Goal: Information Seeking & Learning: Check status

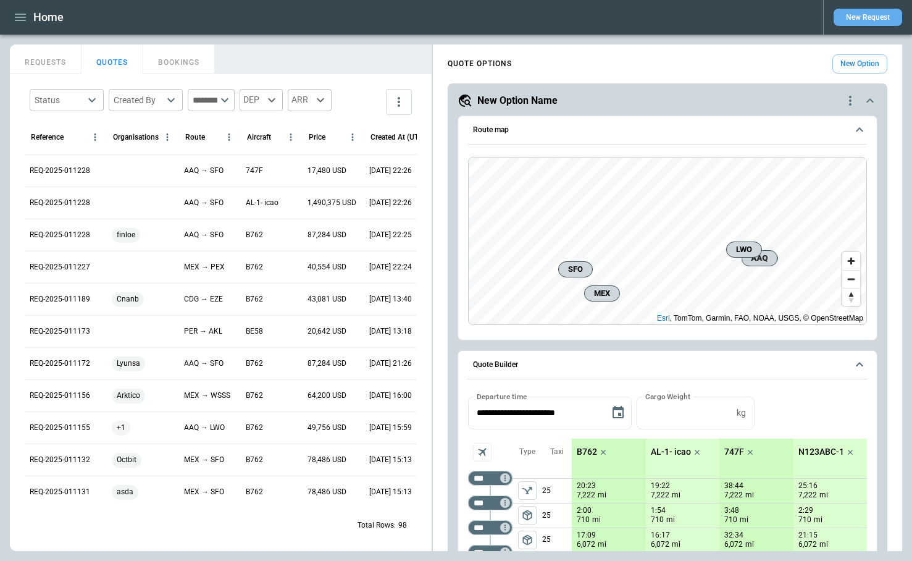
click at [868, 19] on button "New Request" at bounding box center [867, 17] width 69 height 17
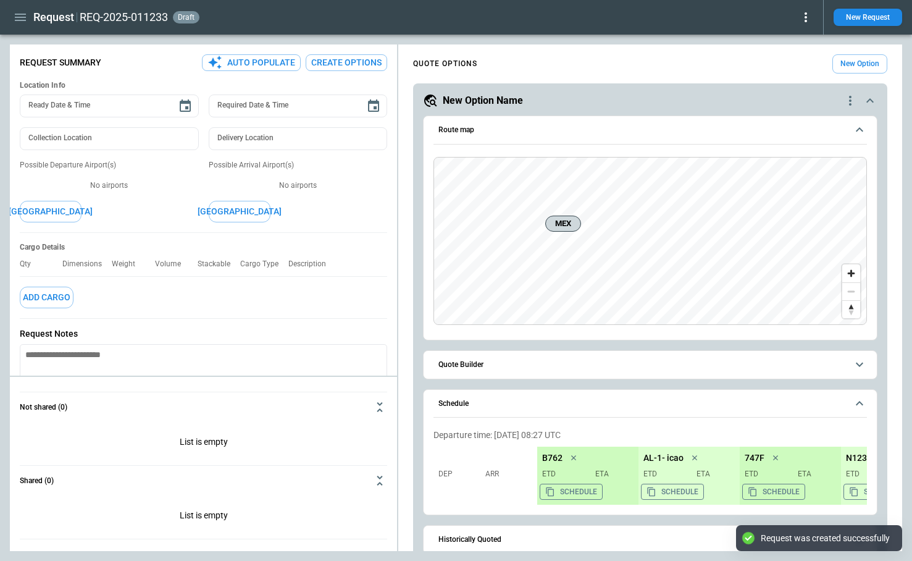
click at [813, 18] on div "Request REQ-2025-011233 draft New Request" at bounding box center [456, 17] width 912 height 35
click at [808, 18] on icon at bounding box center [805, 17] width 15 height 15
click at [790, 75] on button "Decline" at bounding box center [788, 74] width 47 height 18
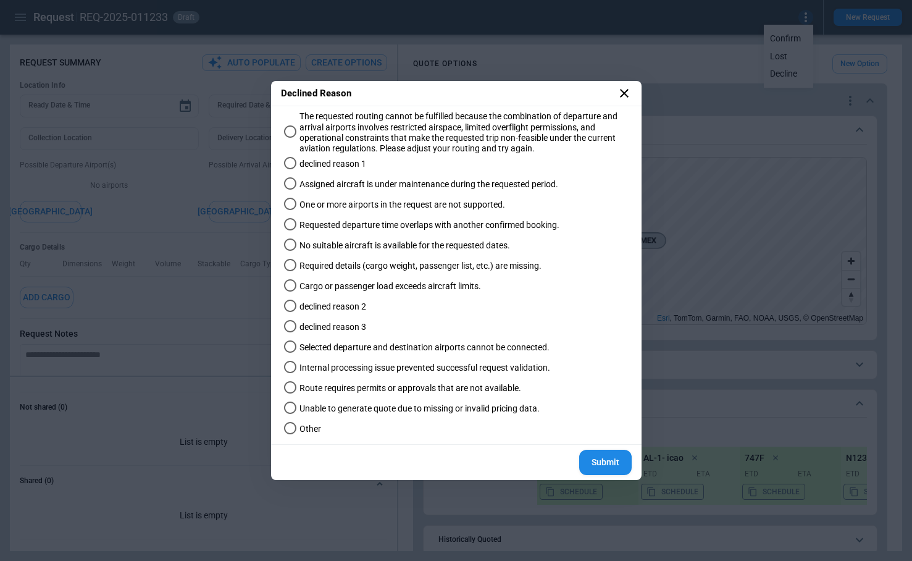
click at [324, 286] on span "Cargo or passenger load exceeds aircraft limits." at bounding box center [390, 286] width 182 height 10
click at [599, 465] on button "Submit" at bounding box center [605, 461] width 52 height 25
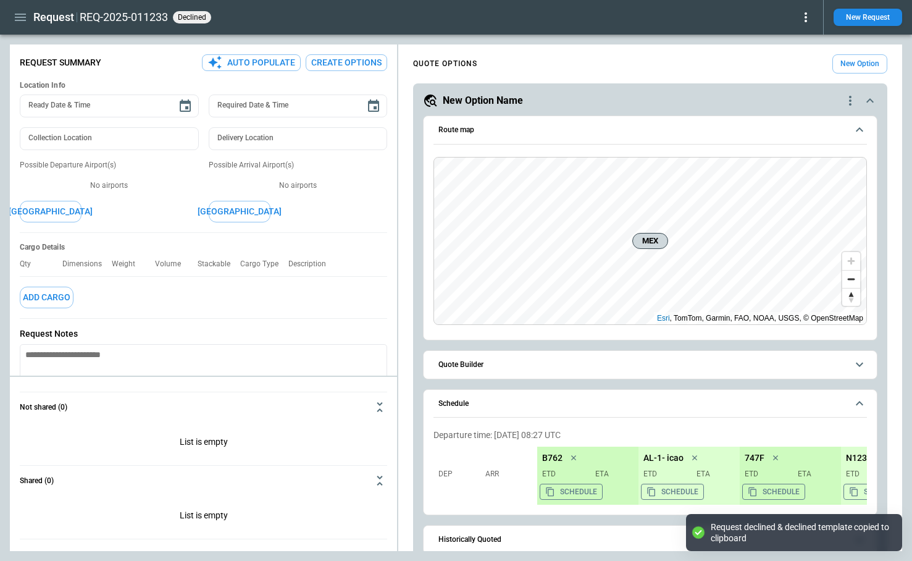
click at [804, 19] on icon at bounding box center [805, 17] width 15 height 15
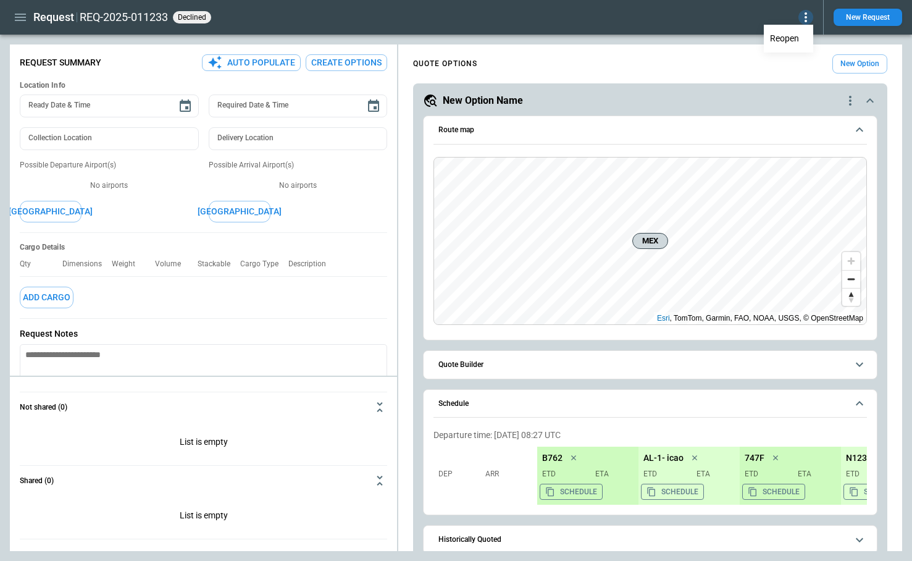
click at [796, 40] on button "Reopen" at bounding box center [788, 39] width 47 height 18
click at [803, 20] on icon at bounding box center [805, 17] width 15 height 15
click at [791, 73] on button "Decline" at bounding box center [788, 74] width 47 height 18
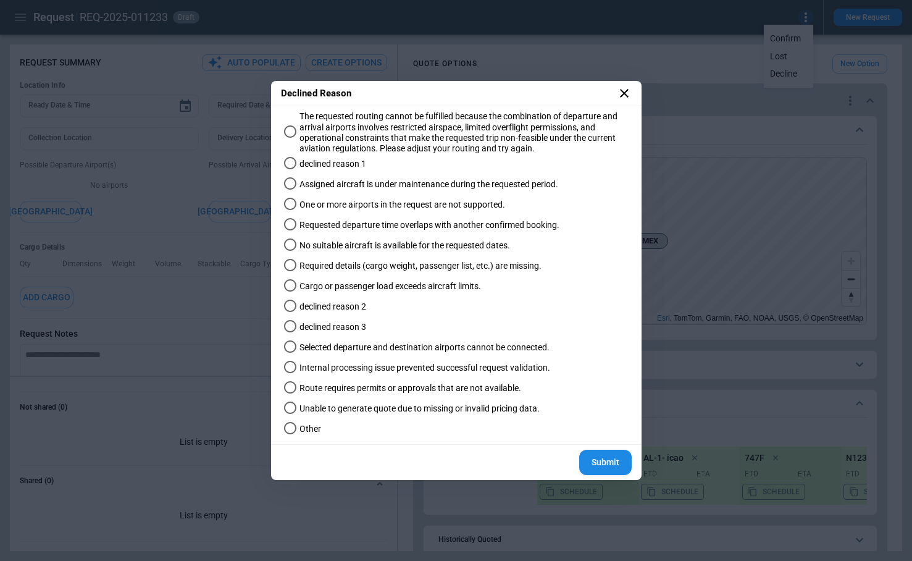
click at [347, 251] on label "No suitable aircraft is available for the requested dates." at bounding box center [450, 245] width 343 height 20
click at [602, 464] on button "Submit" at bounding box center [605, 461] width 52 height 25
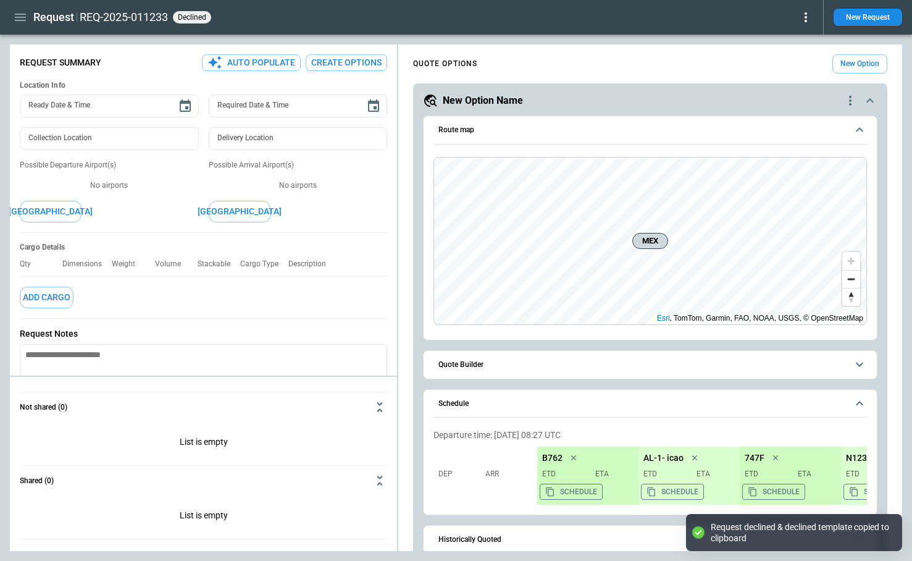
click at [806, 19] on icon at bounding box center [805, 17] width 15 height 15
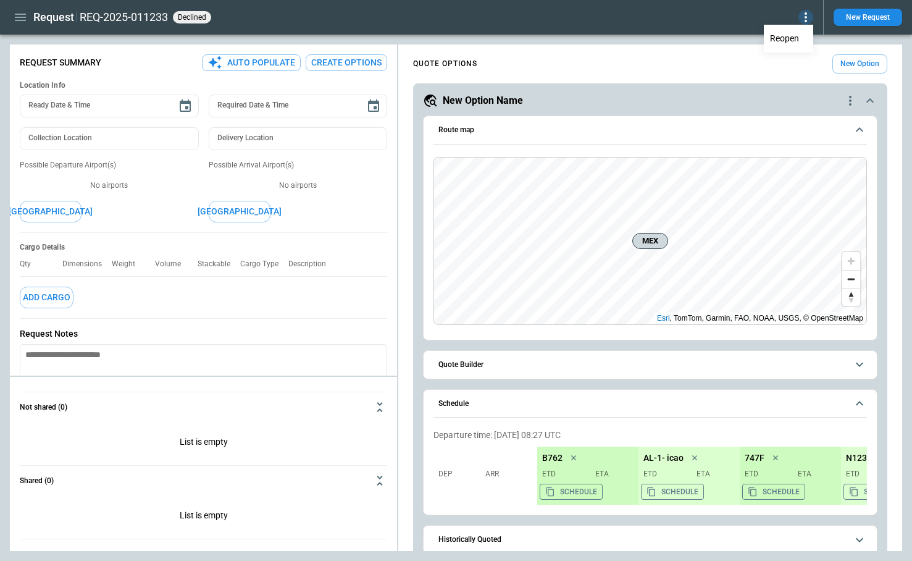
click at [795, 40] on button "Reopen" at bounding box center [788, 39] width 47 height 18
click at [809, 20] on icon at bounding box center [805, 17] width 15 height 15
click at [788, 53] on button "Lost" at bounding box center [788, 57] width 47 height 18
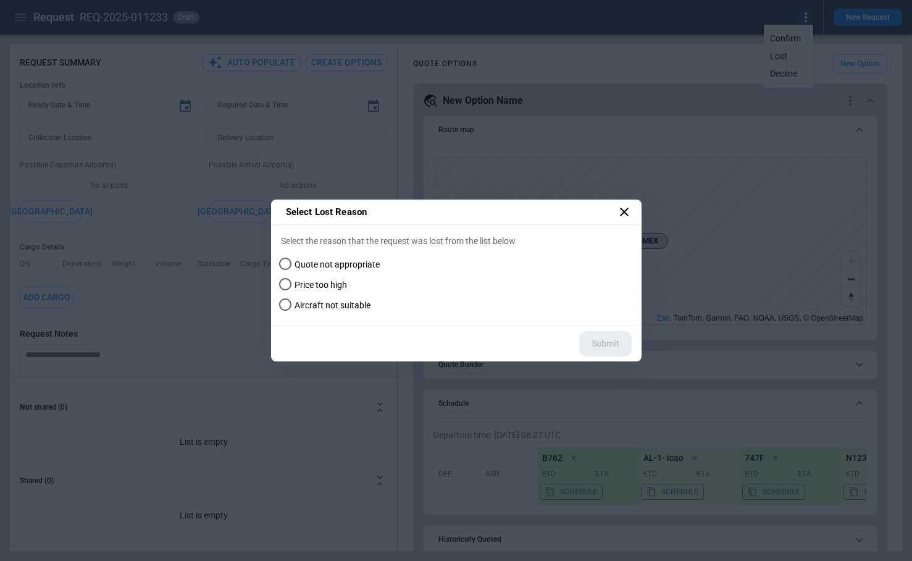
click at [336, 283] on span "Price too high" at bounding box center [320, 285] width 52 height 10
click at [605, 345] on button "Submit" at bounding box center [605, 343] width 52 height 25
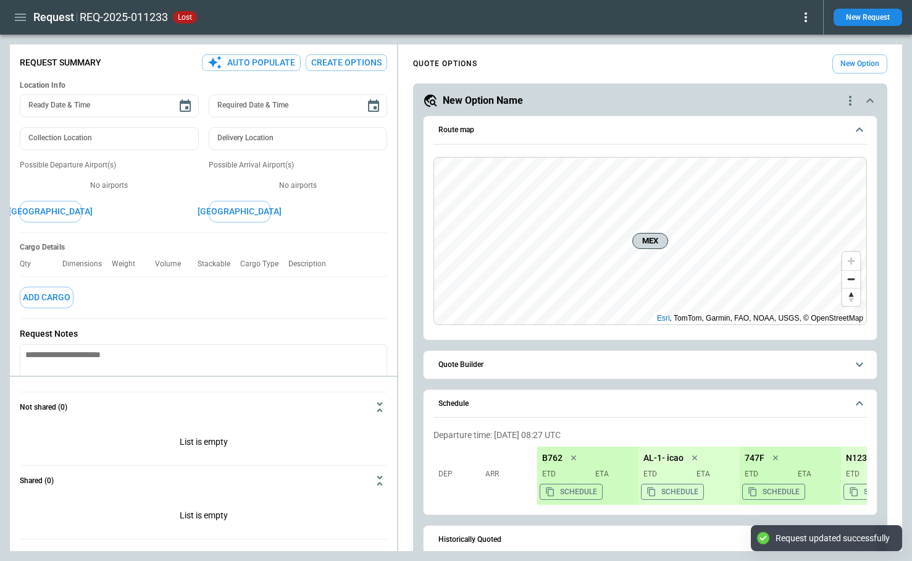
click at [807, 22] on icon at bounding box center [805, 17] width 15 height 15
click at [789, 42] on button "Reopen" at bounding box center [788, 39] width 47 height 18
type textarea "*"
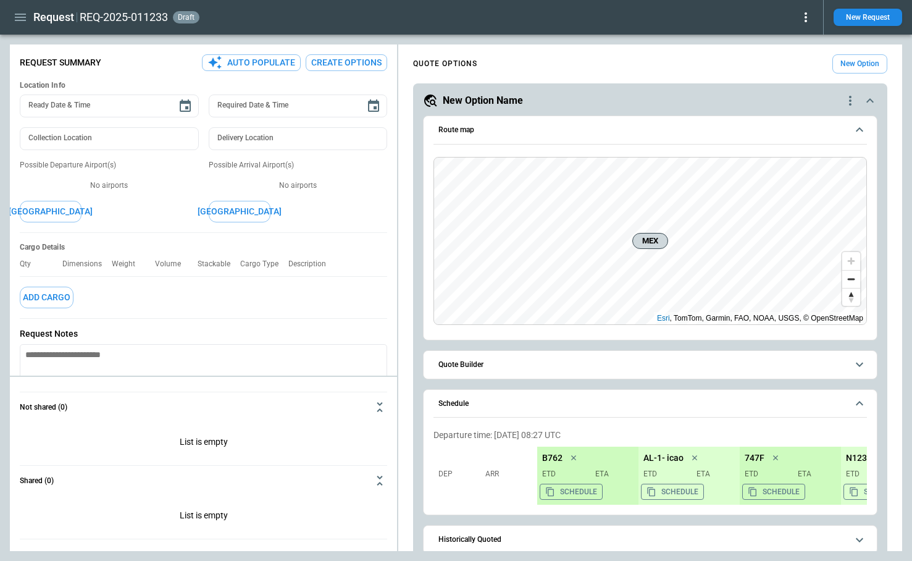
click at [803, 17] on icon at bounding box center [805, 17] width 15 height 15
click at [17, 14] on div at bounding box center [456, 280] width 912 height 561
click at [17, 16] on icon "button" at bounding box center [20, 17] width 15 height 15
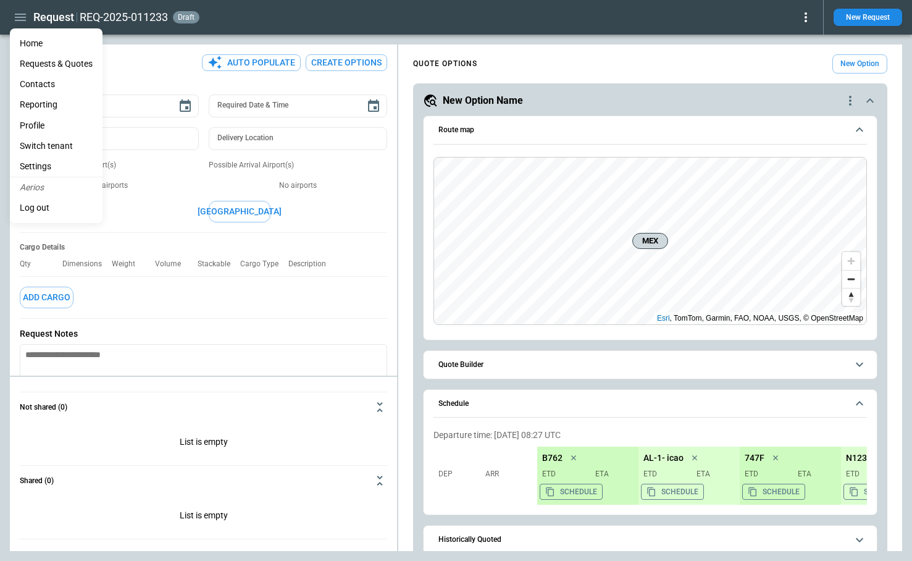
click at [36, 43] on li "Home" at bounding box center [56, 43] width 93 height 20
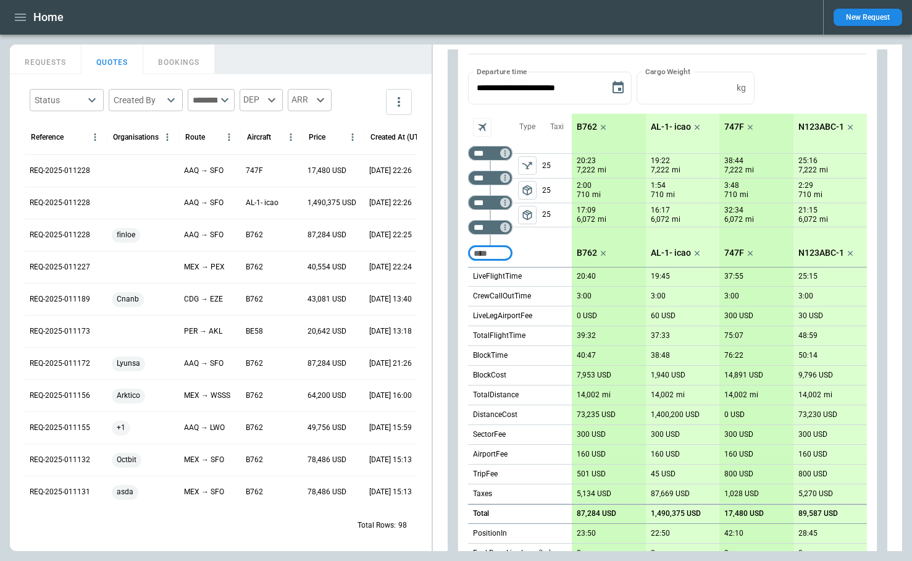
scroll to position [399, 0]
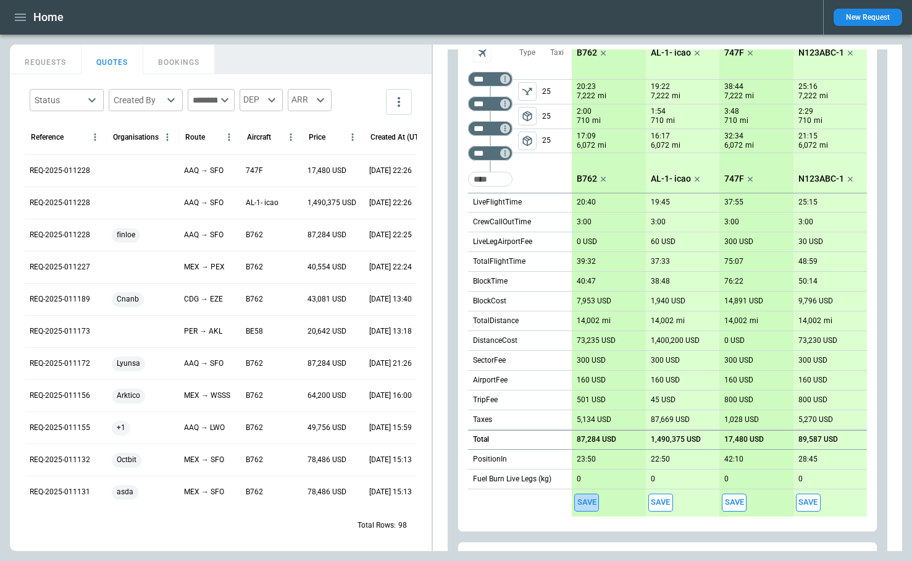
click at [582, 501] on button "Save" at bounding box center [586, 502] width 25 height 18
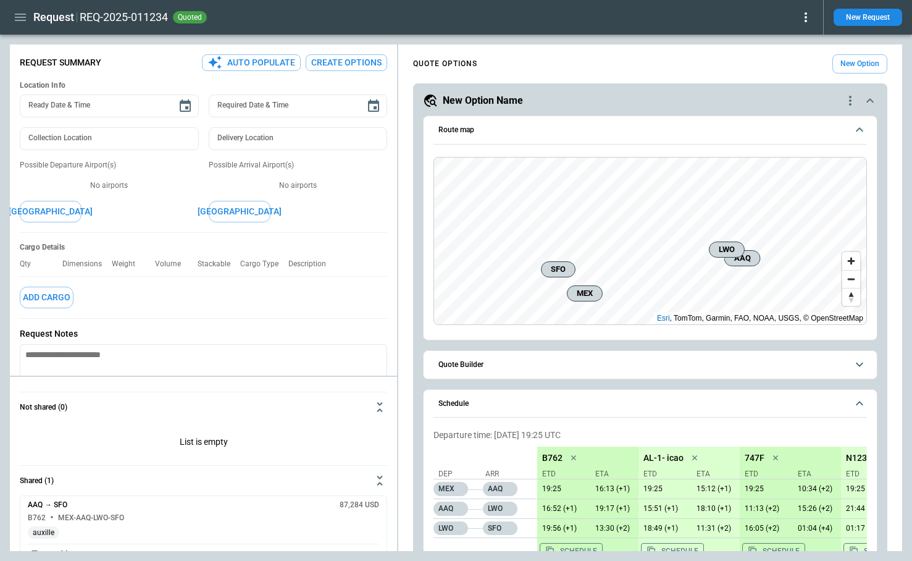
click at [806, 22] on icon at bounding box center [805, 17] width 15 height 15
click at [791, 73] on button "Decline" at bounding box center [788, 74] width 47 height 18
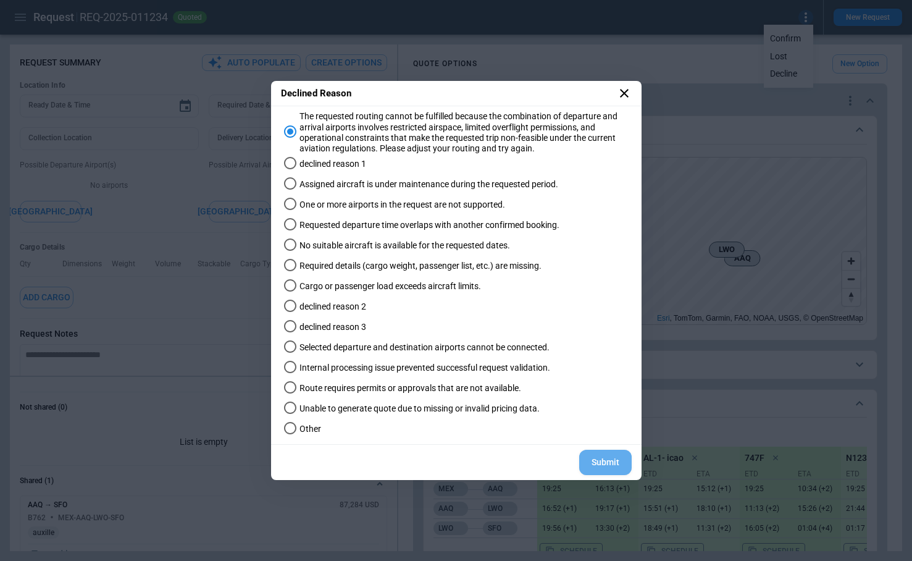
click at [599, 461] on button "Submit" at bounding box center [605, 461] width 52 height 25
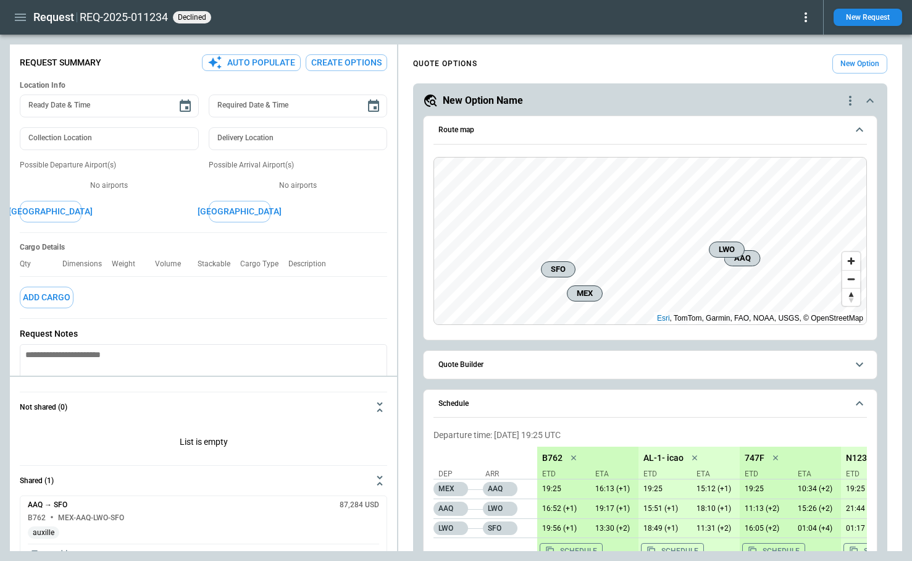
click at [808, 17] on icon at bounding box center [805, 17] width 15 height 15
click at [780, 43] on button "Reopen" at bounding box center [788, 39] width 47 height 18
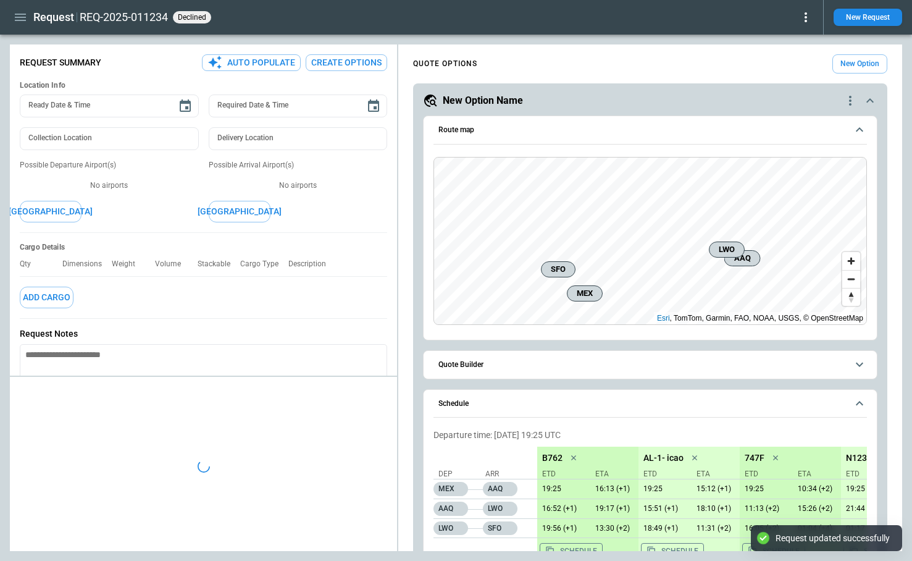
type textarea "*"
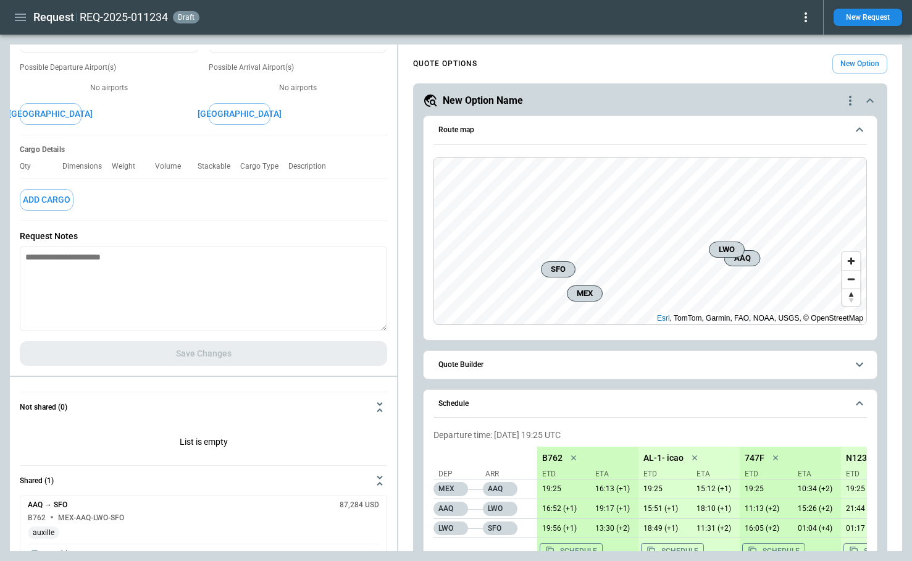
click at [886, 16] on button "New Request" at bounding box center [867, 17] width 69 height 17
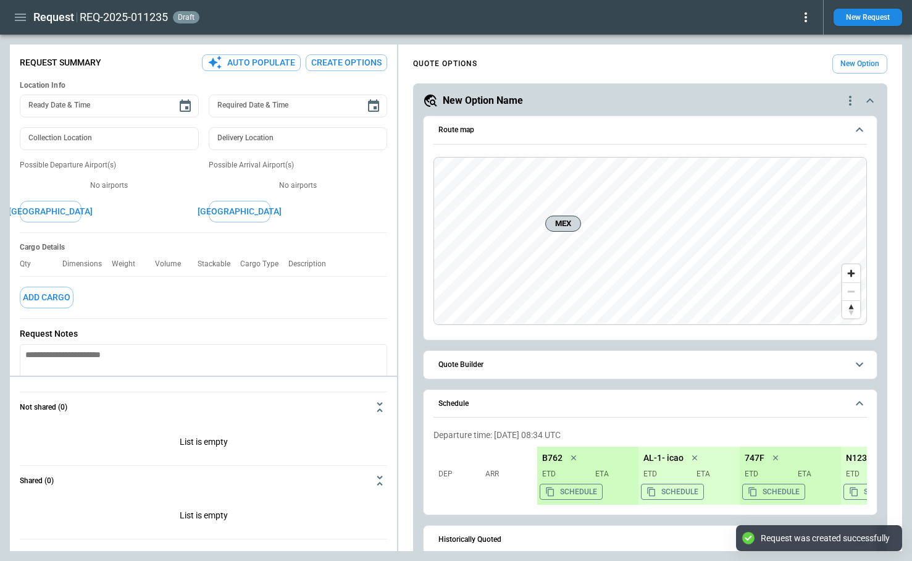
click at [803, 13] on icon at bounding box center [805, 17] width 15 height 15
click at [785, 73] on button "Decline" at bounding box center [788, 74] width 47 height 18
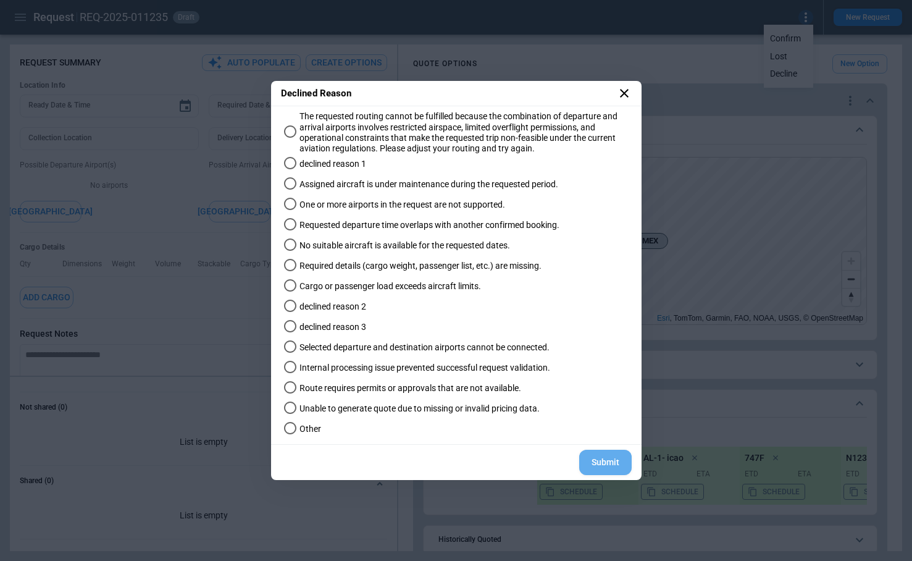
click at [598, 457] on button "Submit" at bounding box center [605, 461] width 52 height 25
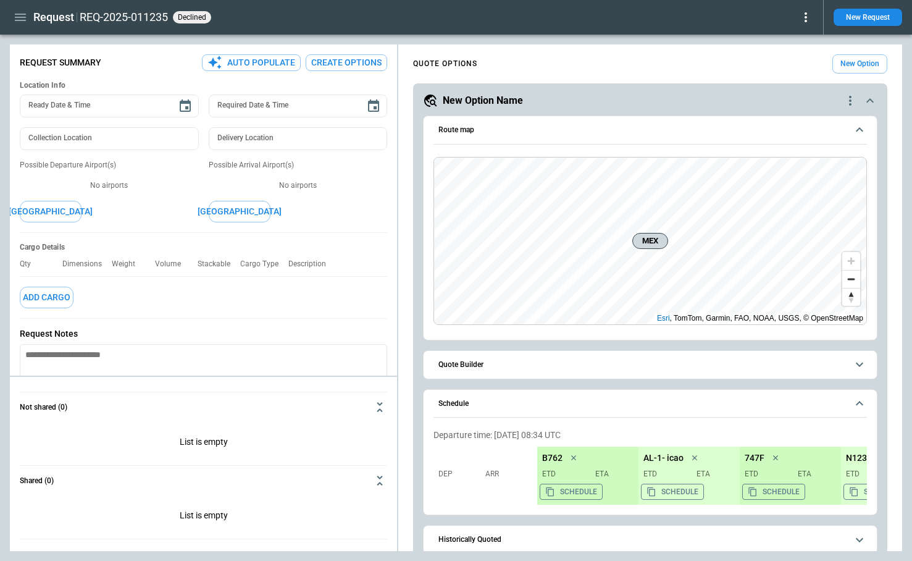
click at [803, 15] on icon at bounding box center [805, 17] width 15 height 15
click at [787, 36] on button "Reopen" at bounding box center [788, 39] width 47 height 18
click at [801, 22] on icon at bounding box center [805, 17] width 15 height 15
click at [789, 75] on button "Decline" at bounding box center [788, 74] width 47 height 18
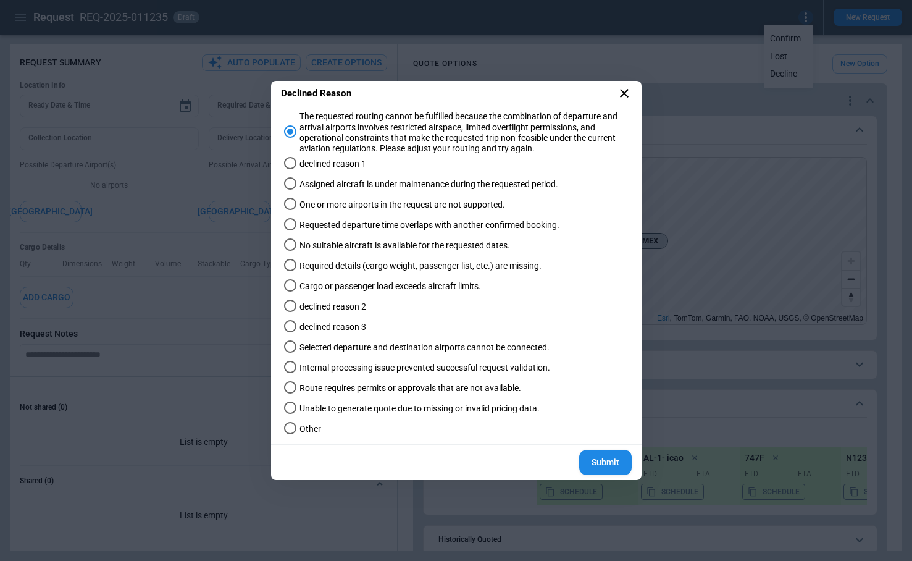
click at [596, 466] on button "Submit" at bounding box center [605, 461] width 52 height 25
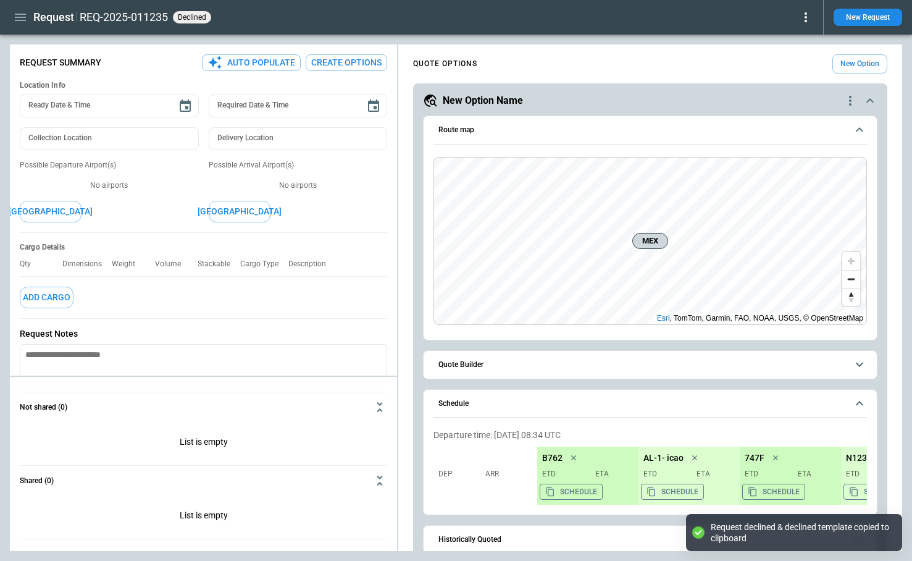
type textarea "*"
click at [124, 354] on textarea at bounding box center [203, 386] width 367 height 85
paste textarea "**********"
type textarea "**********"
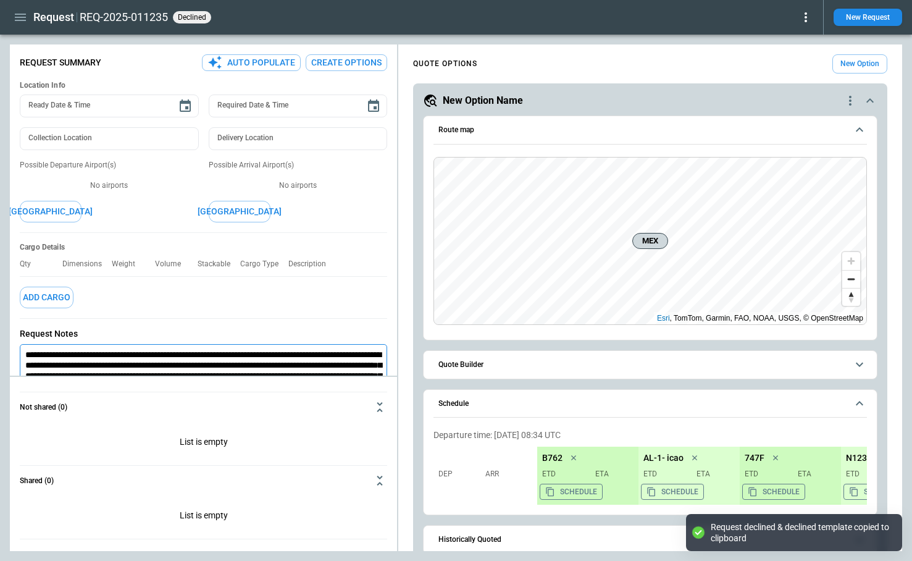
type textarea "*"
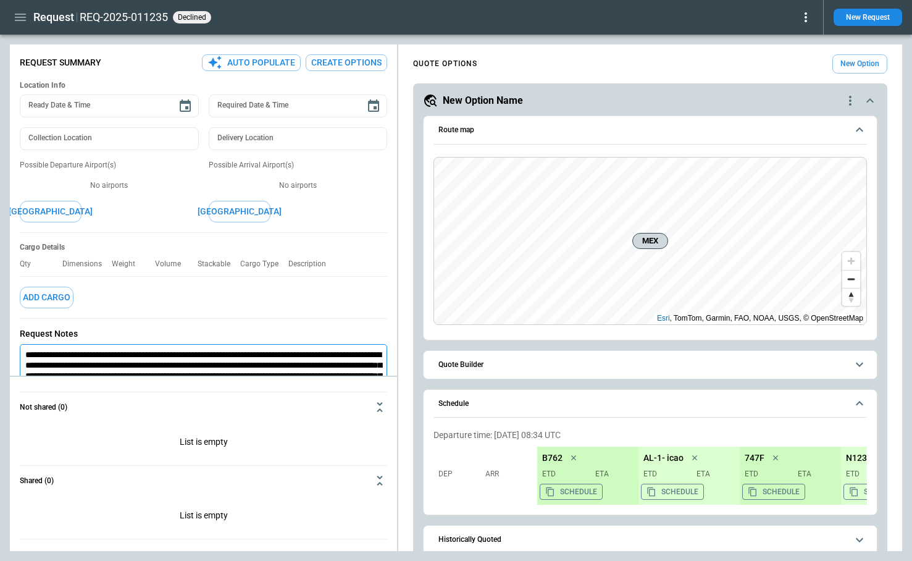
type textarea "**********"
click at [806, 16] on icon at bounding box center [805, 17] width 2 height 10
click at [792, 37] on button "Reopen" at bounding box center [788, 39] width 47 height 18
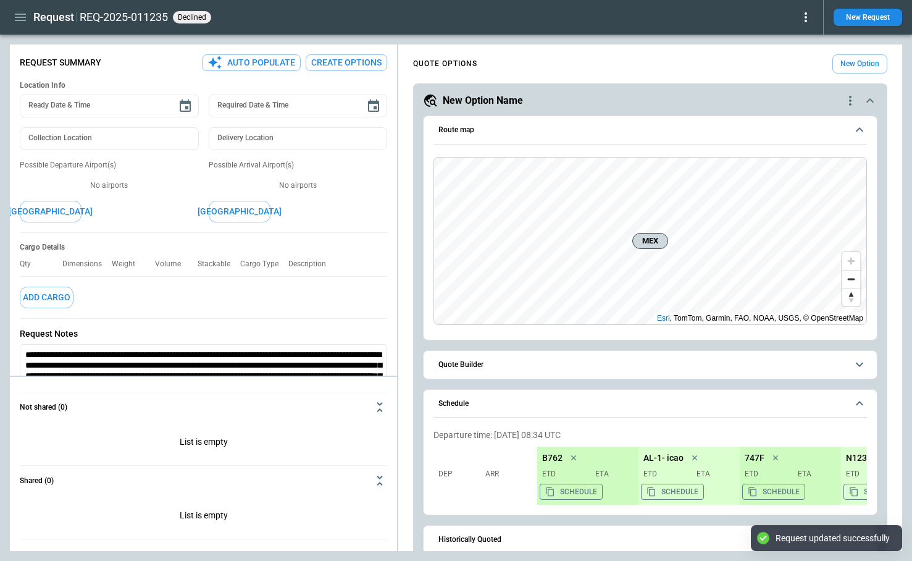
type textarea "*"
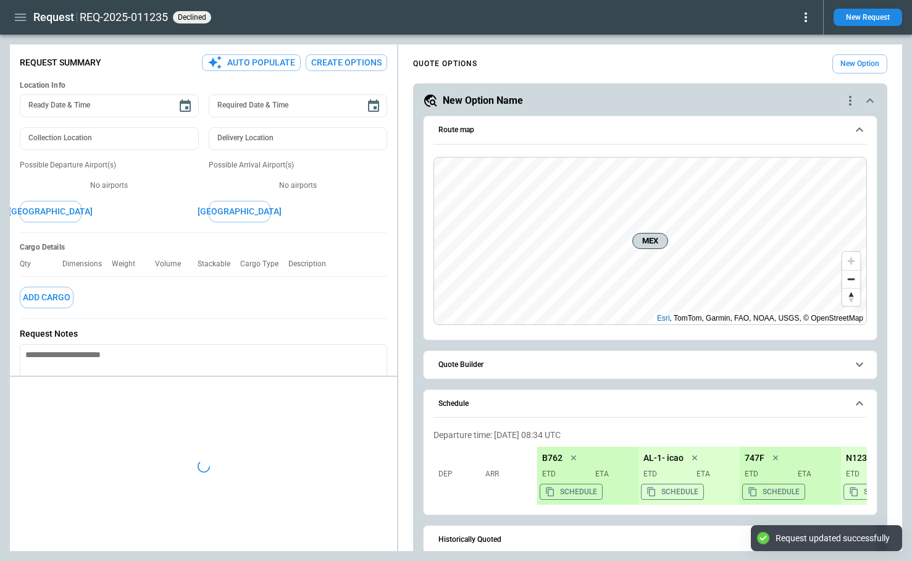
type textarea "*"
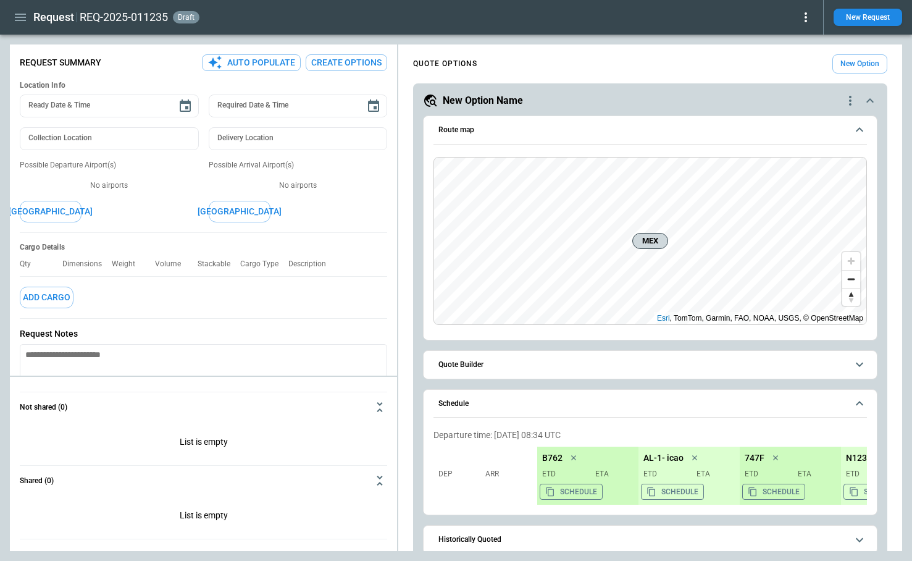
scroll to position [98, 0]
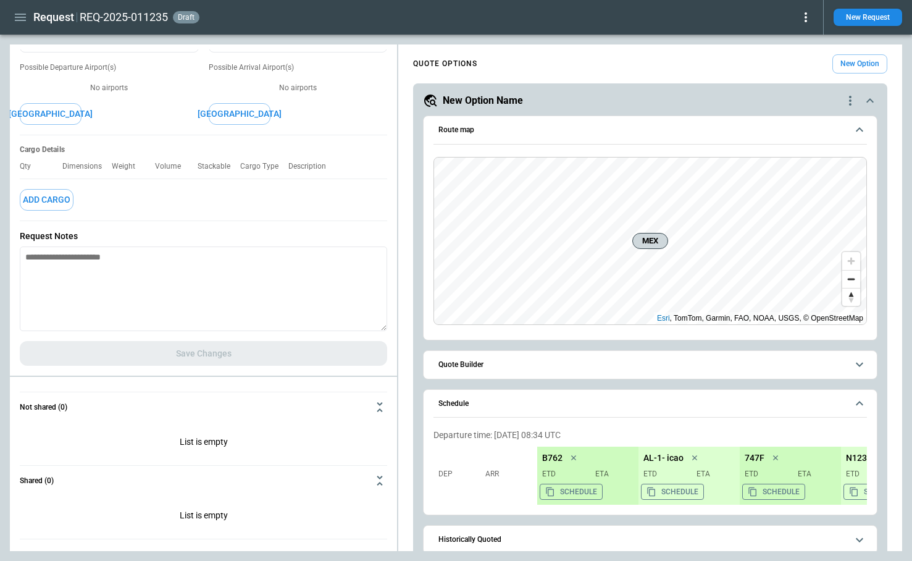
click at [808, 18] on icon at bounding box center [805, 17] width 15 height 15
click at [867, 17] on div at bounding box center [456, 280] width 912 height 561
click at [858, 17] on button "New Request" at bounding box center [867, 17] width 69 height 17
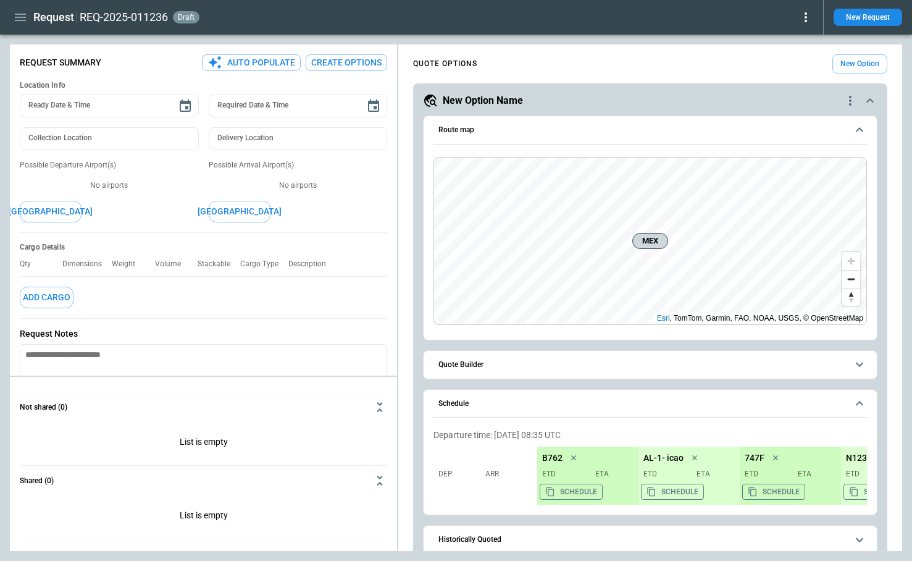
click at [503, 38] on main "**********" at bounding box center [456, 298] width 912 height 526
click at [810, 18] on icon at bounding box center [805, 17] width 15 height 15
click at [789, 75] on button "Decline" at bounding box center [788, 74] width 47 height 18
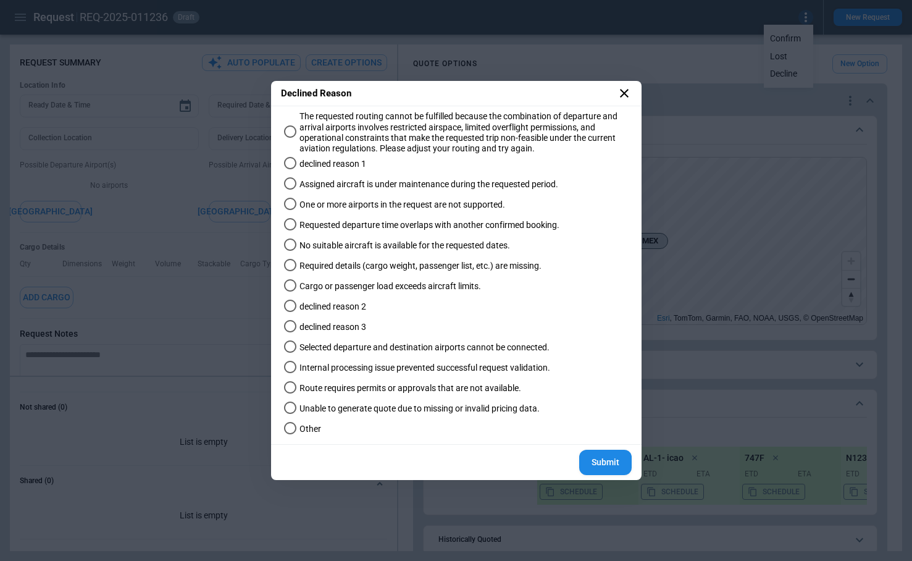
click at [412, 271] on label "Required details (cargo weight, passenger list, etc.) are missing." at bounding box center [450, 266] width 343 height 20
click at [593, 457] on button "Submit" at bounding box center [605, 461] width 52 height 25
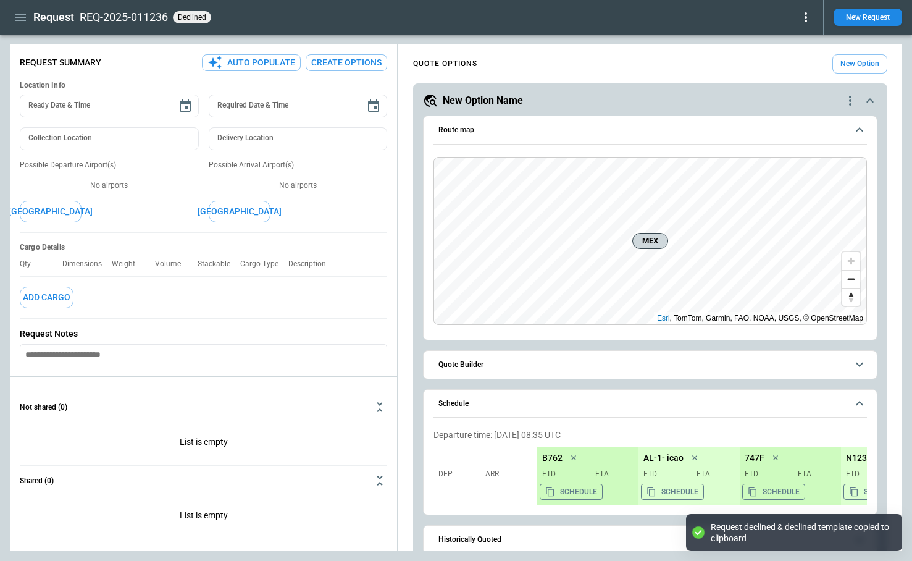
click at [806, 17] on icon at bounding box center [805, 17] width 2 height 10
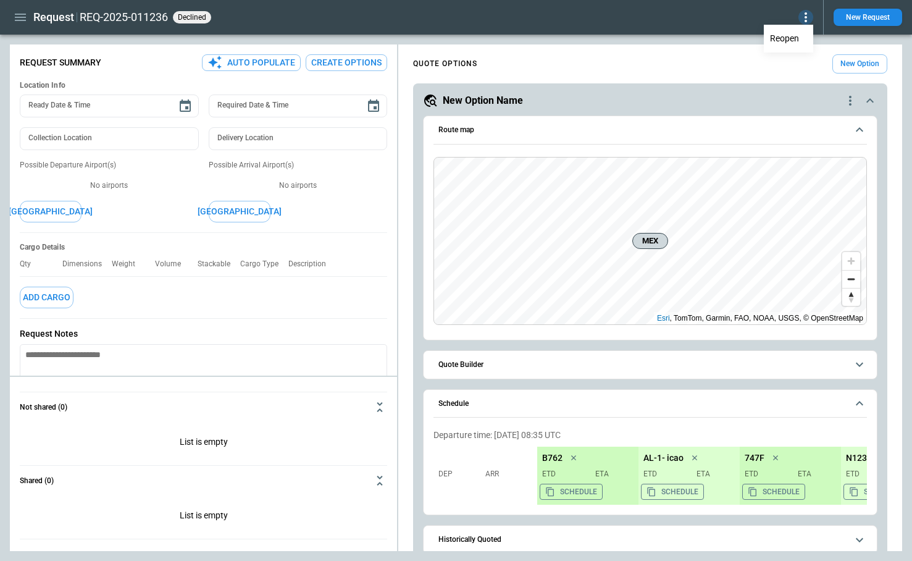
click at [792, 40] on button "Reopen" at bounding box center [788, 39] width 47 height 18
click at [807, 19] on icon at bounding box center [805, 17] width 15 height 15
click at [788, 71] on button "Decline" at bounding box center [788, 74] width 47 height 18
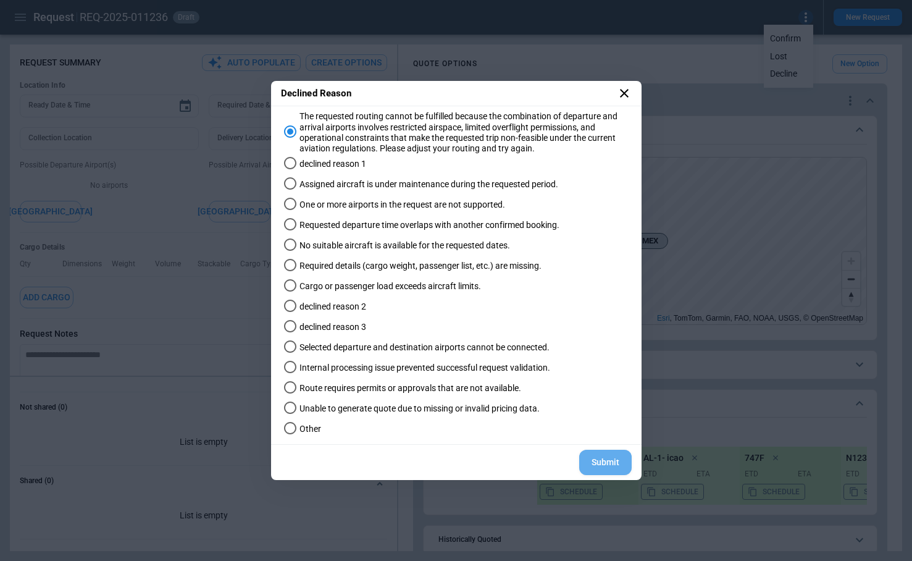
click at [603, 469] on button "Submit" at bounding box center [605, 461] width 52 height 25
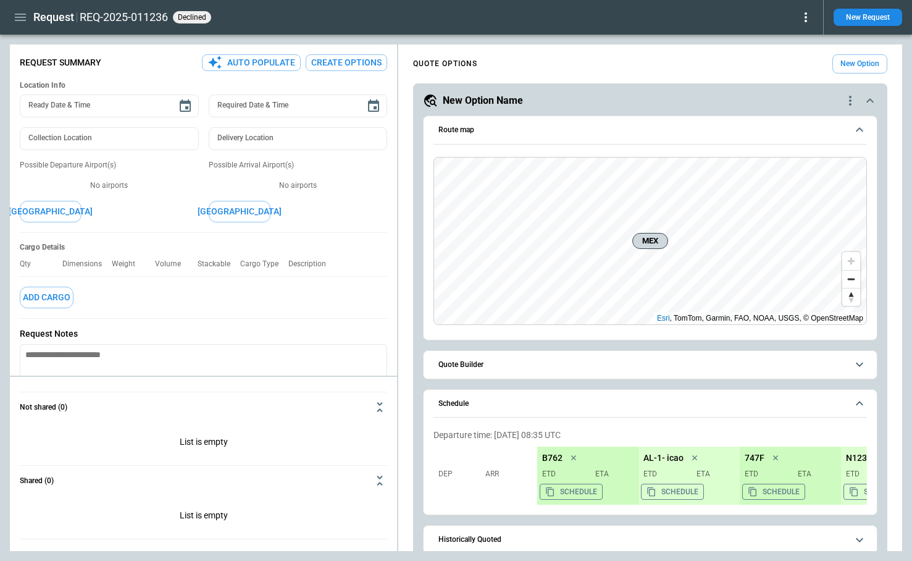
click at [804, 16] on icon at bounding box center [805, 17] width 15 height 15
click at [792, 40] on button "Reopen" at bounding box center [788, 39] width 47 height 18
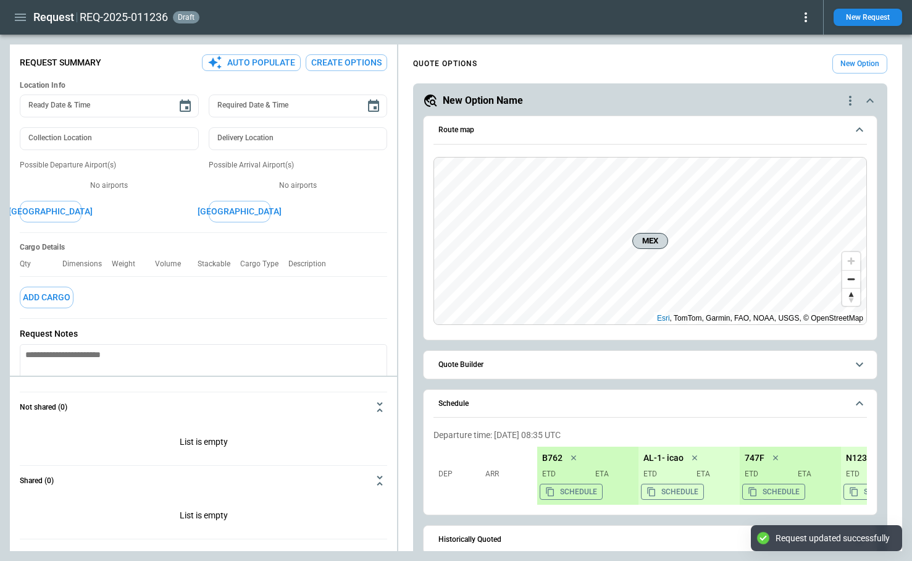
click at [804, 20] on icon at bounding box center [805, 17] width 15 height 15
click at [791, 72] on button "Decline" at bounding box center [788, 74] width 47 height 18
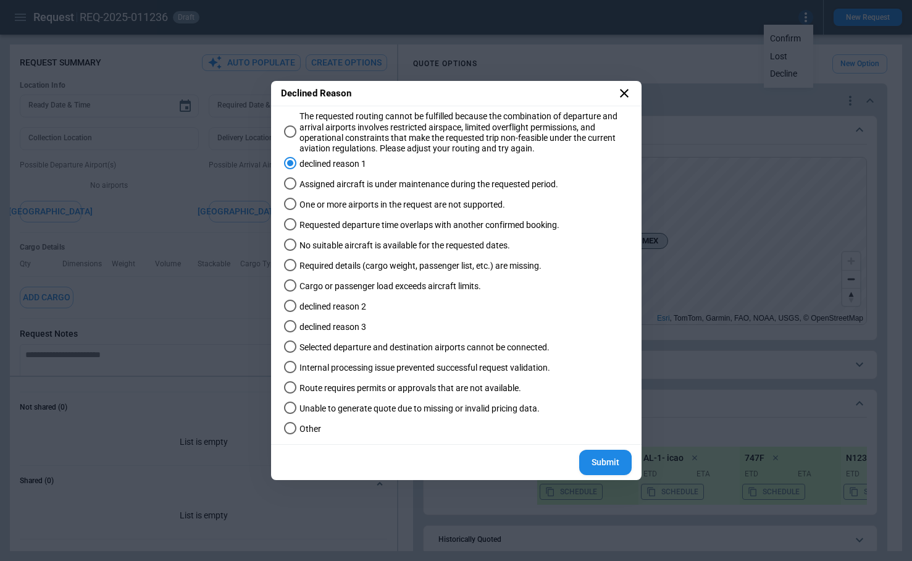
click at [614, 455] on button "Submit" at bounding box center [605, 461] width 52 height 25
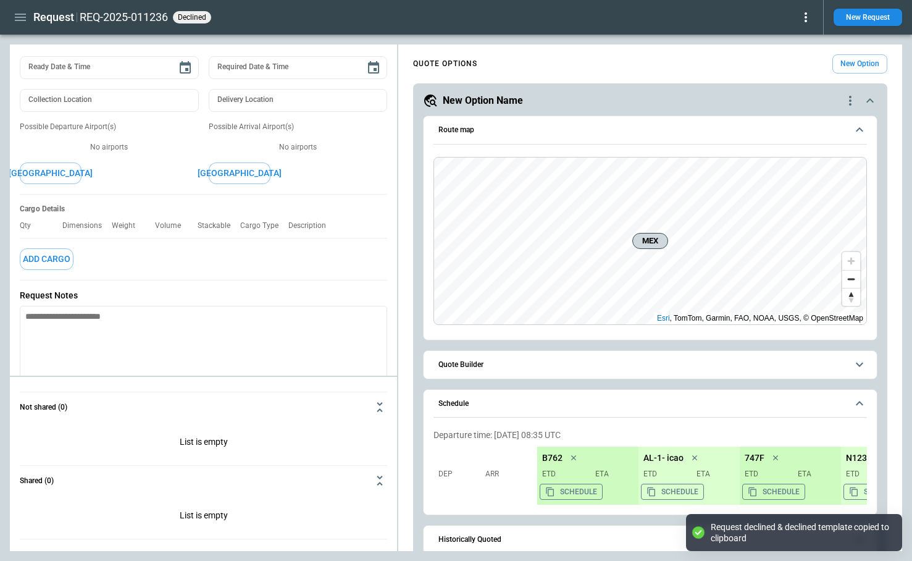
scroll to position [98, 0]
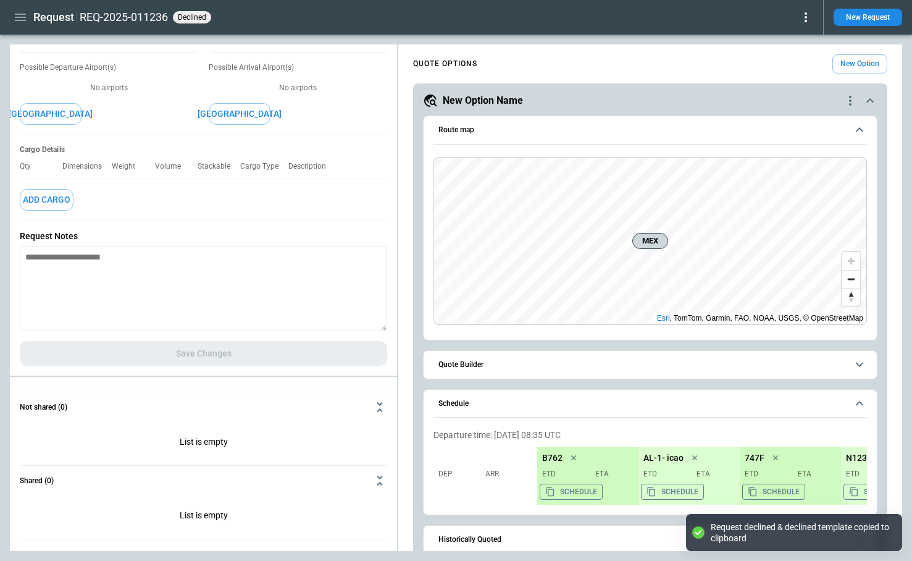
type textarea "*"
click at [143, 263] on textarea at bounding box center [203, 288] width 367 height 85
paste textarea "**********"
type textarea "**********"
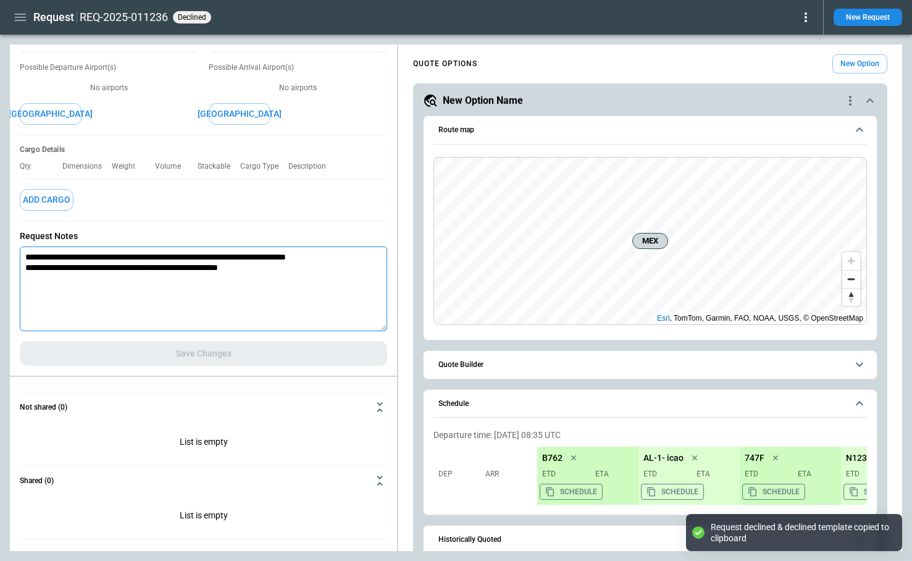
type textarea "*"
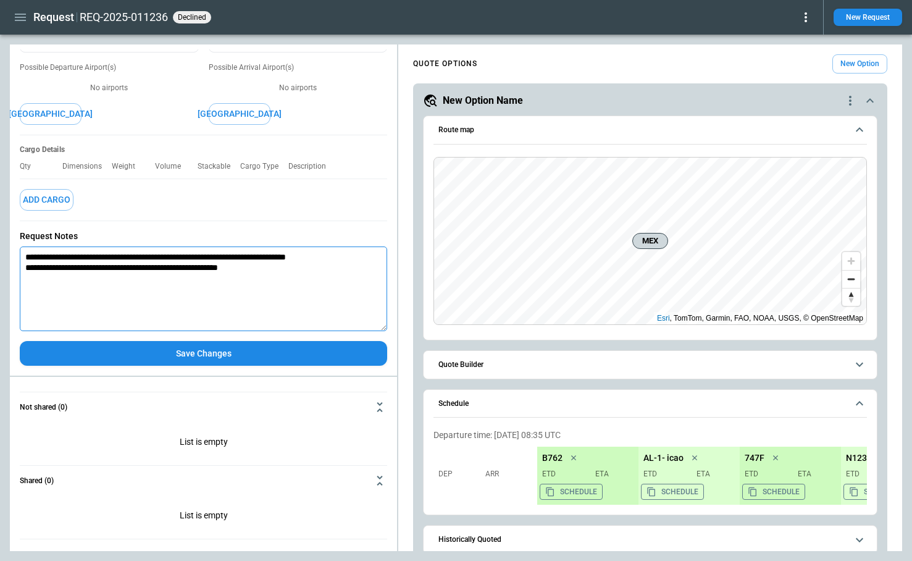
type textarea "**********"
type textarea "*"
click at [22, 17] on icon "button" at bounding box center [20, 17] width 11 height 7
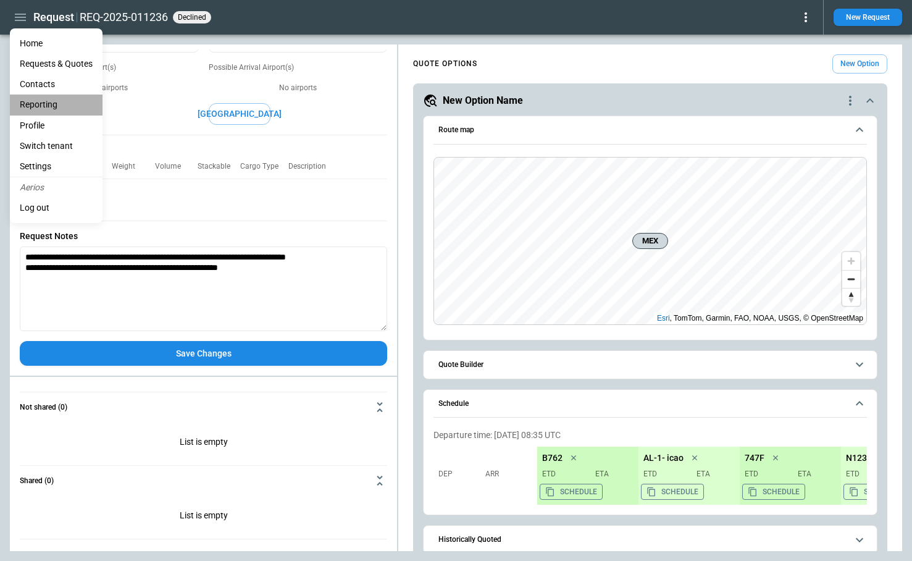
click at [47, 107] on li "Reporting" at bounding box center [56, 104] width 93 height 20
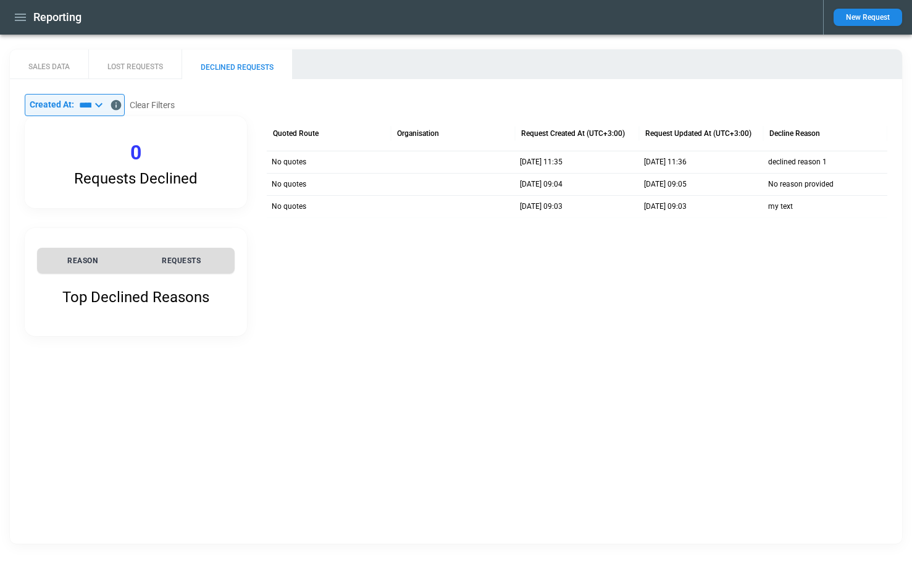
click at [880, 22] on button "New Request" at bounding box center [867, 17] width 69 height 17
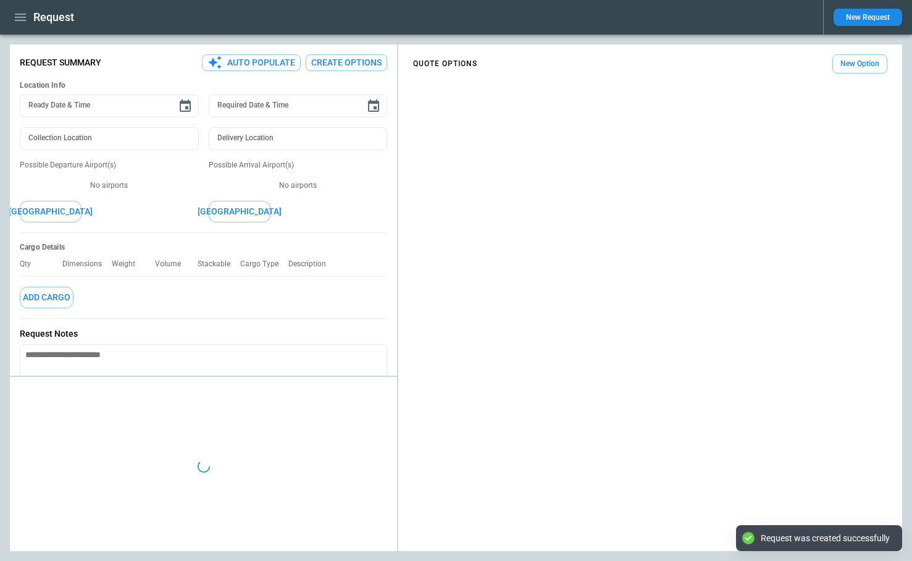
type textarea "*"
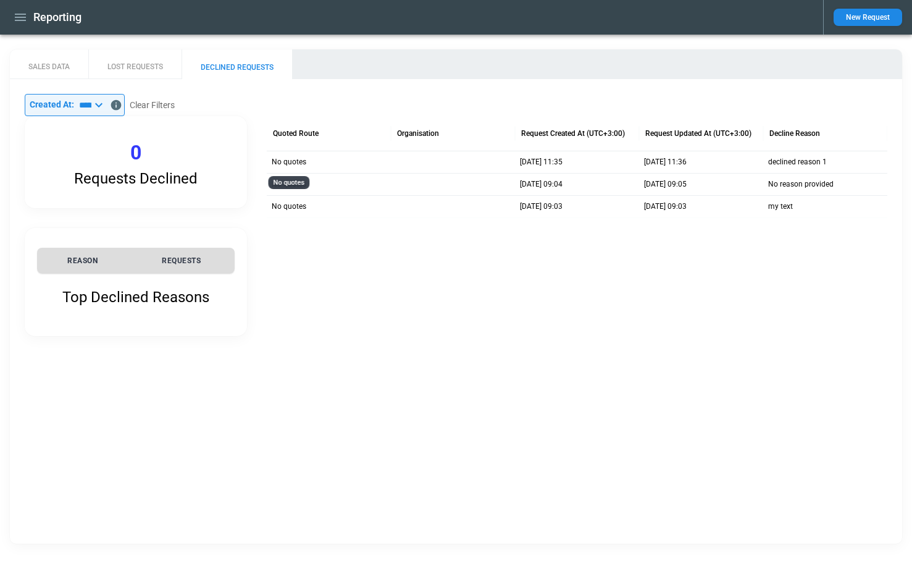
click at [293, 157] on p "No quotes" at bounding box center [289, 162] width 35 height 10
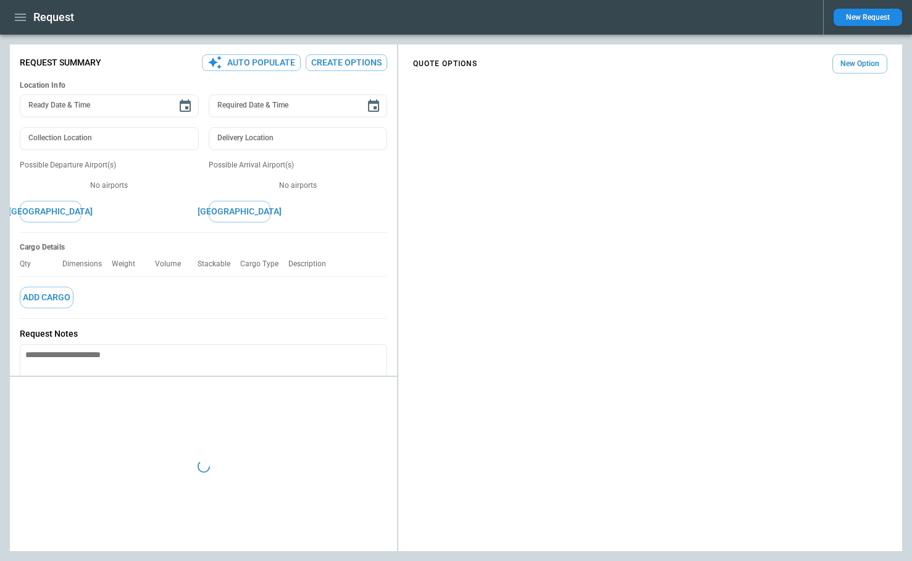
type textarea "*"
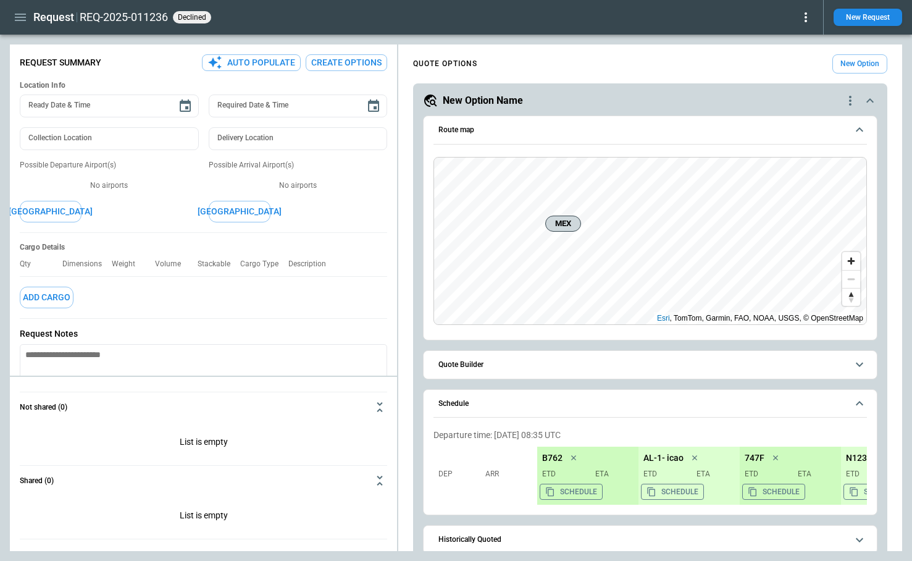
click at [17, 15] on icon "button" at bounding box center [20, 17] width 15 height 15
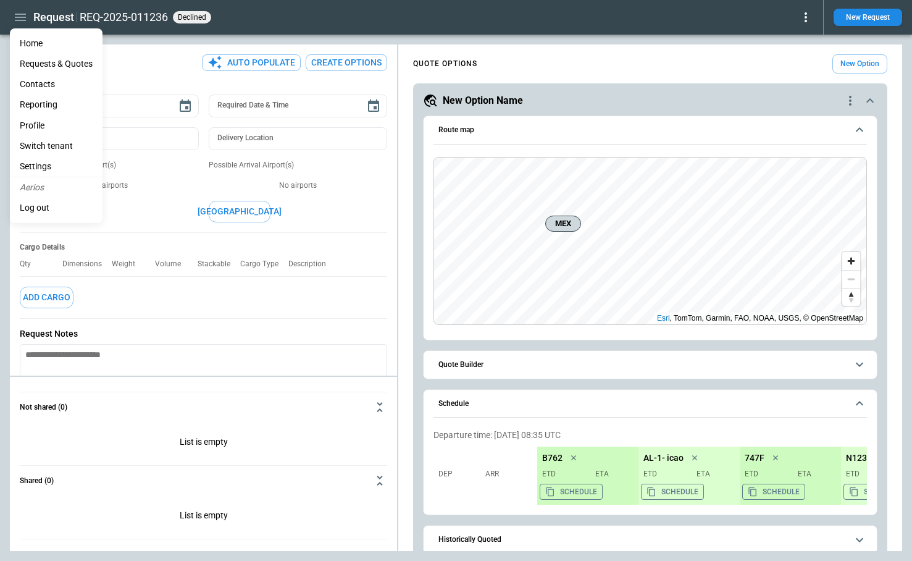
click at [32, 44] on li "Home" at bounding box center [56, 43] width 93 height 20
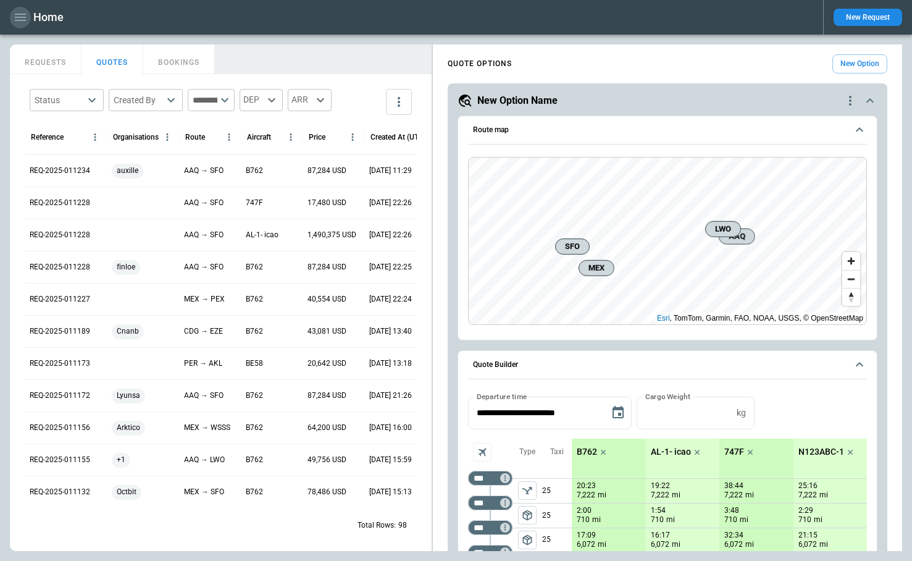
click at [26, 17] on icon "button" at bounding box center [20, 17] width 15 height 15
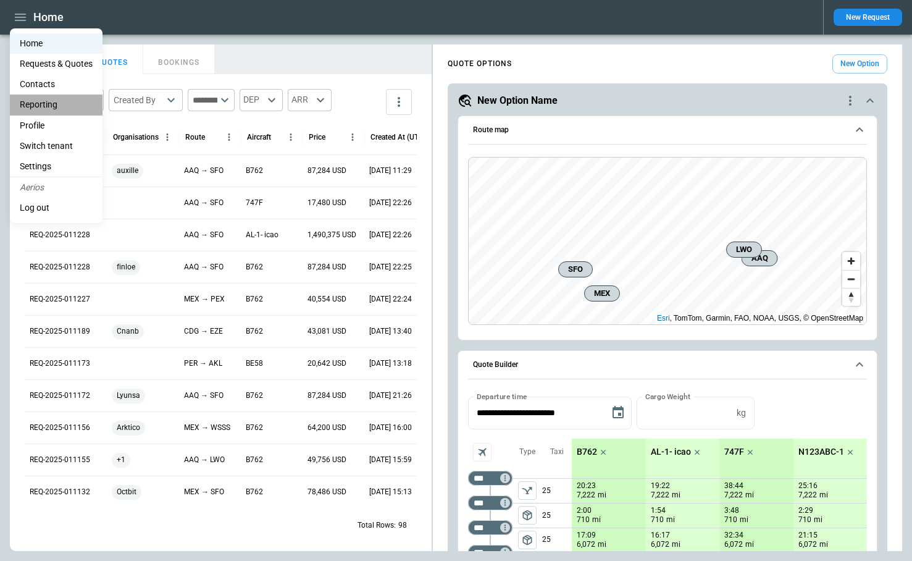
click at [41, 99] on li "Reporting" at bounding box center [56, 104] width 93 height 20
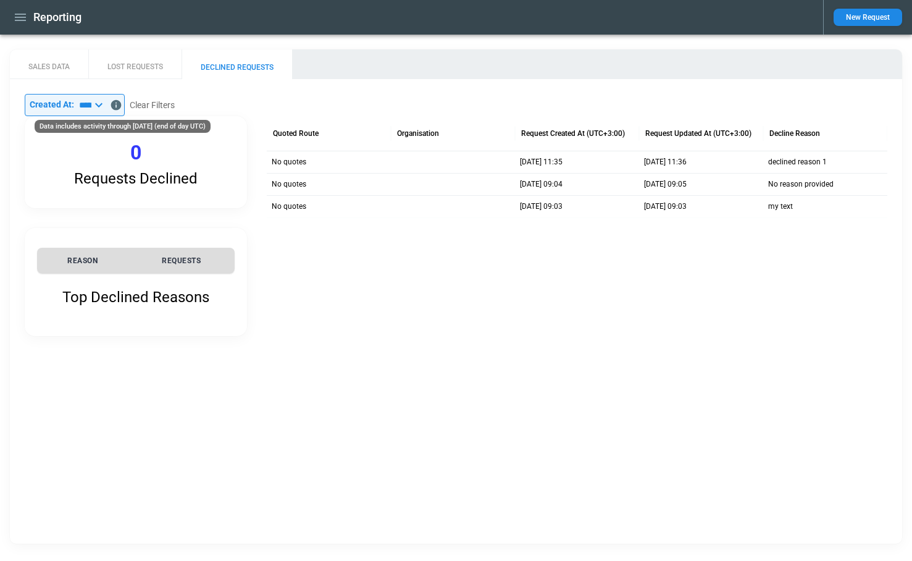
click at [122, 101] on icon "Data includes activity through 26/08/2025 (end of day UTC)" at bounding box center [116, 105] width 10 height 10
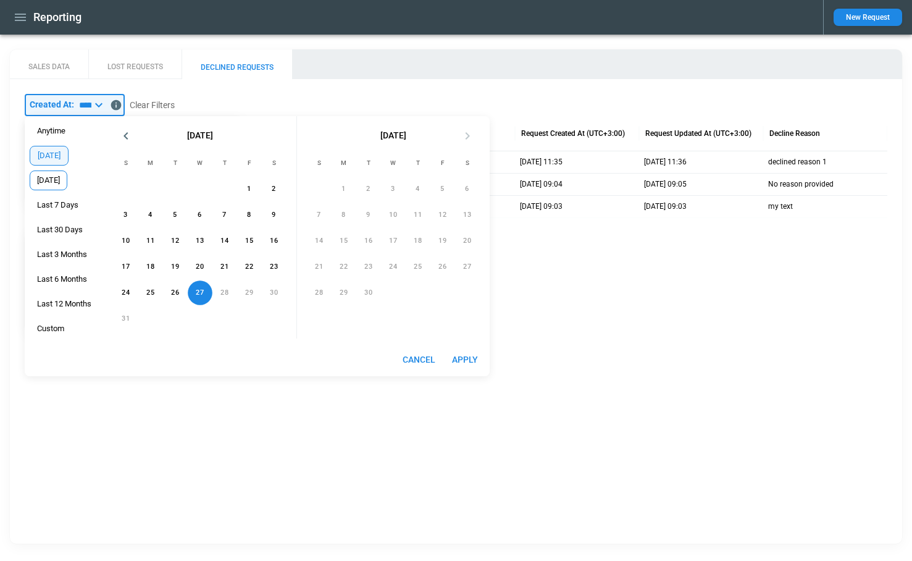
click at [59, 184] on span "[DATE]" at bounding box center [48, 180] width 36 height 10
click at [472, 362] on button "Apply" at bounding box center [465, 359] width 40 height 23
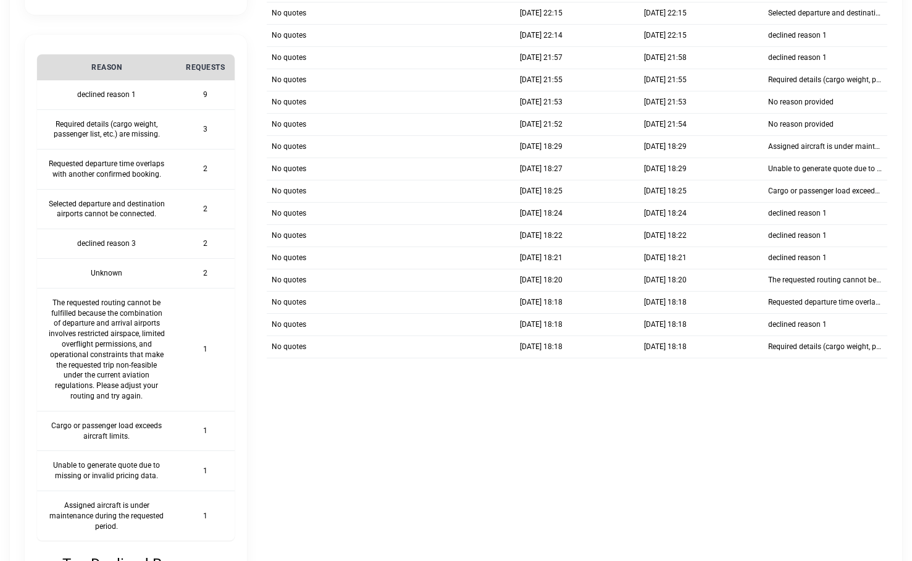
scroll to position [186, 0]
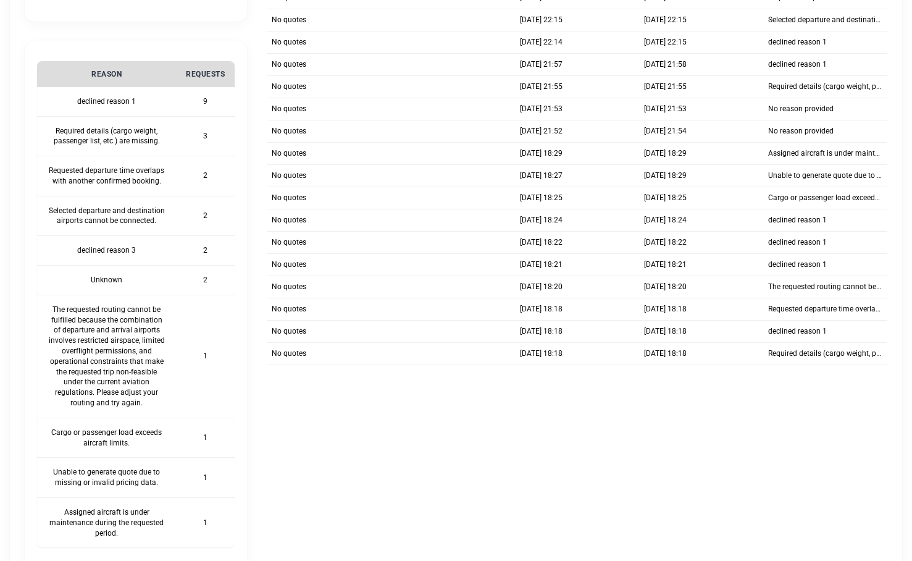
click at [115, 278] on th "Unknown" at bounding box center [106, 280] width 139 height 30
drag, startPoint x: 94, startPoint y: 279, endPoint x: 230, endPoint y: 278, distance: 136.4
click at [230, 278] on tr "Unknown 2" at bounding box center [136, 280] width 198 height 30
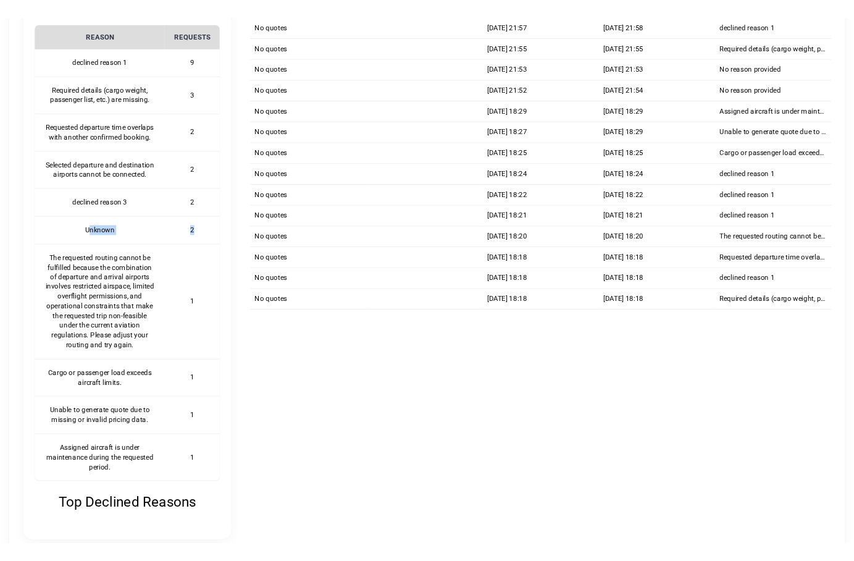
scroll to position [265, 0]
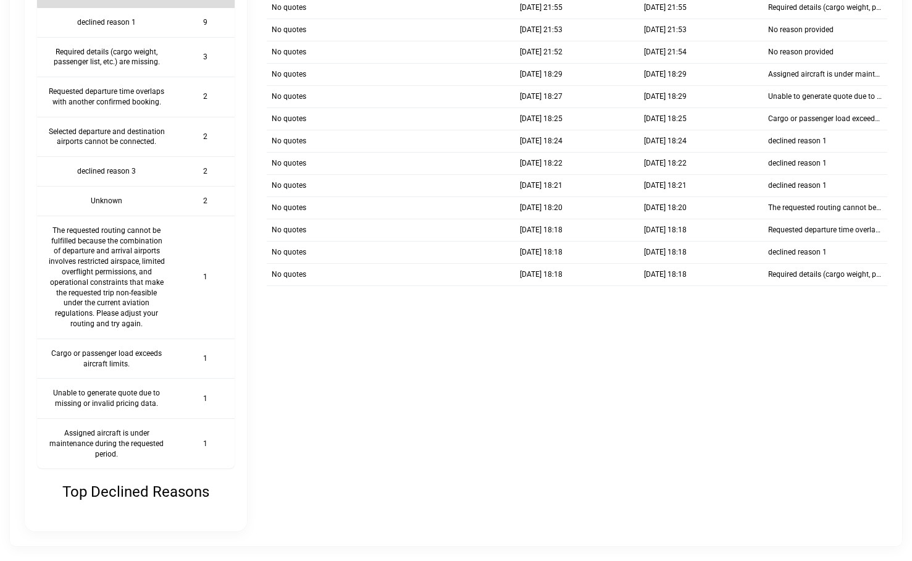
click at [244, 341] on div "Top Declined Reasons REASON REQUESTS declined reason 1 9 Required details (carg…" at bounding box center [136, 246] width 222 height 569
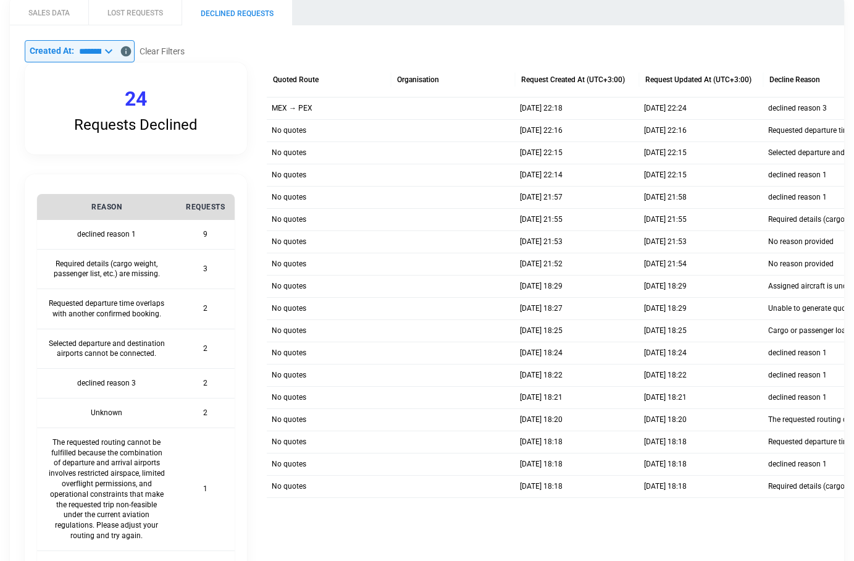
scroll to position [0, 0]
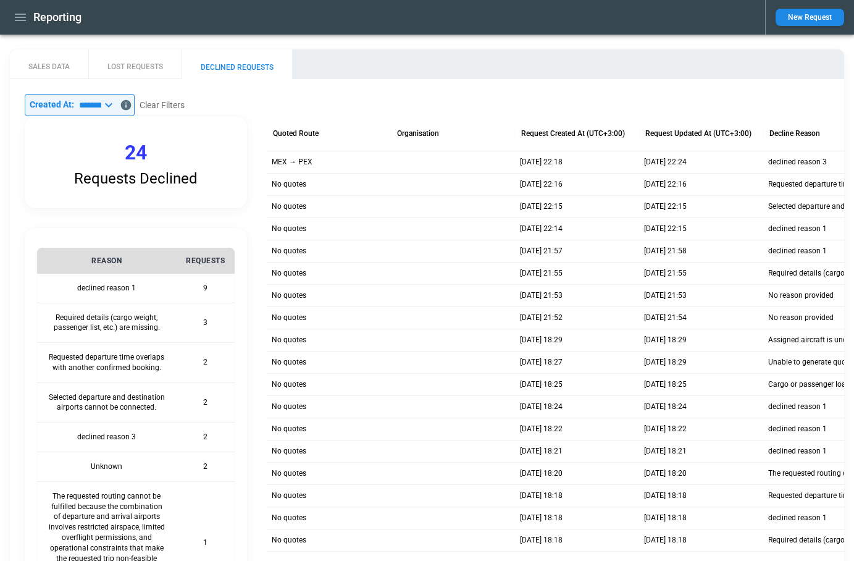
click at [112, 104] on icon at bounding box center [108, 105] width 7 height 4
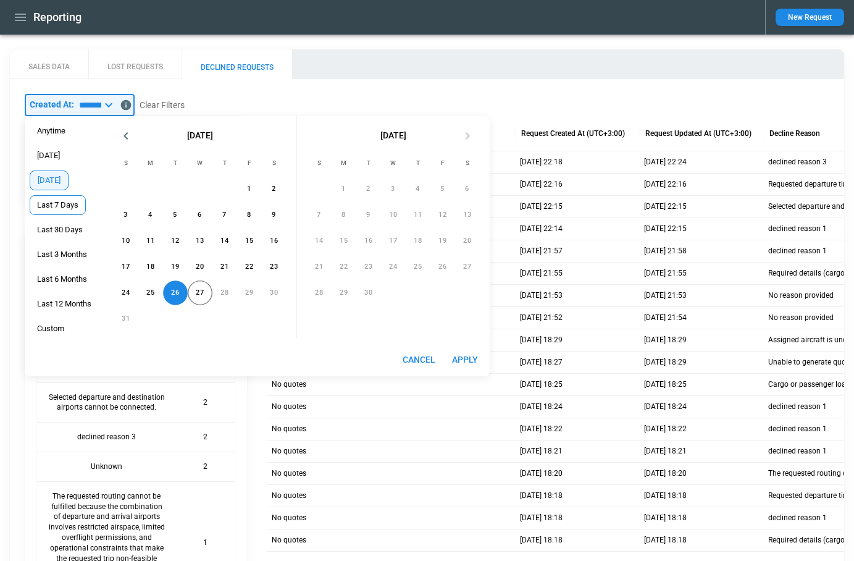
click at [61, 204] on span "Last 7 Days" at bounding box center [57, 205] width 55 height 10
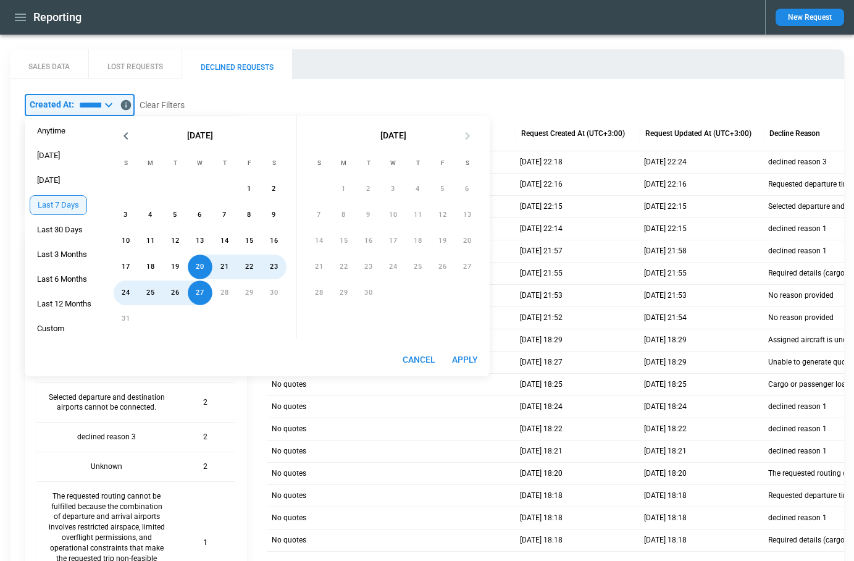
click at [469, 356] on button "Apply" at bounding box center [465, 359] width 40 height 23
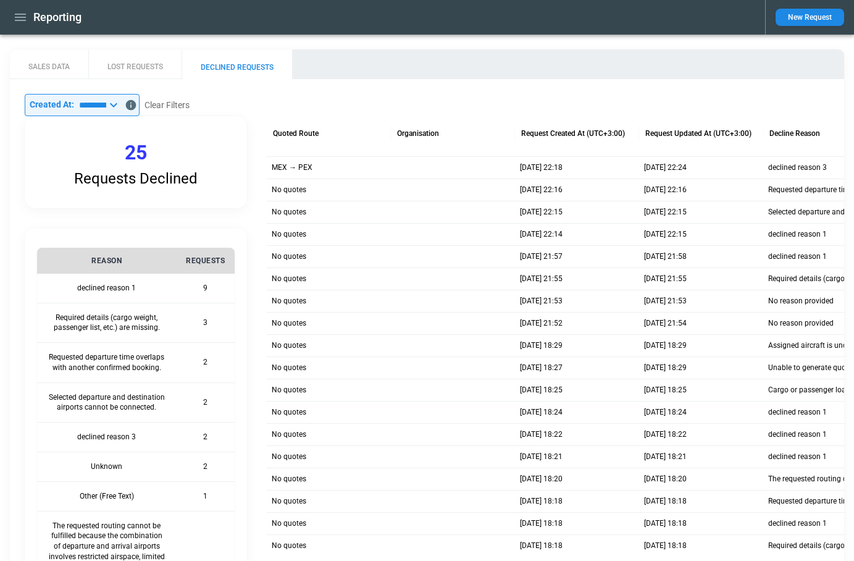
scroll to position [78, 0]
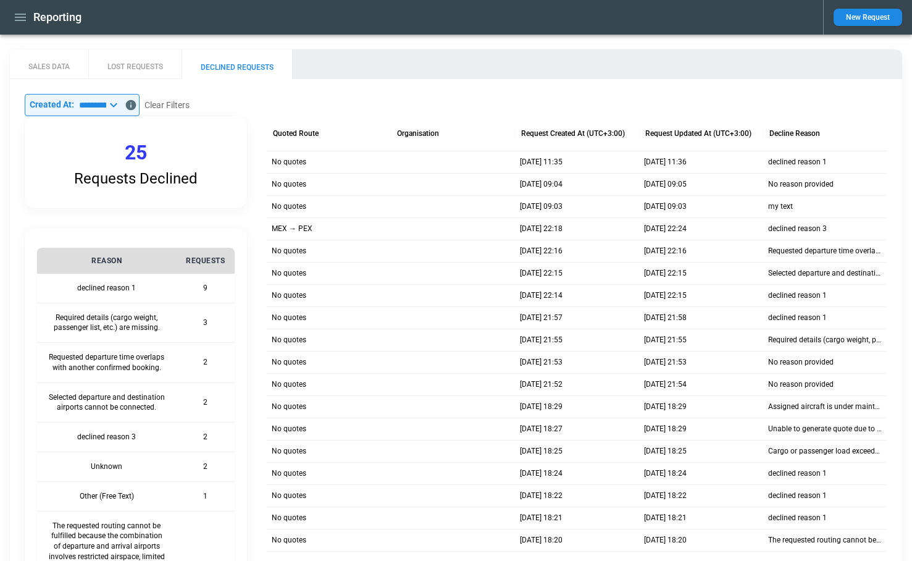
click at [121, 106] on icon at bounding box center [113, 105] width 15 height 15
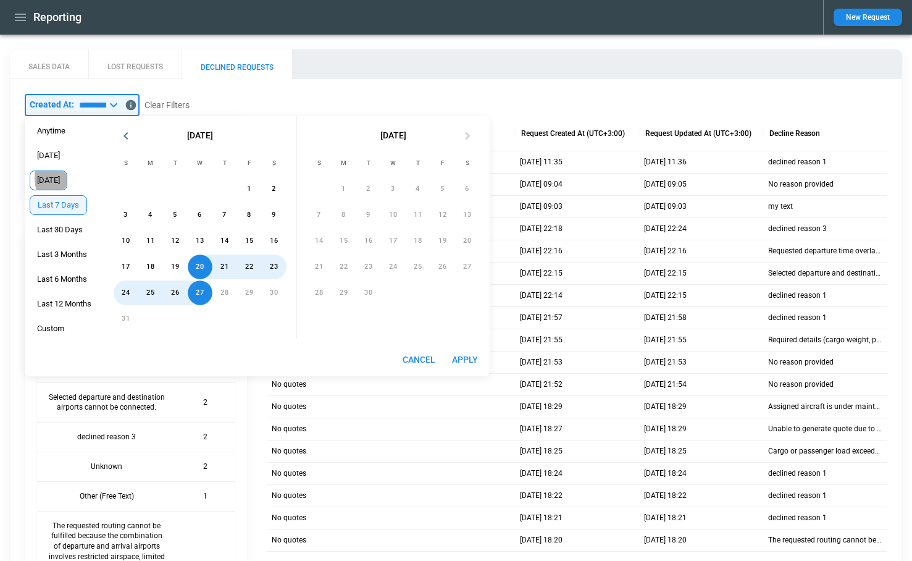
click at [64, 178] on span "[DATE]" at bounding box center [48, 180] width 36 height 10
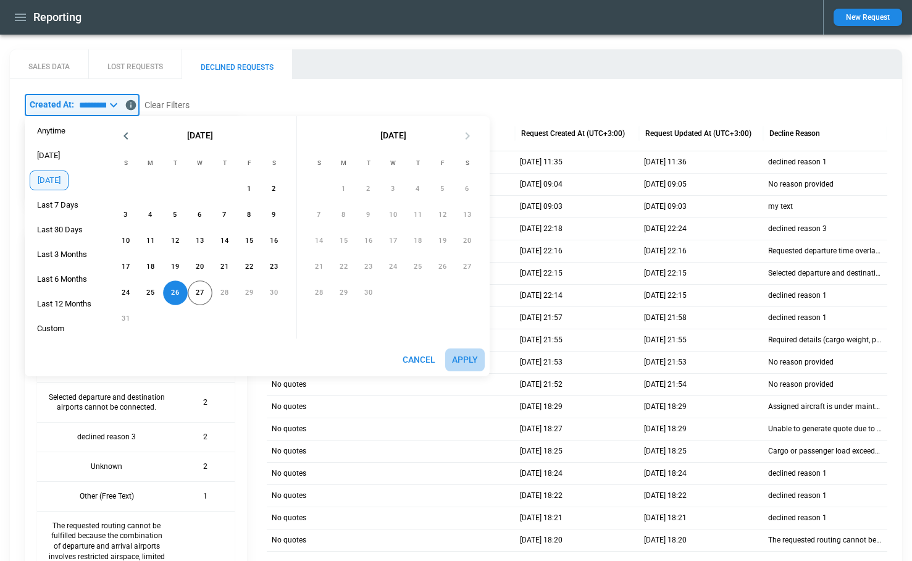
click at [470, 353] on button "Apply" at bounding box center [465, 359] width 40 height 23
type input "*********"
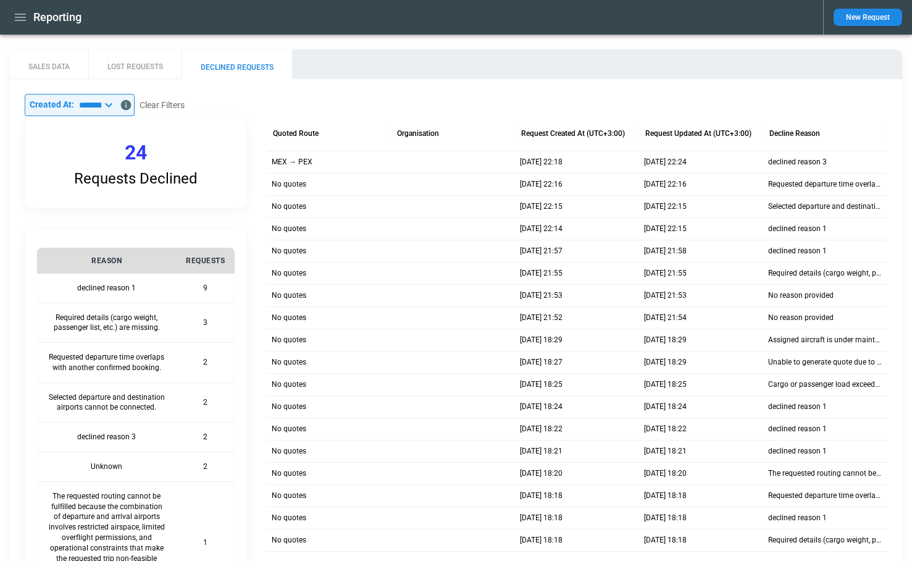
click at [18, 17] on icon "button" at bounding box center [20, 17] width 11 height 7
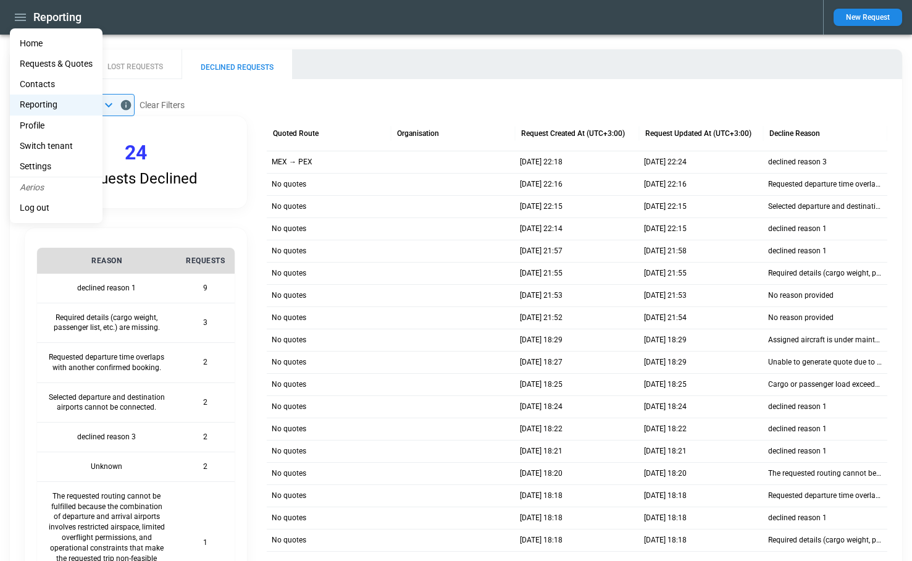
click at [45, 165] on li "Settings" at bounding box center [56, 166] width 93 height 20
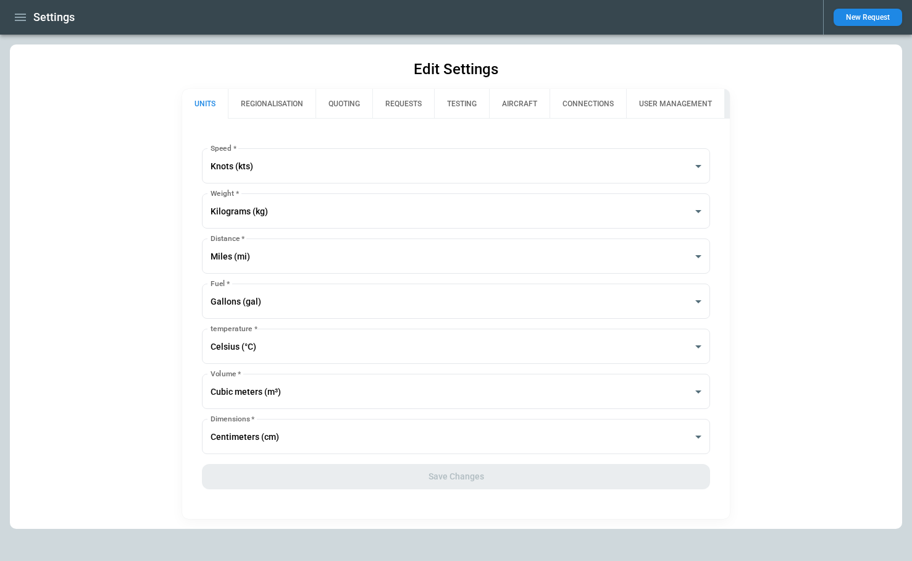
click at [346, 109] on button "QUOTING" at bounding box center [343, 104] width 57 height 30
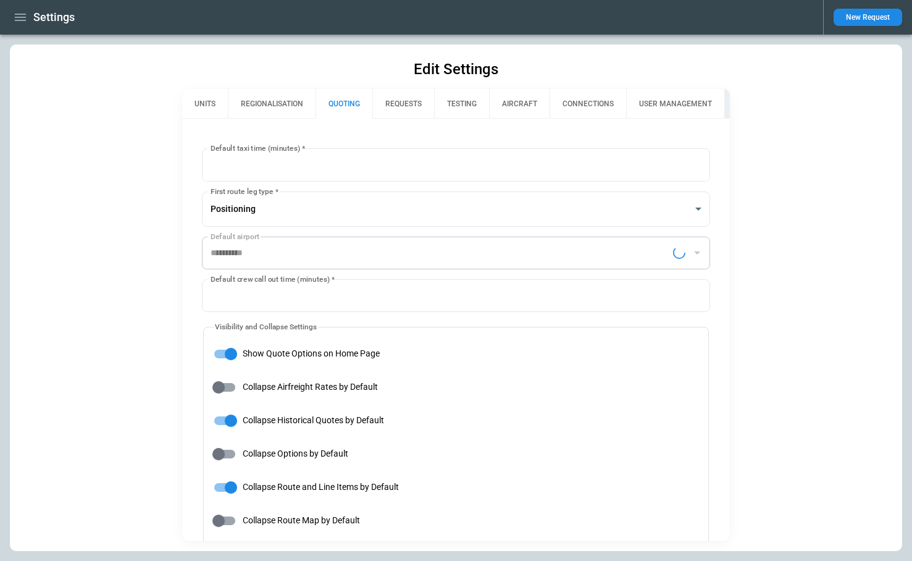
type input "**********"
click at [286, 105] on button "REGIONALISATION" at bounding box center [272, 104] width 88 height 30
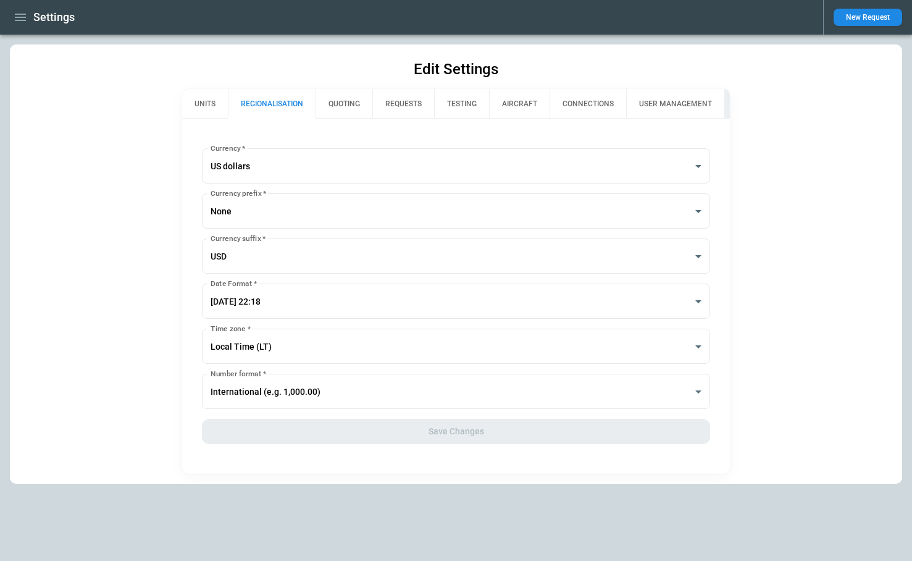
click at [201, 103] on button "UNITS" at bounding box center [205, 104] width 46 height 30
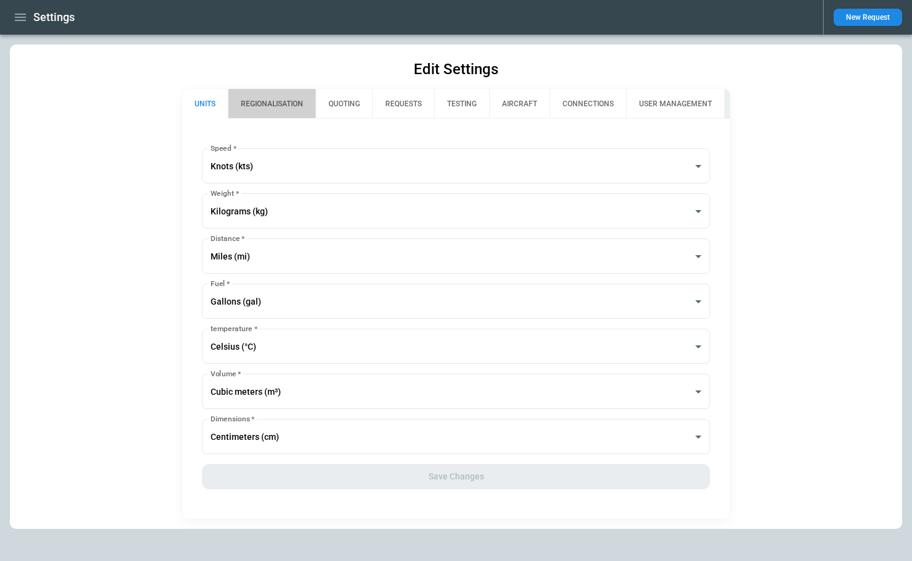
click at [273, 106] on button "REGIONALISATION" at bounding box center [272, 104] width 88 height 30
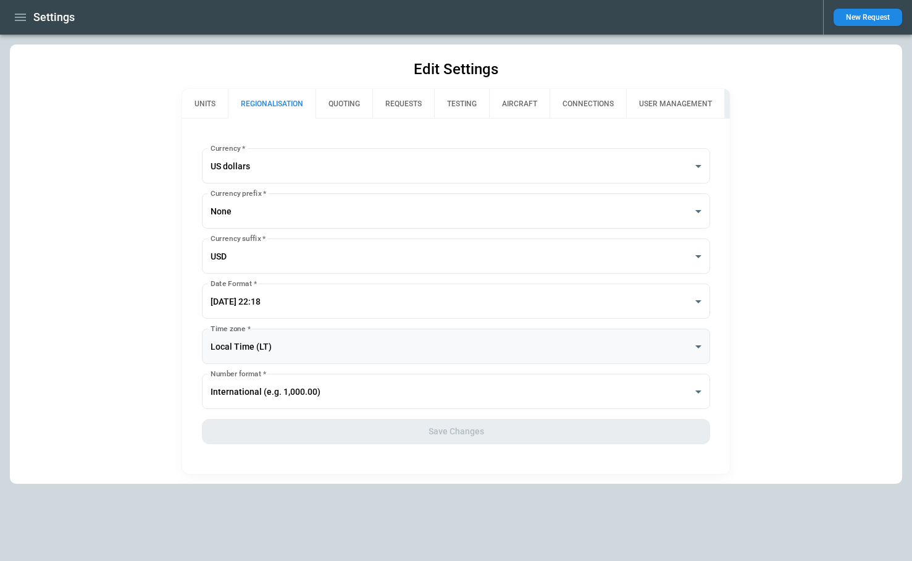
click at [253, 340] on body "**********" at bounding box center [456, 280] width 912 height 561
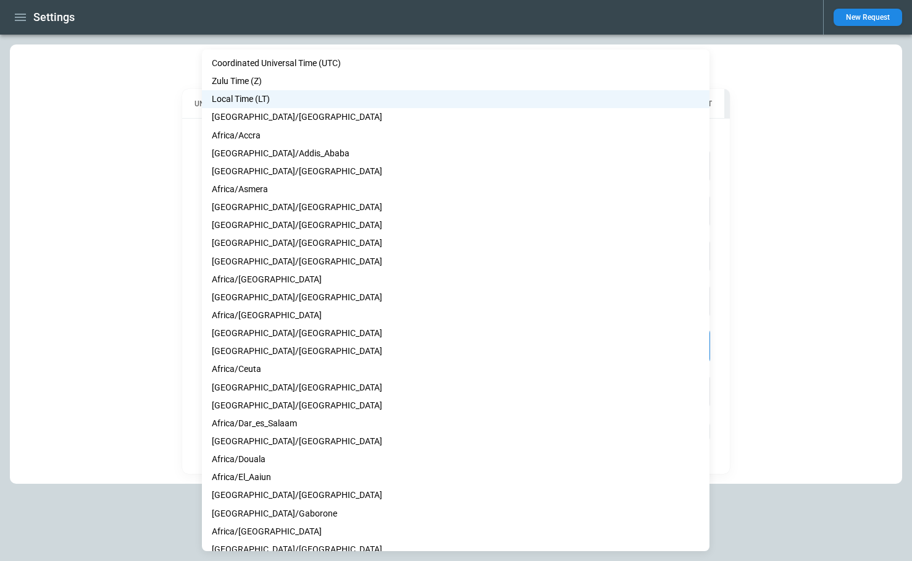
click at [279, 61] on li "Coordinated Universal Time (UTC)" at bounding box center [455, 63] width 507 height 18
type input "***"
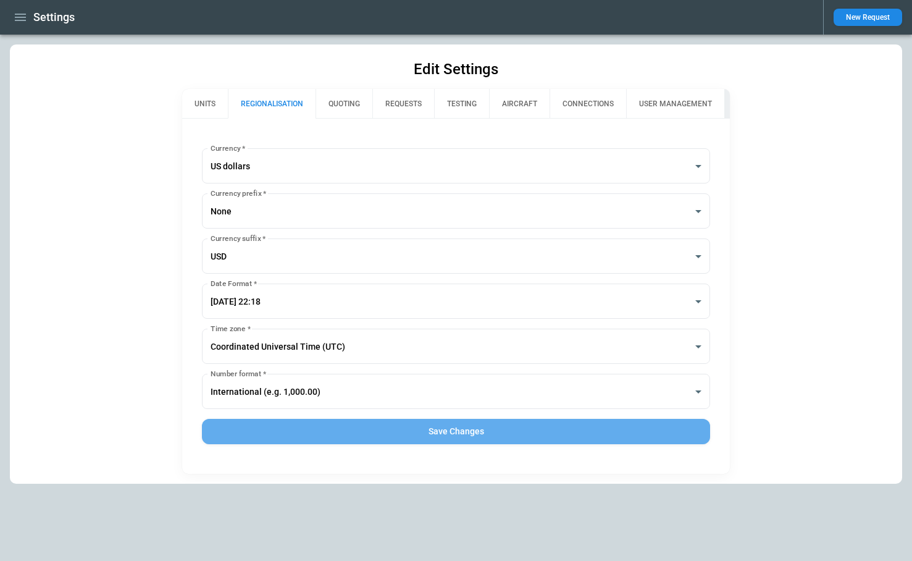
click at [412, 425] on button "Save Changes" at bounding box center [455, 431] width 507 height 25
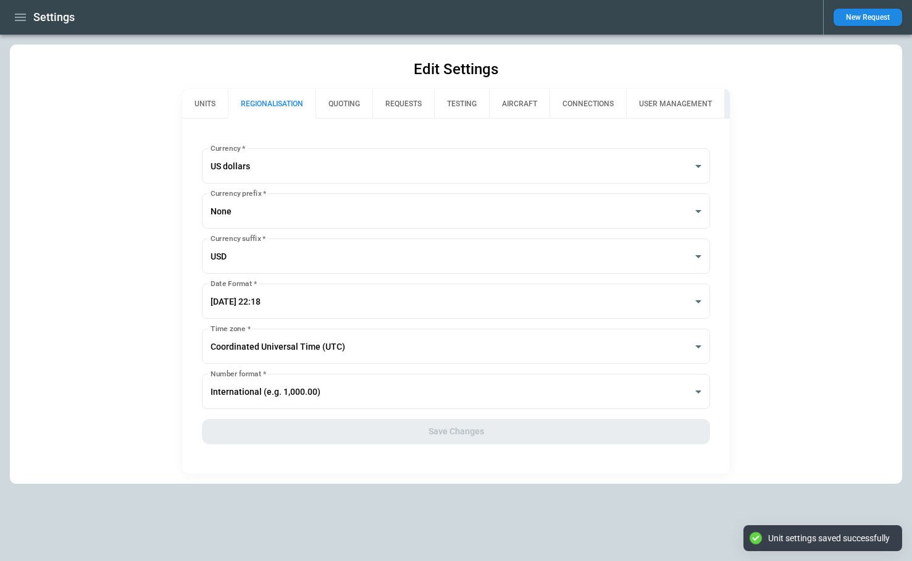
click at [22, 20] on icon "button" at bounding box center [20, 17] width 11 height 7
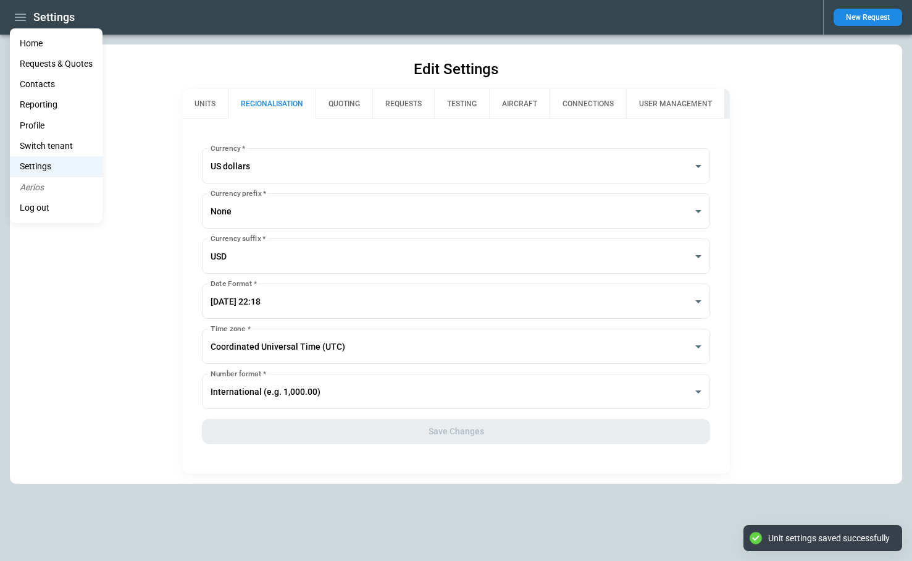
click at [31, 44] on li "Home" at bounding box center [56, 43] width 93 height 20
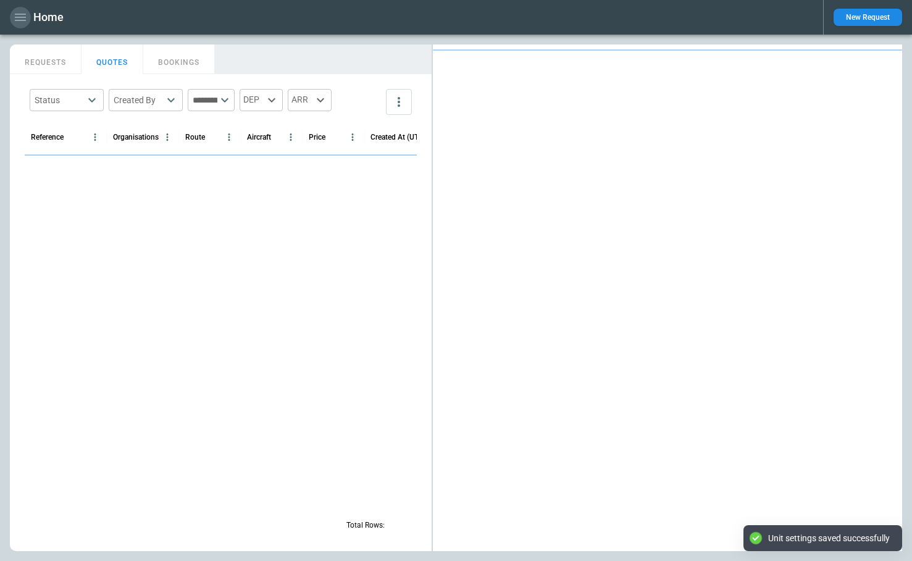
click at [20, 18] on icon "button" at bounding box center [20, 17] width 15 height 15
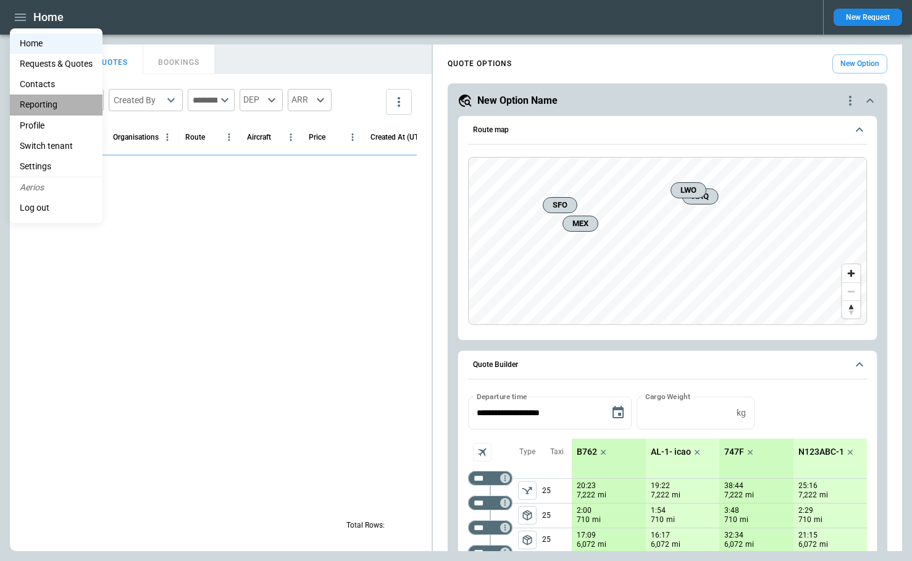
click at [39, 106] on li "Reporting" at bounding box center [56, 104] width 93 height 20
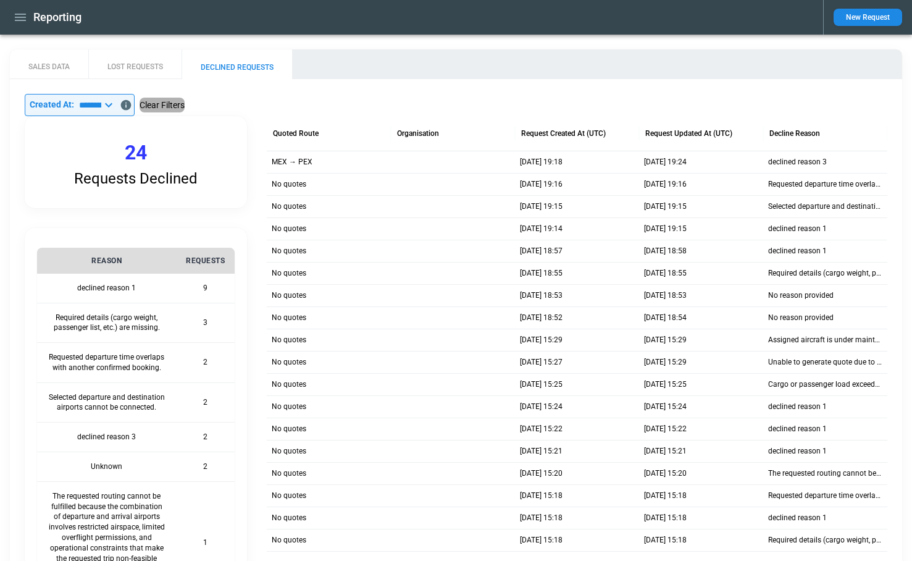
click at [173, 105] on button "Clear Filters" at bounding box center [162, 105] width 45 height 15
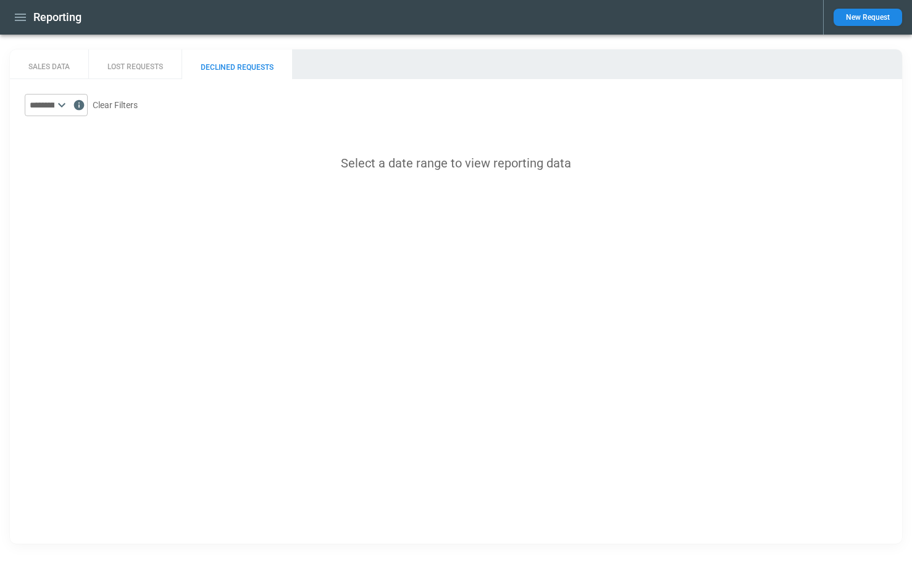
click at [69, 102] on icon at bounding box center [61, 105] width 15 height 15
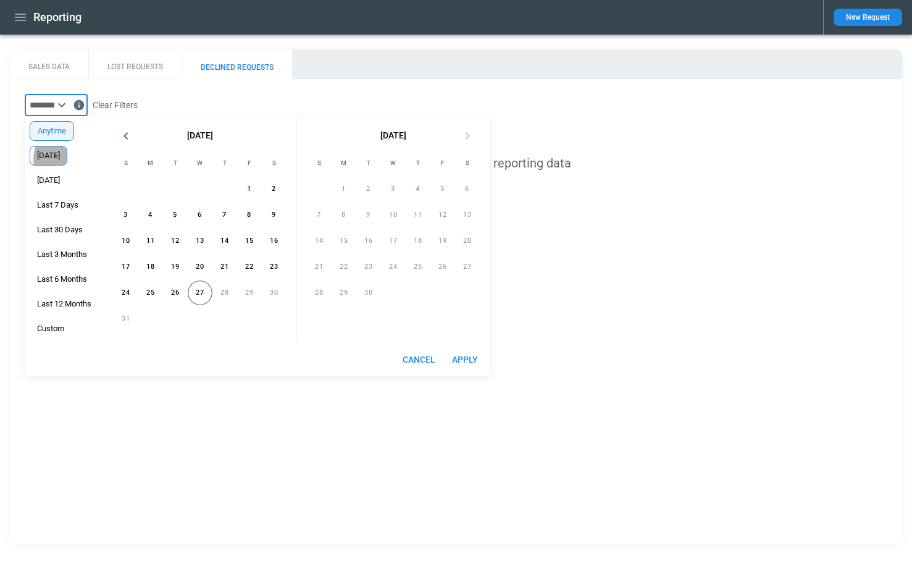
click at [54, 159] on span "[DATE]" at bounding box center [48, 156] width 36 height 10
click at [467, 366] on button "Apply" at bounding box center [465, 359] width 40 height 23
type input "*****"
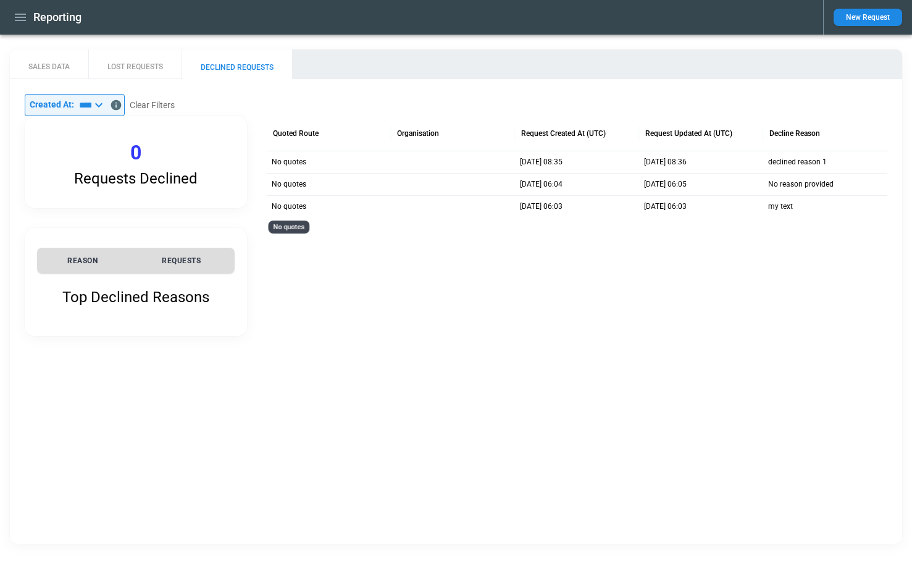
click at [297, 207] on p "No quotes" at bounding box center [289, 206] width 35 height 10
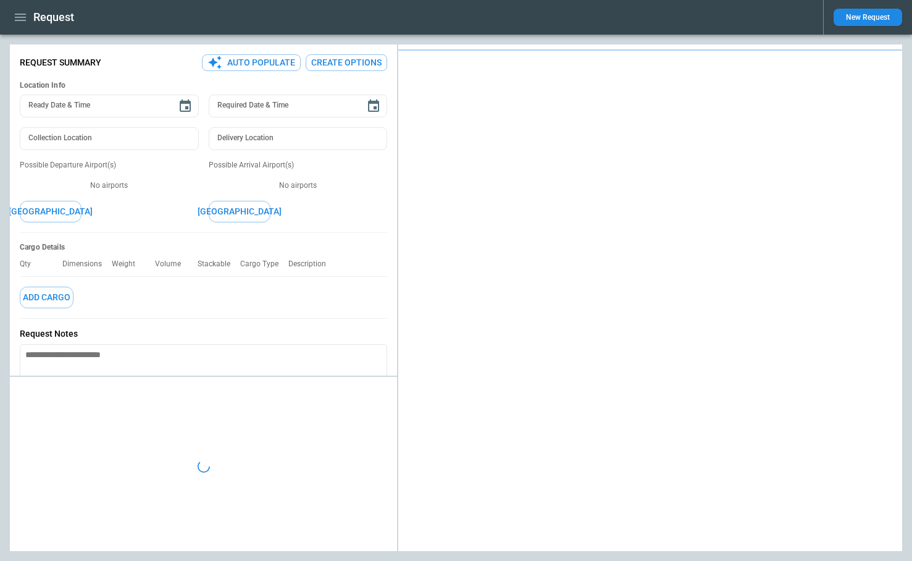
type textarea "*"
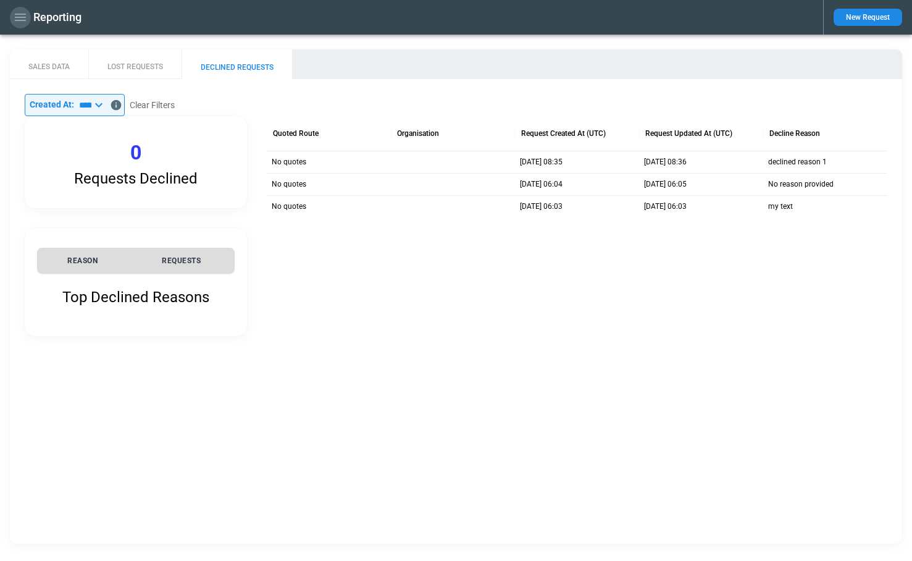
click at [20, 24] on icon "button" at bounding box center [20, 17] width 15 height 15
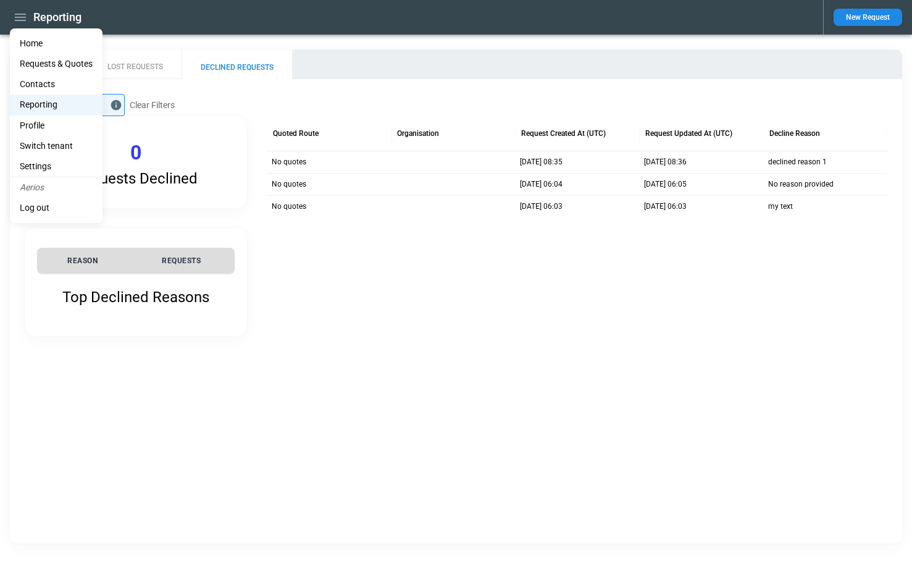
click at [336, 294] on div at bounding box center [456, 280] width 912 height 561
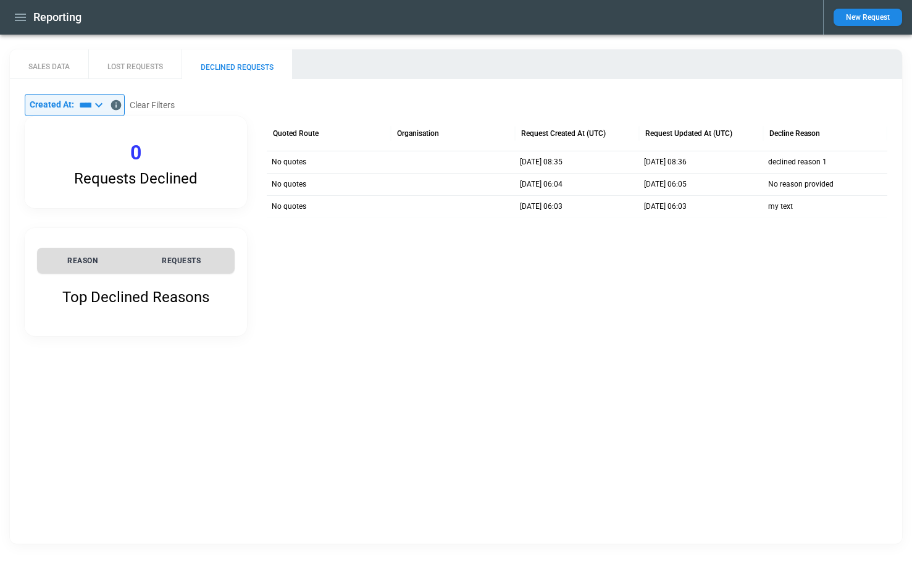
click at [106, 107] on icon at bounding box center [98, 105] width 15 height 15
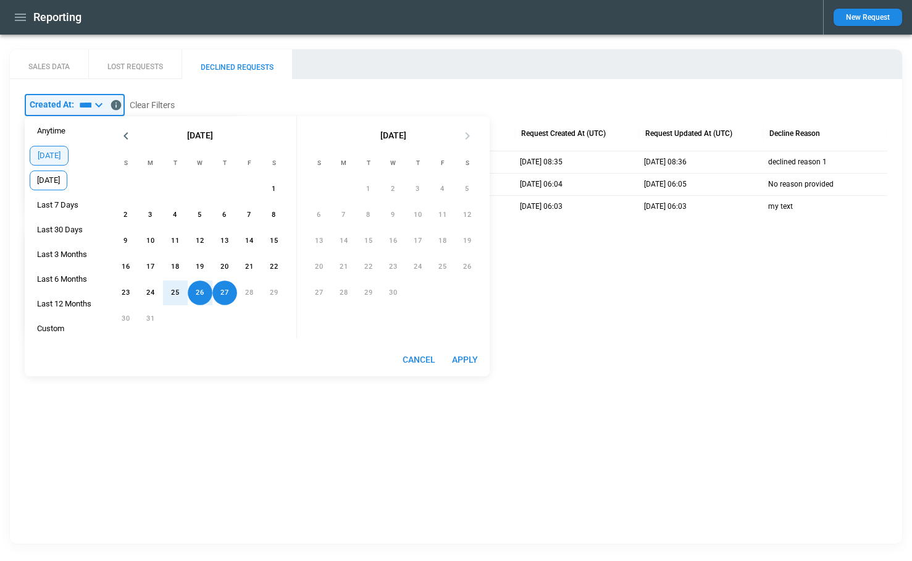
click at [61, 181] on span "[DATE]" at bounding box center [48, 180] width 36 height 10
click at [467, 358] on button "Apply" at bounding box center [465, 359] width 40 height 23
type input "*********"
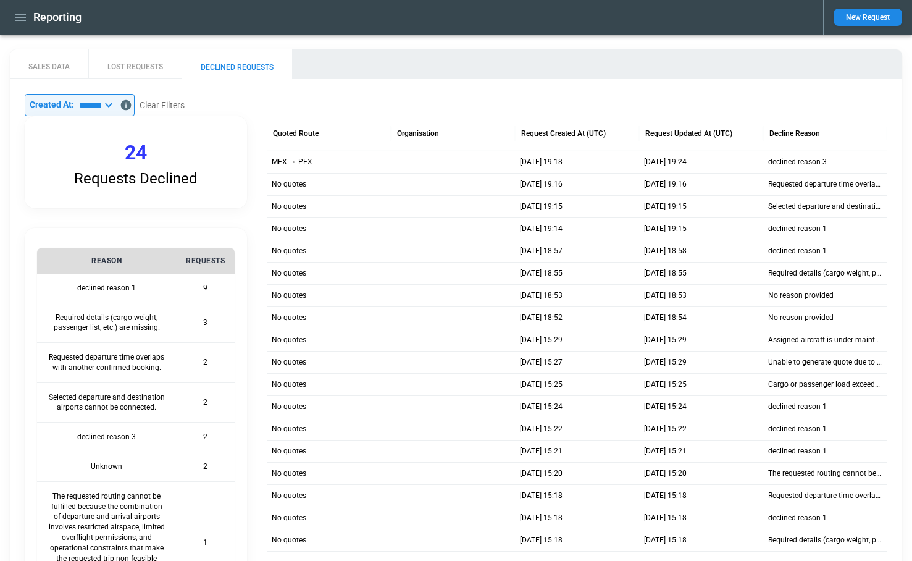
click at [112, 106] on icon at bounding box center [108, 105] width 7 height 4
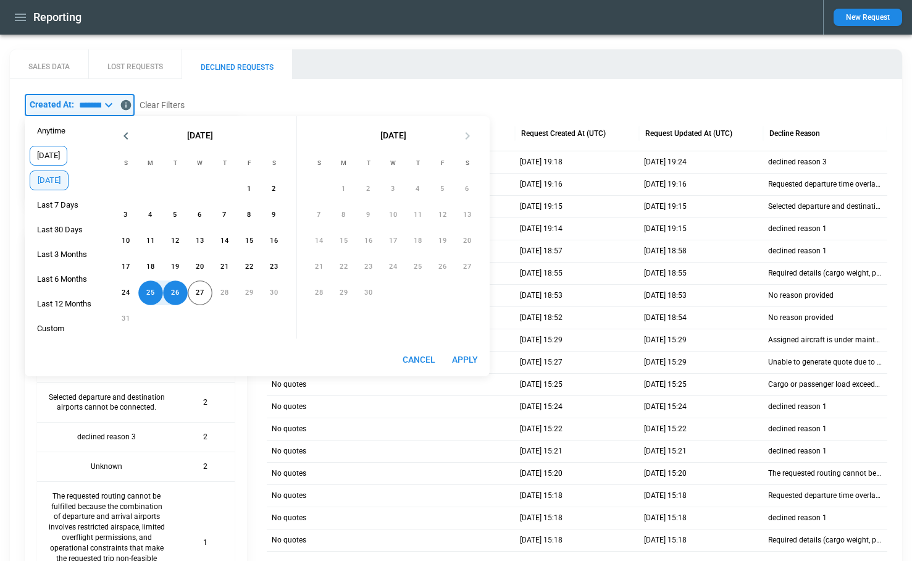
click at [61, 154] on span "[DATE]" at bounding box center [48, 156] width 36 height 10
click at [208, 298] on button "27" at bounding box center [200, 292] width 25 height 25
click at [60, 132] on span "Anytime" at bounding box center [51, 131] width 42 height 10
click at [469, 355] on button "Apply" at bounding box center [465, 359] width 40 height 23
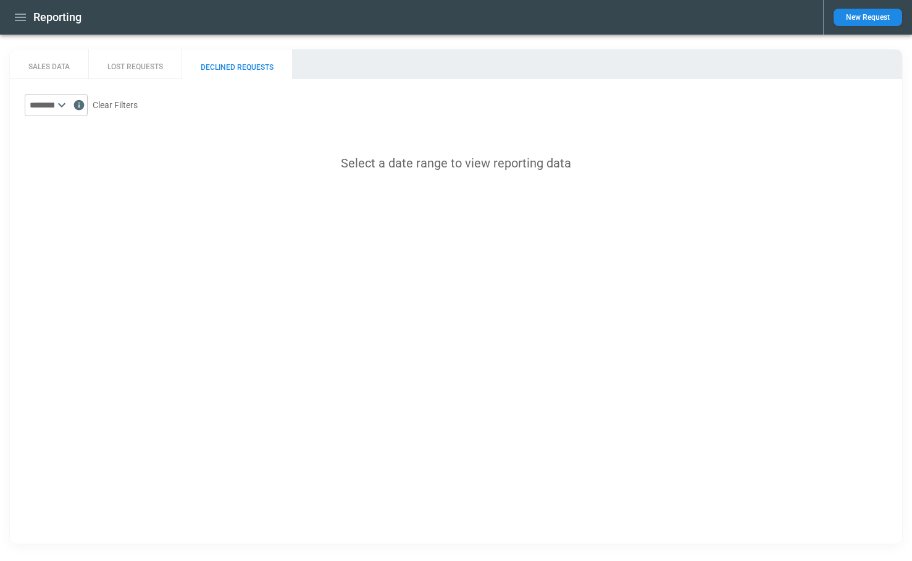
click at [69, 104] on icon at bounding box center [61, 105] width 15 height 15
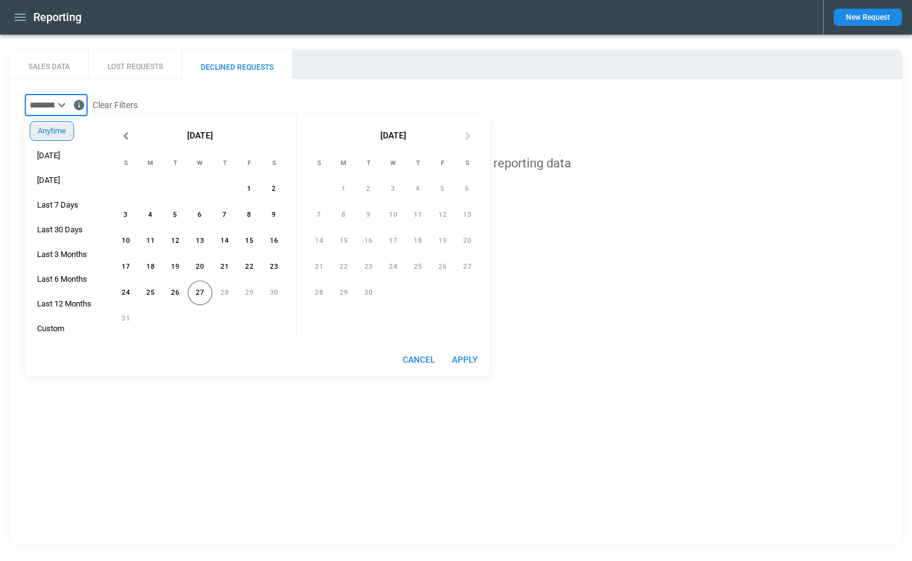
click at [62, 132] on span "Anytime" at bounding box center [51, 131] width 43 height 10
click at [454, 354] on button "Apply" at bounding box center [465, 359] width 40 height 23
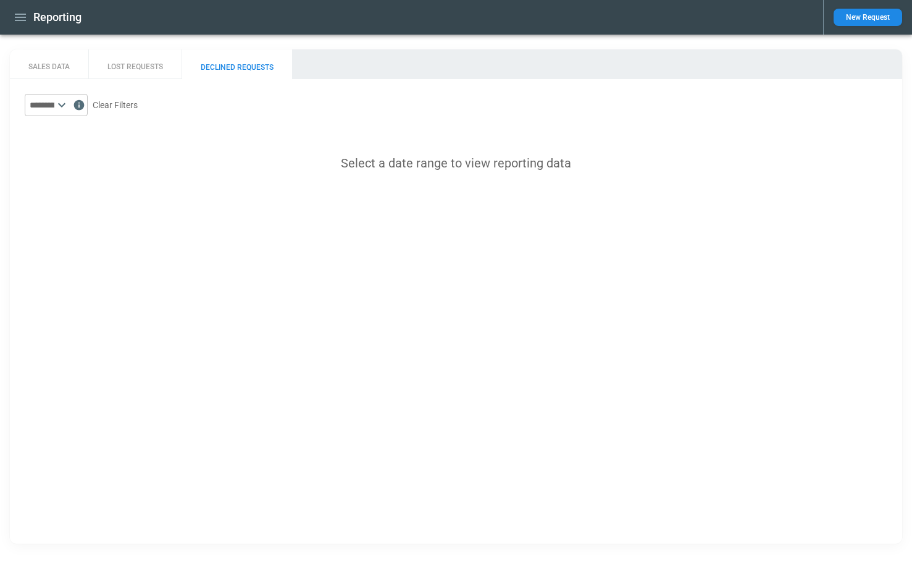
click at [46, 65] on button "SALES DATA" at bounding box center [49, 64] width 78 height 30
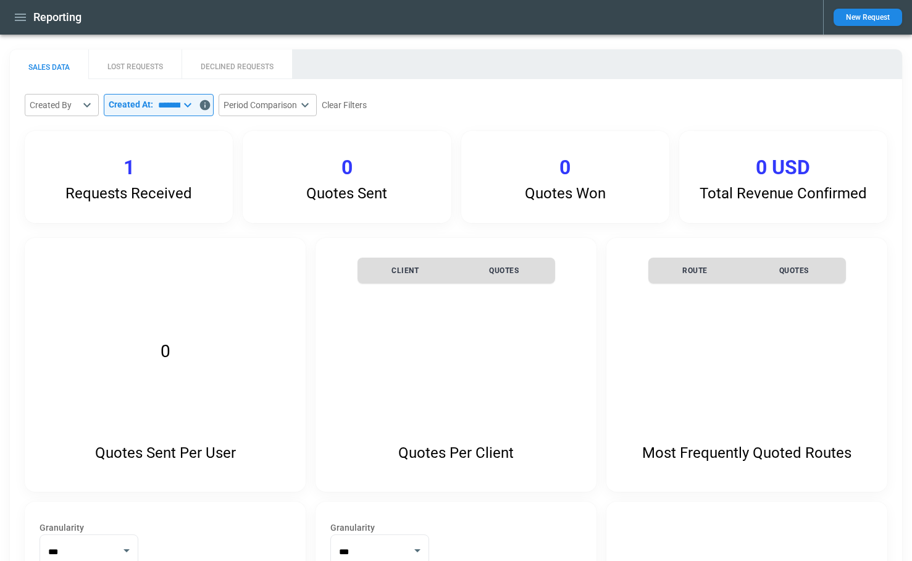
click at [85, 105] on body "Reporting New Request SALES DATA LOST REQUESTS DECLINED REQUESTS Created By ​ ​…" at bounding box center [456, 280] width 912 height 561
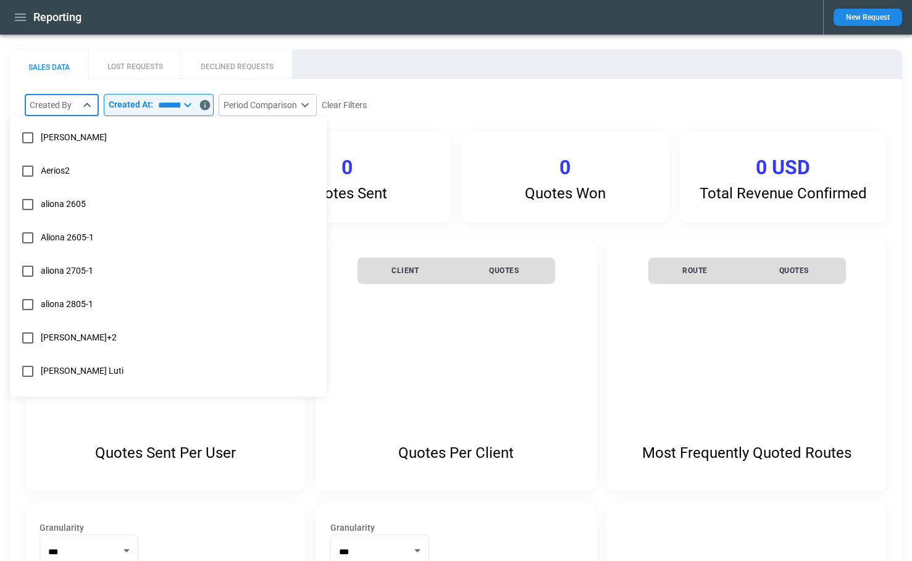
click at [193, 99] on div at bounding box center [456, 280] width 912 height 561
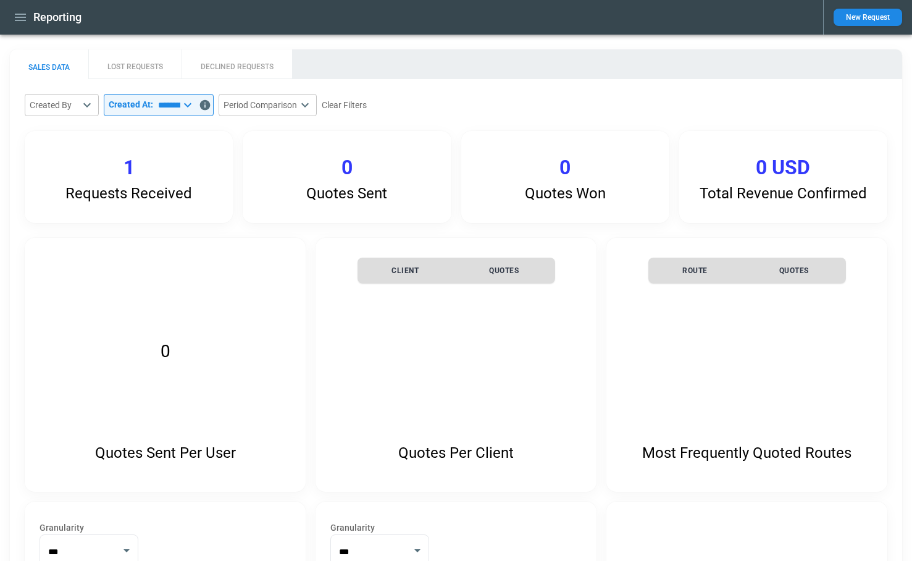
click at [195, 106] on icon at bounding box center [187, 105] width 15 height 15
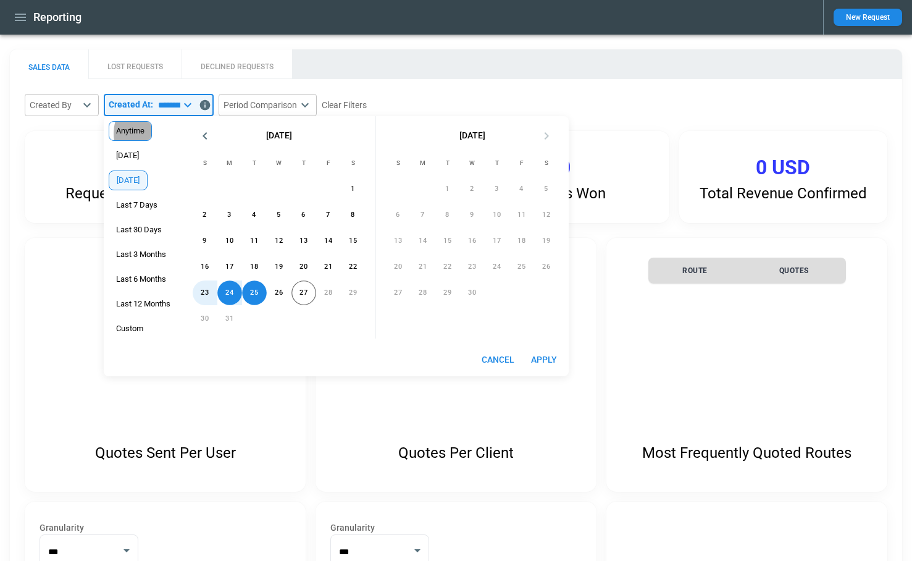
click at [143, 133] on span "Anytime" at bounding box center [130, 131] width 42 height 10
click at [546, 359] on button "Apply" at bounding box center [544, 359] width 40 height 23
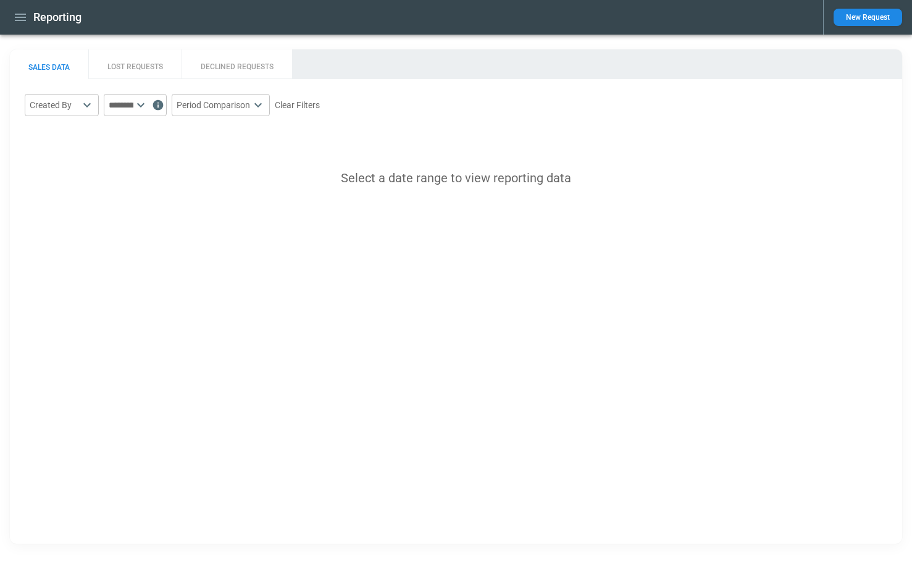
click at [249, 66] on button "DECLINED REQUESTS" at bounding box center [237, 64] width 111 height 30
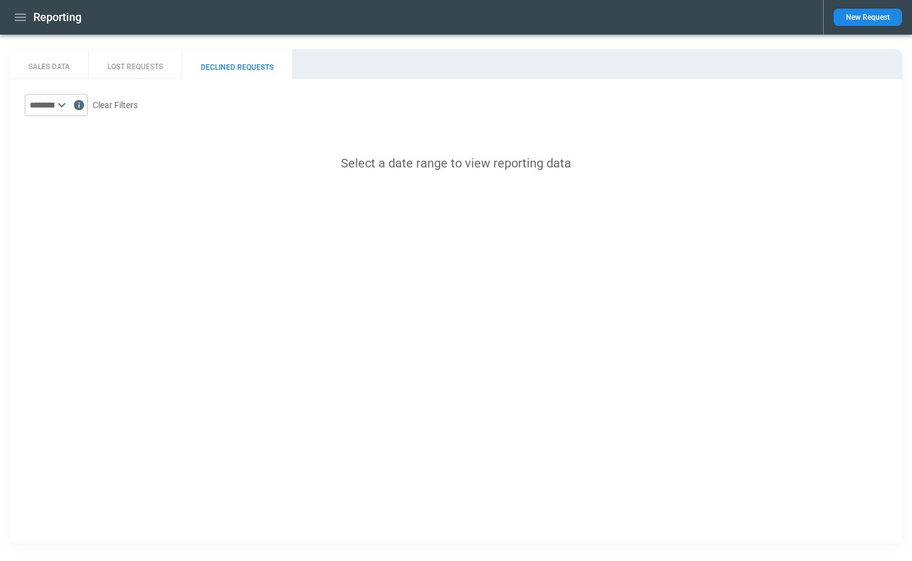
click at [54, 107] on input "text" at bounding box center [40, 105] width 30 height 22
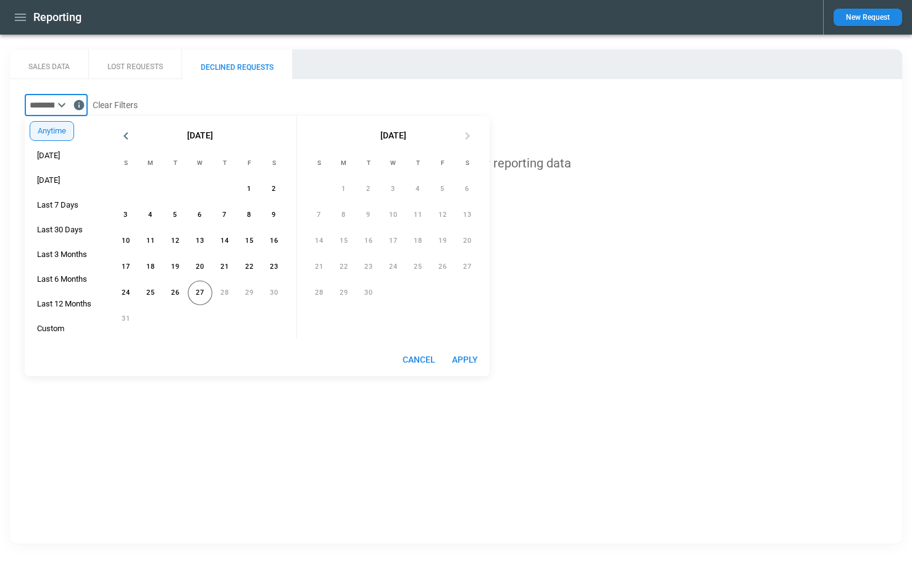
click at [72, 159] on div "Anytime Today Yesterday Last 7 Days Last 30 Days Last 3 Months Last 6 Months La…" at bounding box center [64, 229] width 79 height 227
click at [50, 159] on span "[DATE]" at bounding box center [48, 156] width 36 height 10
click at [457, 356] on button "Apply" at bounding box center [465, 359] width 40 height 23
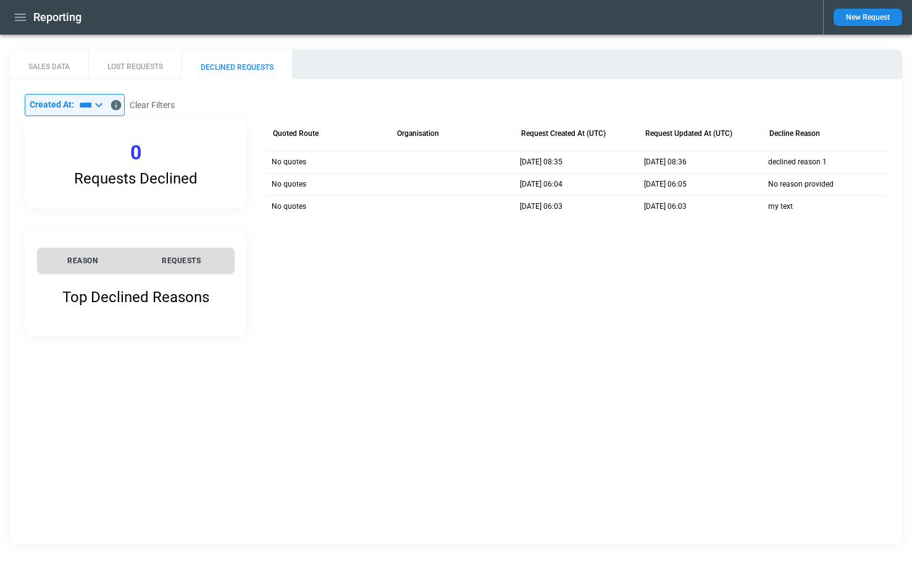
click at [102, 104] on icon at bounding box center [98, 105] width 7 height 4
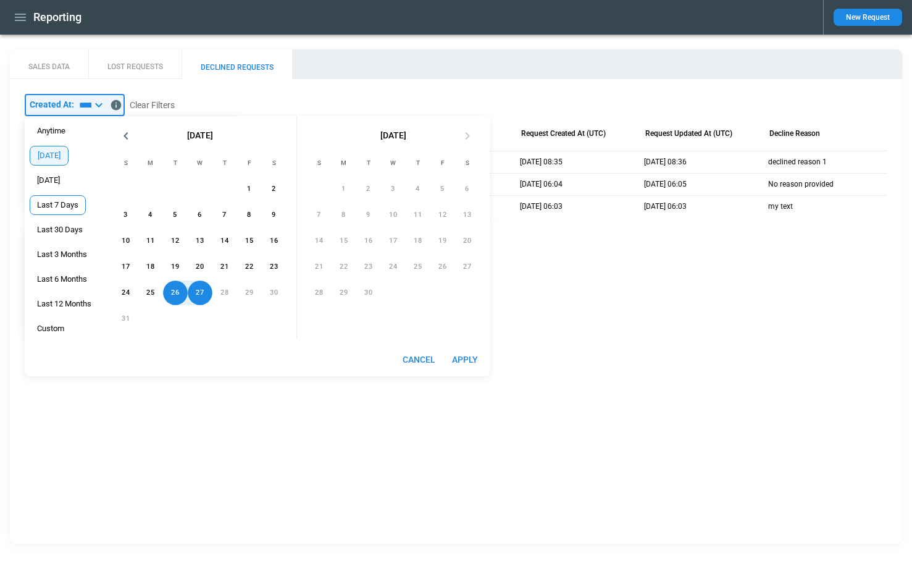
click at [46, 204] on span "Last 7 Days" at bounding box center [57, 205] width 55 height 10
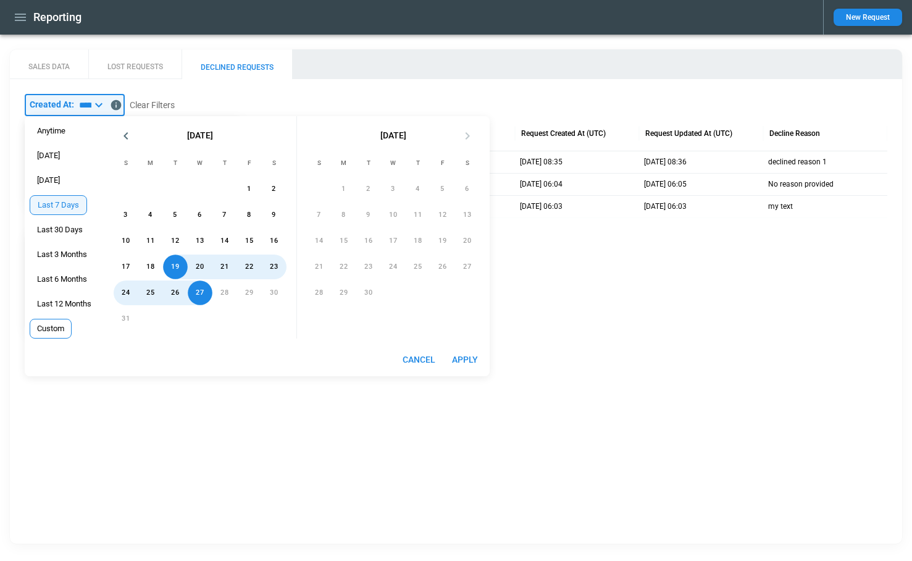
click at [65, 331] on span "Custom" at bounding box center [50, 329] width 41 height 10
click at [183, 296] on button "26" at bounding box center [175, 292] width 25 height 25
click at [72, 200] on span "Last 7 Days" at bounding box center [57, 205] width 55 height 10
click at [479, 362] on button "Apply" at bounding box center [465, 359] width 40 height 23
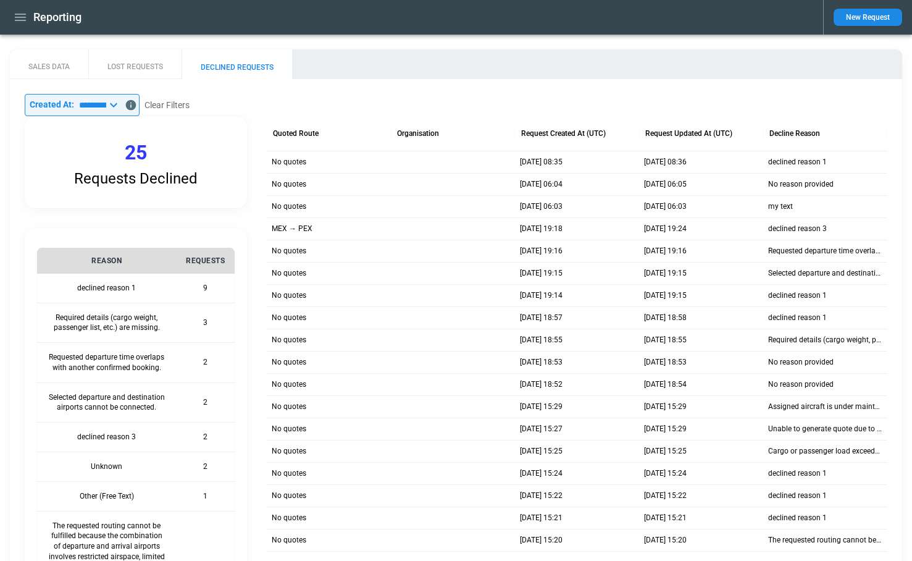
click at [121, 106] on icon at bounding box center [113, 105] width 15 height 15
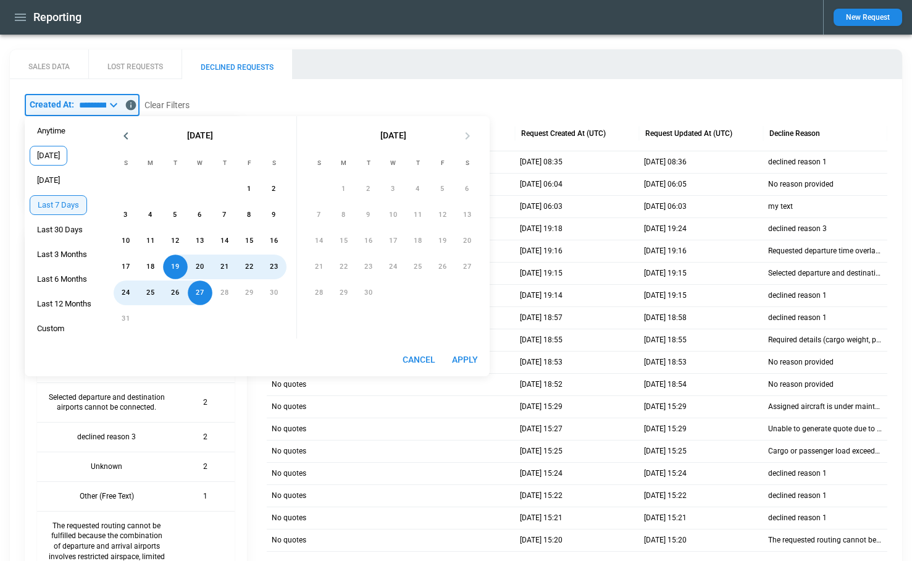
click at [57, 153] on span "[DATE]" at bounding box center [48, 156] width 36 height 10
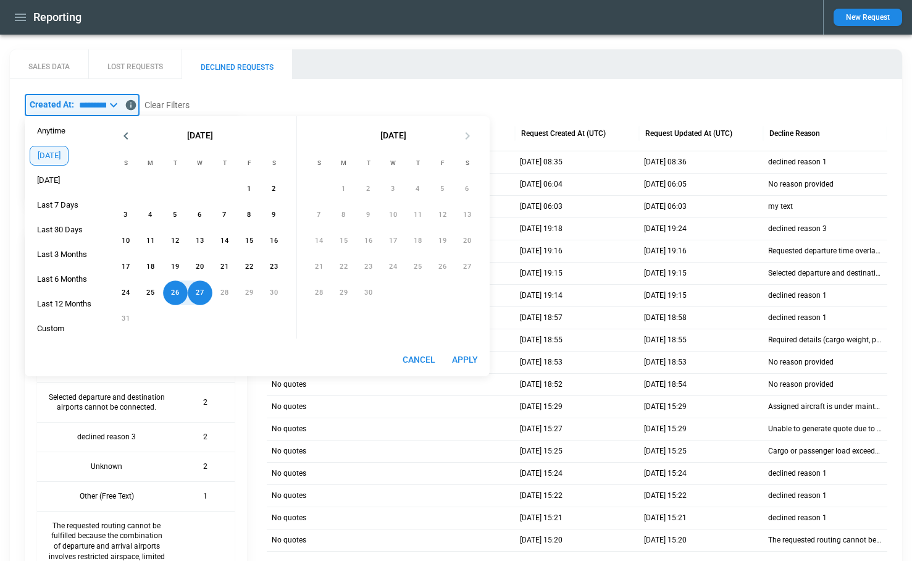
click at [474, 359] on button "Apply" at bounding box center [465, 359] width 40 height 23
type input "*****"
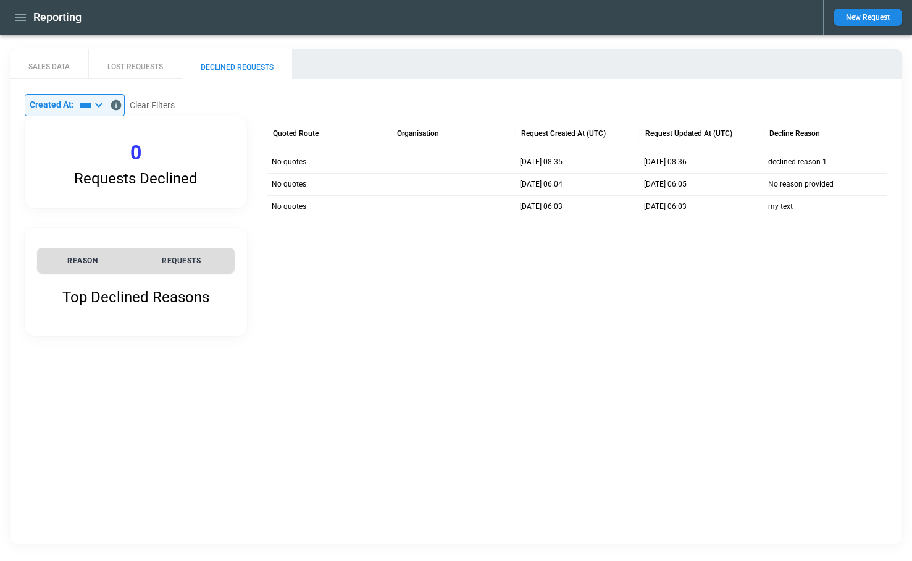
click at [106, 100] on icon at bounding box center [98, 105] width 15 height 15
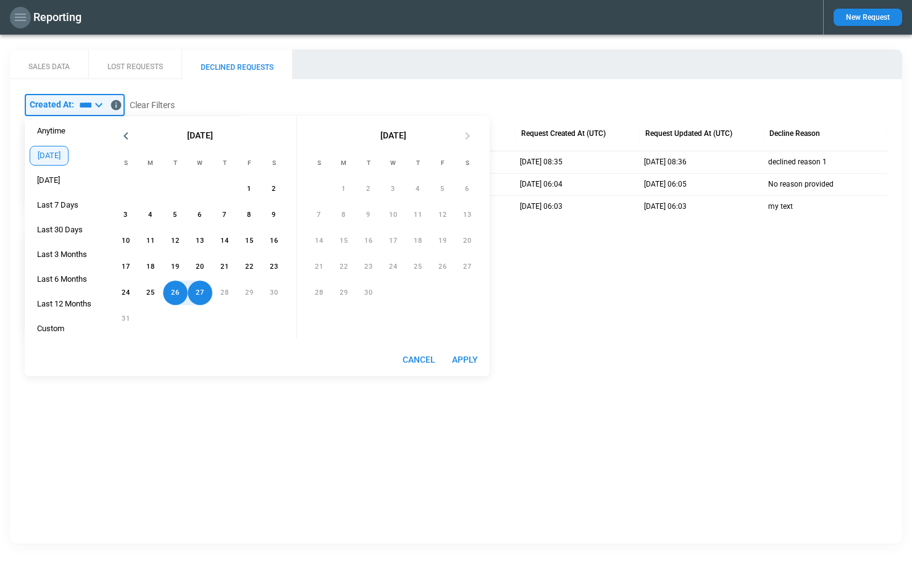
click at [13, 23] on icon "button" at bounding box center [20, 17] width 15 height 15
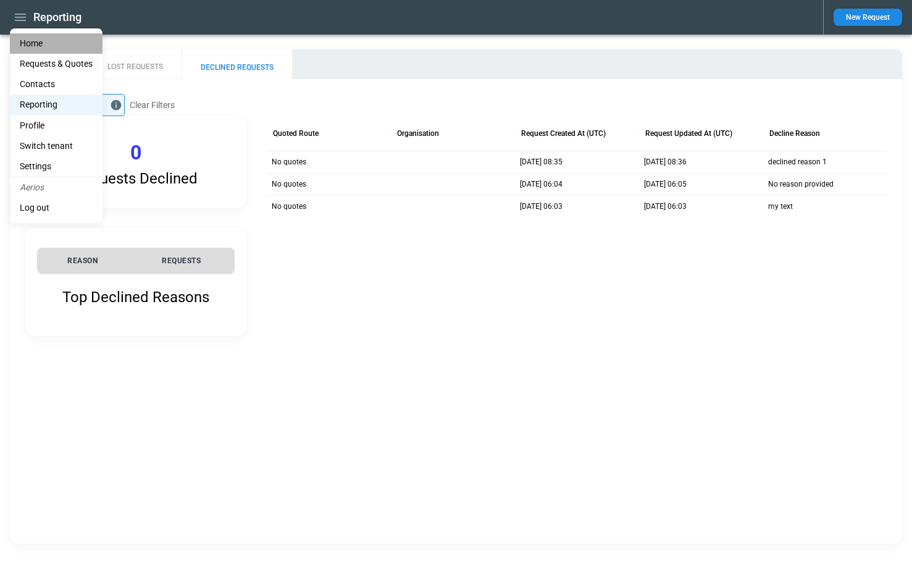
click at [33, 46] on li "Home" at bounding box center [56, 43] width 93 height 20
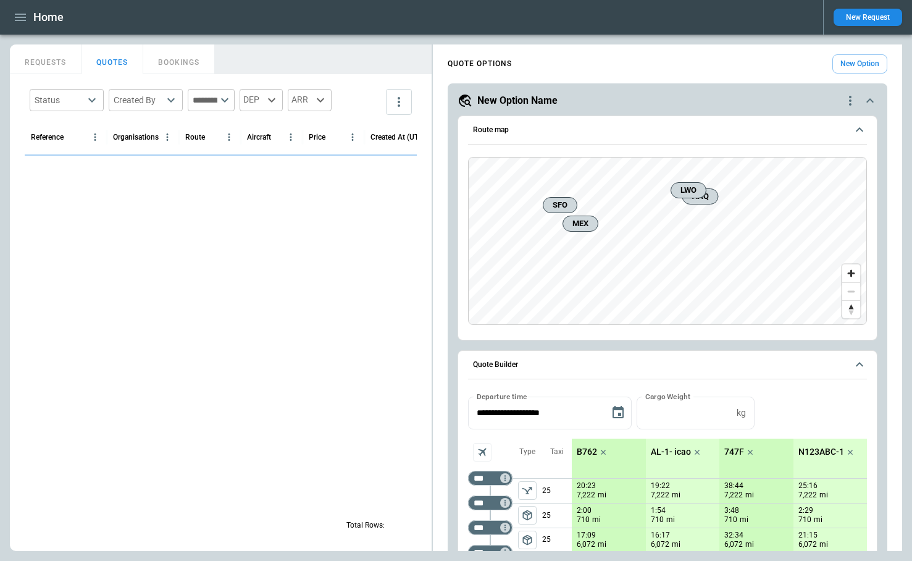
click at [217, 98] on input "text" at bounding box center [203, 100] width 30 height 22
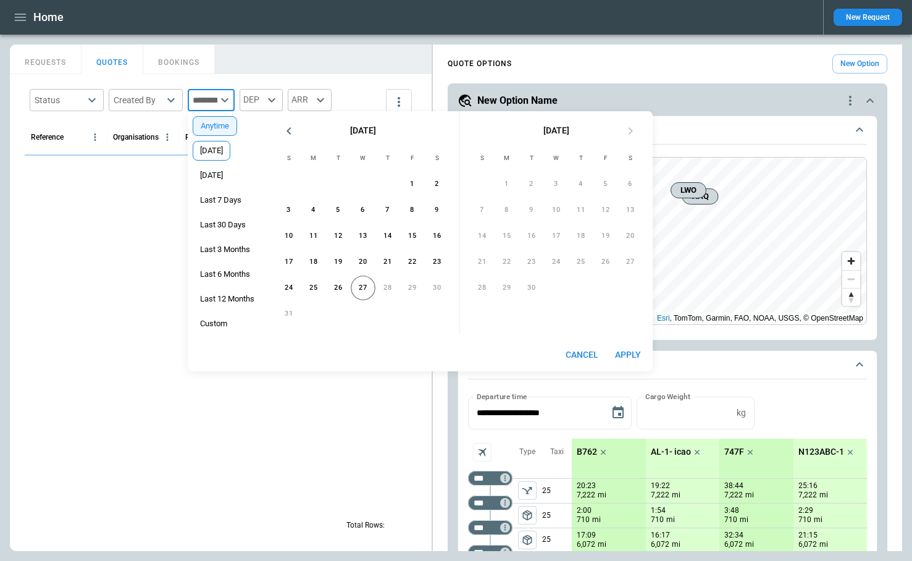
click at [217, 152] on span "[DATE]" at bounding box center [211, 151] width 36 height 10
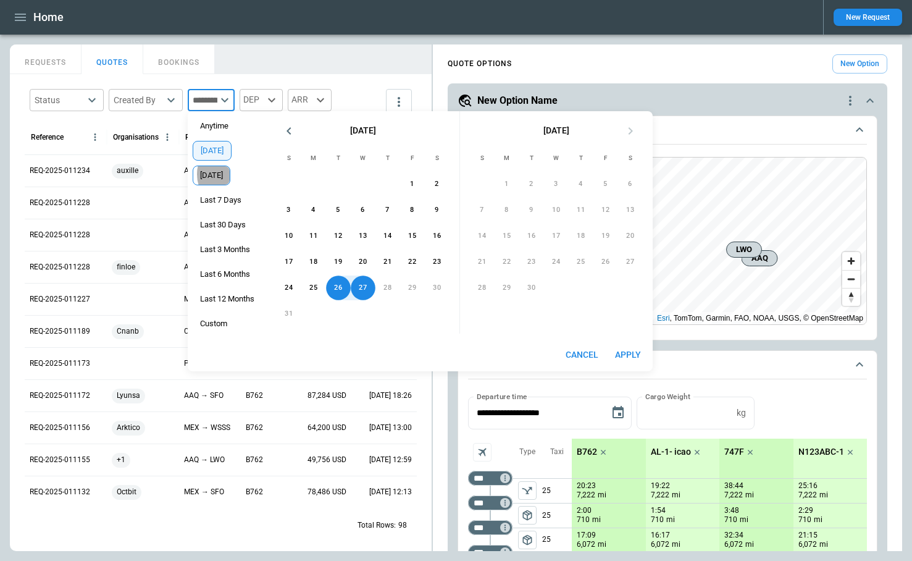
click at [219, 174] on span "[DATE]" at bounding box center [211, 175] width 36 height 10
click at [630, 350] on button "Apply" at bounding box center [628, 354] width 40 height 23
type input "*********"
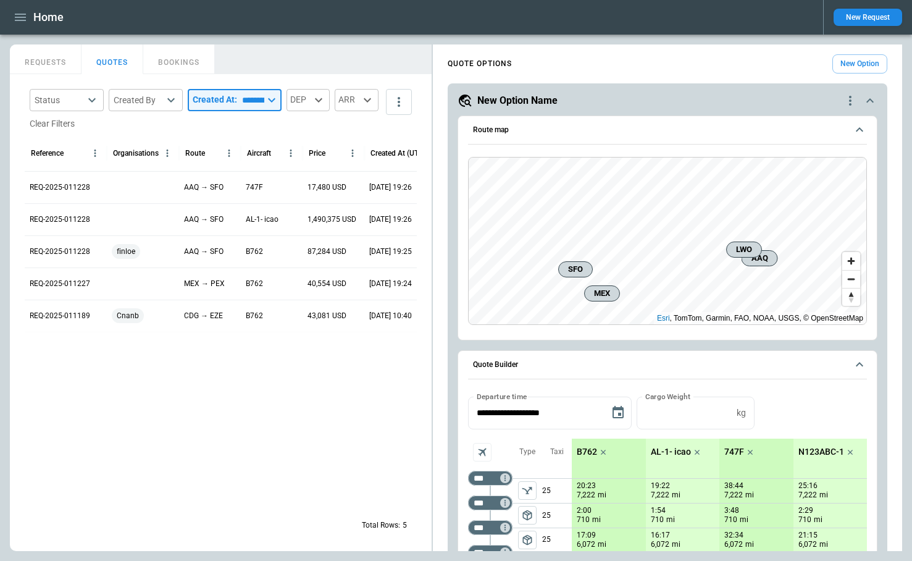
click at [264, 99] on input "*********" at bounding box center [250, 100] width 27 height 22
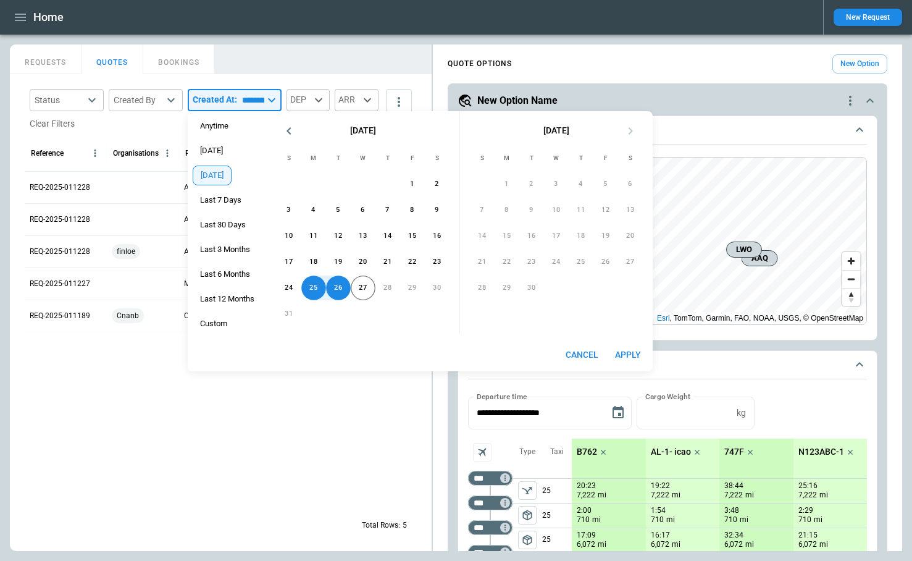
click at [310, 482] on div at bounding box center [304, 420] width 559 height 176
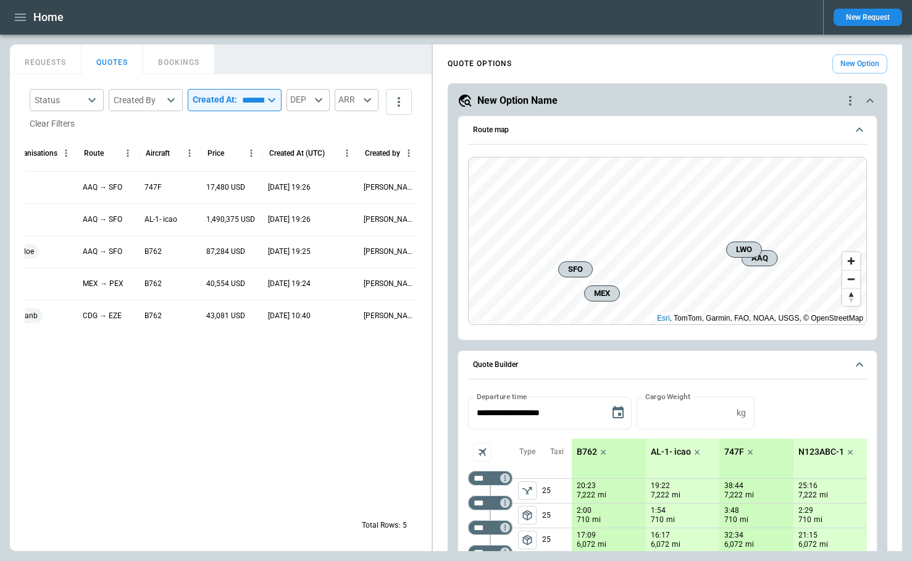
scroll to position [0, 119]
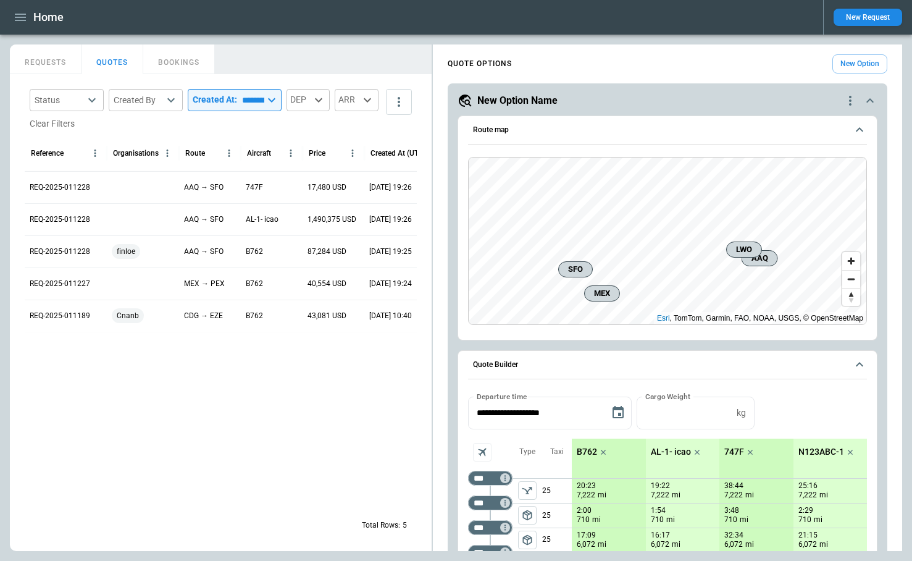
click at [264, 105] on input "*********" at bounding box center [250, 100] width 27 height 22
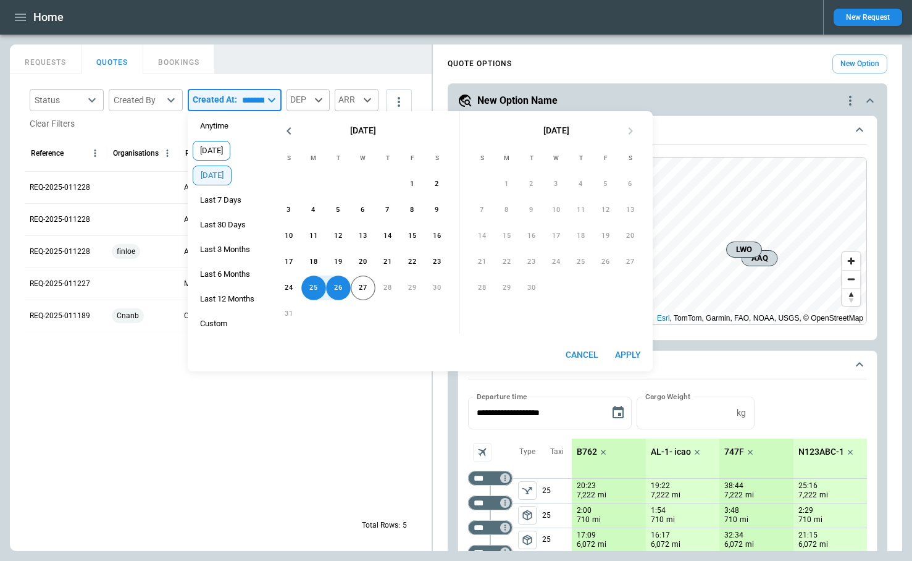
click at [219, 149] on span "[DATE]" at bounding box center [211, 151] width 36 height 10
click at [341, 288] on button "26" at bounding box center [338, 287] width 25 height 25
click at [364, 290] on button "27" at bounding box center [363, 287] width 25 height 25
click at [344, 287] on button "26" at bounding box center [338, 287] width 25 height 25
click at [318, 289] on button "25" at bounding box center [313, 287] width 25 height 25
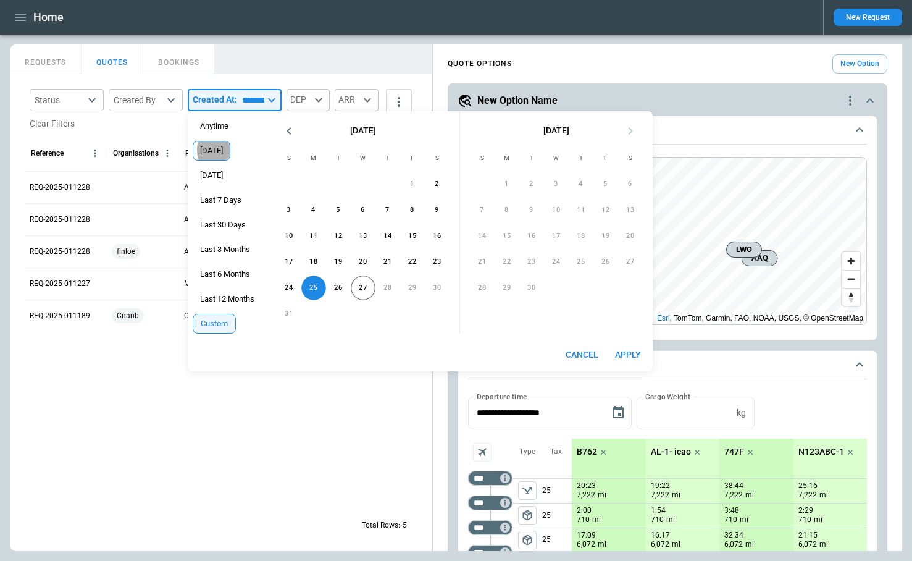
click at [216, 150] on span "[DATE]" at bounding box center [211, 151] width 36 height 10
click at [575, 356] on button "Cancel" at bounding box center [582, 354] width 43 height 23
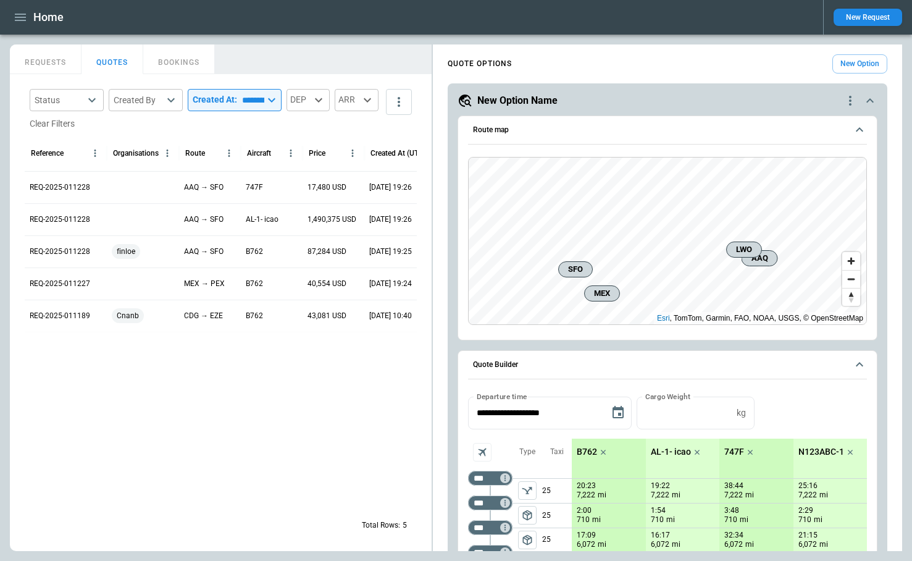
click at [19, 19] on icon "button" at bounding box center [20, 17] width 15 height 15
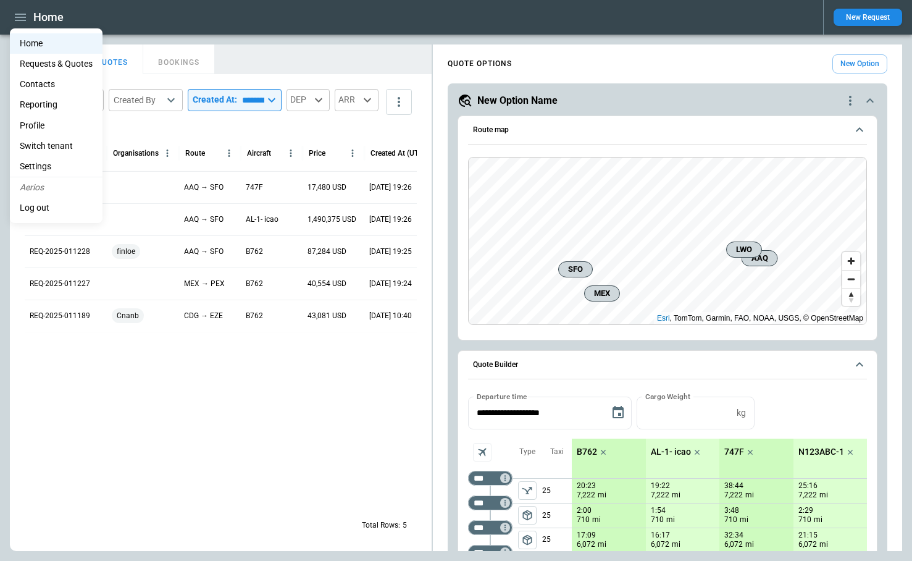
click at [48, 102] on li "Reporting" at bounding box center [56, 104] width 93 height 20
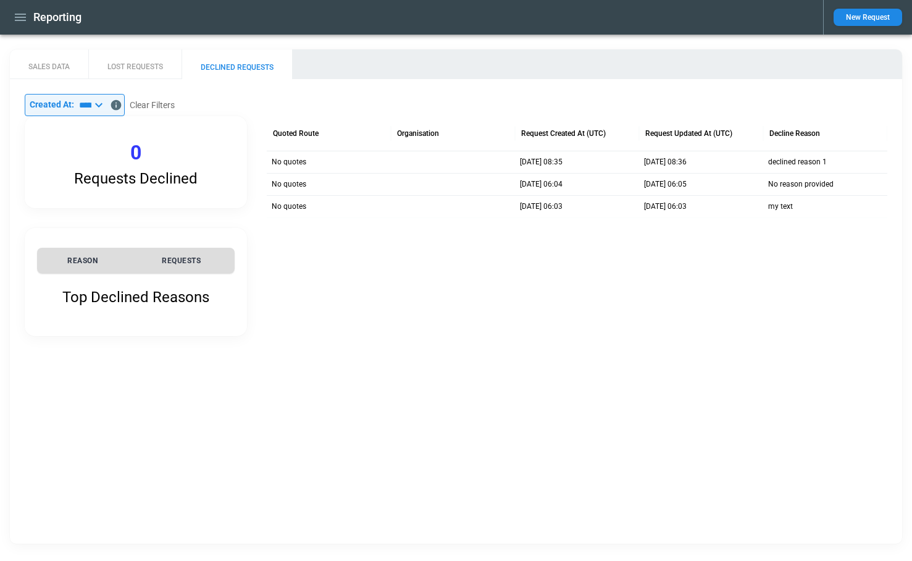
click at [106, 109] on icon at bounding box center [98, 105] width 15 height 15
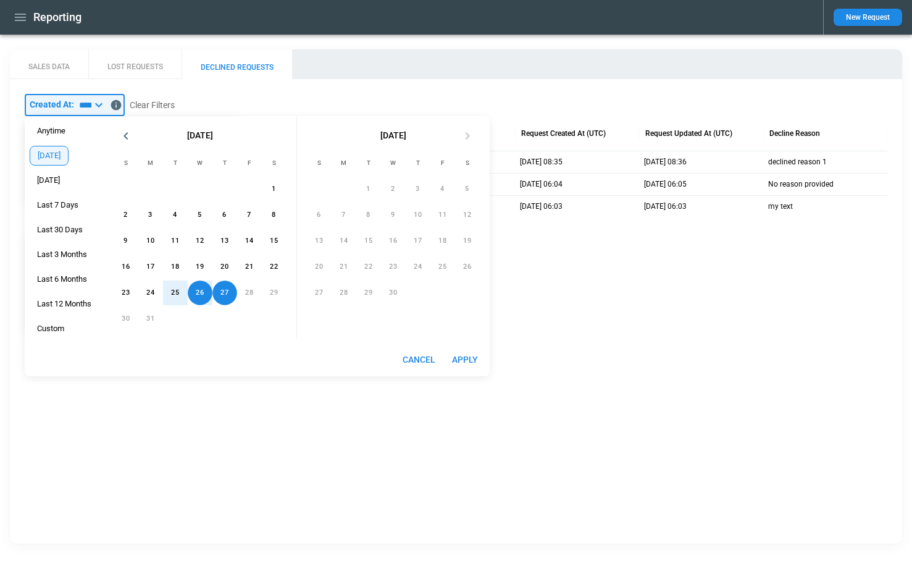
click at [96, 432] on div "SALES DATA LOST REQUESTS DECLINED REQUESTS ​ Created At: ***** ​ Clear Filters …" at bounding box center [456, 296] width 892 height 494
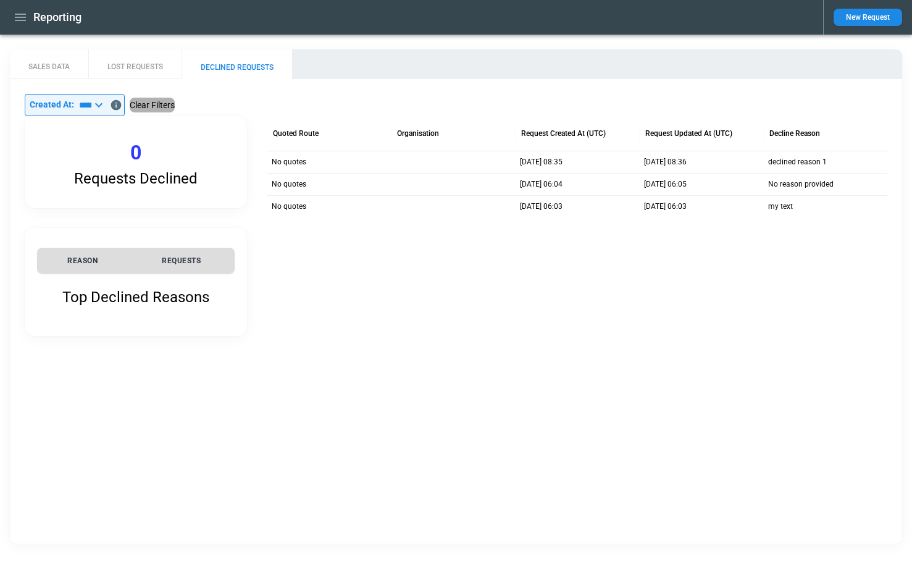
click at [170, 104] on button "Clear Filters" at bounding box center [152, 105] width 45 height 15
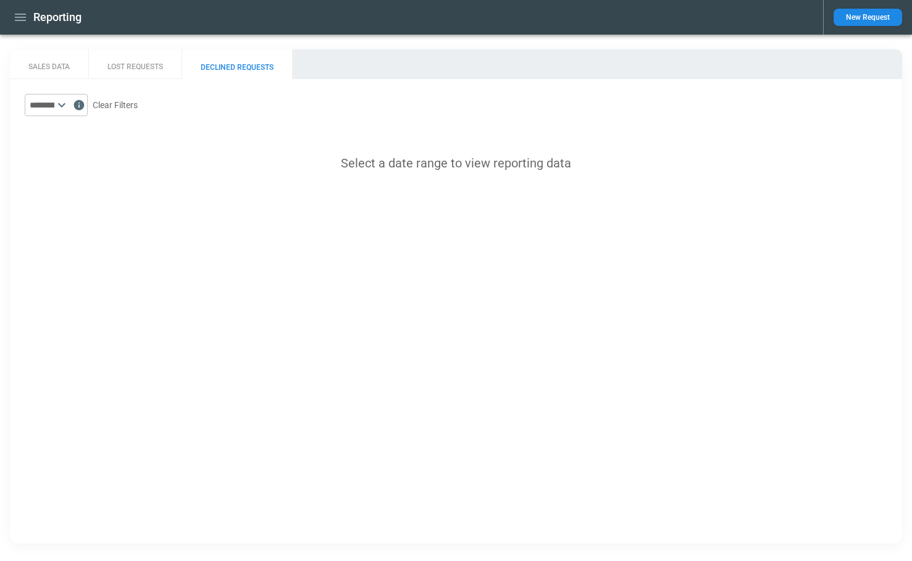
click at [69, 105] on icon at bounding box center [61, 105] width 15 height 15
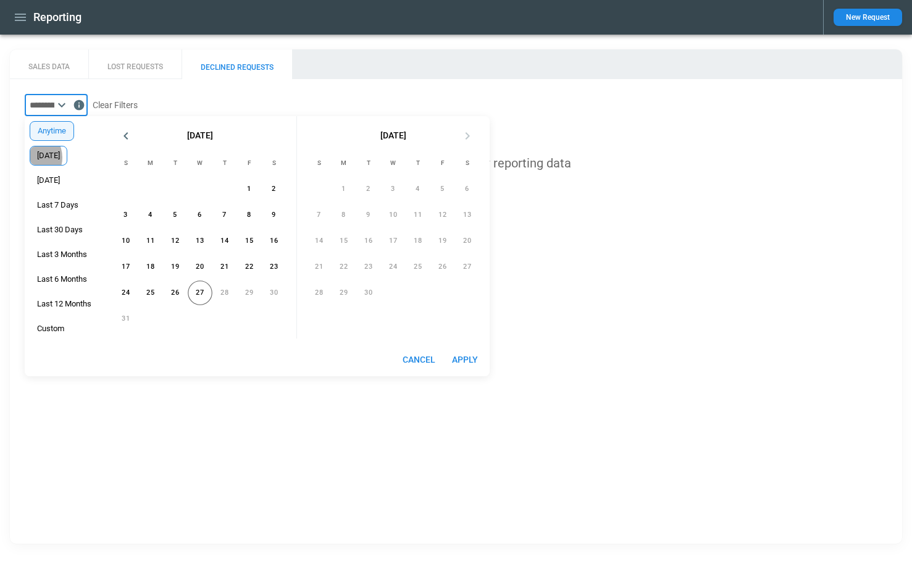
click at [45, 157] on span "[DATE]" at bounding box center [48, 156] width 36 height 10
click at [462, 362] on button "Apply" at bounding box center [465, 359] width 40 height 23
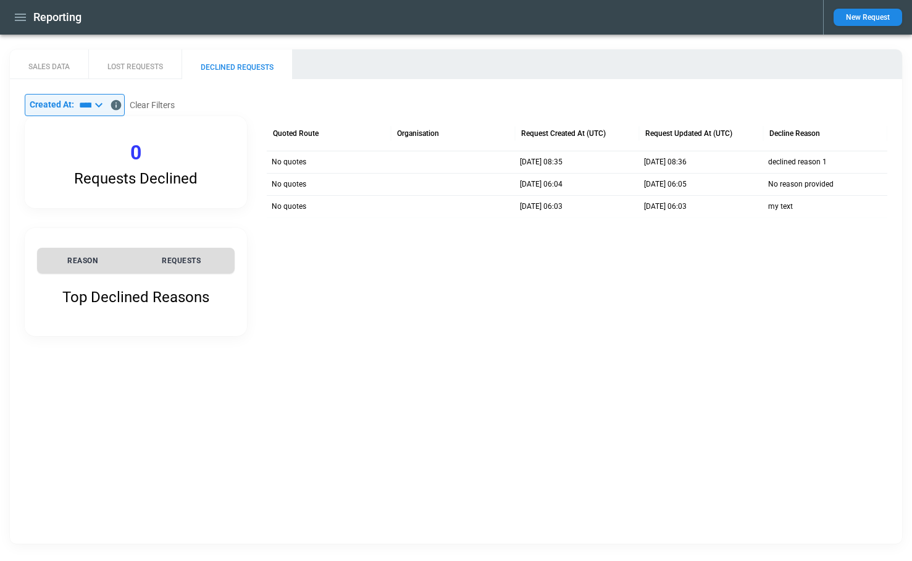
click at [69, 109] on p "Created At:" at bounding box center [52, 104] width 44 height 10
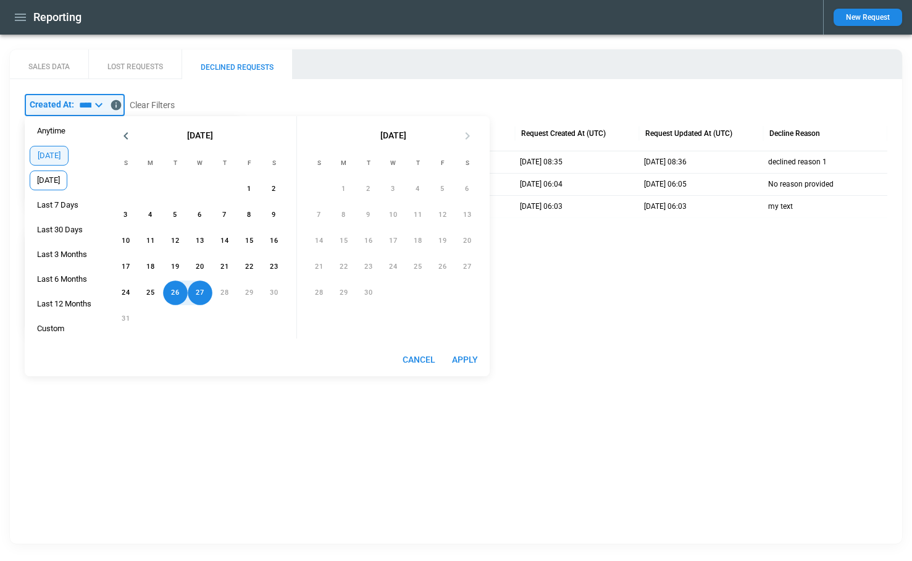
click at [61, 186] on div "[DATE]" at bounding box center [49, 180] width 38 height 20
click at [465, 358] on button "Apply" at bounding box center [465, 359] width 40 height 23
type input "*********"
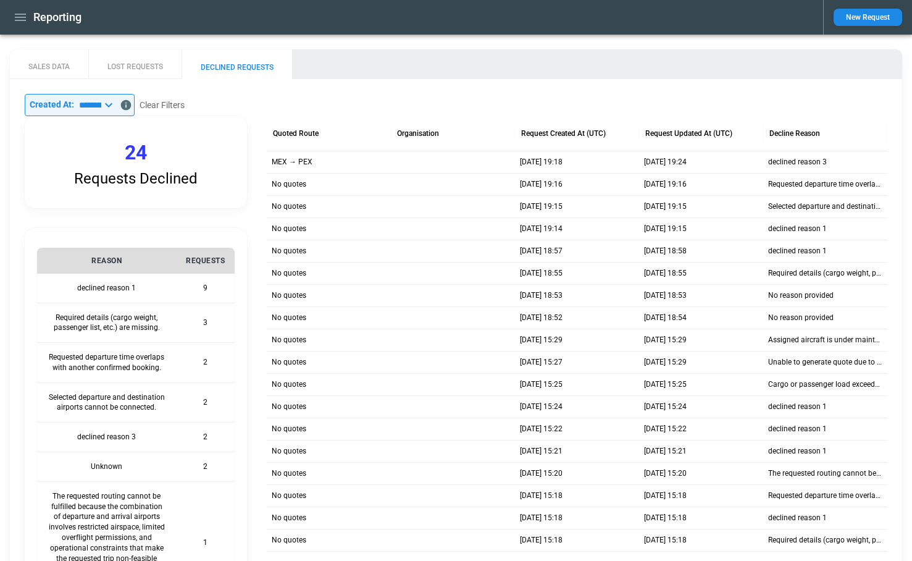
click at [116, 104] on icon at bounding box center [108, 105] width 15 height 15
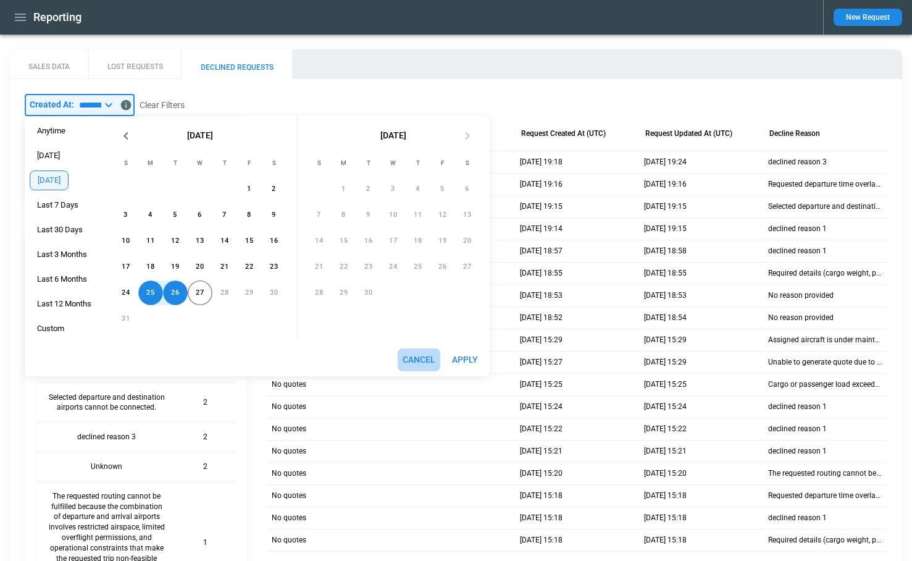
click at [427, 352] on button "Cancel" at bounding box center [419, 359] width 43 height 23
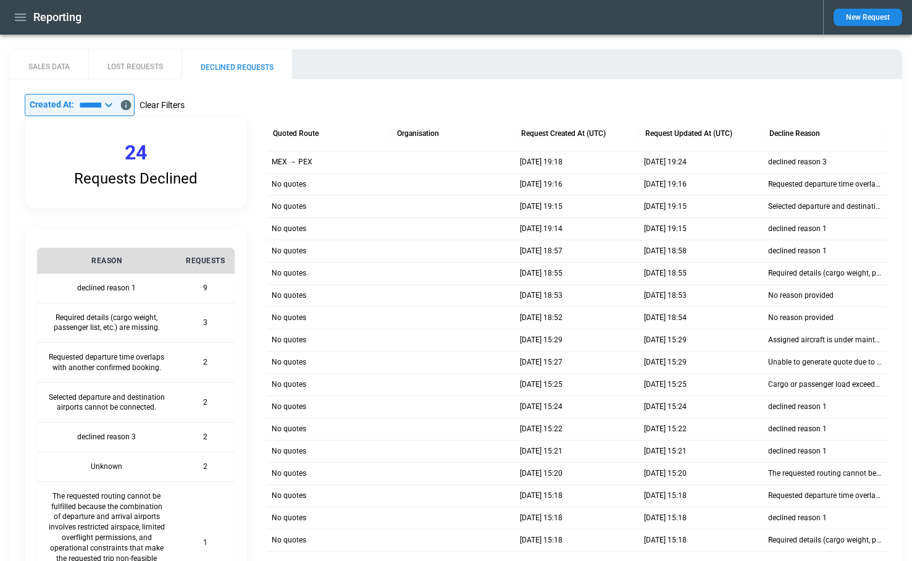
click at [185, 104] on button "Clear Filters" at bounding box center [162, 105] width 45 height 15
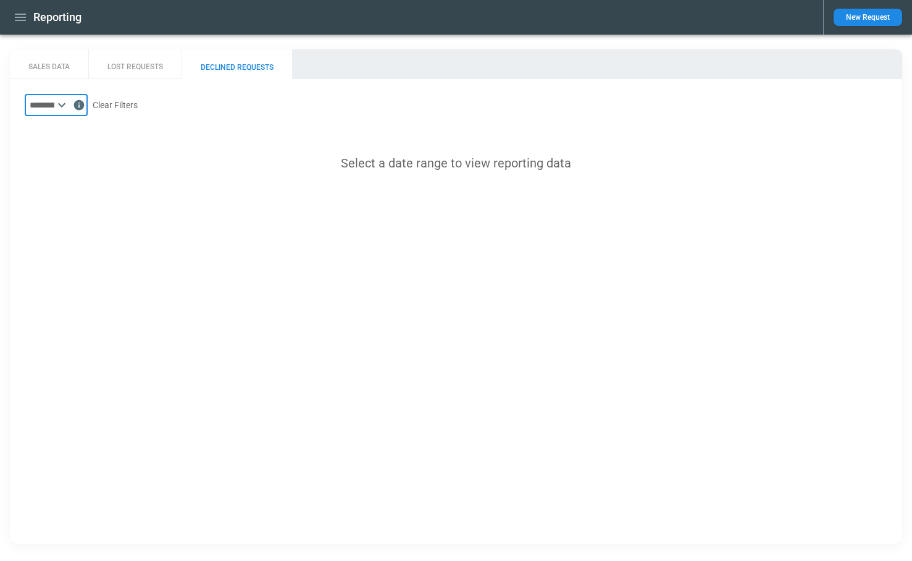
click at [54, 106] on input "text" at bounding box center [40, 105] width 30 height 22
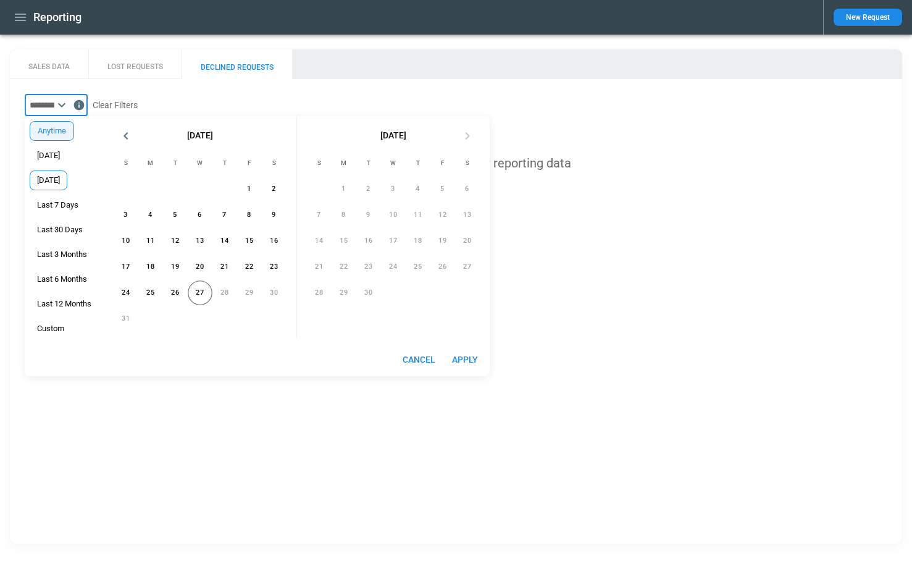
click at [51, 180] on span "[DATE]" at bounding box center [48, 180] width 36 height 10
click at [277, 464] on div "SALES DATA LOST REQUESTS DECLINED REQUESTS ​ Clear Filters Select a date range …" at bounding box center [456, 296] width 892 height 494
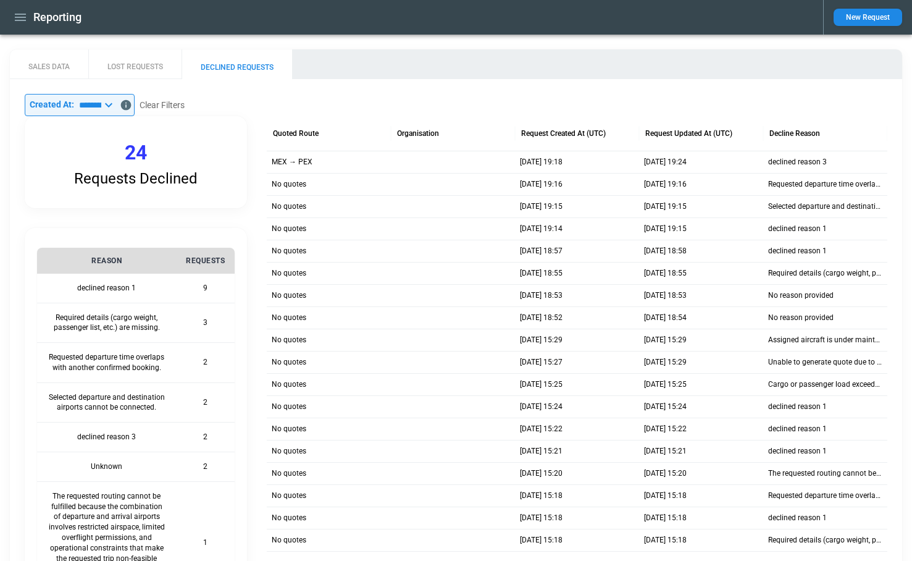
click at [116, 101] on icon at bounding box center [108, 105] width 15 height 15
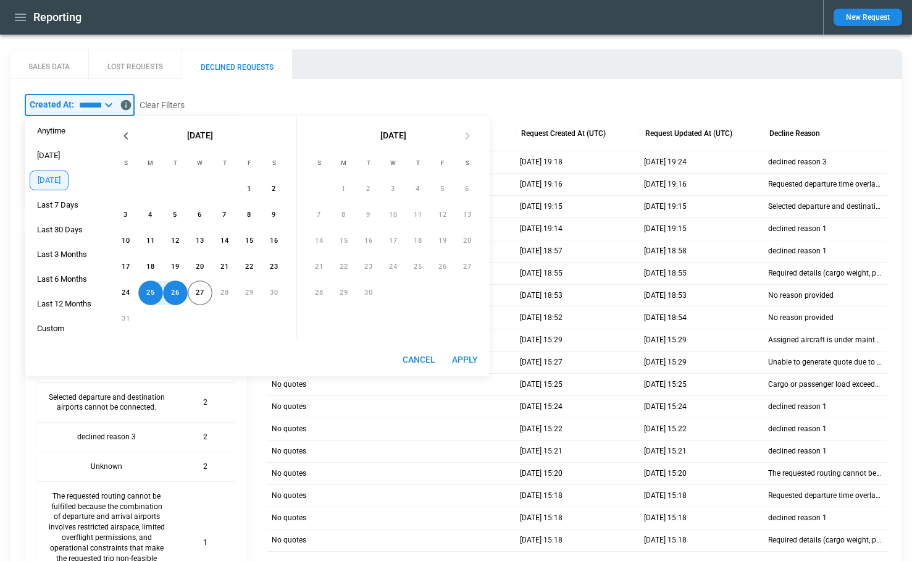
click at [66, 154] on div "Anytime Today Yesterday Last 7 Days Last 30 Days Last 3 Months Last 6 Months La…" at bounding box center [64, 229] width 79 height 227
click at [50, 156] on span "[DATE]" at bounding box center [48, 156] width 36 height 10
click at [471, 355] on button "Apply" at bounding box center [465, 359] width 40 height 23
type input "*****"
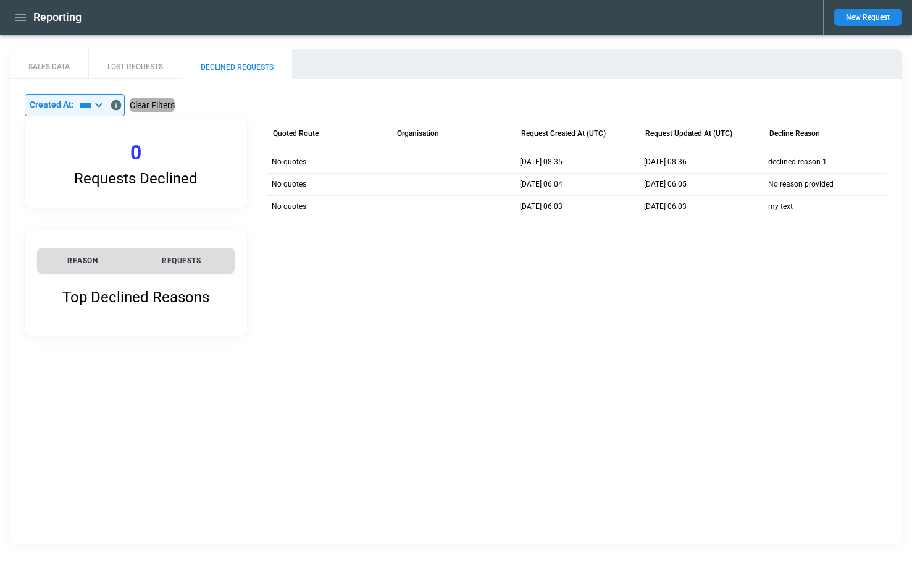
click at [164, 106] on button "Clear Filters" at bounding box center [152, 105] width 45 height 15
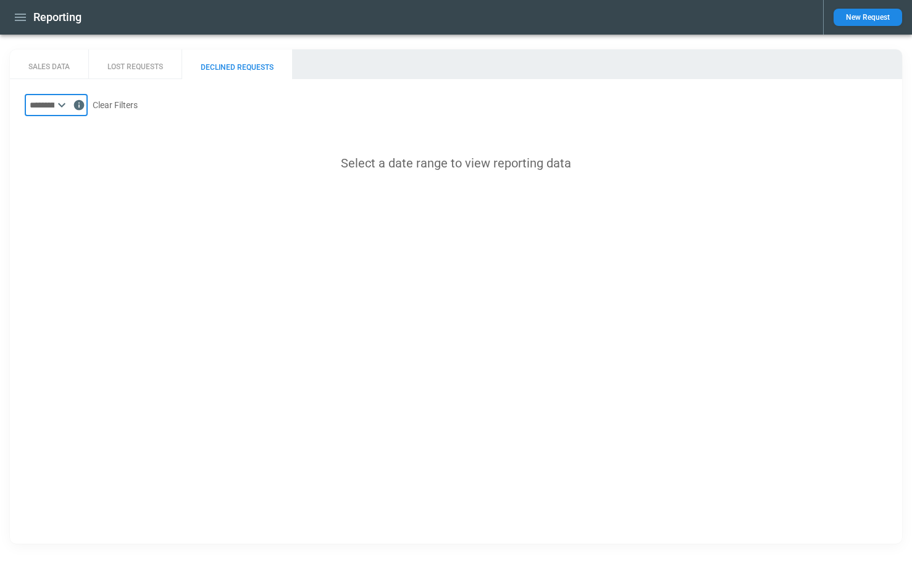
click at [54, 106] on input "text" at bounding box center [40, 105] width 30 height 22
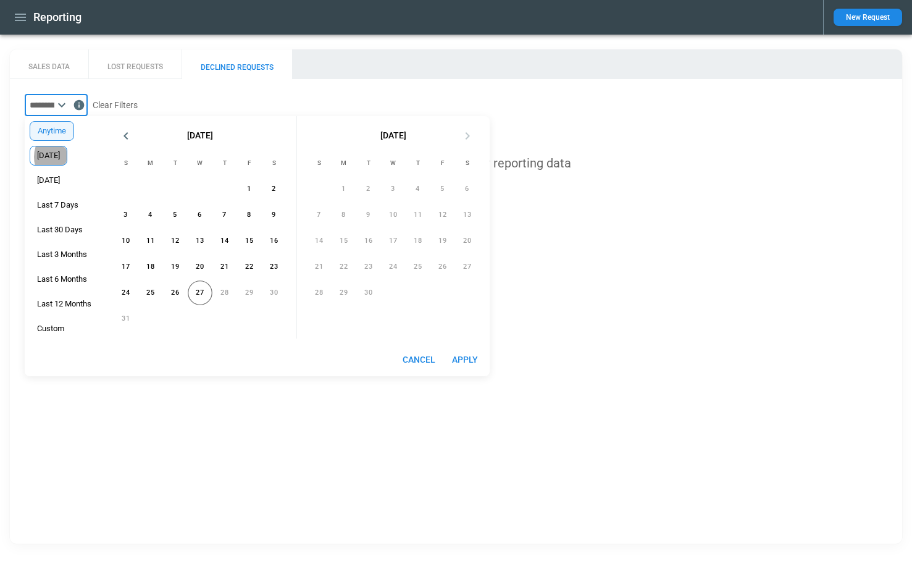
click at [51, 157] on span "[DATE]" at bounding box center [48, 156] width 36 height 10
click at [475, 362] on button "Apply" at bounding box center [465, 359] width 40 height 23
type input "*****"
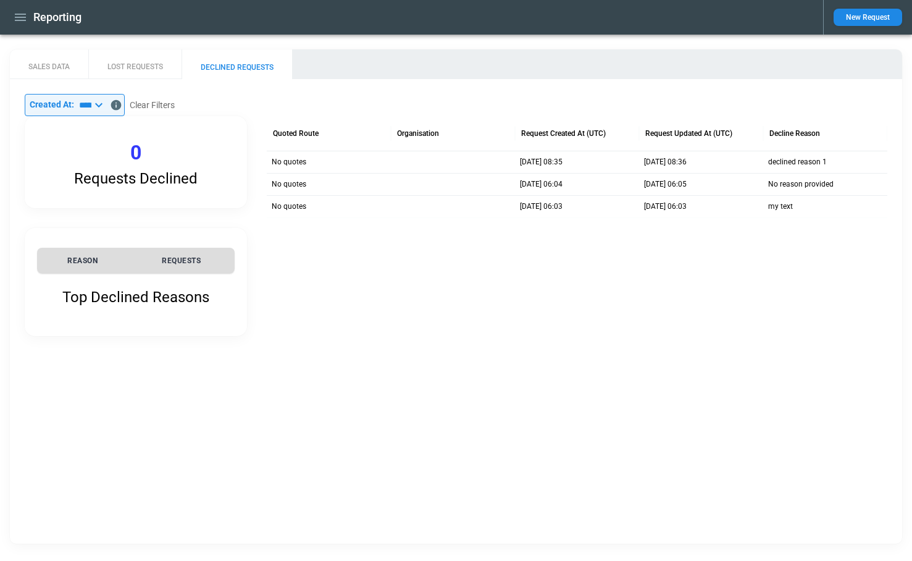
click at [159, 257] on th "REQUESTS" at bounding box center [181, 261] width 107 height 26
click at [170, 100] on button "Clear Filters" at bounding box center [152, 105] width 45 height 15
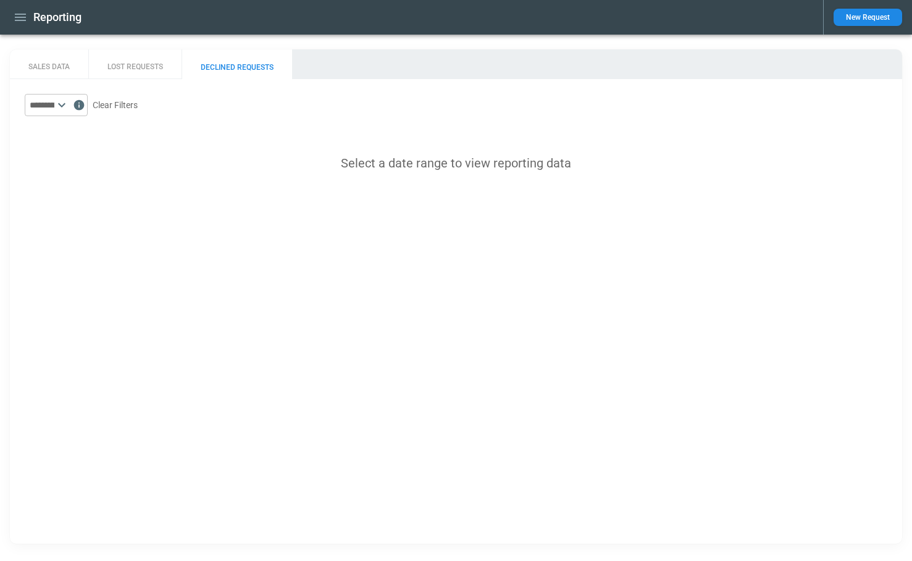
click at [69, 105] on icon at bounding box center [61, 105] width 15 height 15
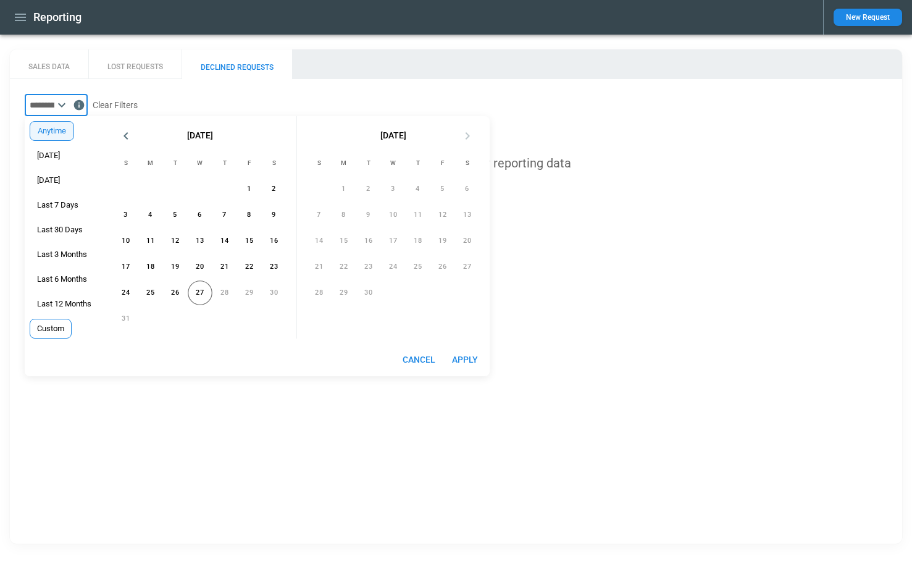
click at [63, 328] on span "Custom" at bounding box center [50, 329] width 41 height 10
click at [171, 244] on button "12" at bounding box center [175, 240] width 25 height 25
click at [472, 355] on button "Apply" at bounding box center [465, 359] width 40 height 23
type input "**********"
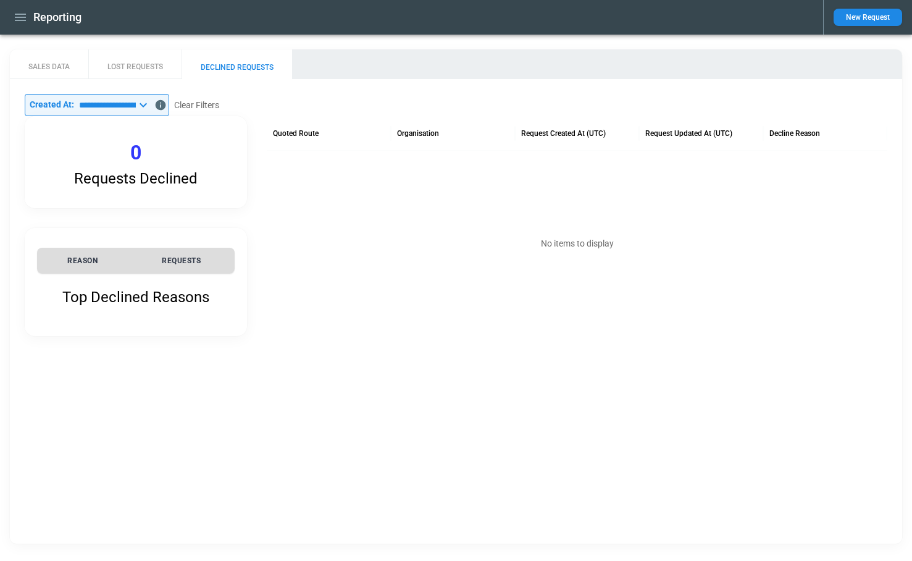
click at [151, 106] on icon at bounding box center [143, 105] width 15 height 15
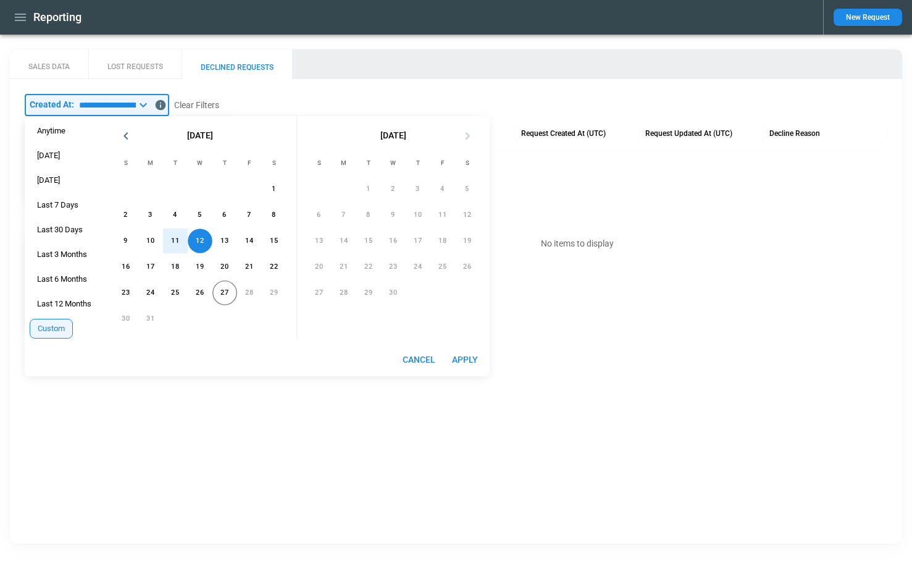
click at [327, 83] on div "**********" at bounding box center [456, 215] width 892 height 272
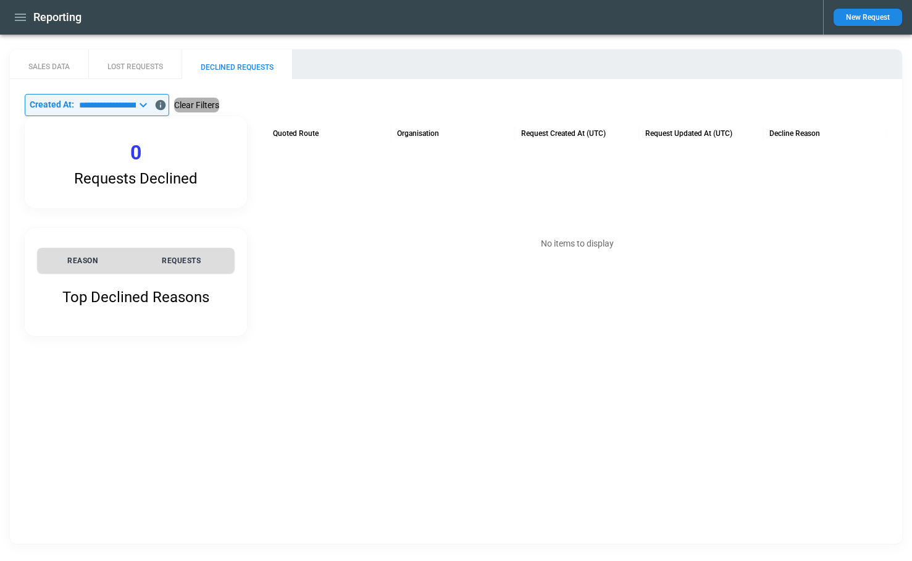
click at [219, 107] on button "Clear Filters" at bounding box center [196, 105] width 45 height 15
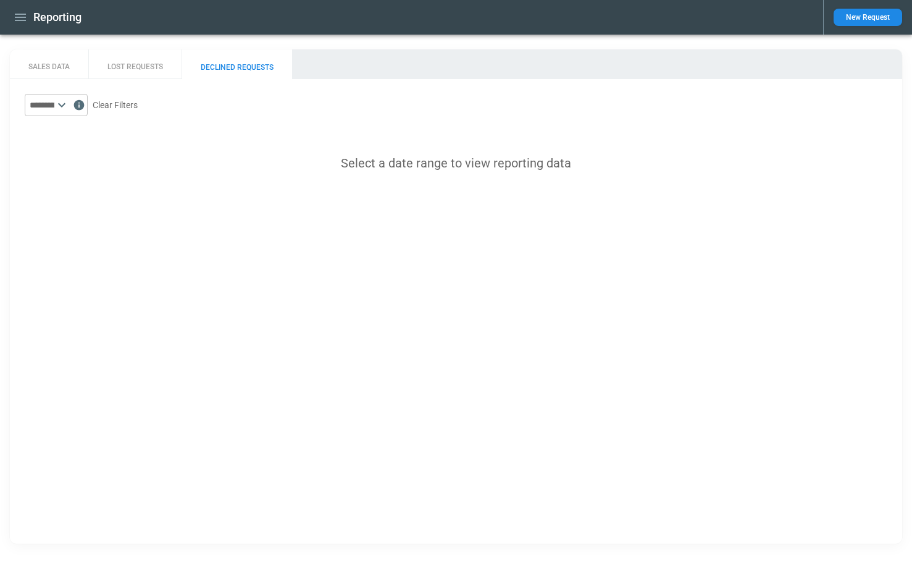
click at [69, 105] on icon at bounding box center [61, 105] width 15 height 15
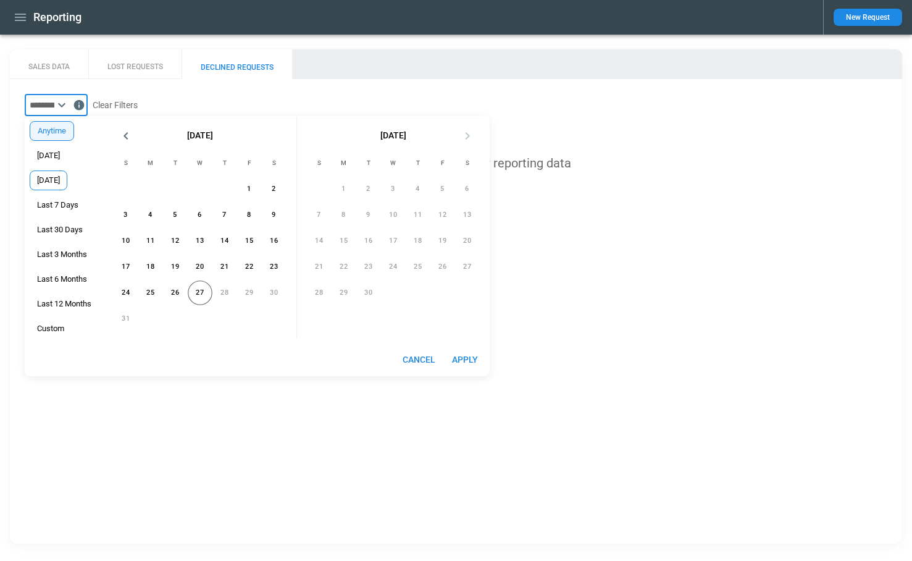
click at [67, 180] on span "[DATE]" at bounding box center [48, 180] width 36 height 10
click at [467, 361] on button "Apply" at bounding box center [465, 359] width 40 height 23
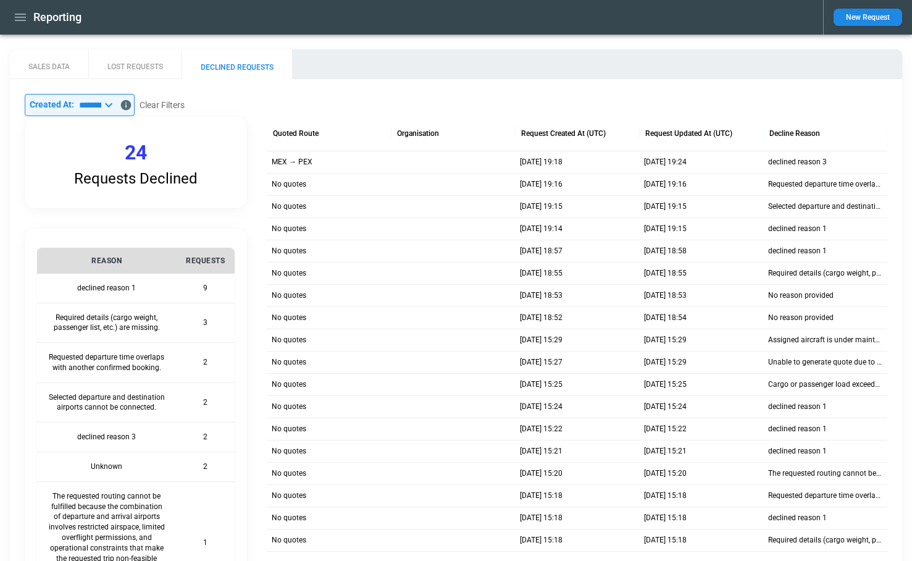
click at [112, 104] on icon at bounding box center [108, 105] width 7 height 4
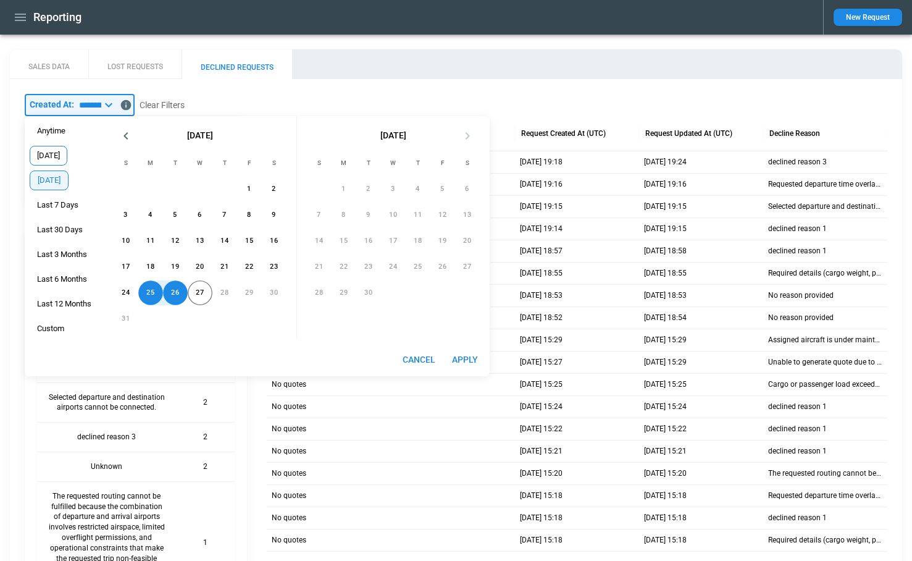
click at [53, 151] on span "[DATE]" at bounding box center [48, 156] width 36 height 10
click at [452, 362] on button "Apply" at bounding box center [465, 359] width 40 height 23
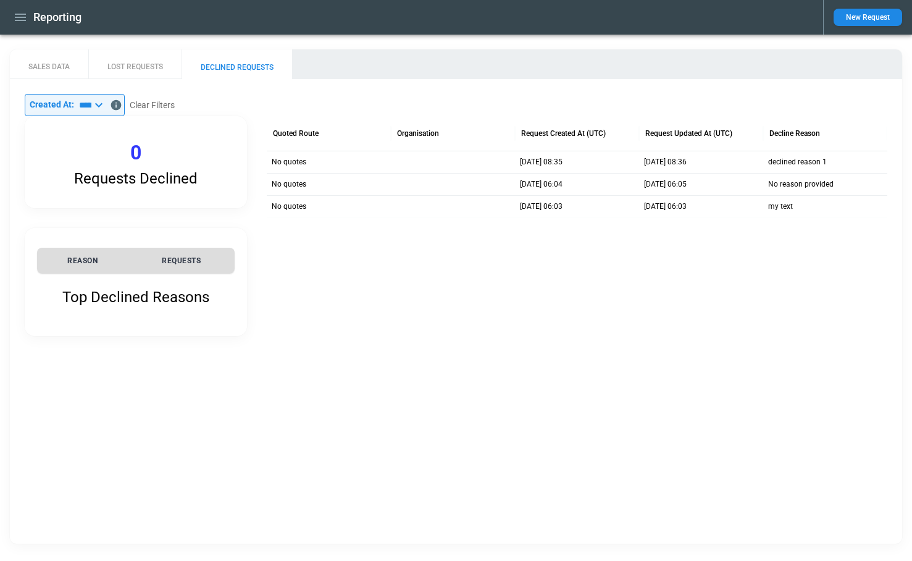
click at [106, 107] on icon at bounding box center [98, 105] width 15 height 15
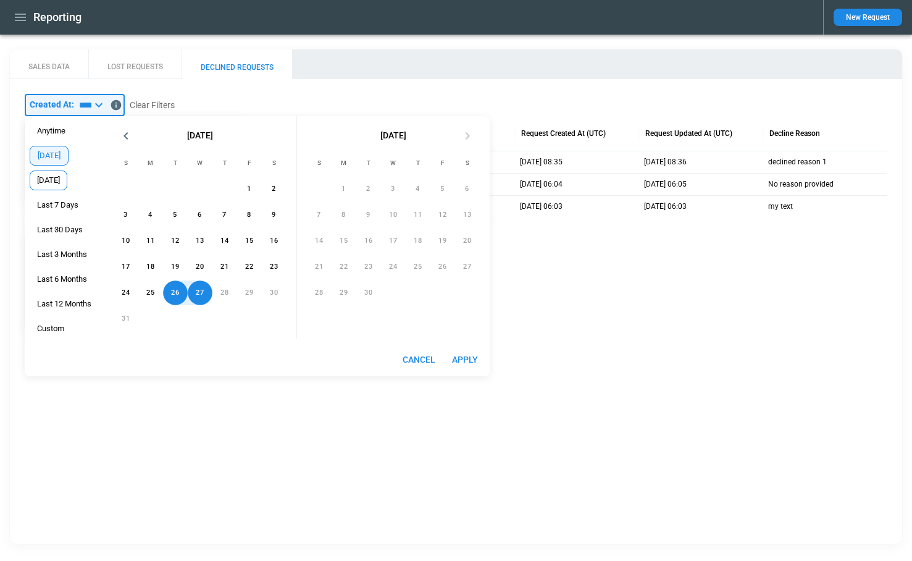
click at [49, 171] on div "[DATE]" at bounding box center [49, 180] width 38 height 20
click at [478, 353] on button "Apply" at bounding box center [465, 359] width 40 height 23
type input "*********"
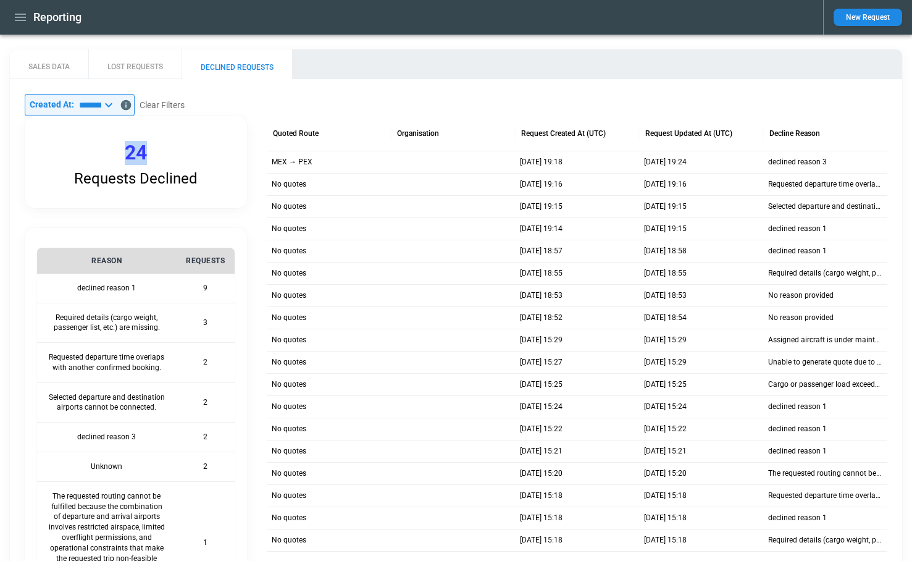
drag, startPoint x: 108, startPoint y: 152, endPoint x: 156, endPoint y: 148, distance: 48.3
click at [156, 148] on div "Requests Declined 24" at bounding box center [136, 162] width 222 height 92
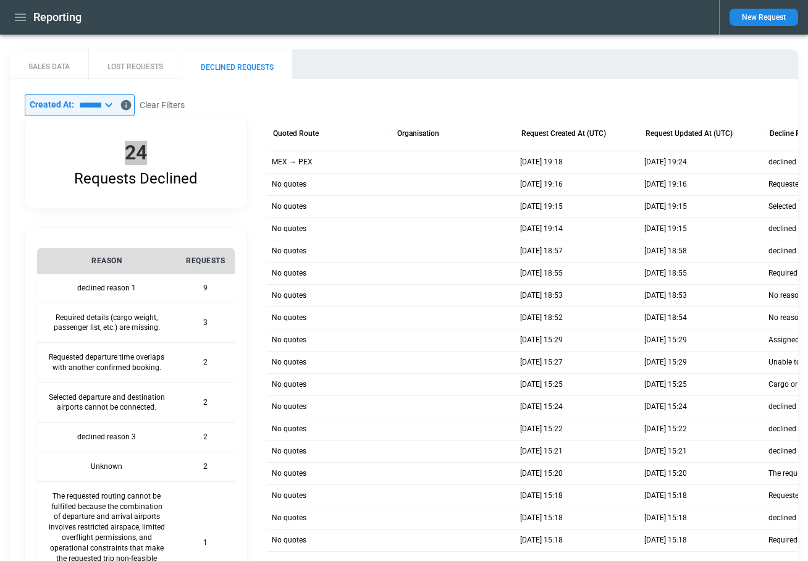
scroll to position [23, 0]
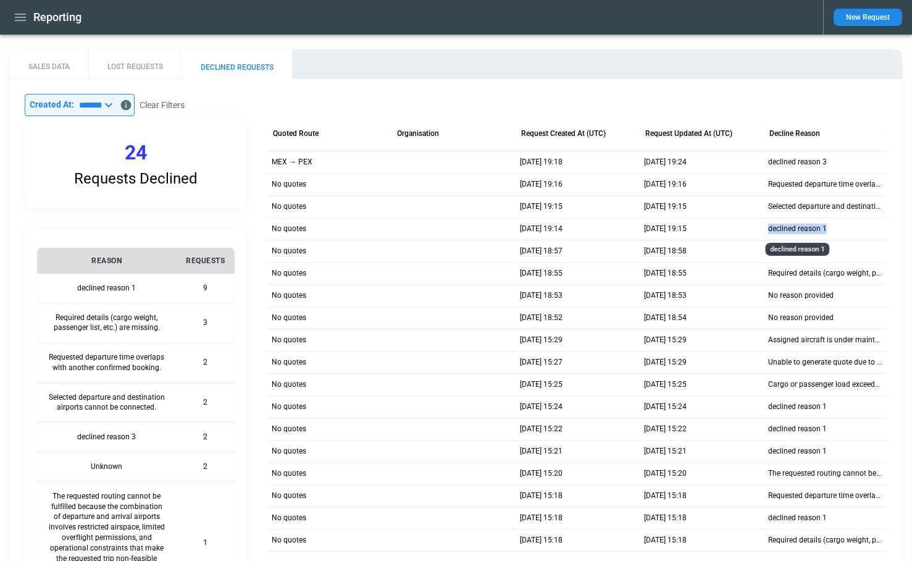
drag, startPoint x: 828, startPoint y: 227, endPoint x: 769, endPoint y: 228, distance: 59.3
click at [769, 228] on div "declined reason 1" at bounding box center [825, 228] width 124 height 22
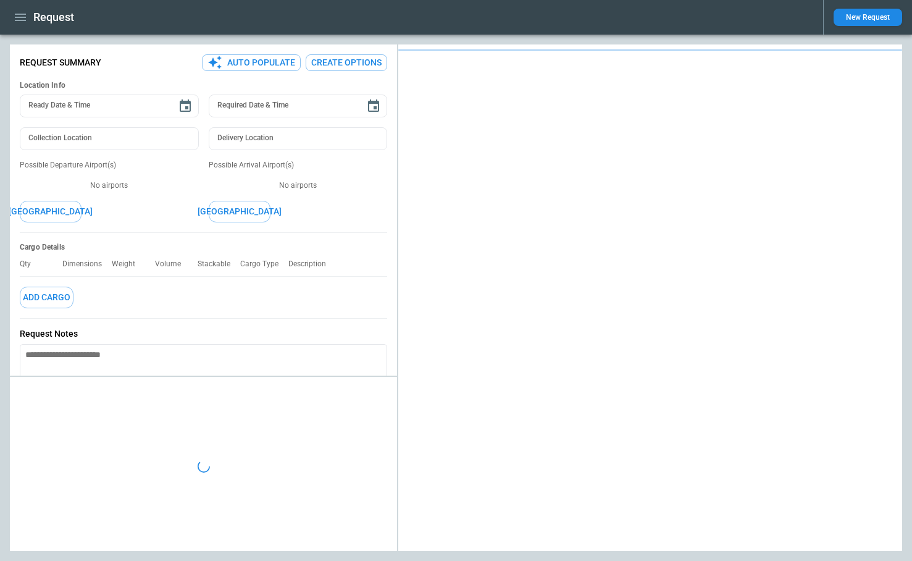
type textarea "*"
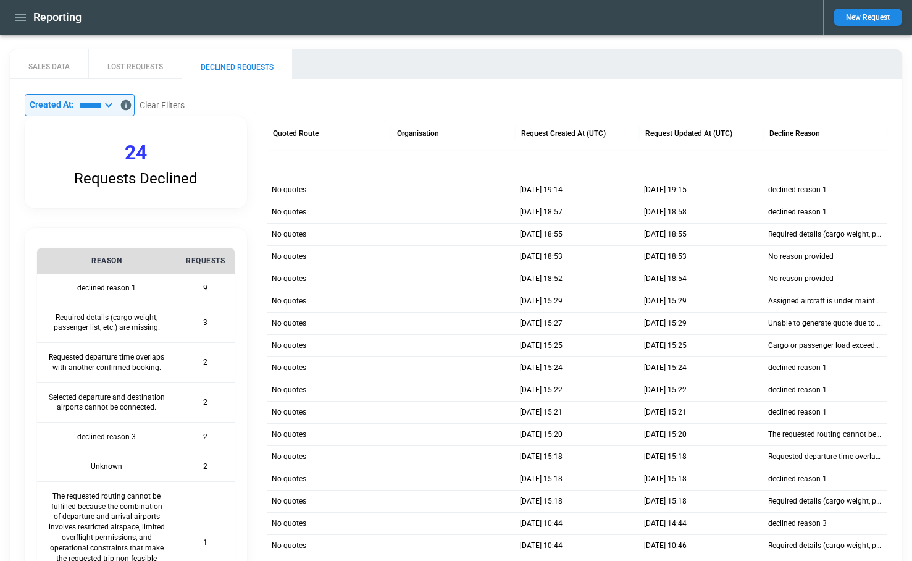
scroll to position [116, 0]
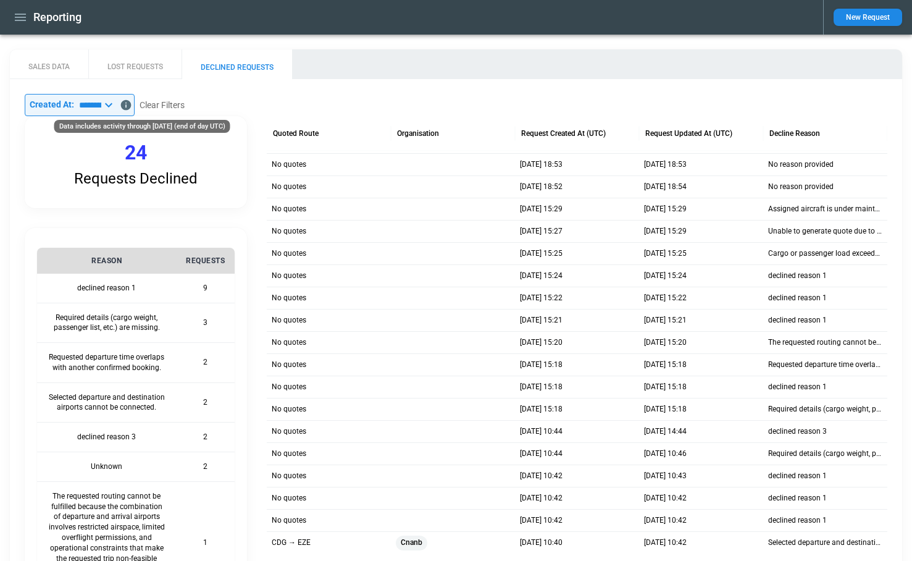
click at [132, 103] on icon "Data includes activity through 26/08/2025 (end of day UTC)" at bounding box center [126, 105] width 10 height 10
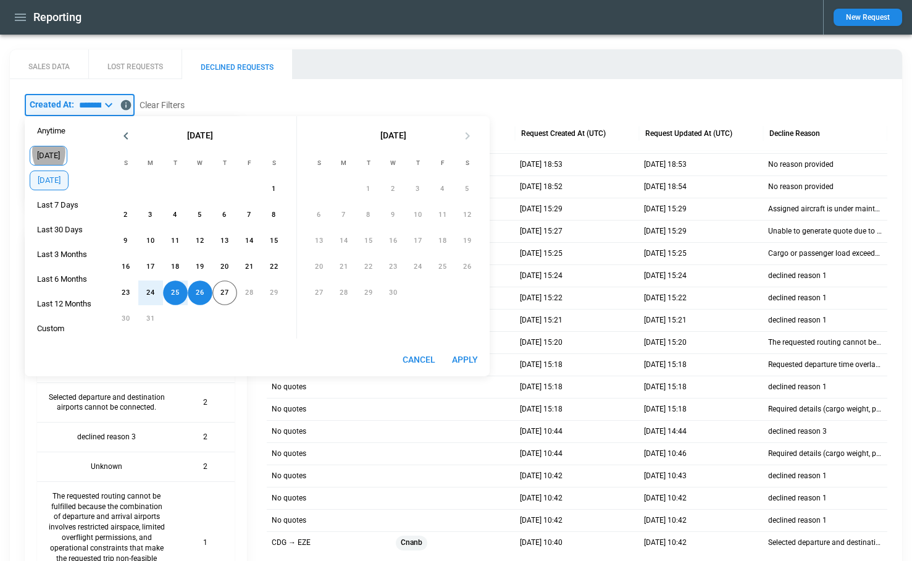
click at [49, 152] on span "[DATE]" at bounding box center [48, 156] width 36 height 10
click at [468, 352] on button "Apply" at bounding box center [465, 359] width 40 height 23
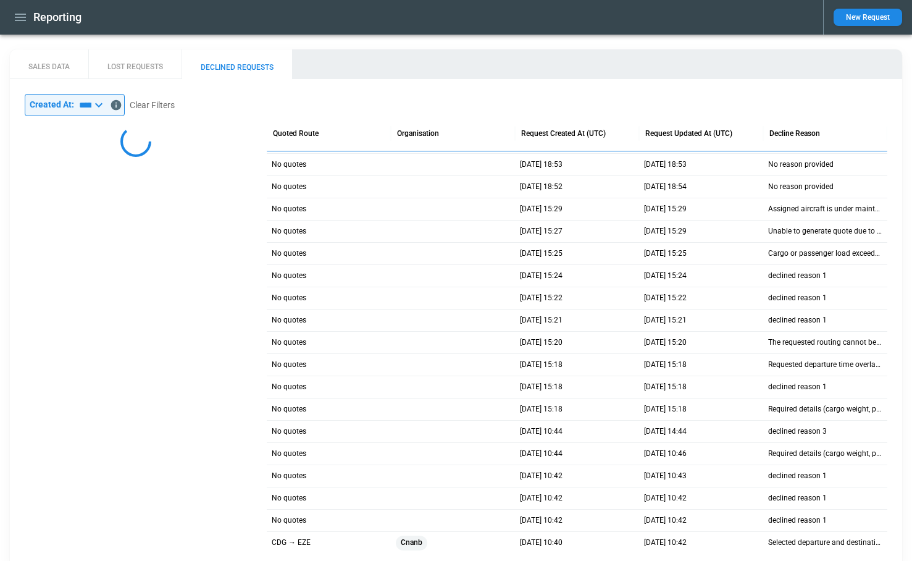
scroll to position [0, 0]
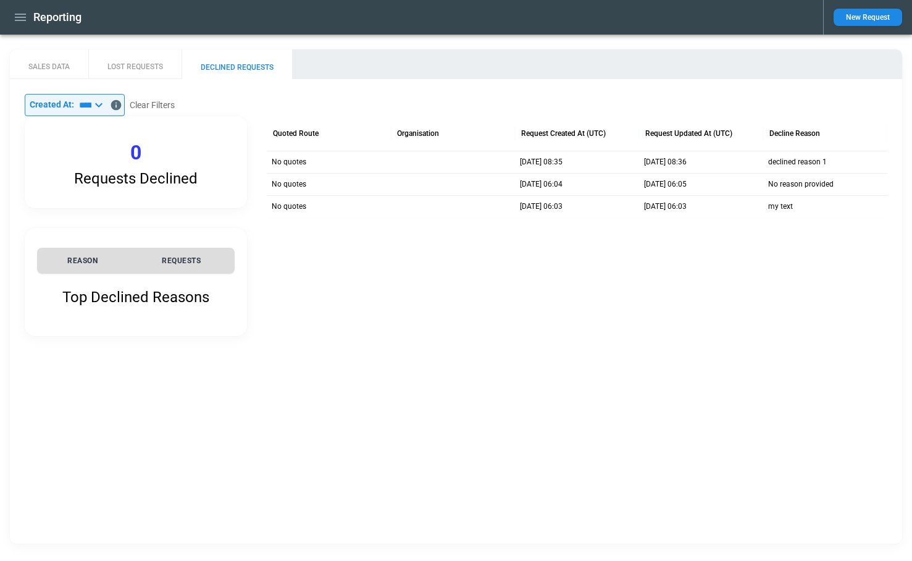
click at [102, 107] on icon at bounding box center [98, 105] width 7 height 4
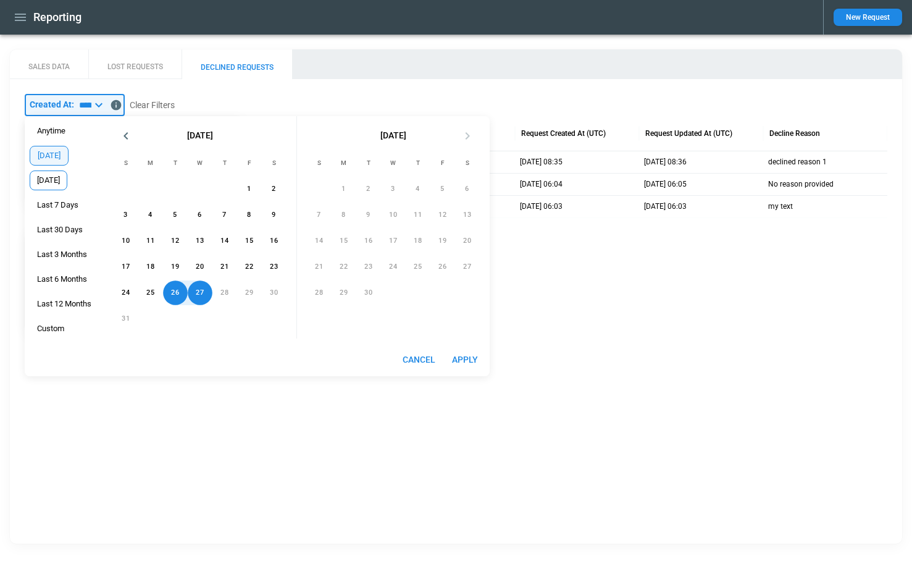
click at [59, 178] on span "[DATE]" at bounding box center [48, 180] width 36 height 10
click at [476, 362] on button "Apply" at bounding box center [465, 359] width 40 height 23
type input "*********"
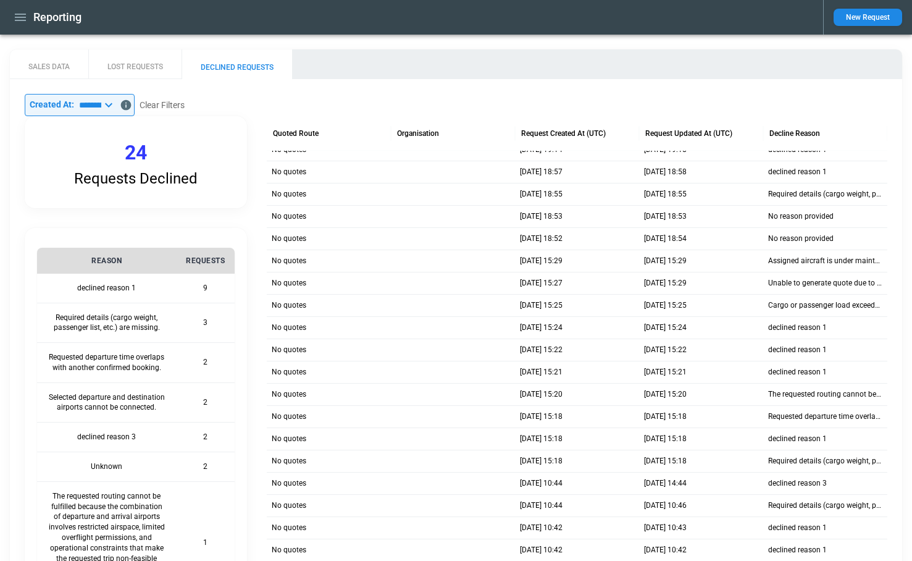
scroll to position [82, 0]
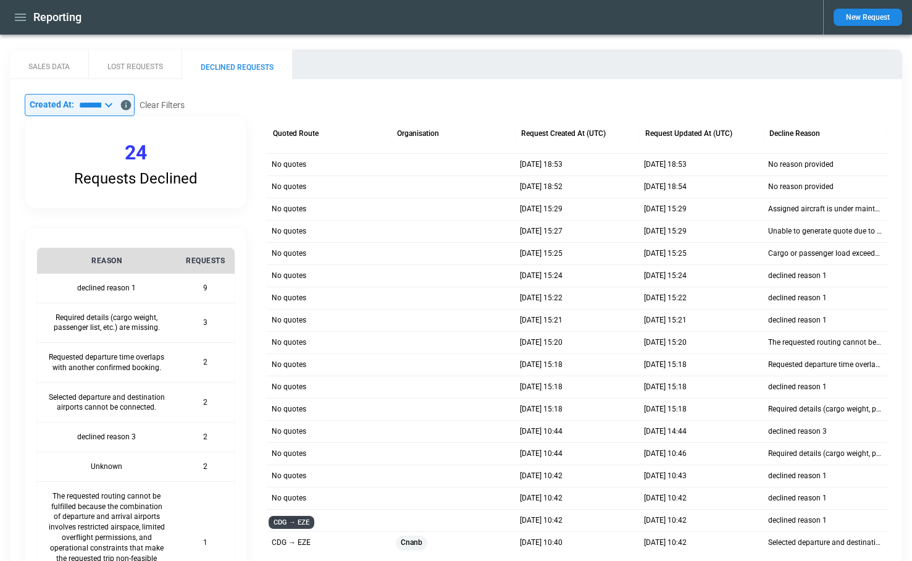
click at [299, 545] on p "CDG → EZE" at bounding box center [291, 542] width 39 height 10
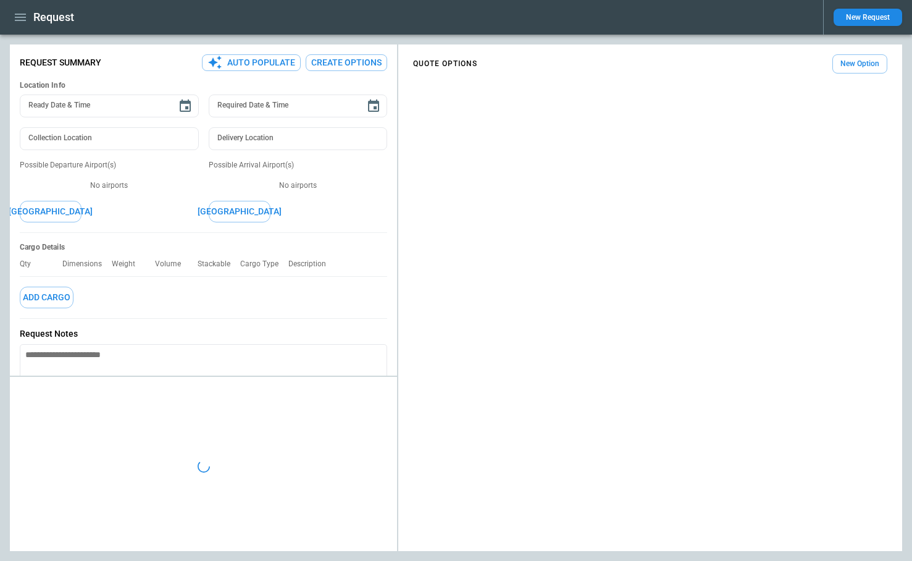
type textarea "*"
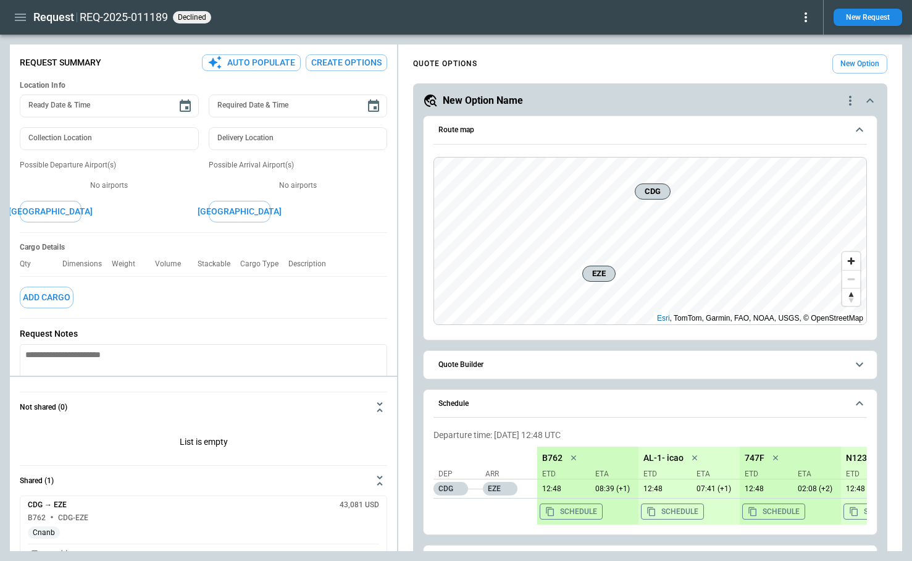
click at [24, 17] on icon "button" at bounding box center [20, 17] width 11 height 7
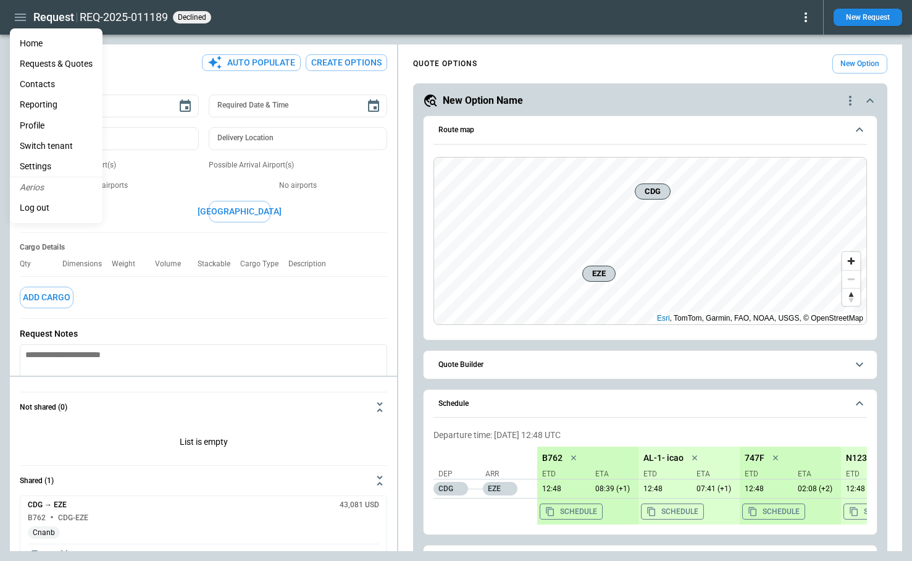
click at [36, 45] on li "Home" at bounding box center [56, 43] width 93 height 20
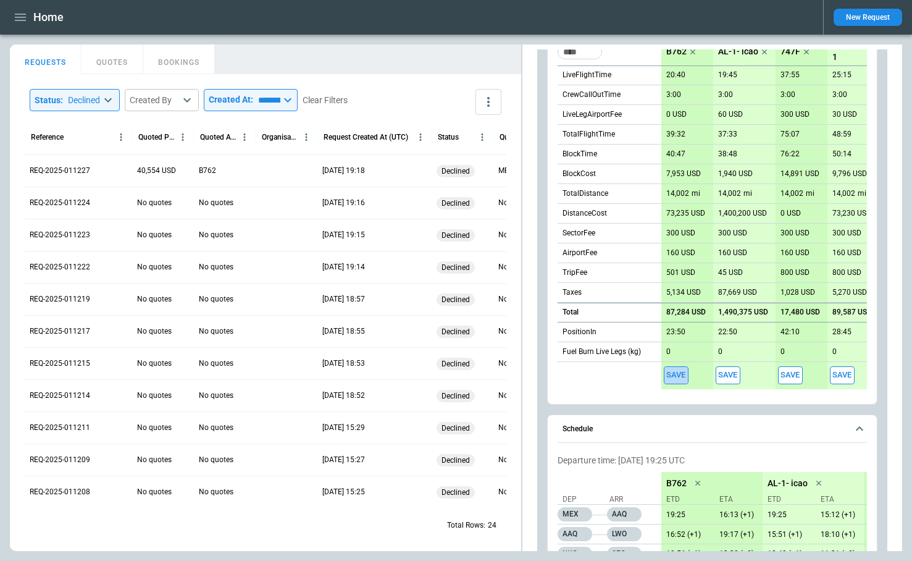
click at [673, 380] on button "Save" at bounding box center [676, 375] width 25 height 18
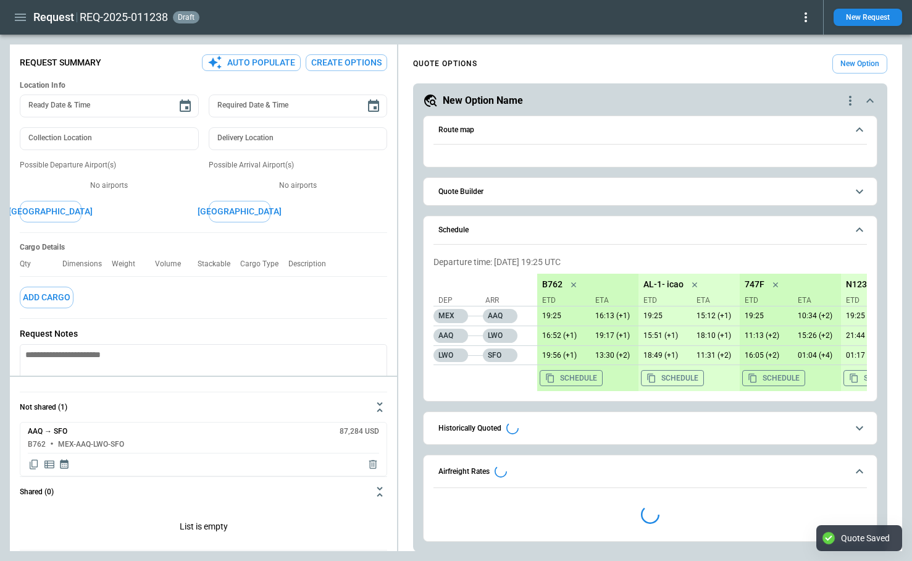
type textarea "*"
type input "**********"
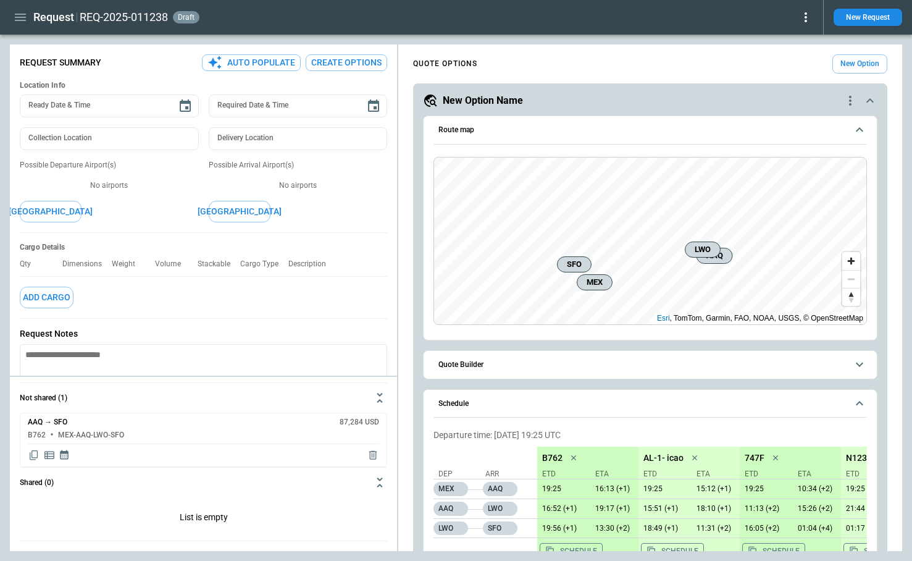
click at [545, 361] on span "Quote Builder" at bounding box center [642, 365] width 409 height 8
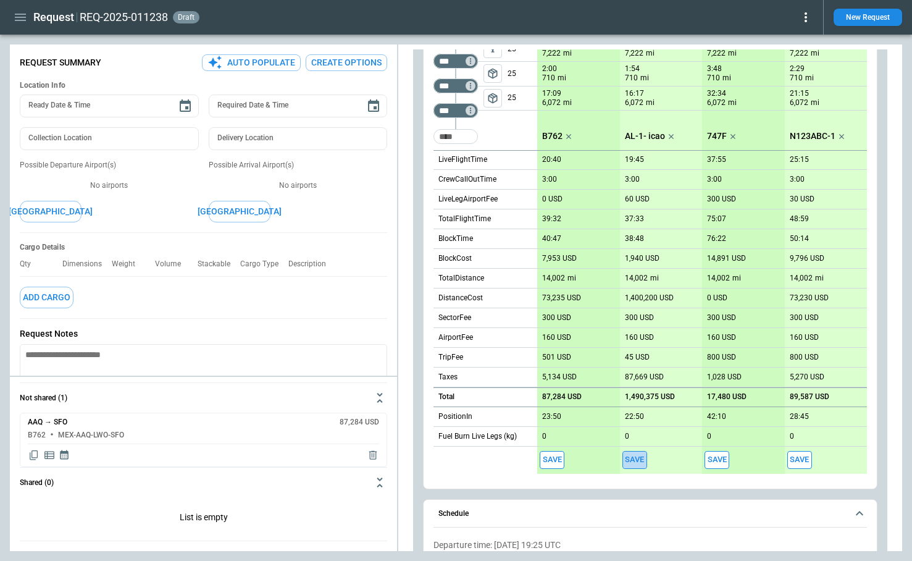
click at [638, 454] on button "Save" at bounding box center [634, 460] width 25 height 18
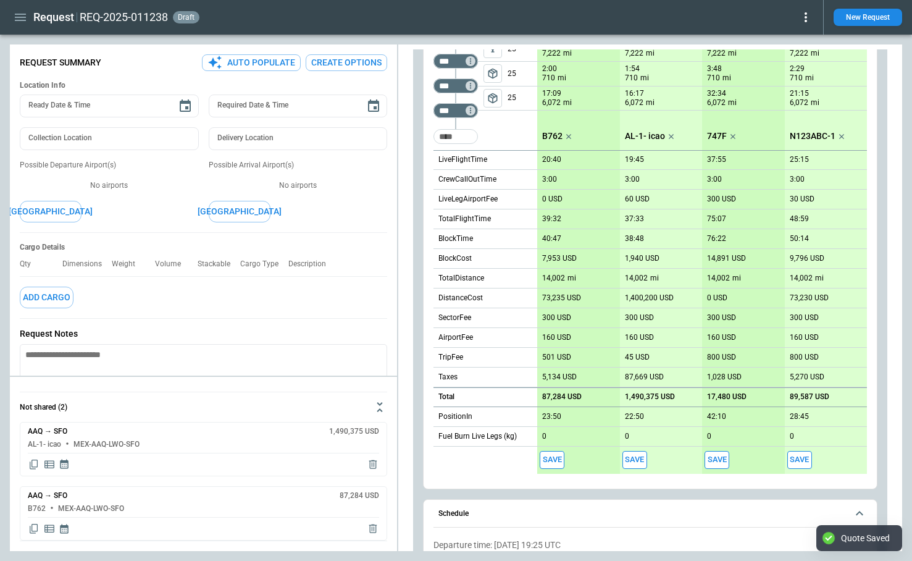
click at [719, 463] on button "Save" at bounding box center [716, 460] width 25 height 18
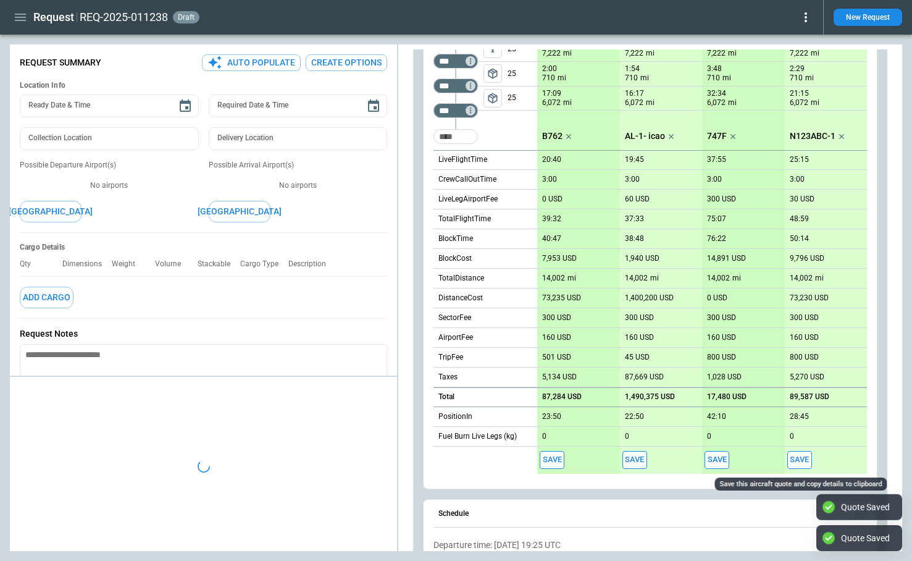
click at [803, 460] on button "Save" at bounding box center [799, 460] width 25 height 18
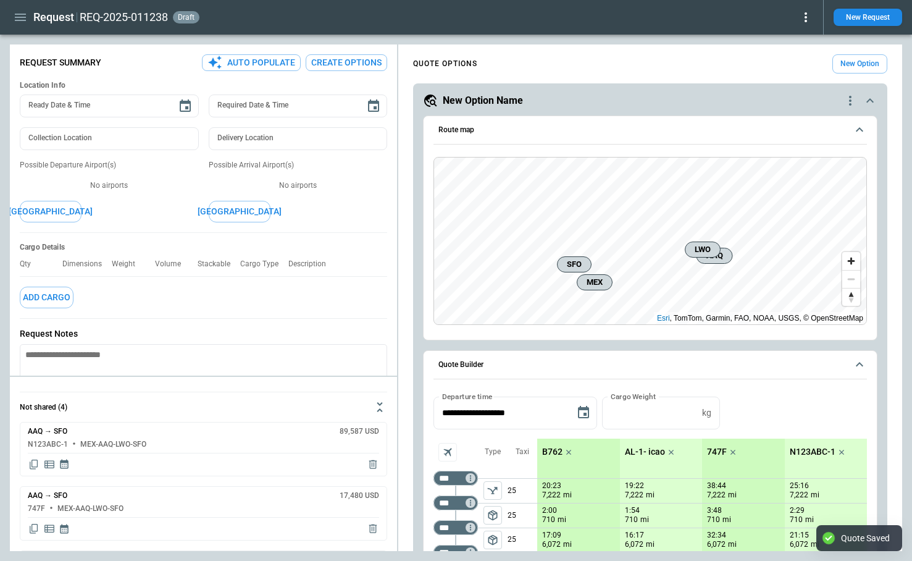
click at [800, 22] on icon at bounding box center [805, 17] width 15 height 15
click at [785, 76] on button "Decline" at bounding box center [788, 74] width 47 height 18
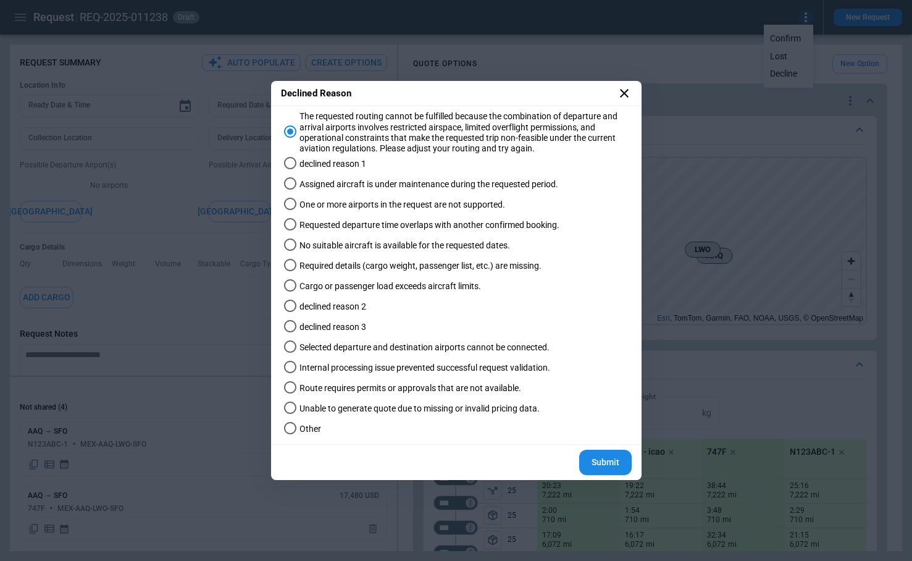
click at [608, 464] on button "Submit" at bounding box center [605, 461] width 52 height 25
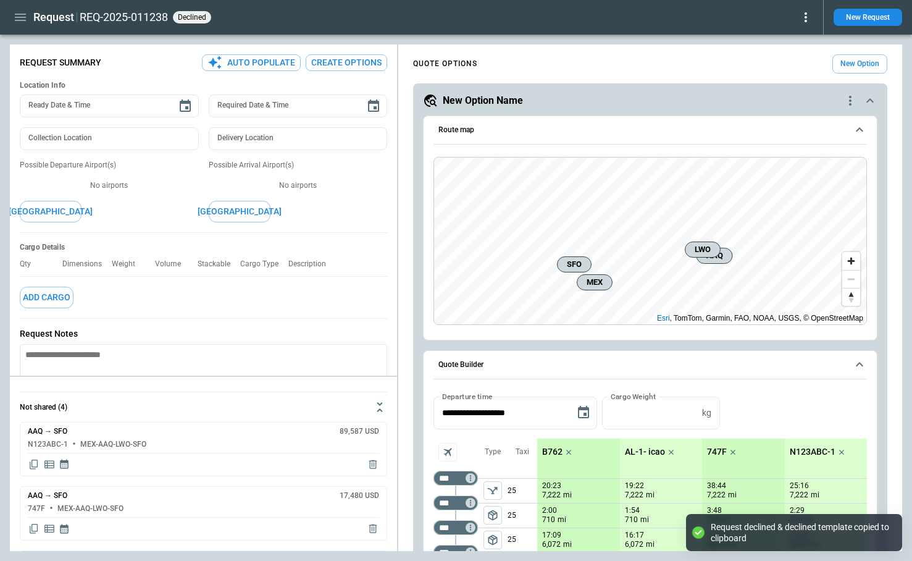
type textarea "*"
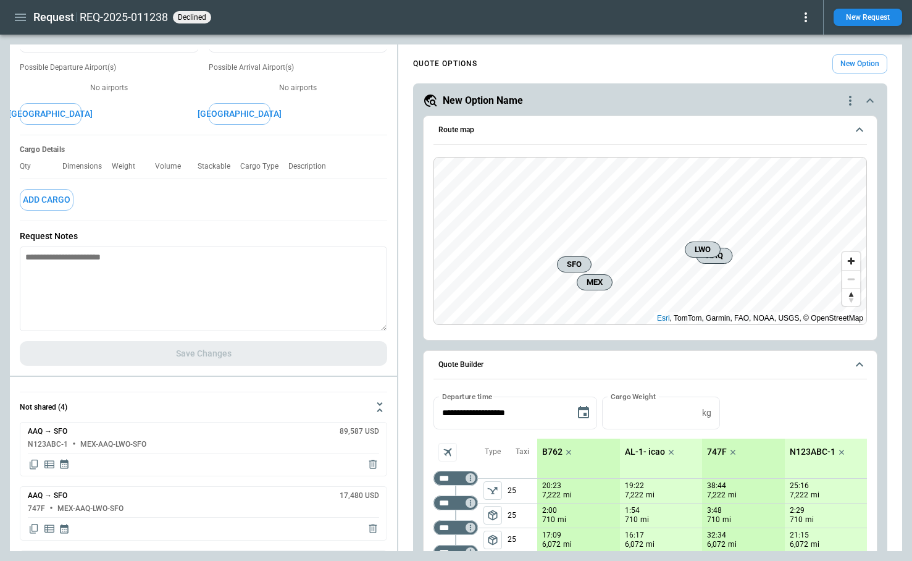
click at [16, 10] on icon "button" at bounding box center [20, 17] width 15 height 15
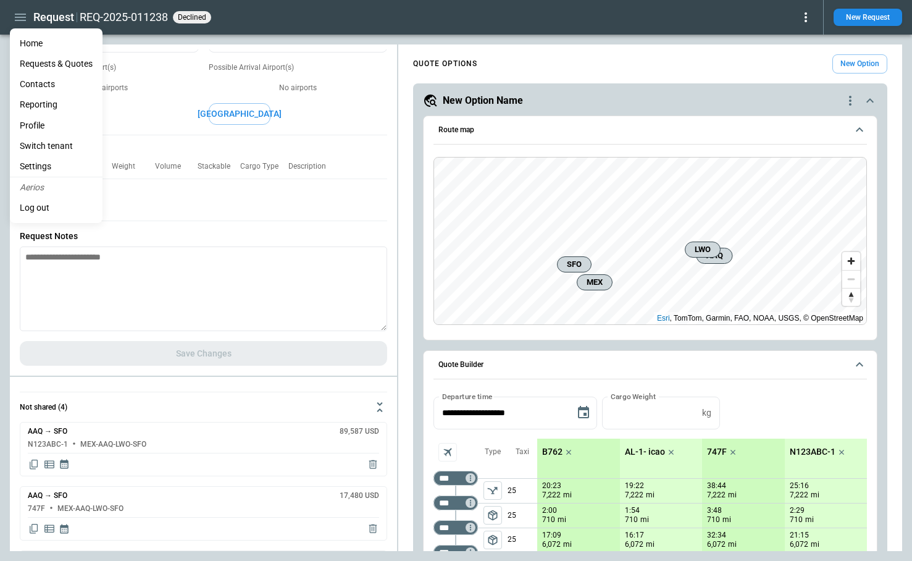
click at [33, 40] on li "Home" at bounding box center [56, 43] width 93 height 20
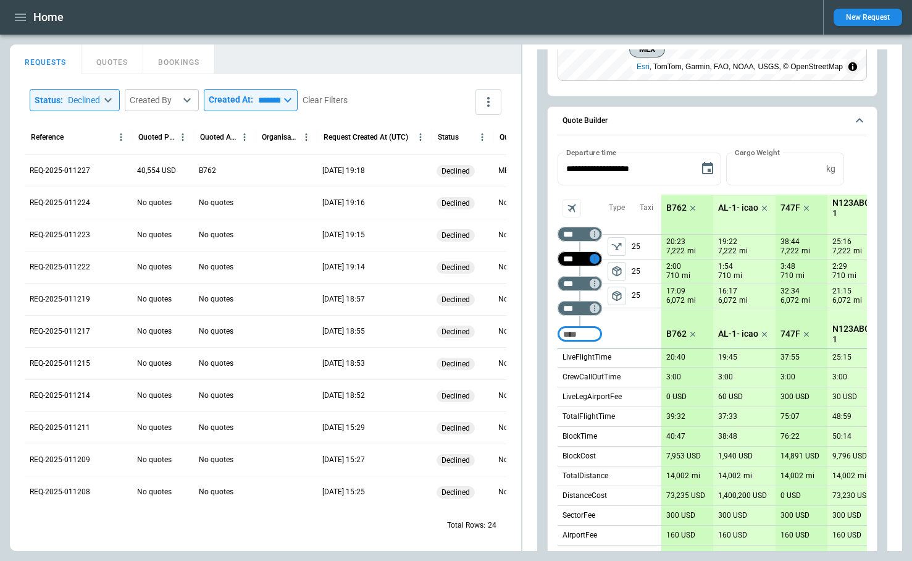
click at [595, 260] on icon "Too short" at bounding box center [594, 259] width 1 height 6
click at [601, 293] on p "Delete" at bounding box center [605, 291] width 20 height 10
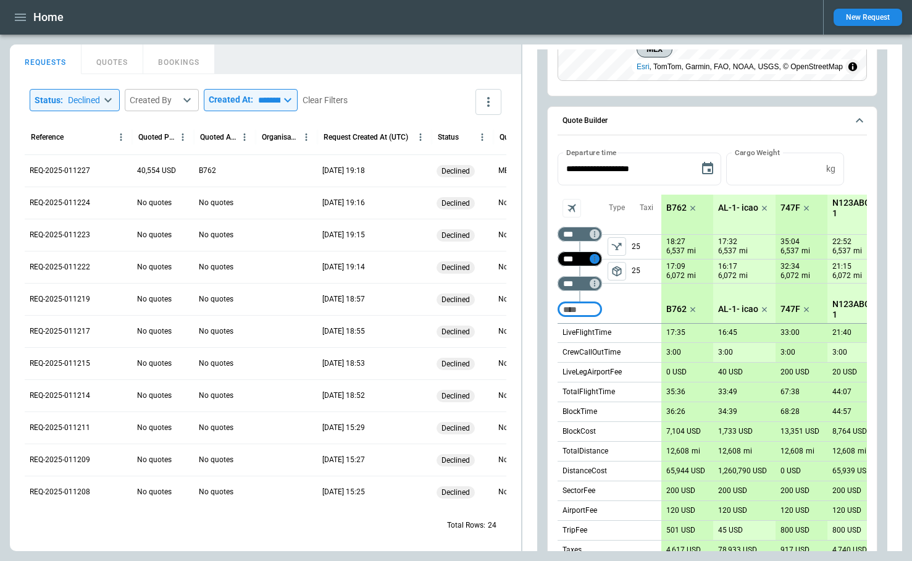
click at [595, 257] on icon "Too short" at bounding box center [594, 258] width 9 height 9
click at [603, 290] on p "Delete" at bounding box center [605, 291] width 20 height 10
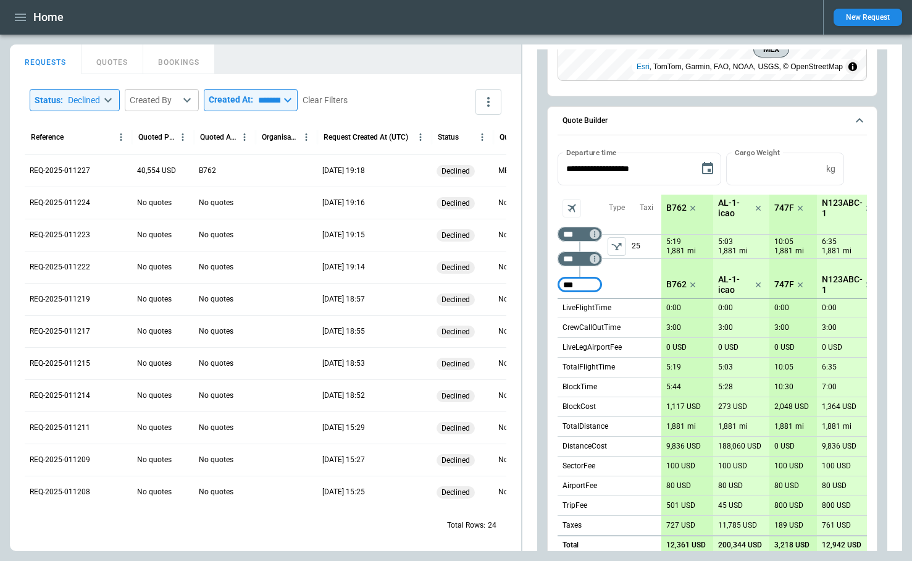
type input "***"
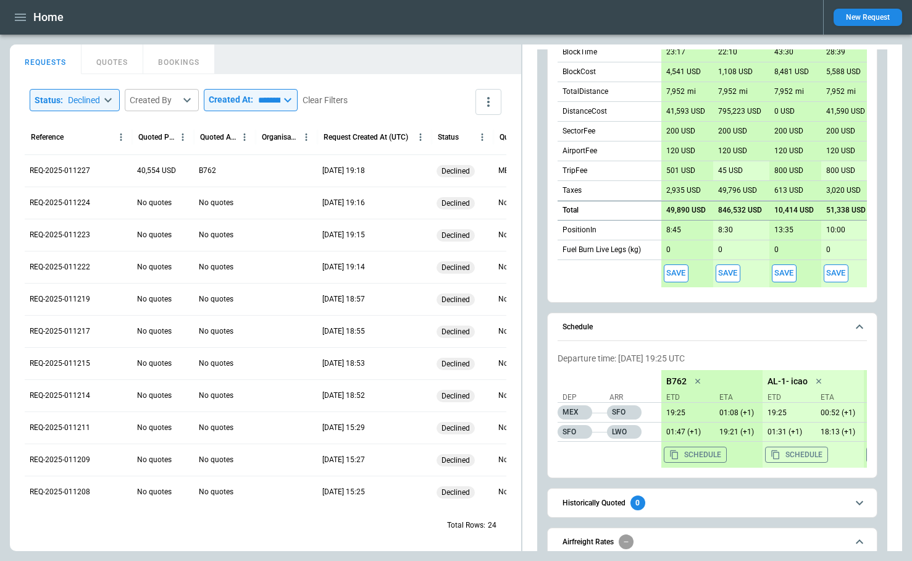
scroll to position [667, 0]
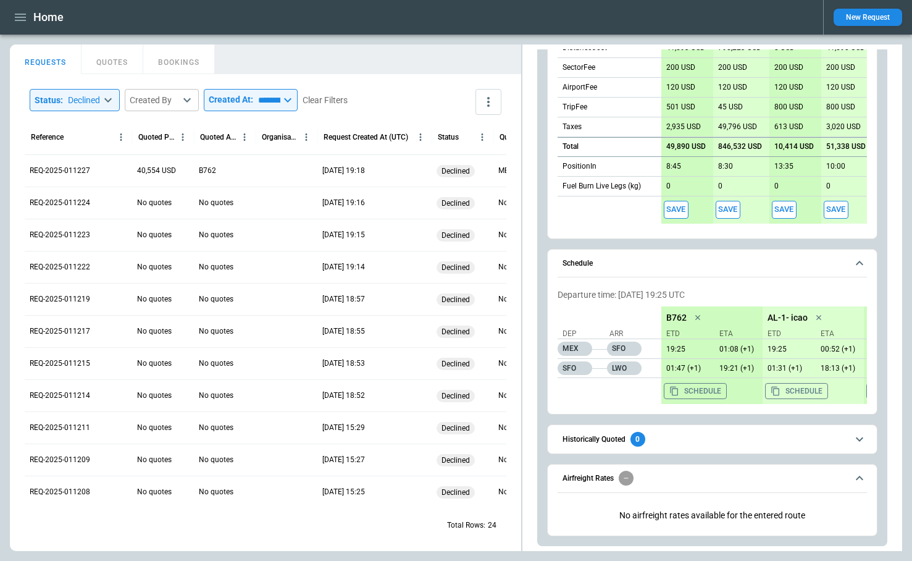
click at [678, 204] on button "Save" at bounding box center [676, 210] width 25 height 18
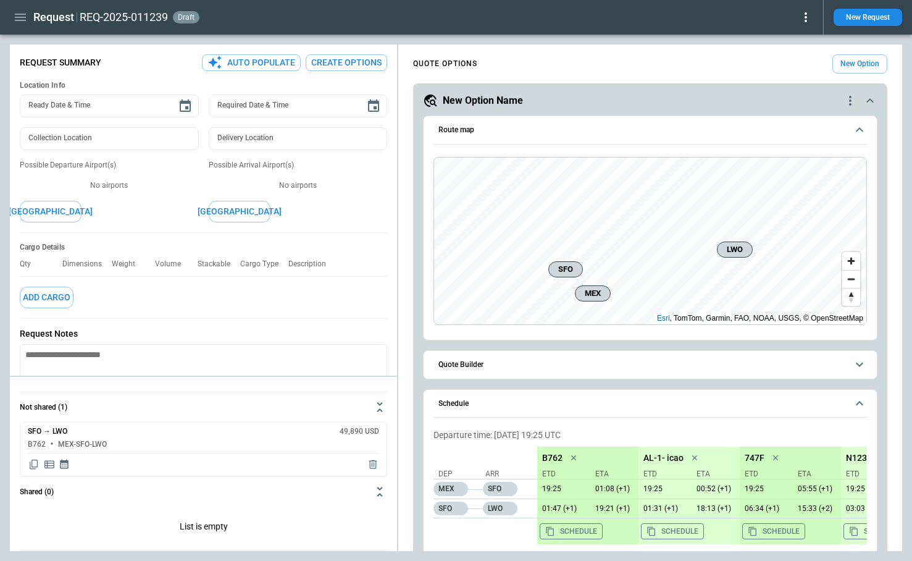
scroll to position [140, 0]
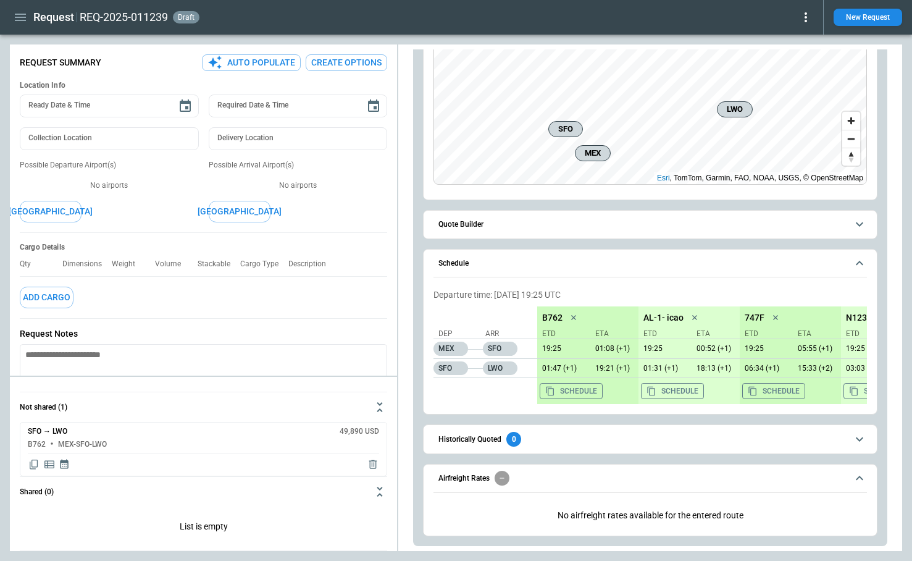
click at [642, 227] on span "Quote Builder" at bounding box center [642, 224] width 409 height 8
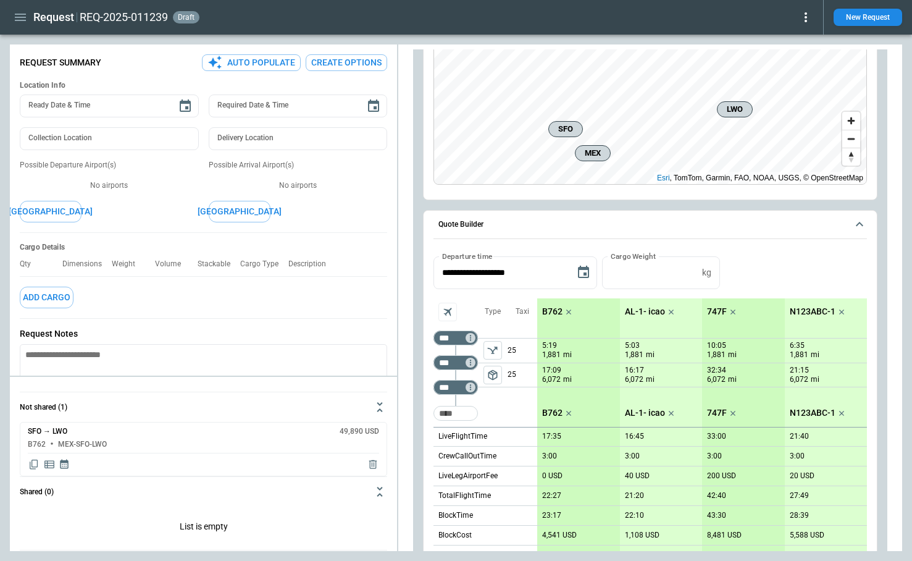
click at [493, 348] on icon "left aligned" at bounding box center [492, 350] width 12 height 12
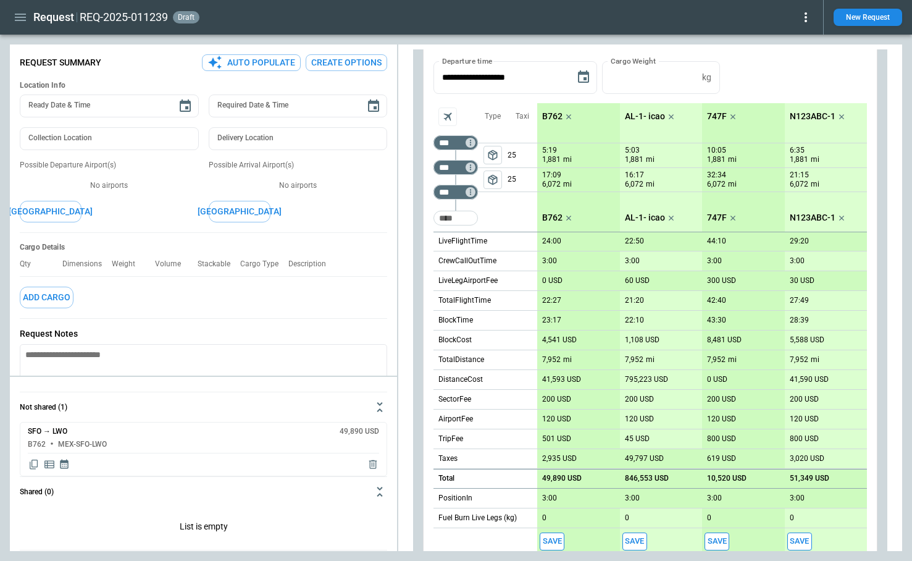
scroll to position [485, 0]
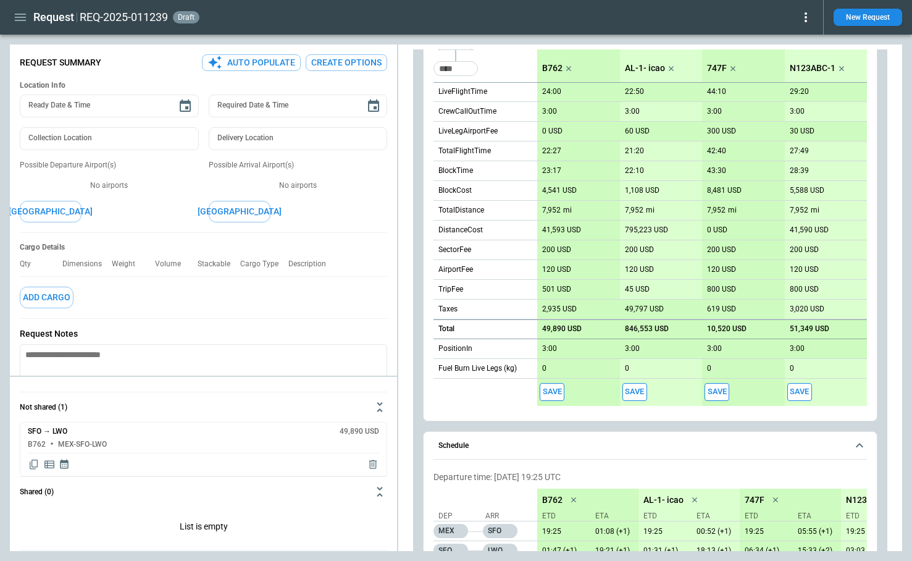
click at [637, 391] on button "Save" at bounding box center [634, 392] width 25 height 18
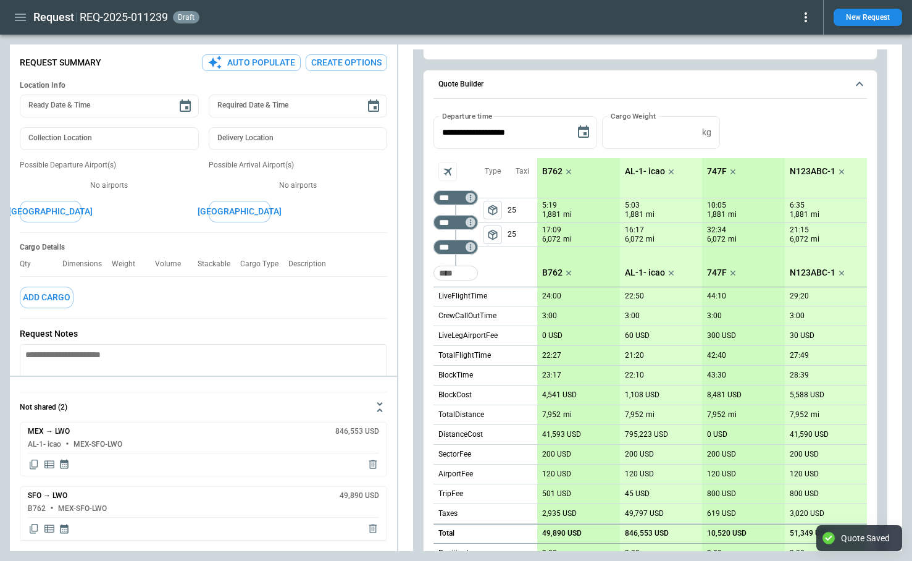
scroll to position [280, 0]
click at [472, 197] on icon "Too short" at bounding box center [470, 198] width 9 height 9
click at [483, 228] on p "Delete" at bounding box center [480, 230] width 20 height 10
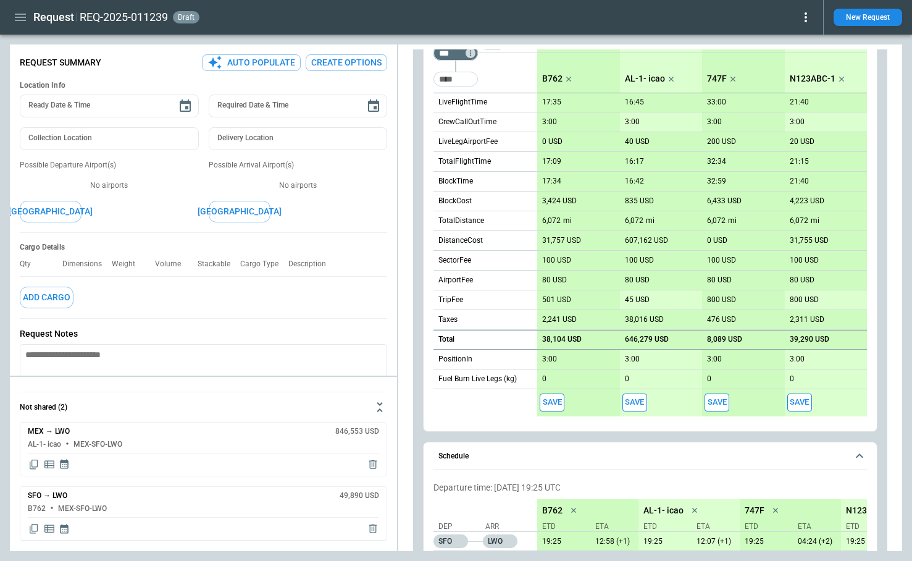
scroll to position [549, 0]
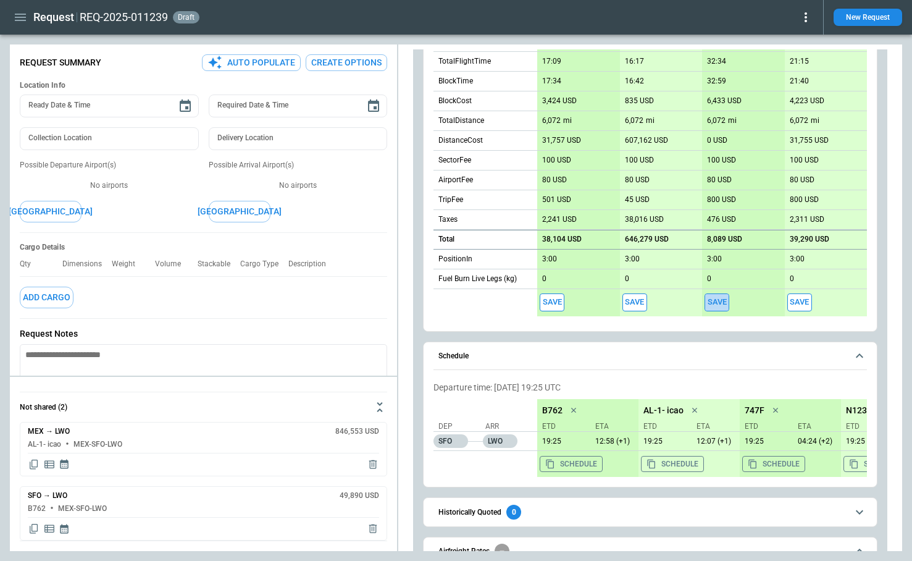
click at [720, 301] on button "Save" at bounding box center [716, 302] width 25 height 18
type textarea "*"
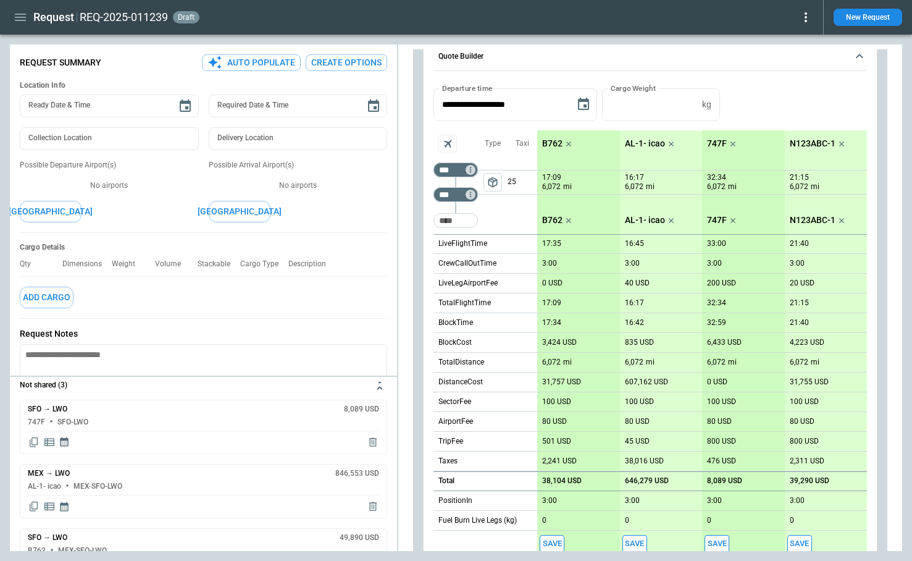
scroll to position [301, 0]
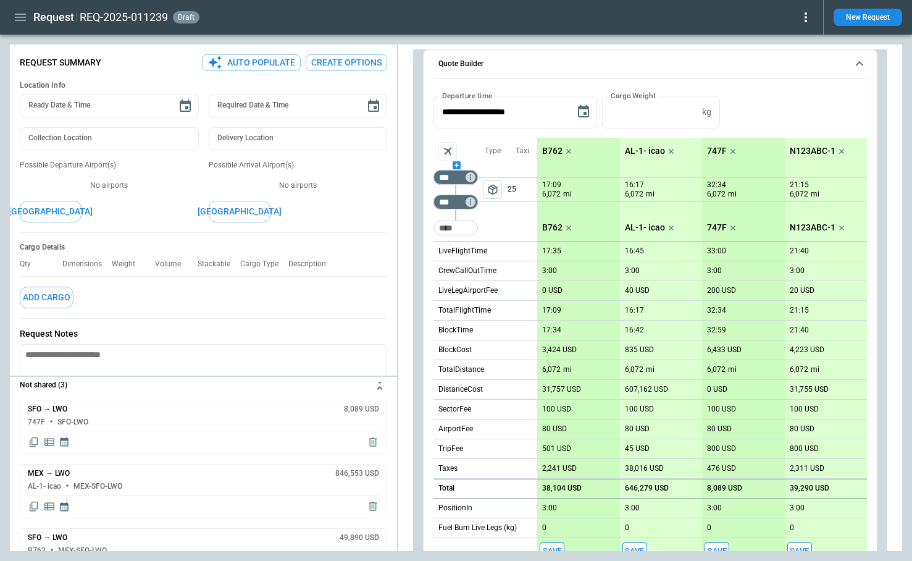
click at [457, 165] on div "scrollable content" at bounding box center [455, 165] width 44 height 0
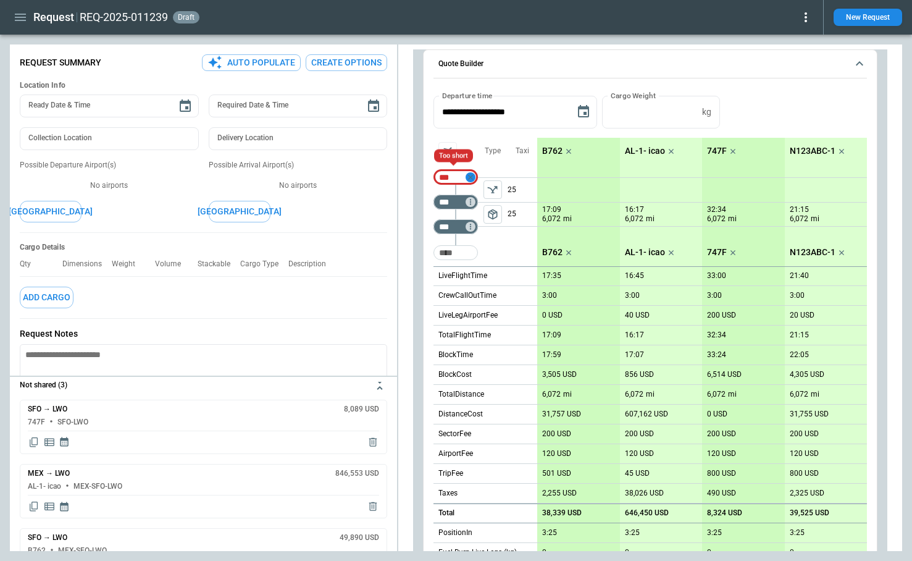
type input "***"
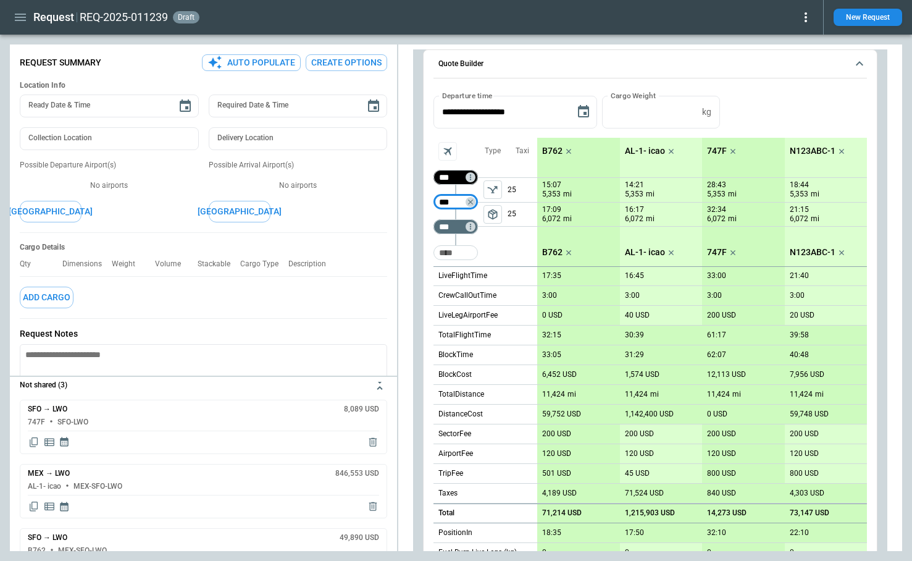
click at [498, 182] on button "left aligned" at bounding box center [492, 189] width 19 height 19
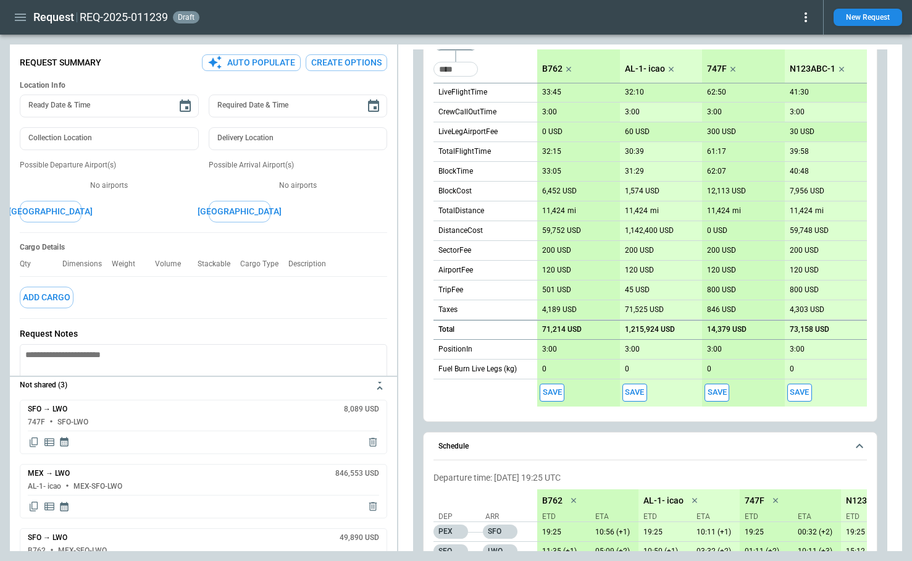
scroll to position [584, 0]
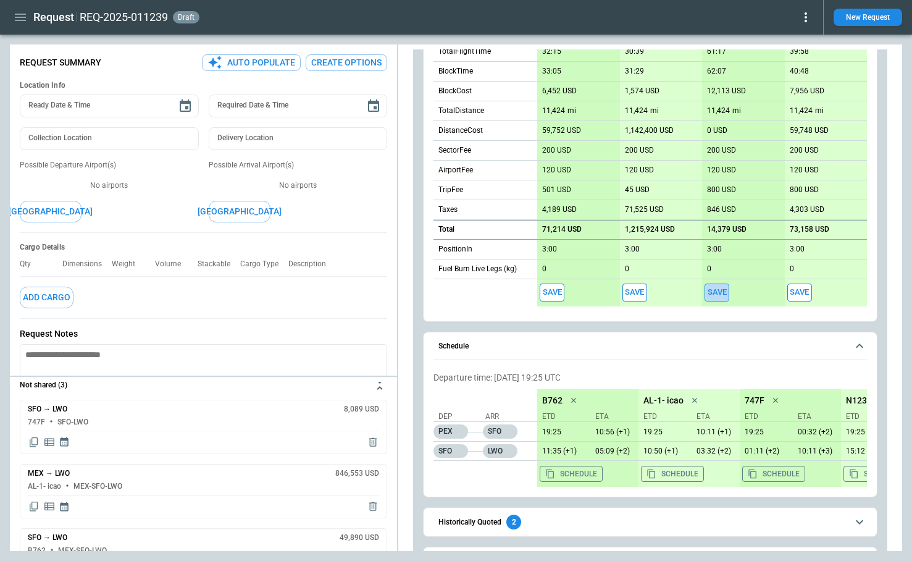
click at [718, 291] on button "Save" at bounding box center [716, 292] width 25 height 18
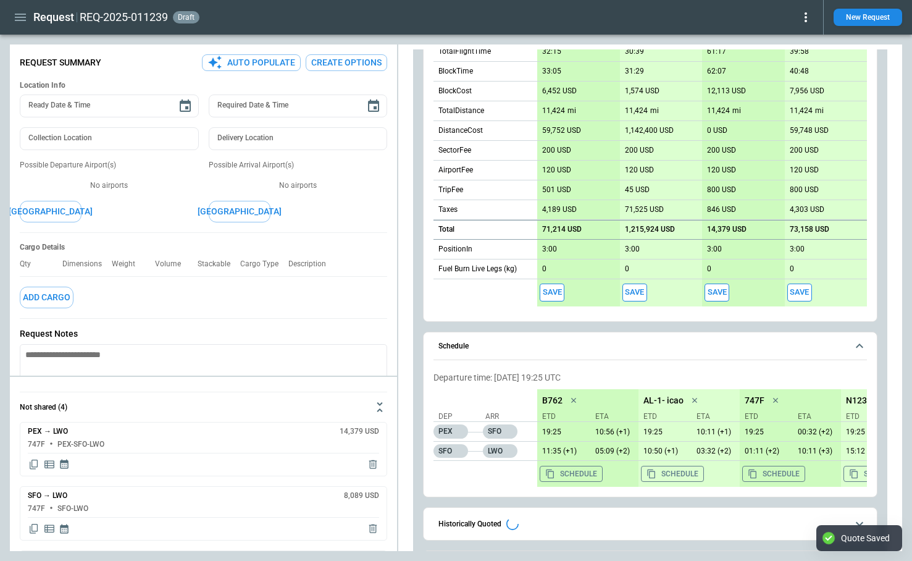
scroll to position [67, 0]
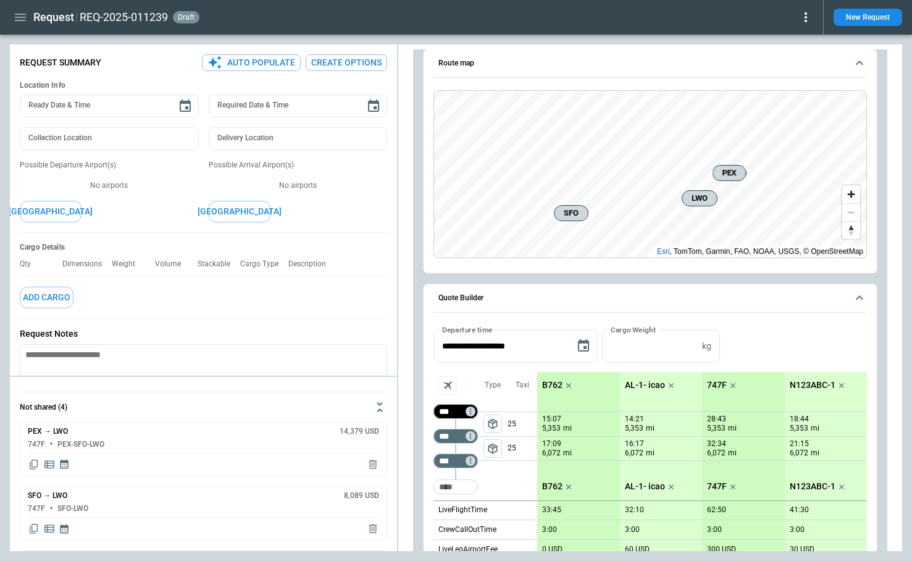
click at [806, 15] on icon at bounding box center [805, 17] width 15 height 15
click at [785, 72] on button "Decline" at bounding box center [788, 74] width 47 height 18
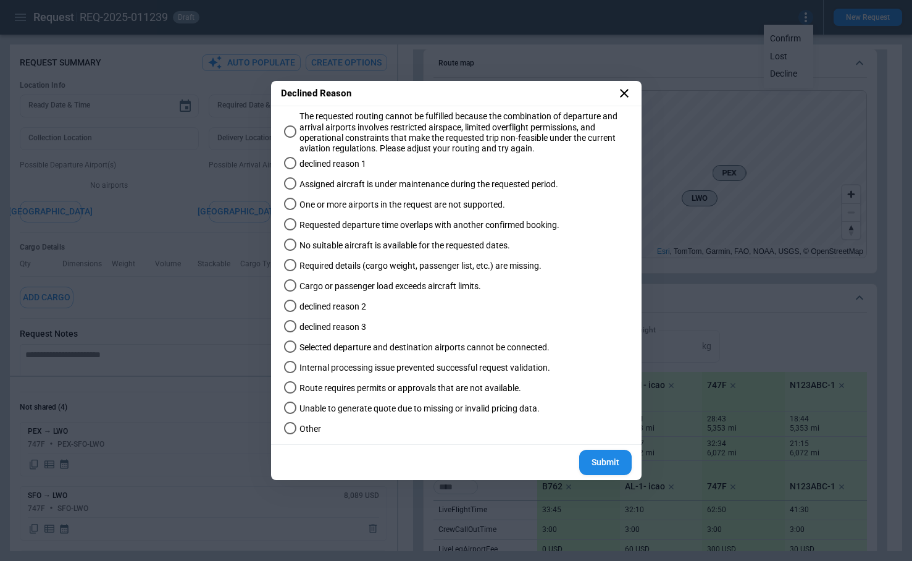
click at [330, 165] on span "declined reason 1" at bounding box center [332, 164] width 67 height 10
click at [607, 465] on button "Submit" at bounding box center [605, 461] width 52 height 25
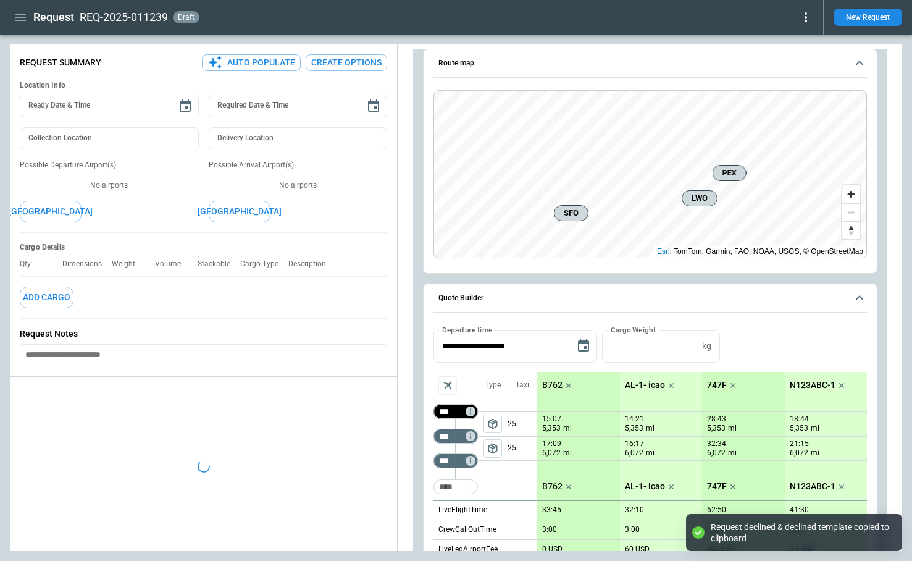
type textarea "*"
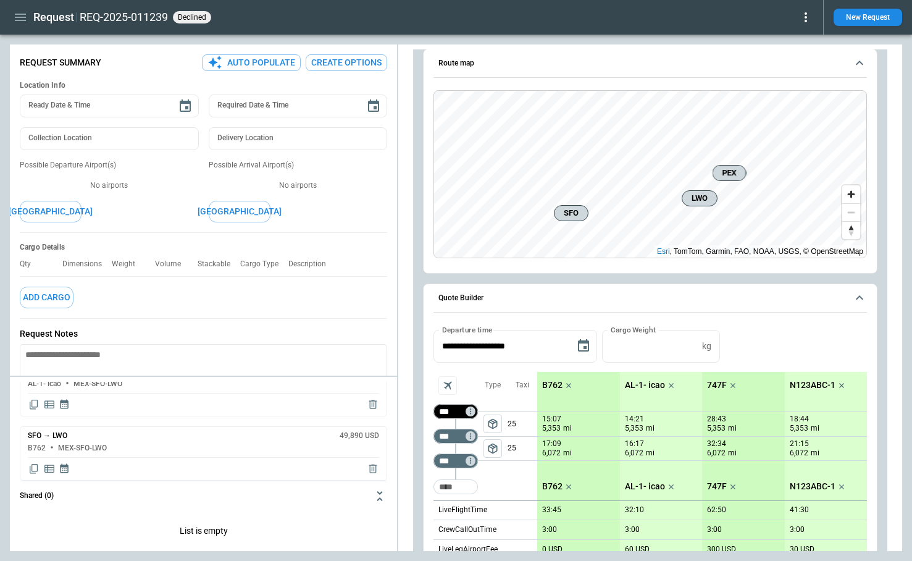
scroll to position [203, 0]
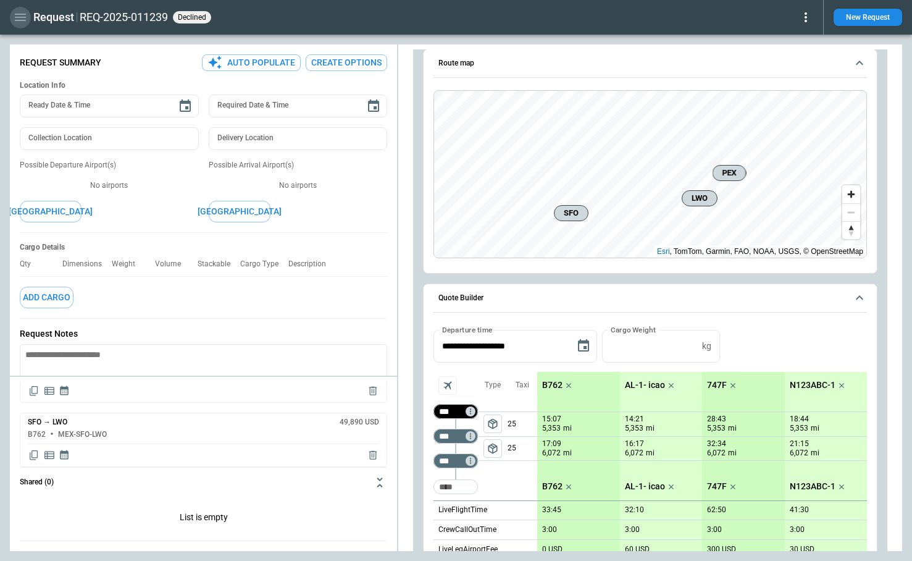
click at [17, 17] on icon "button" at bounding box center [20, 17] width 11 height 7
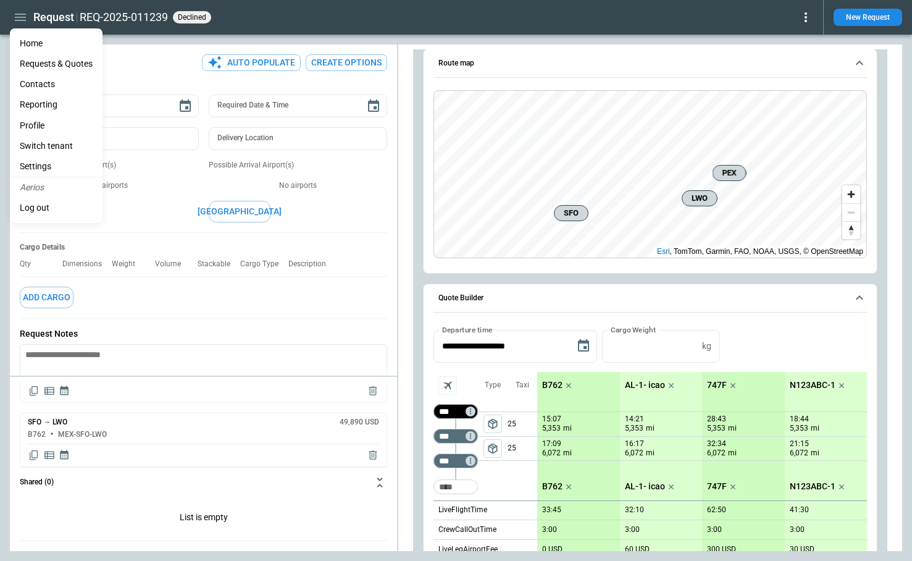
click at [30, 42] on li "Home" at bounding box center [56, 43] width 93 height 20
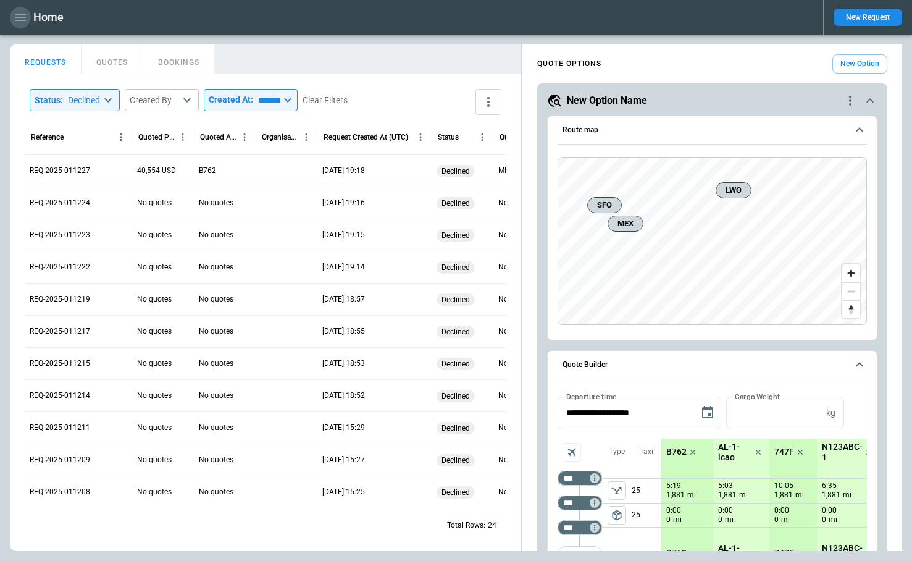
click at [14, 24] on icon "button" at bounding box center [20, 17] width 15 height 15
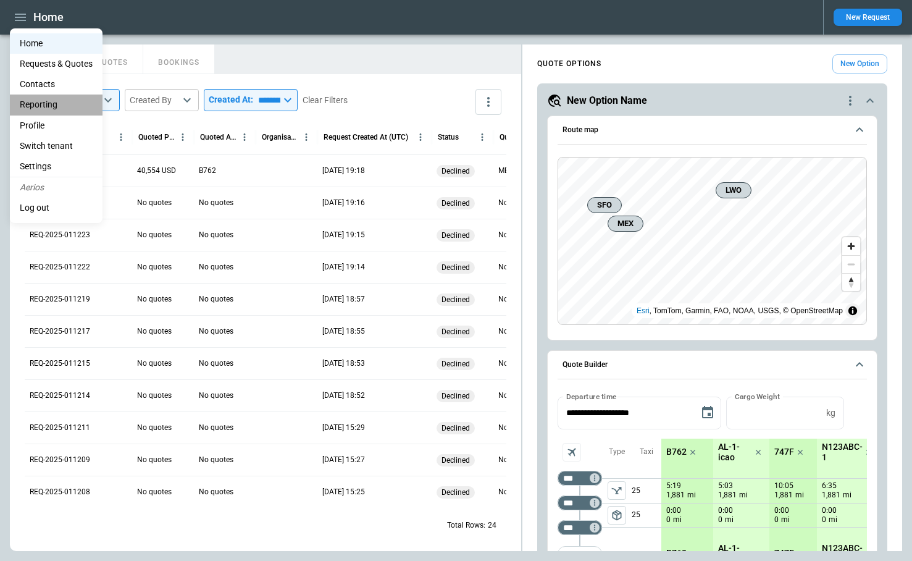
click at [54, 102] on li "Reporting" at bounding box center [56, 104] width 93 height 20
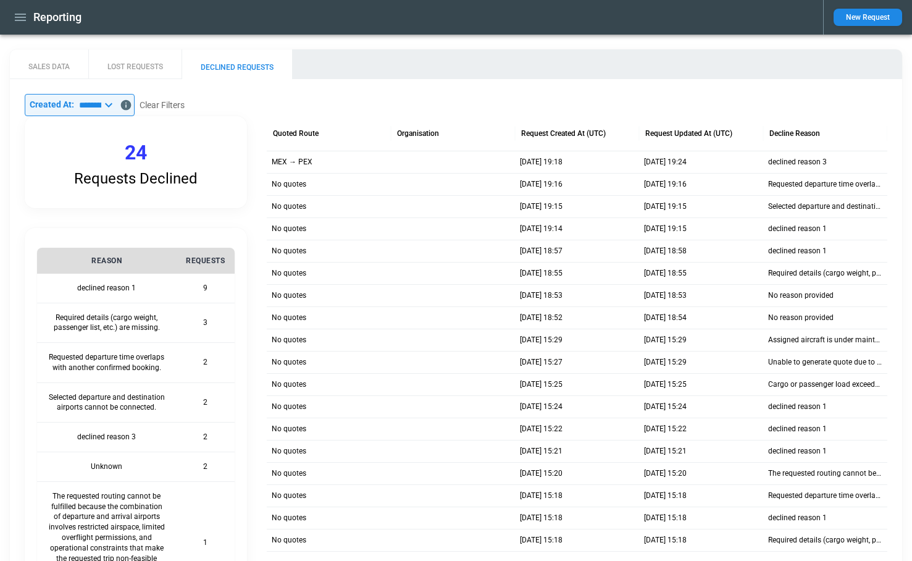
click at [116, 103] on icon at bounding box center [108, 105] width 15 height 15
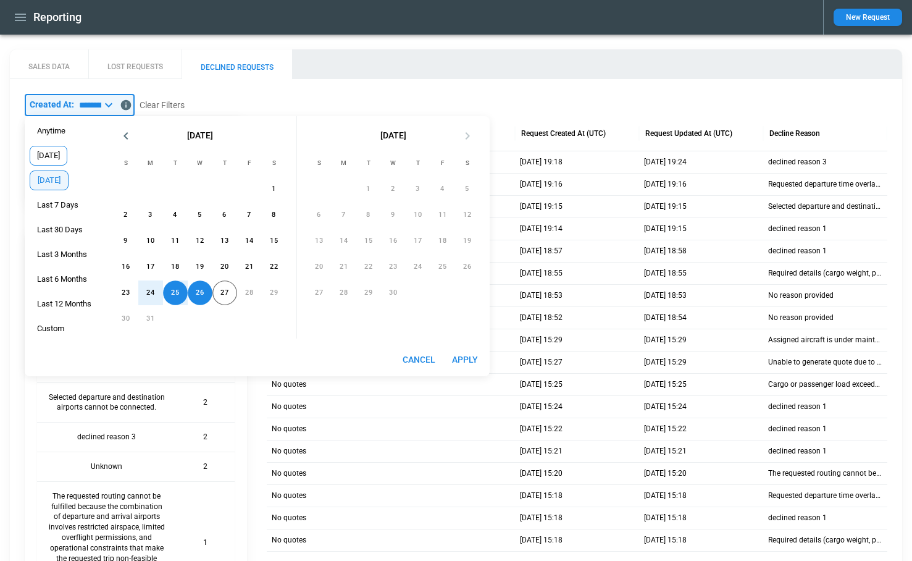
click at [54, 154] on span "[DATE]" at bounding box center [48, 156] width 36 height 10
click at [471, 353] on button "Apply" at bounding box center [465, 359] width 40 height 23
type input "*****"
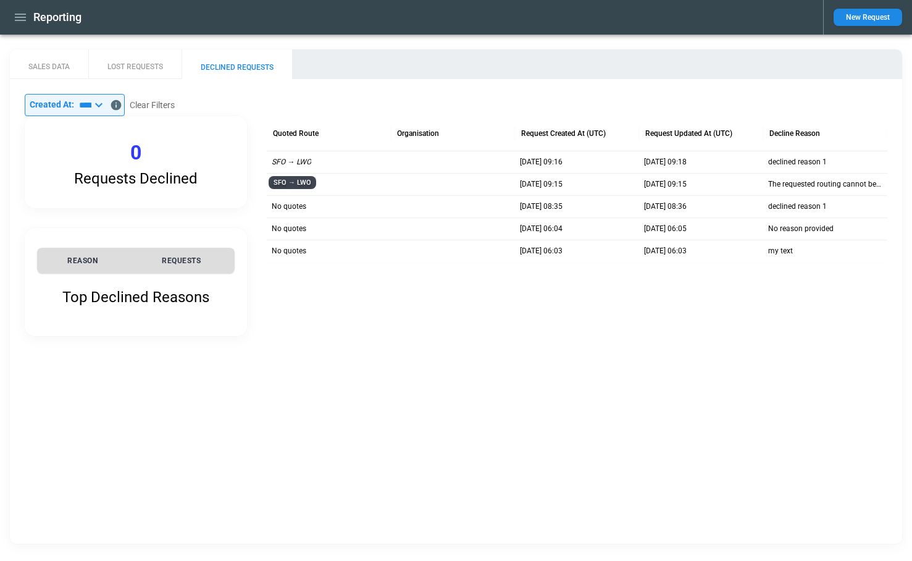
click at [307, 164] on p "SFO → LWO" at bounding box center [292, 162] width 40 height 10
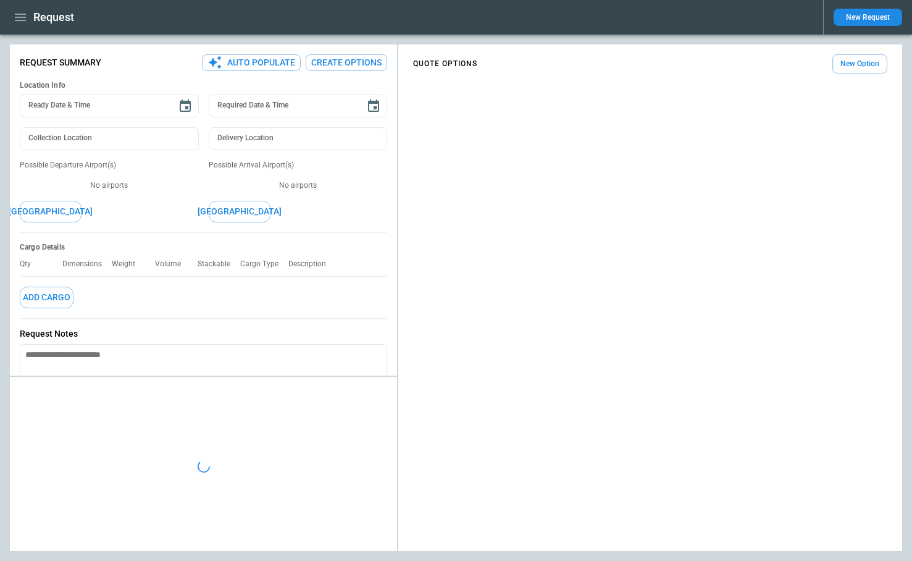
type textarea "*"
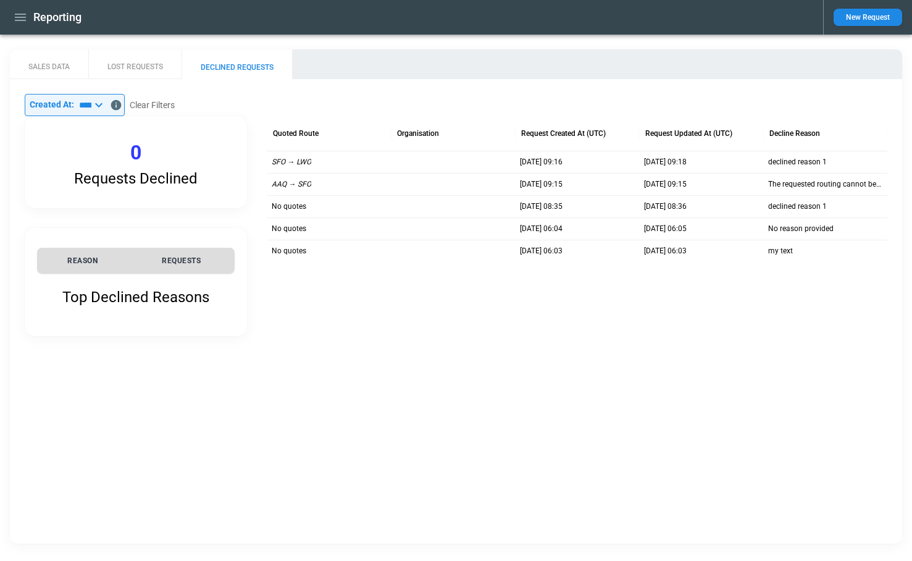
click at [292, 177] on div "AAQ → SFO" at bounding box center [329, 184] width 124 height 22
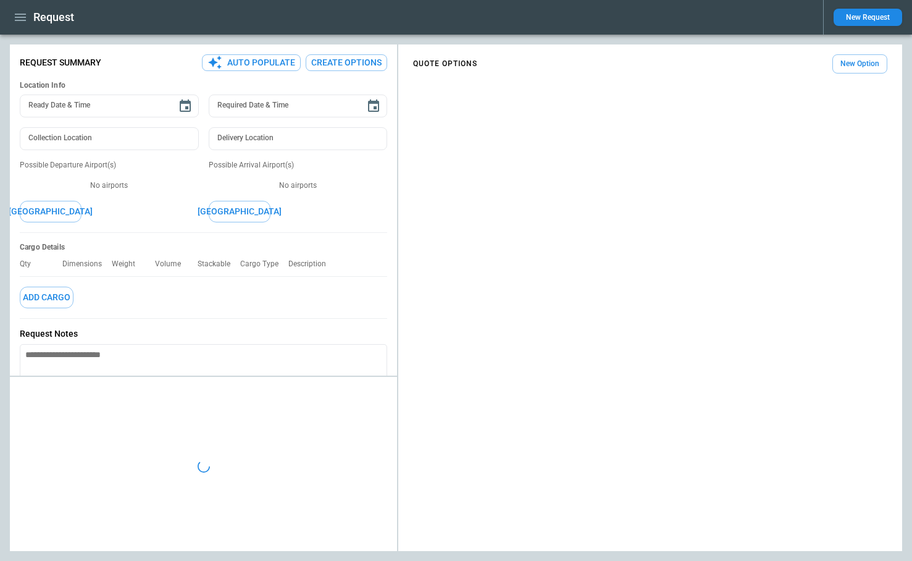
type textarea "*"
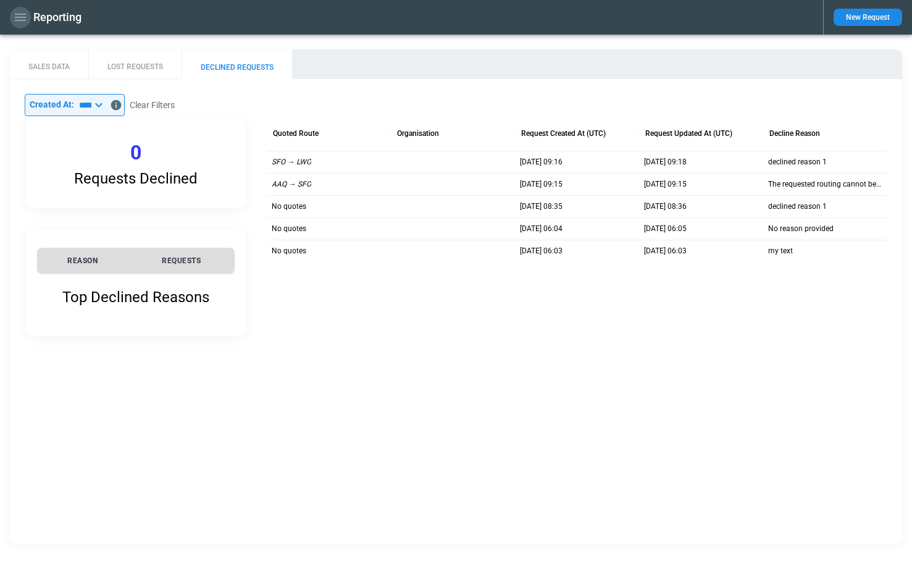
click at [19, 18] on icon "button" at bounding box center [20, 17] width 15 height 15
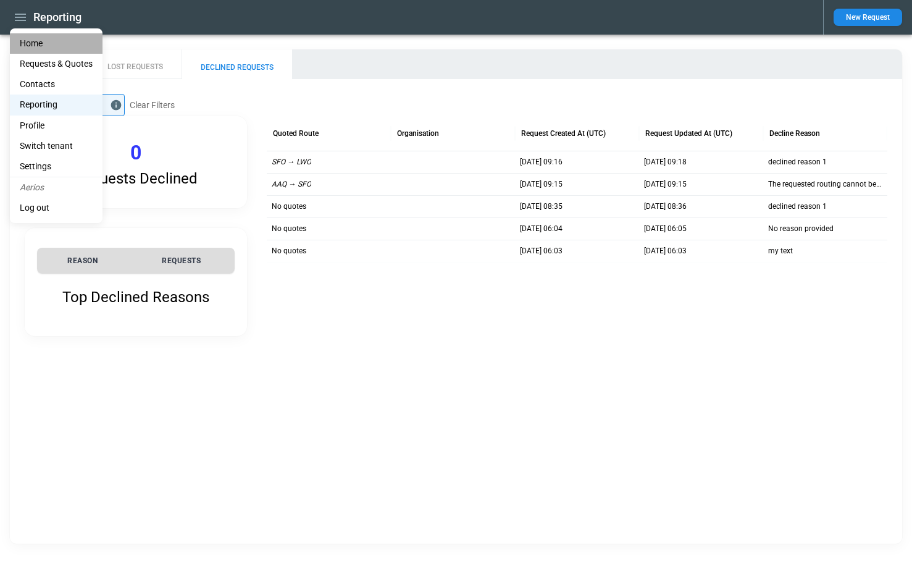
click at [27, 41] on li "Home" at bounding box center [56, 43] width 93 height 20
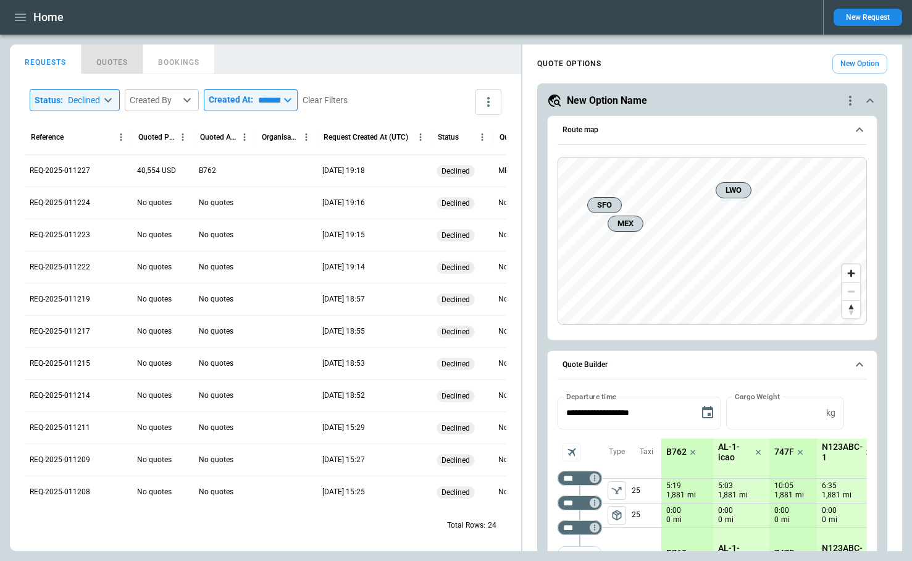
click at [114, 62] on button "QUOTES" at bounding box center [112, 59] width 62 height 30
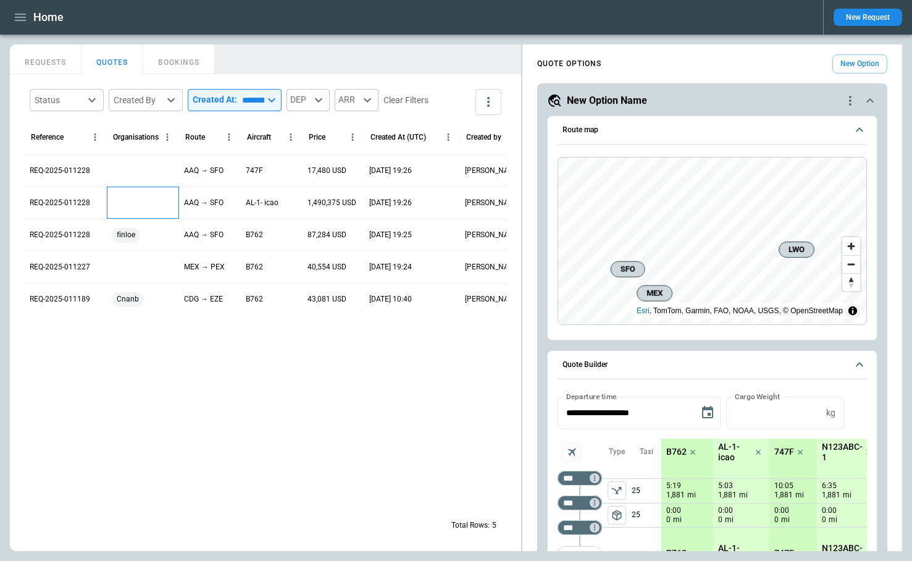
click at [127, 199] on div at bounding box center [143, 202] width 72 height 32
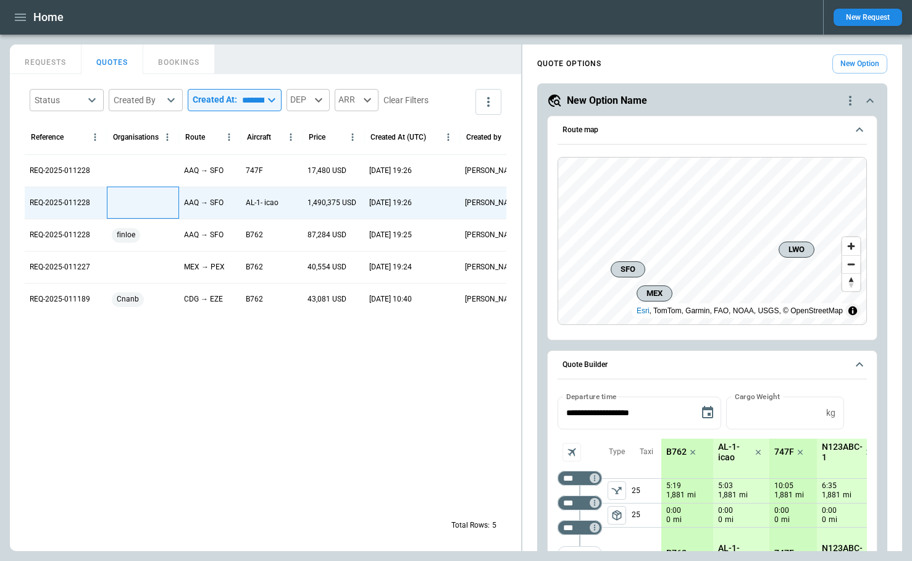
click at [127, 199] on div at bounding box center [143, 202] width 72 height 32
click at [161, 204] on icon "Open" at bounding box center [165, 204] width 15 height 15
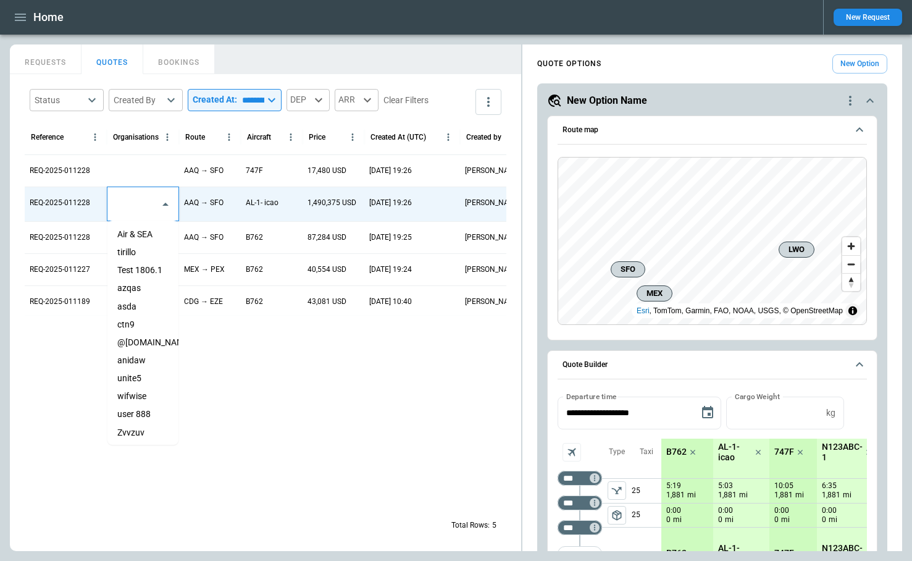
click at [151, 231] on li "Air & SEA" at bounding box center [142, 234] width 71 height 18
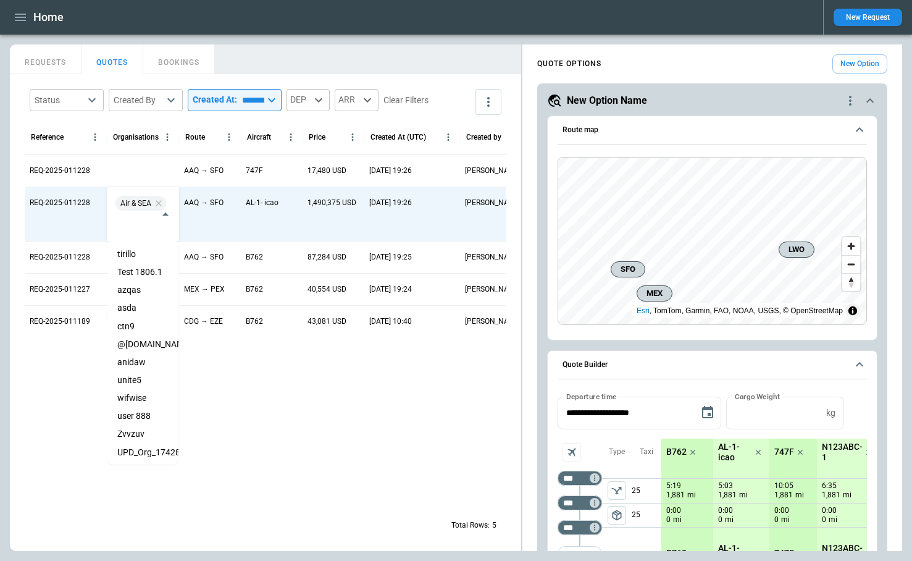
click at [251, 450] on div at bounding box center [304, 411] width 559 height 193
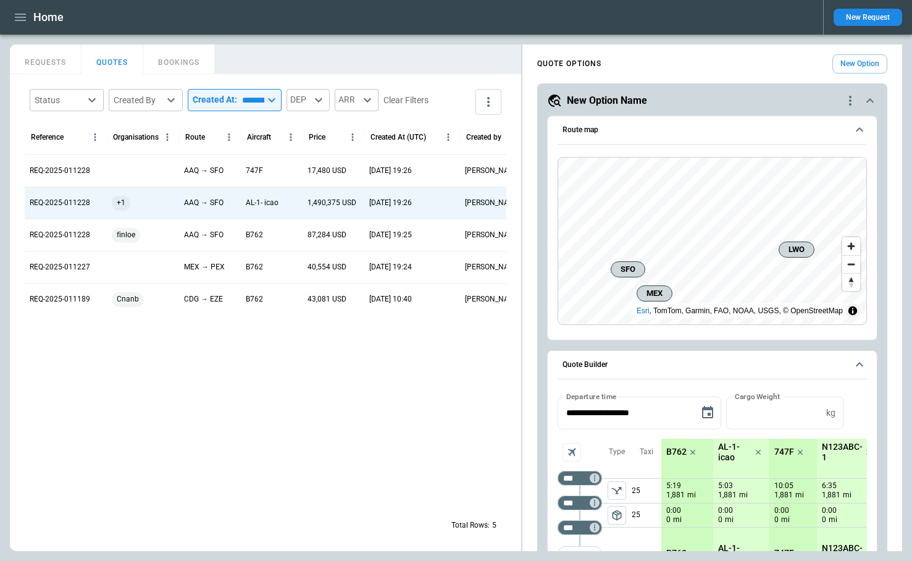
click at [20, 12] on icon "button" at bounding box center [20, 17] width 15 height 15
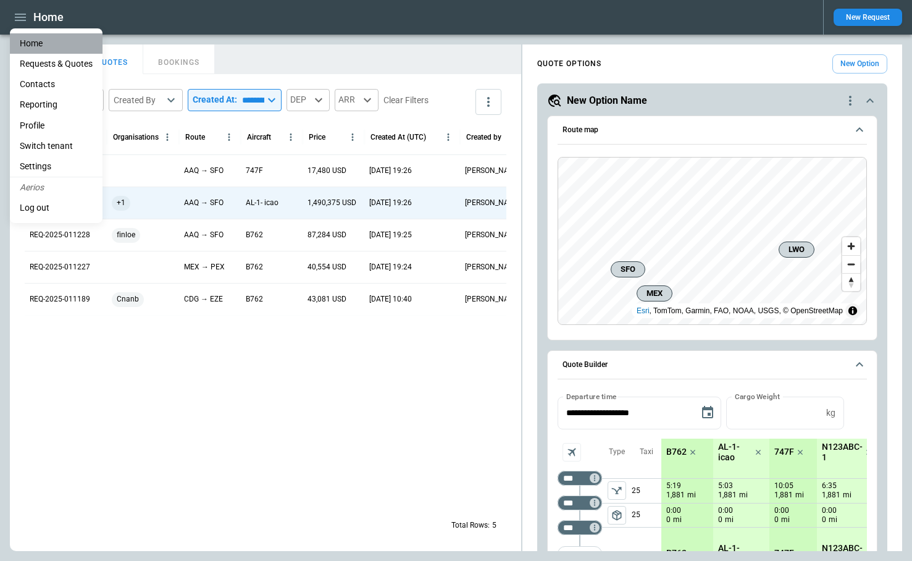
click at [24, 44] on li "Home" at bounding box center [56, 43] width 93 height 20
click at [35, 98] on li "Reporting" at bounding box center [56, 104] width 93 height 20
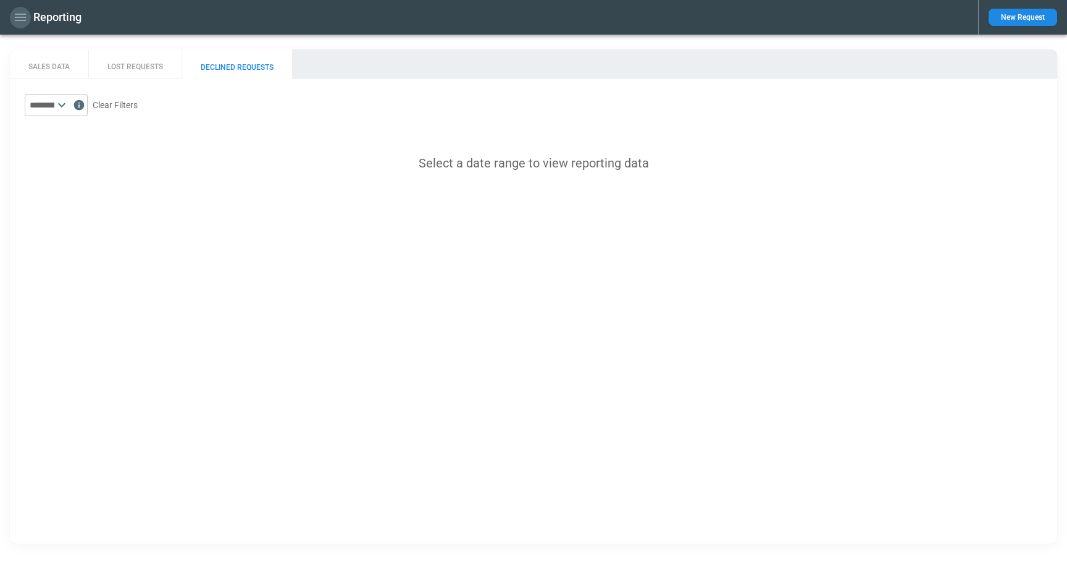
click at [22, 20] on icon "button" at bounding box center [20, 17] width 11 height 7
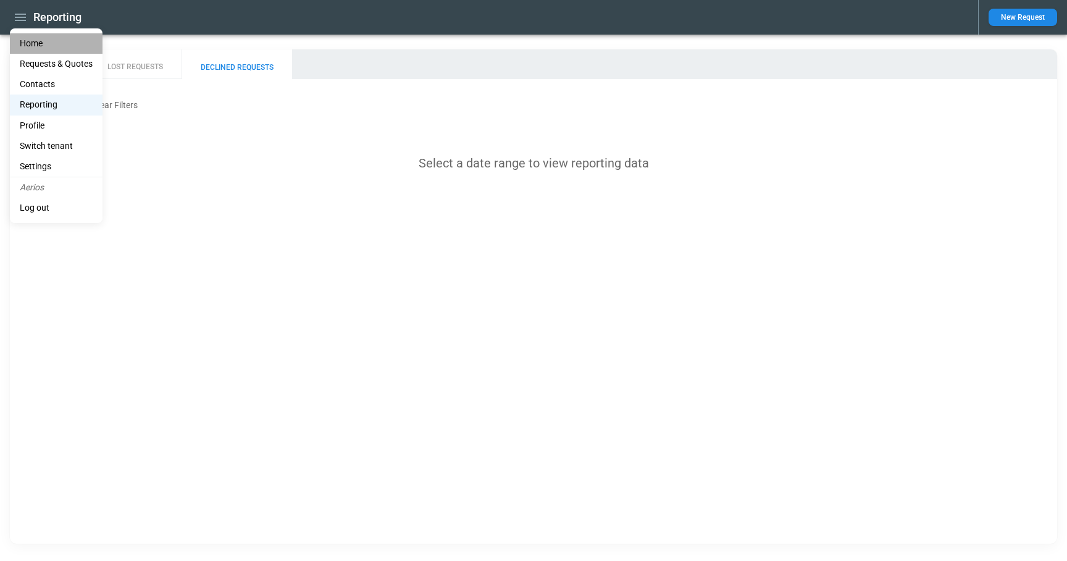
click at [30, 43] on li "Home" at bounding box center [56, 43] width 93 height 20
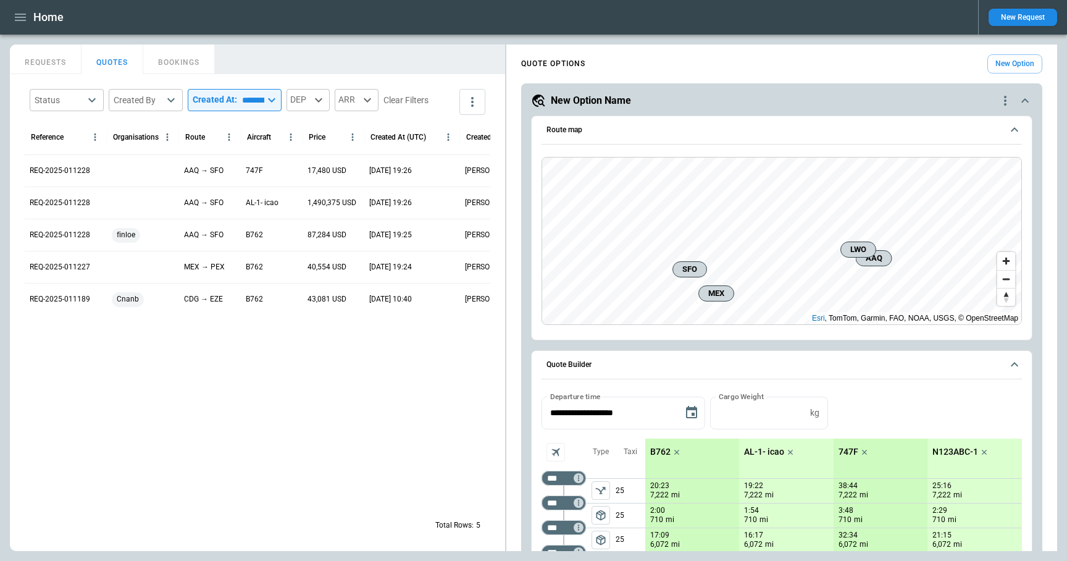
click at [46, 59] on button "REQUESTS" at bounding box center [46, 59] width 72 height 30
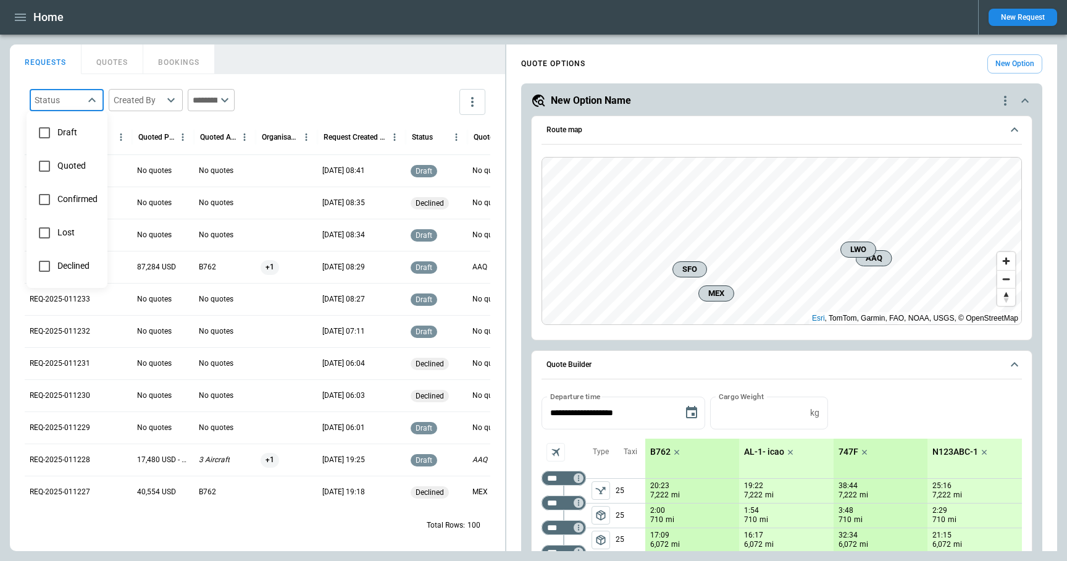
click at [88, 102] on body "Home New Request FindBorderBarSize REQUESTS QUOTES BOOKINGS Status ​ Created By…" at bounding box center [533, 280] width 1067 height 561
click at [77, 267] on span "Declined" at bounding box center [77, 266] width 40 height 10
type input "********"
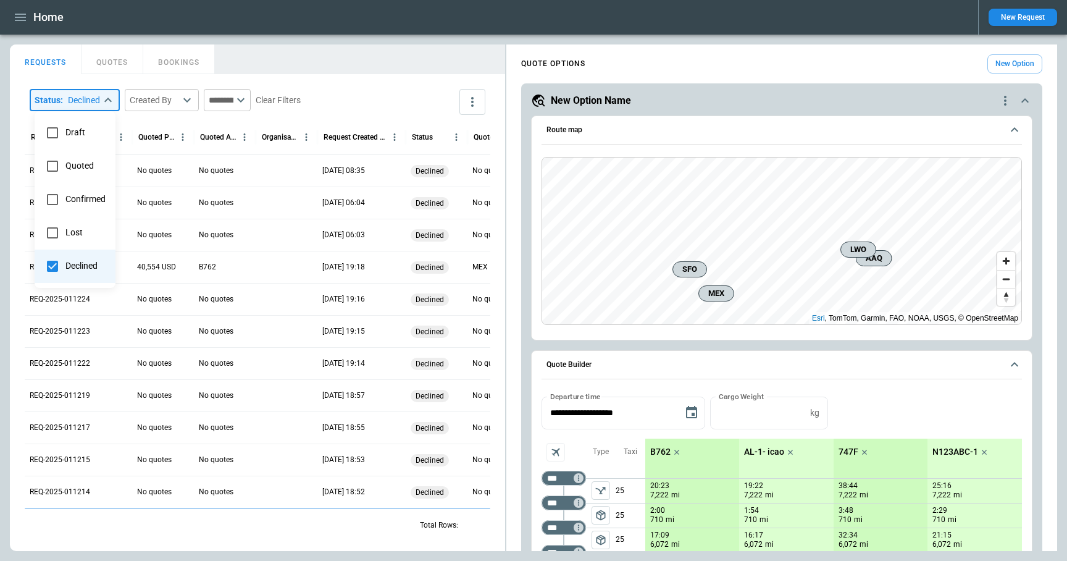
click at [342, 52] on div at bounding box center [533, 280] width 1067 height 561
click at [611, 124] on div "FindBorderBarSize REQUESTS QUOTES BOOKINGS Status : Declined ******** ​ Created…" at bounding box center [533, 297] width 1047 height 506
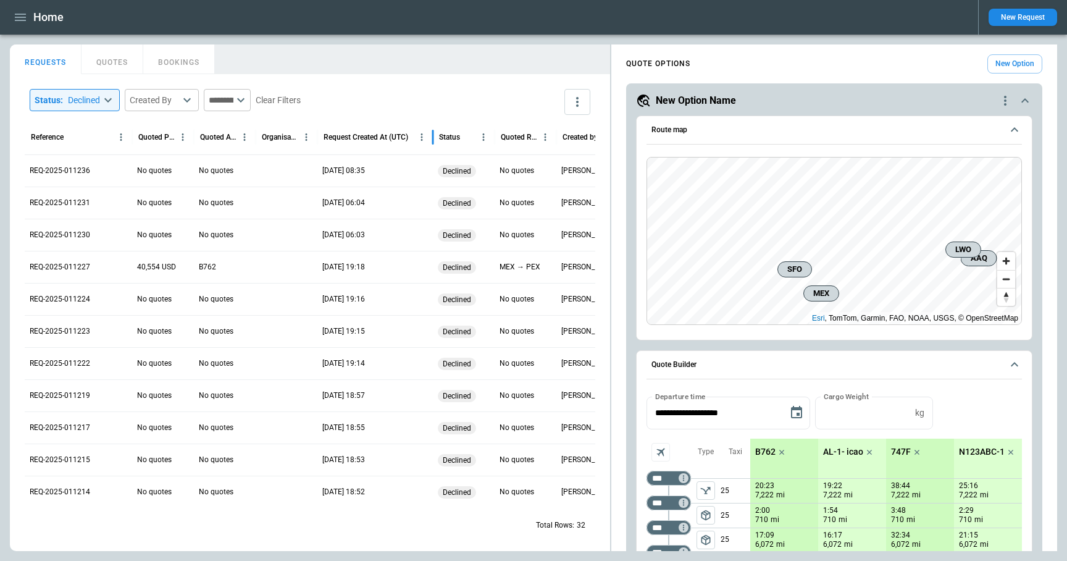
drag, startPoint x: 407, startPoint y: 133, endPoint x: 433, endPoint y: 128, distance: 26.3
click at [433, 128] on div at bounding box center [433, 137] width 6 height 35
click at [413, 80] on div "Status : Declined ******** ​ Created By ​ ​ Clear Filters Reference Quoted Pric…" at bounding box center [310, 312] width 600 height 477
click at [184, 102] on body "Home New Request FindBorderBarSize REQUESTS QUOTES BOOKINGS Status : Declined *…" at bounding box center [533, 280] width 1067 height 561
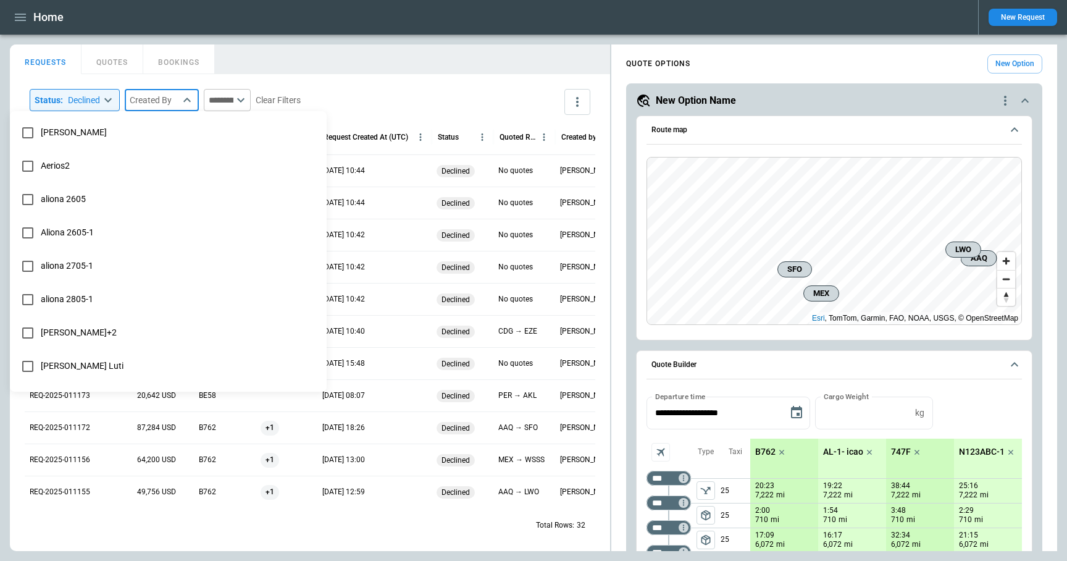
click at [317, 67] on div at bounding box center [533, 280] width 1067 height 561
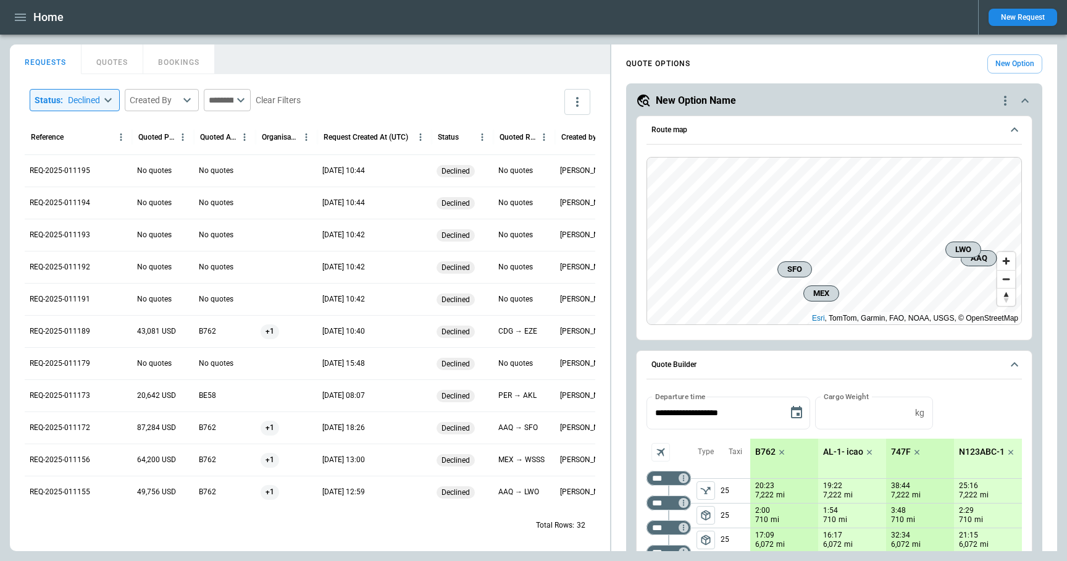
click at [248, 96] on icon at bounding box center [240, 100] width 15 height 15
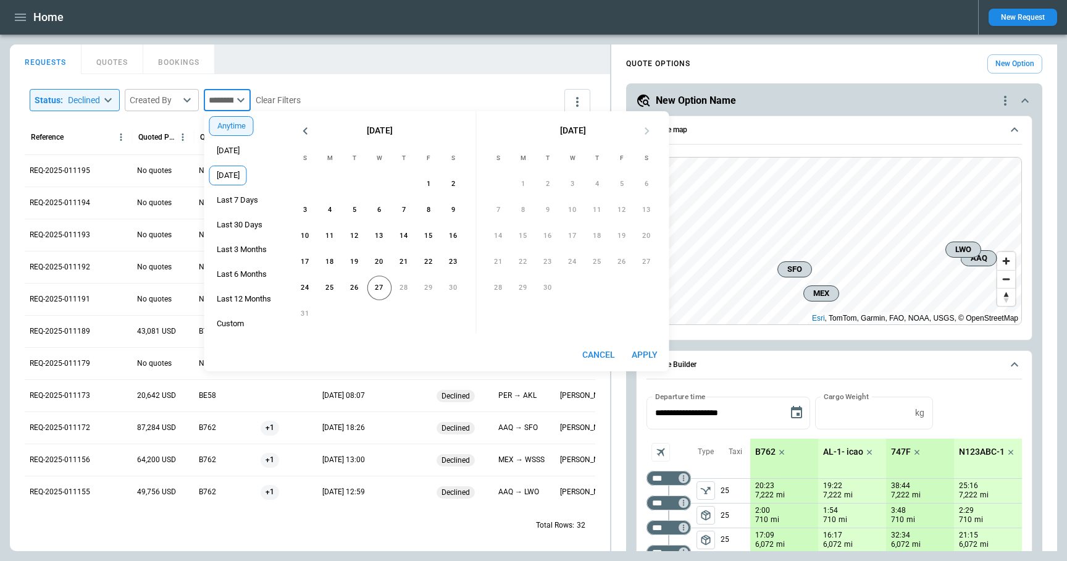
click at [240, 174] on span "[DATE]" at bounding box center [228, 175] width 36 height 10
click at [651, 354] on button "Apply" at bounding box center [645, 354] width 40 height 23
type input "*********"
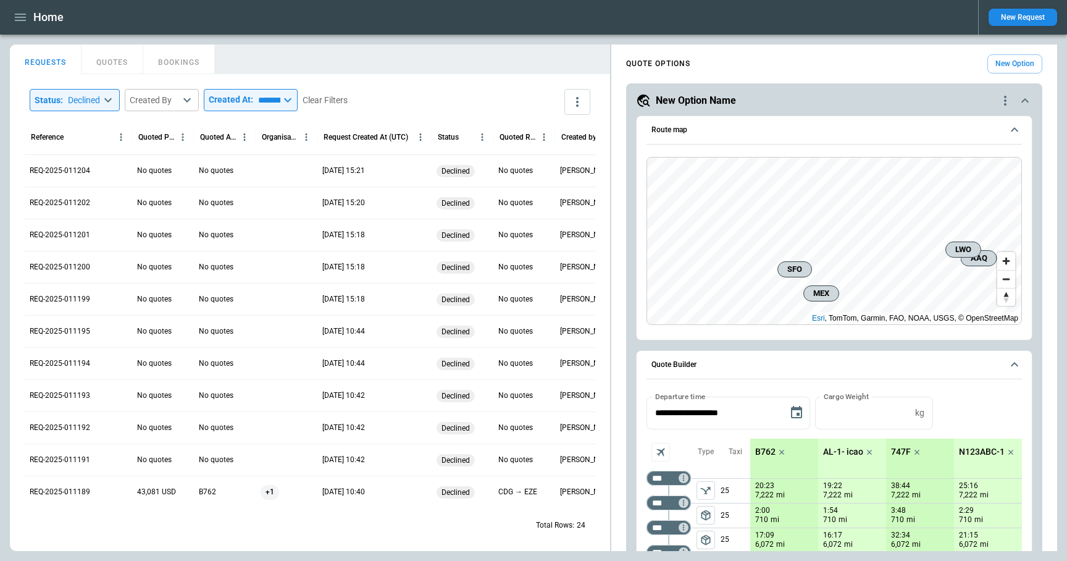
click at [304, 532] on div "Total Rows: 24" at bounding box center [310, 525] width 570 height 32
click at [280, 104] on input "*********" at bounding box center [266, 100] width 27 height 22
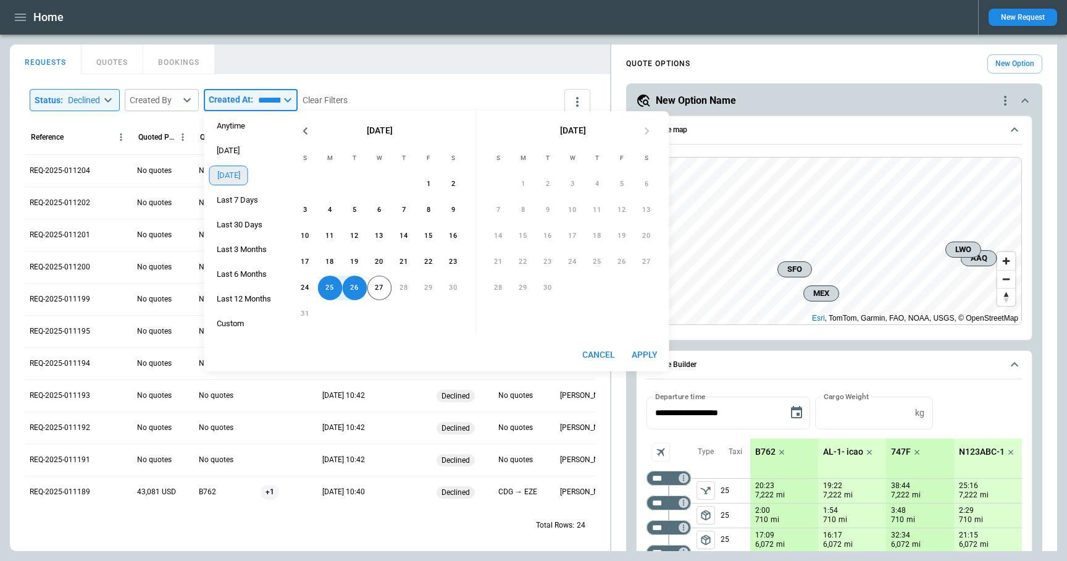
click at [241, 179] on span "[DATE]" at bounding box center [229, 175] width 38 height 10
click at [232, 114] on div "Anytime Today Yesterday Last 7 Days Last 30 Days Last 3 Months Last 6 Months La…" at bounding box center [243, 224] width 79 height 227
click at [239, 123] on span "Anytime" at bounding box center [231, 126] width 42 height 10
click at [661, 355] on button "Apply" at bounding box center [645, 354] width 40 height 23
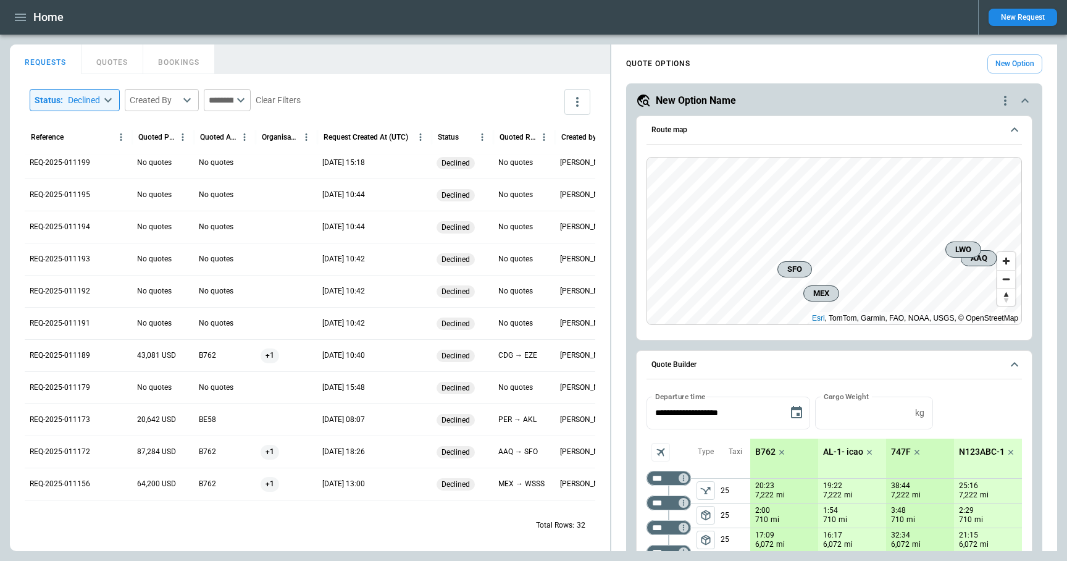
scroll to position [614, 0]
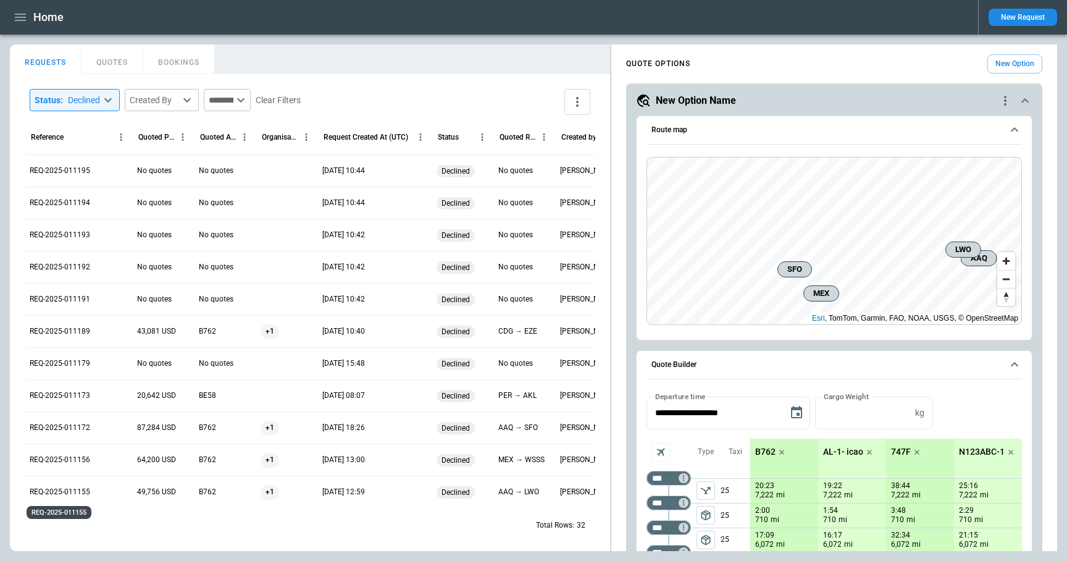
click at [57, 495] on p "REQ-2025-011155" at bounding box center [60, 491] width 61 height 10
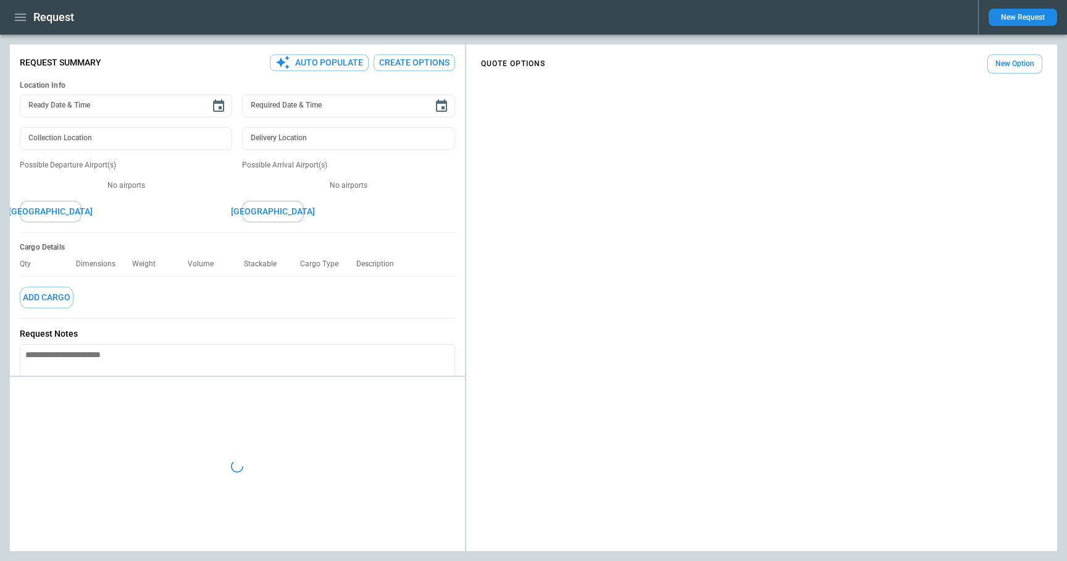
type textarea "*"
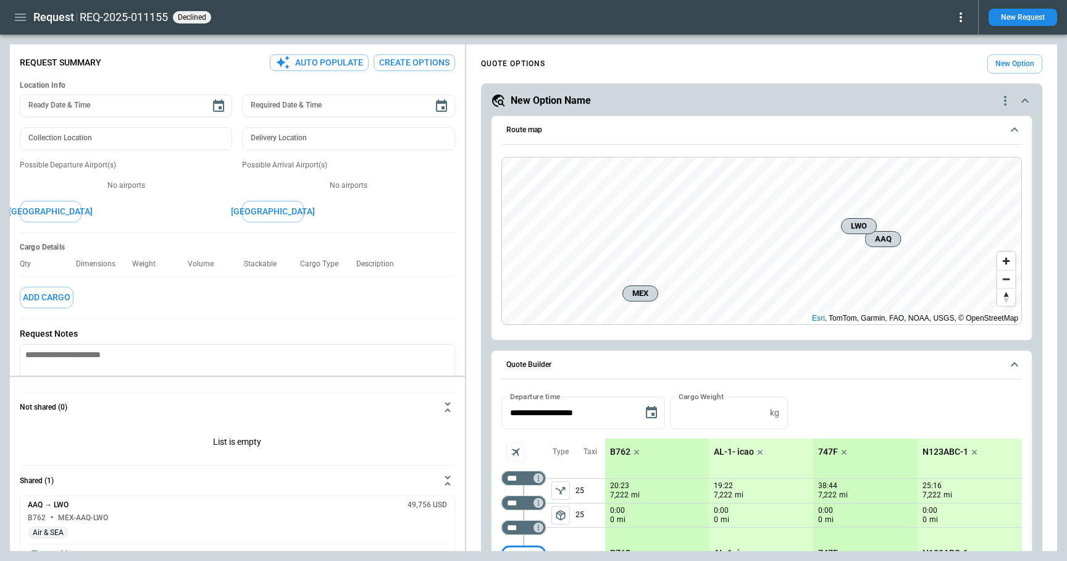
scroll to position [27, 0]
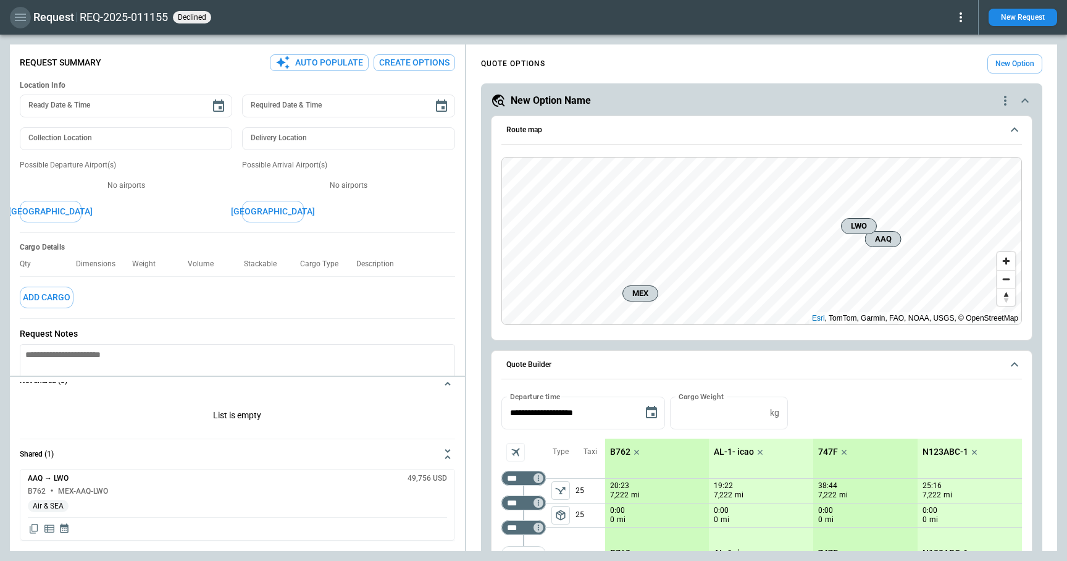
click at [23, 18] on icon "button" at bounding box center [20, 17] width 15 height 15
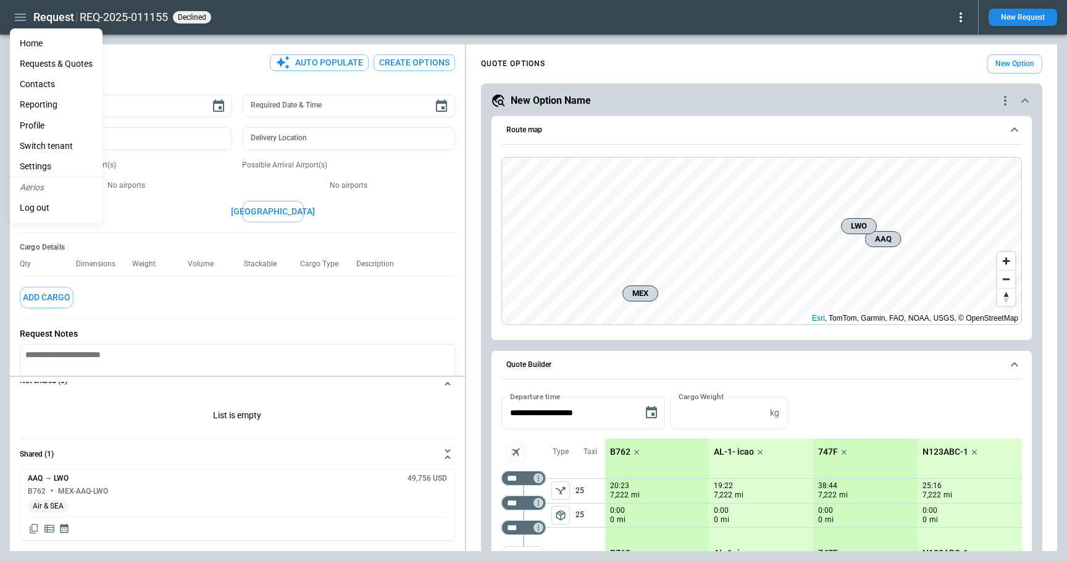
click at [36, 40] on li "Home" at bounding box center [56, 43] width 93 height 20
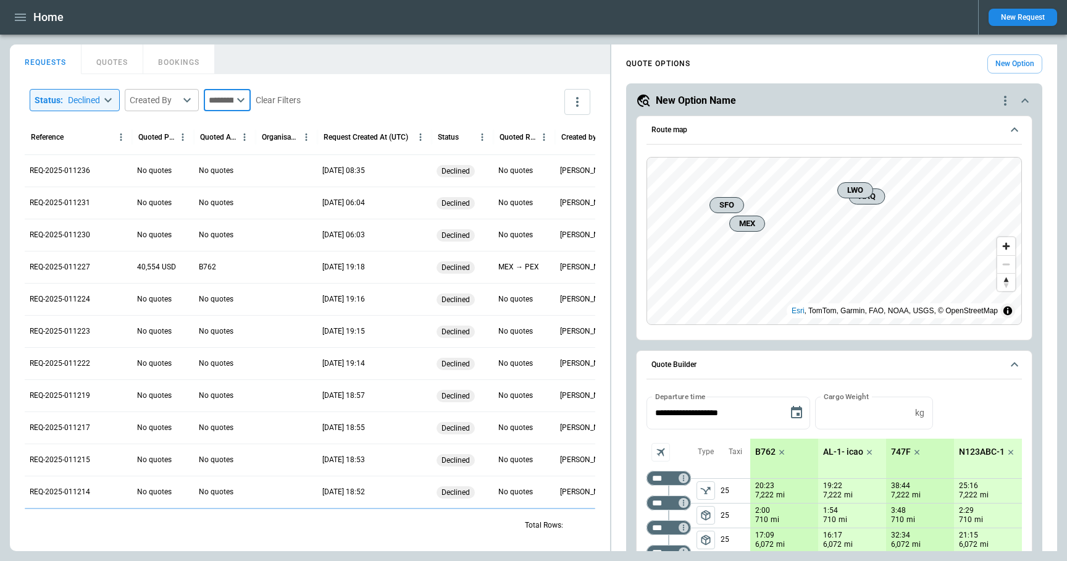
click at [233, 100] on input "text" at bounding box center [219, 100] width 30 height 22
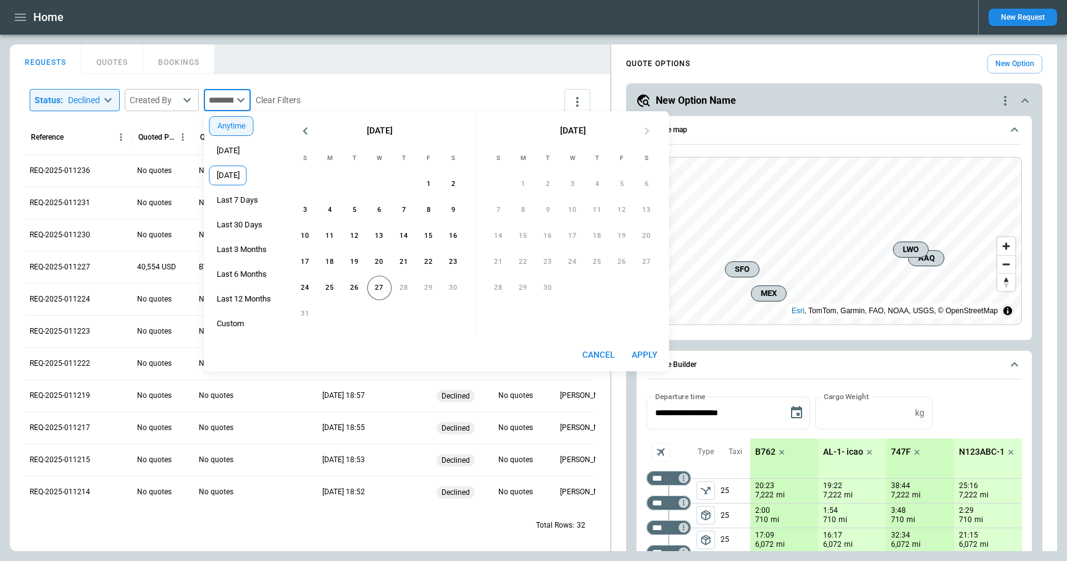
click at [240, 177] on span "[DATE]" at bounding box center [228, 175] width 36 height 10
click at [652, 354] on button "Apply" at bounding box center [645, 354] width 40 height 23
type input "*********"
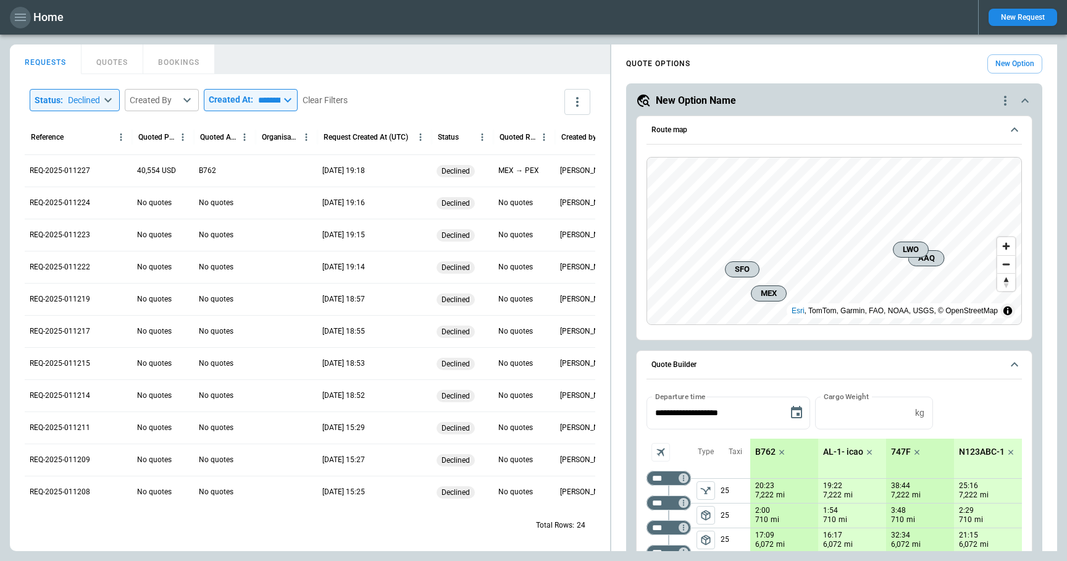
click at [20, 17] on icon "button" at bounding box center [20, 17] width 11 height 7
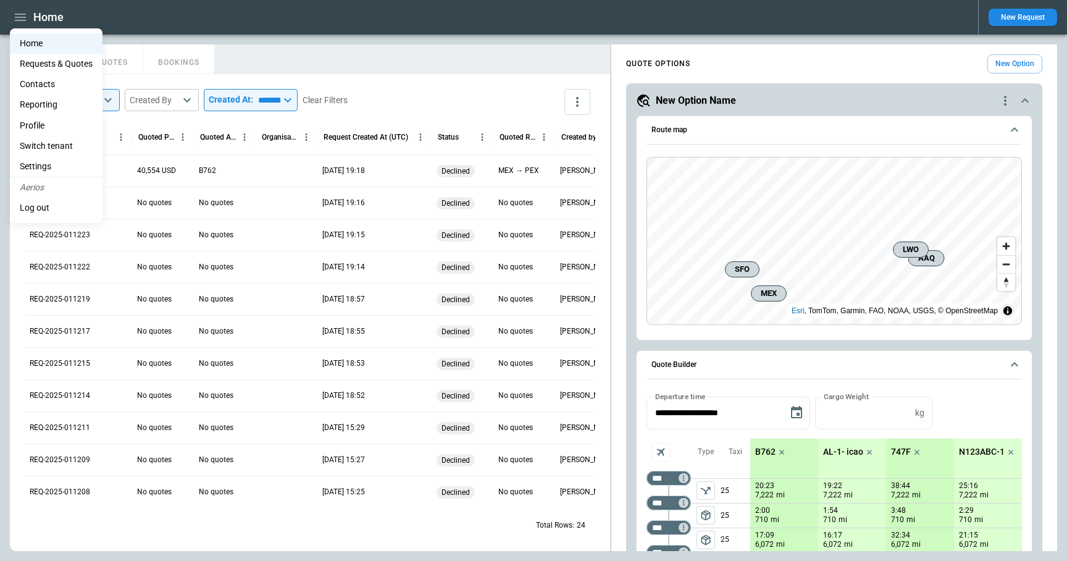
click at [40, 100] on li "Reporting" at bounding box center [56, 104] width 93 height 20
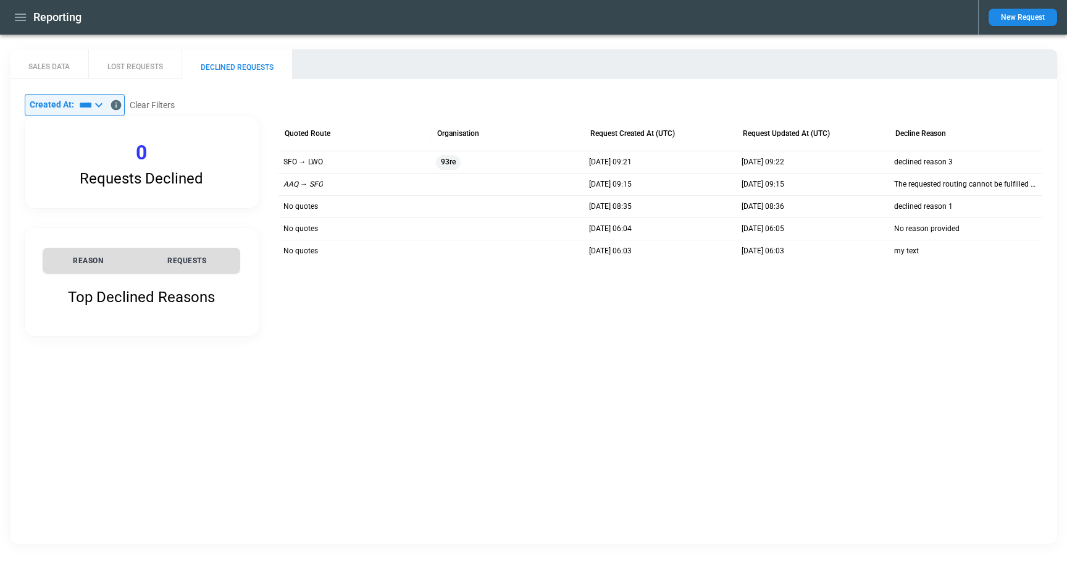
click at [106, 113] on div "​ Created At: ***** ​" at bounding box center [75, 105] width 100 height 22
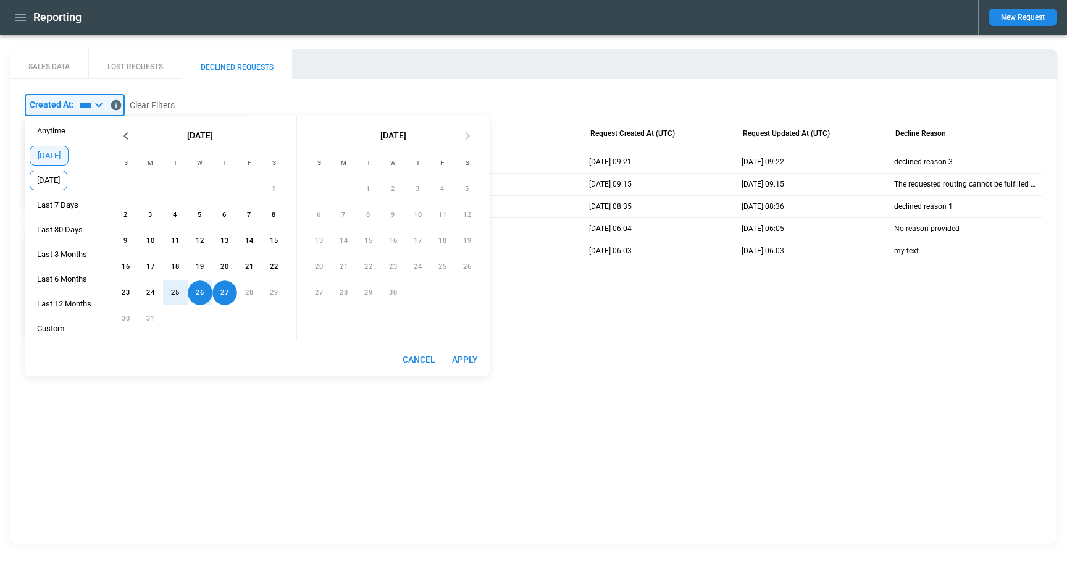
click at [67, 178] on span "[DATE]" at bounding box center [48, 180] width 36 height 10
click at [466, 359] on button "Apply" at bounding box center [465, 359] width 40 height 23
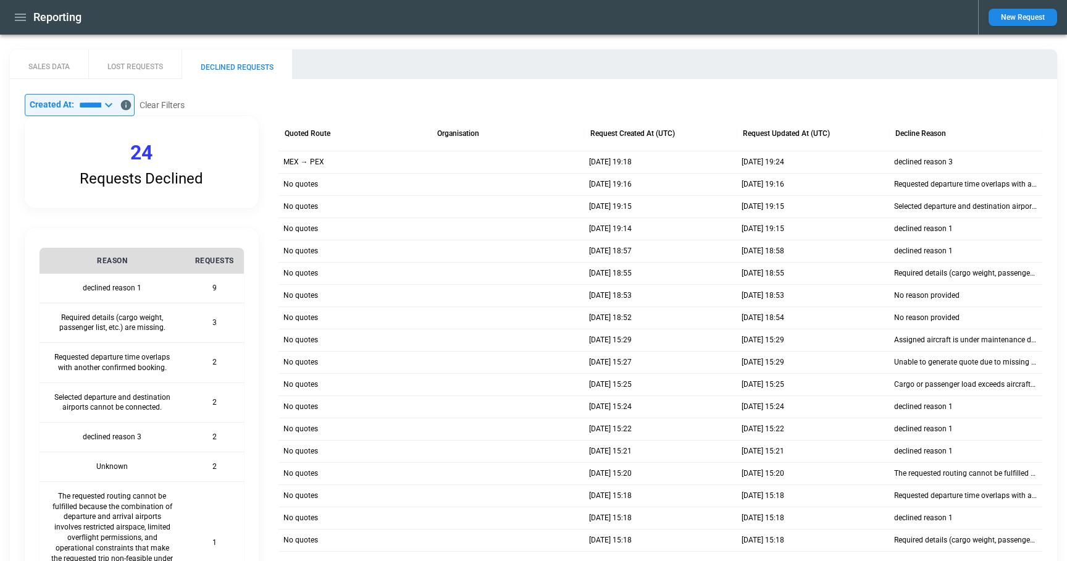
click at [116, 103] on icon at bounding box center [108, 105] width 15 height 15
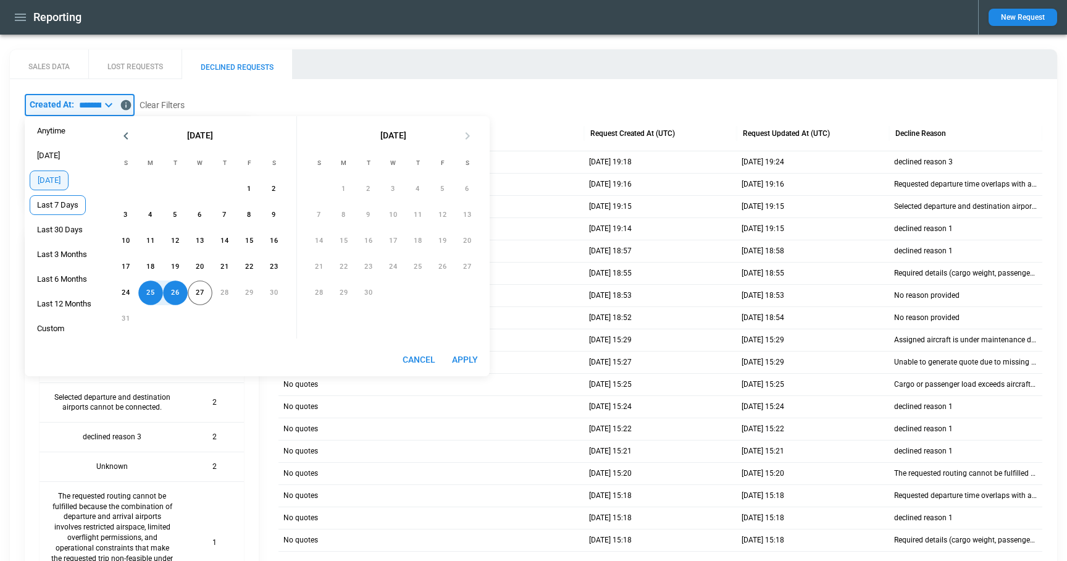
click at [59, 203] on span "Last 7 Days" at bounding box center [57, 205] width 55 height 10
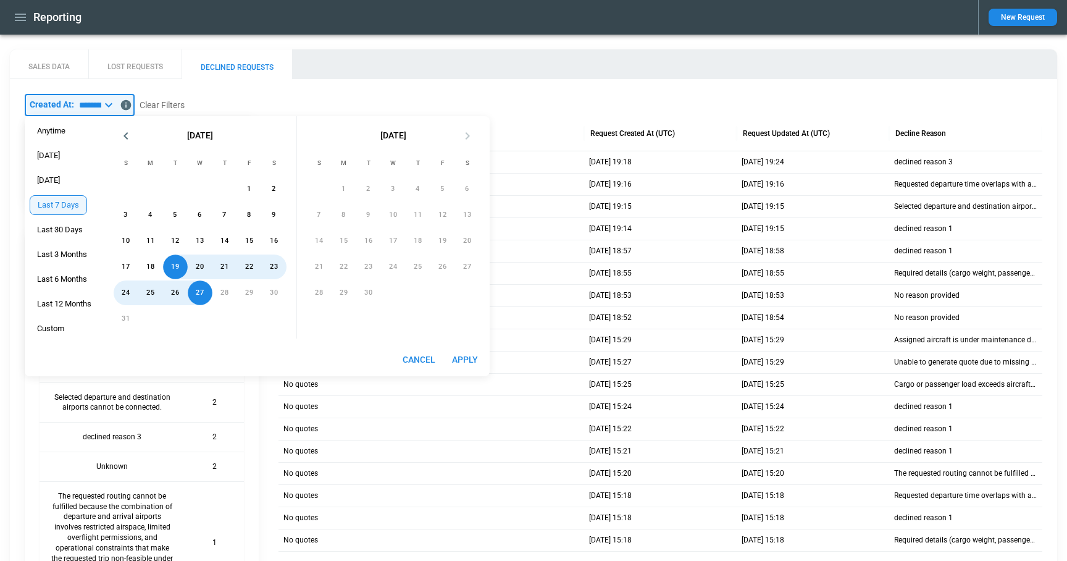
click at [469, 359] on button "Apply" at bounding box center [465, 359] width 40 height 23
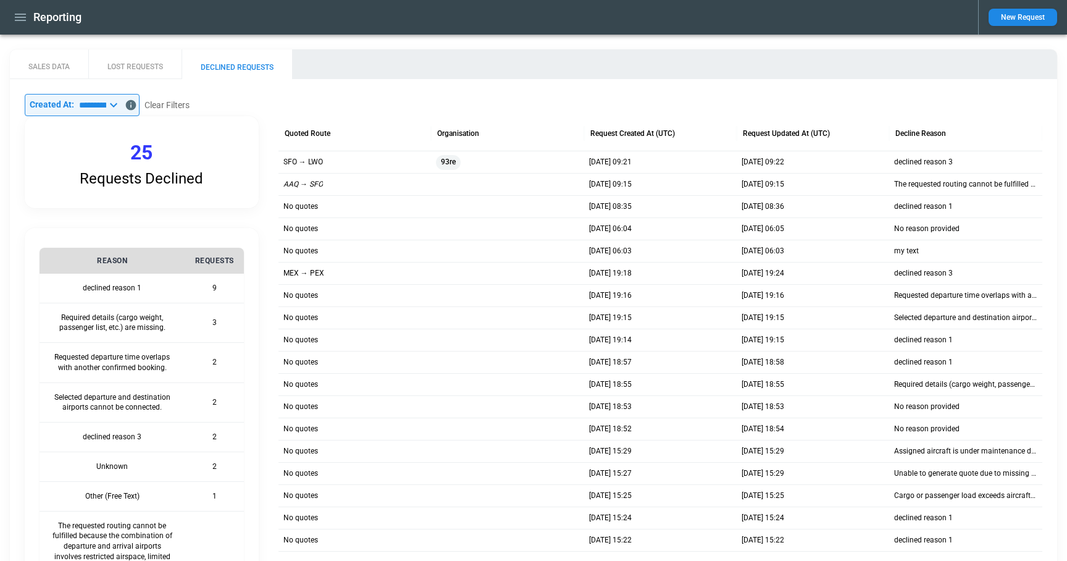
click at [117, 106] on icon at bounding box center [113, 105] width 7 height 4
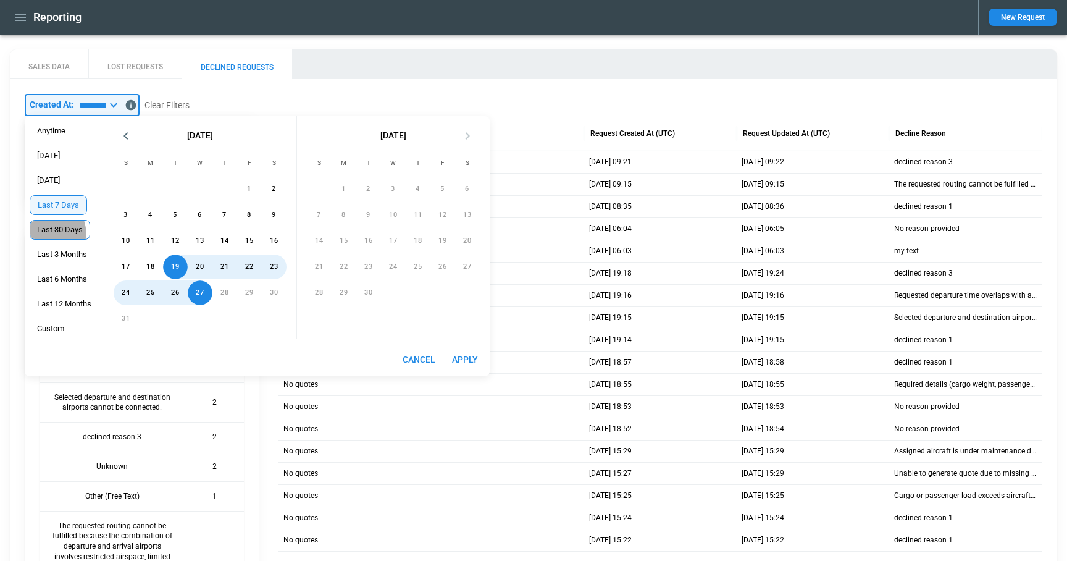
click at [49, 236] on div "Last 30 Days" at bounding box center [60, 230] width 61 height 20
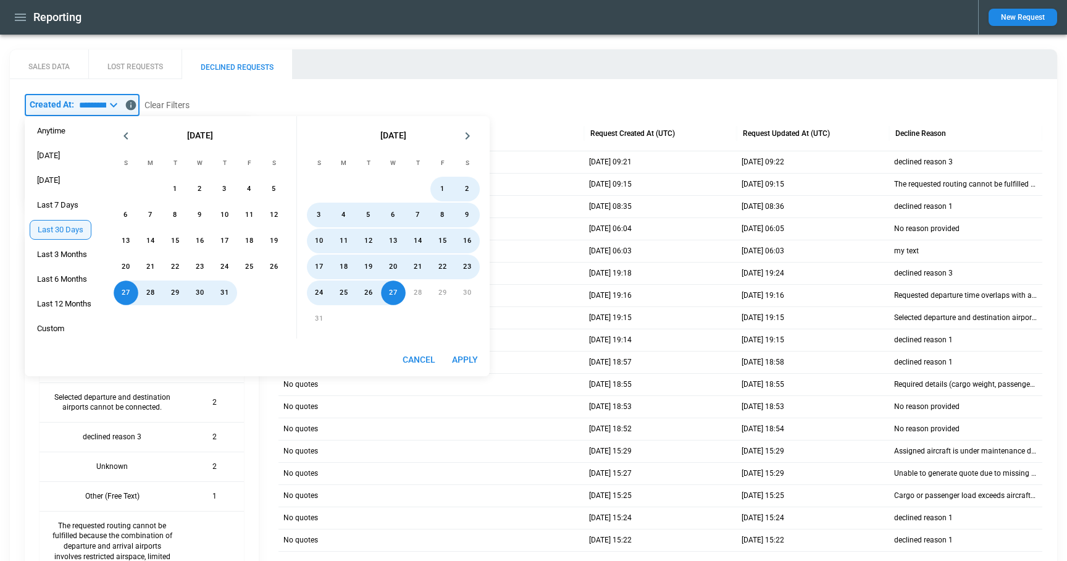
click at [470, 362] on button "Apply" at bounding box center [465, 359] width 40 height 23
type input "**********"
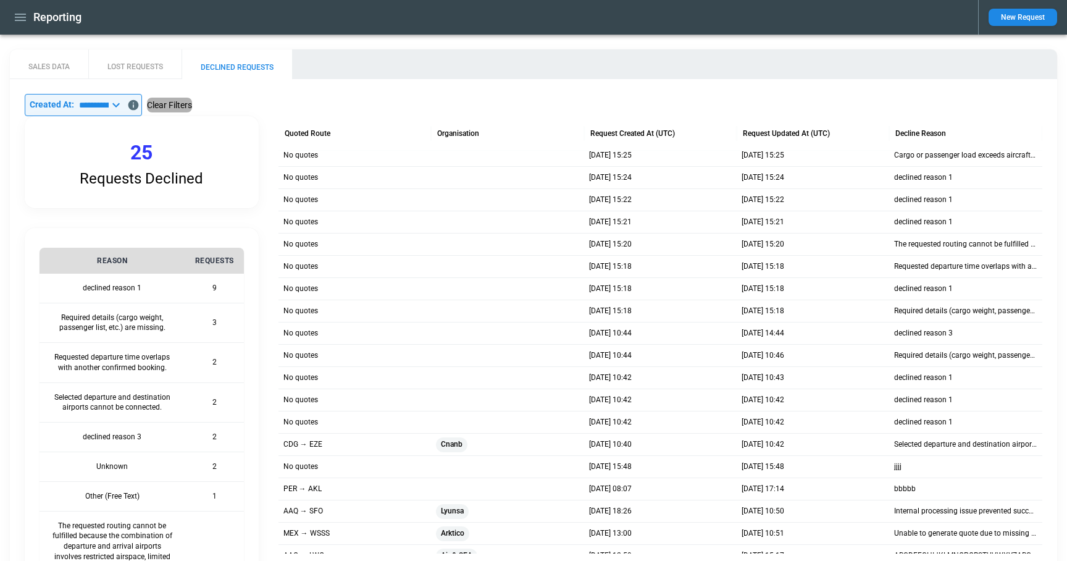
click at [178, 101] on button "Clear Filters" at bounding box center [169, 105] width 45 height 15
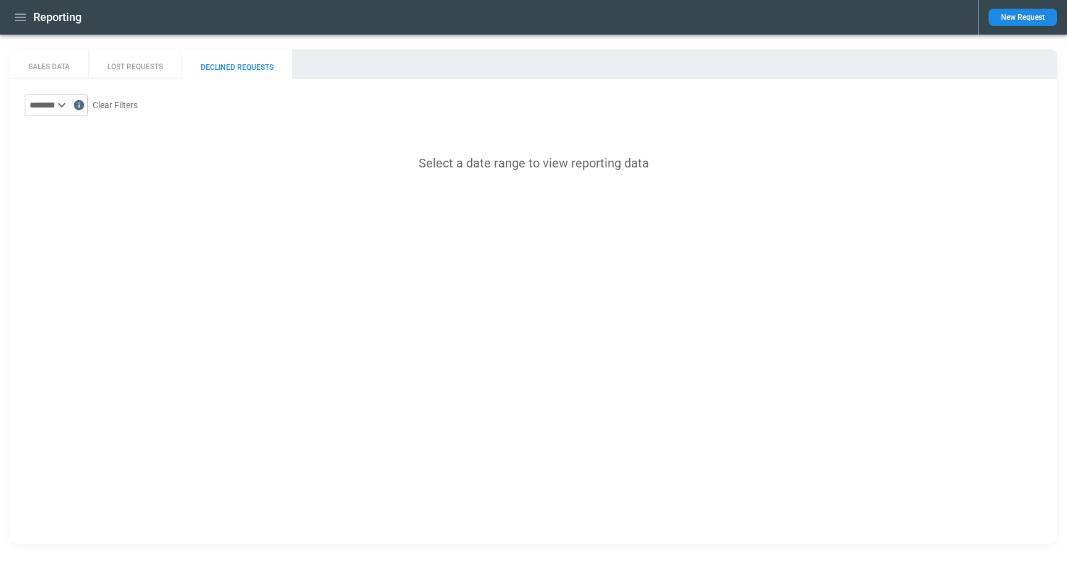
click at [69, 99] on icon at bounding box center [61, 105] width 15 height 15
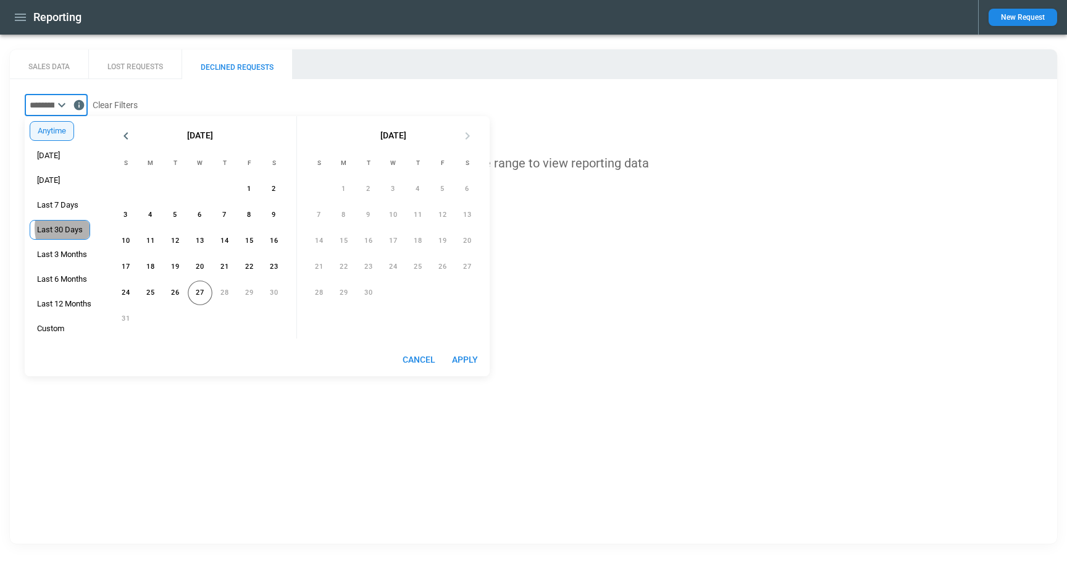
click at [70, 228] on span "Last 30 Days" at bounding box center [59, 230] width 59 height 10
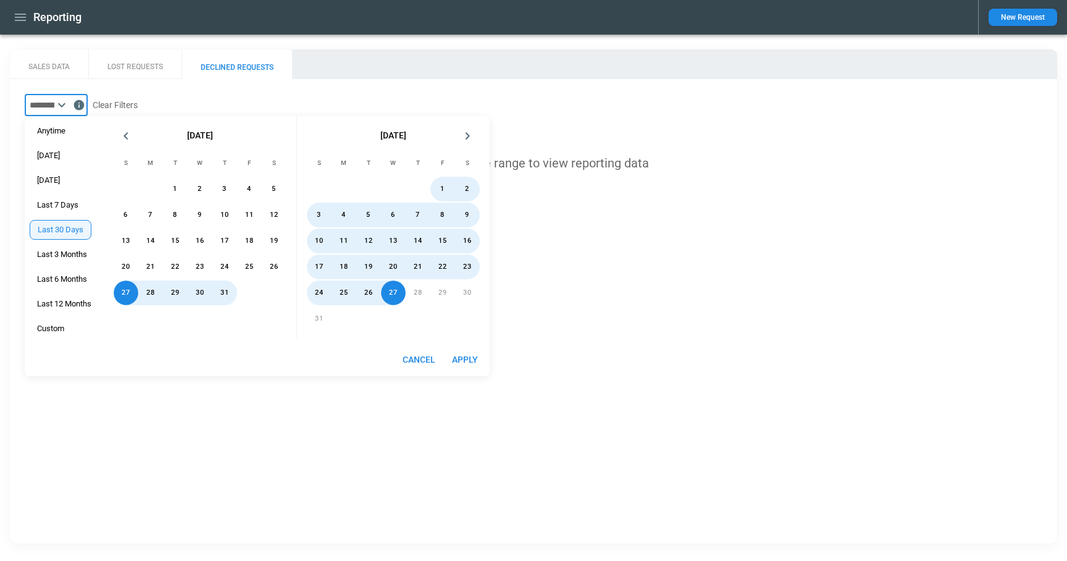
click at [469, 362] on button "Apply" at bounding box center [465, 359] width 40 height 23
type input "**********"
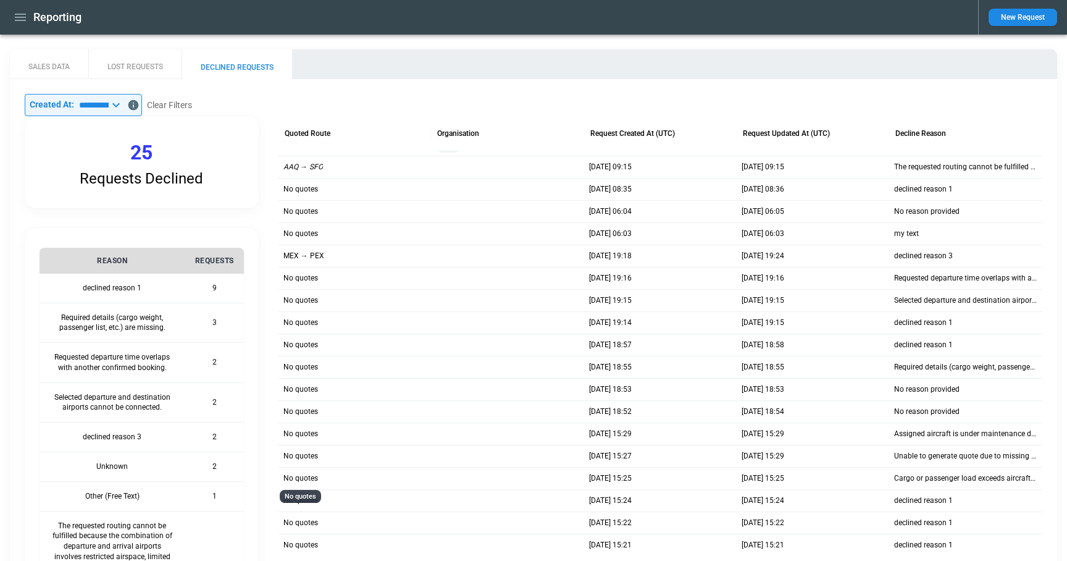
scroll to position [41, 0]
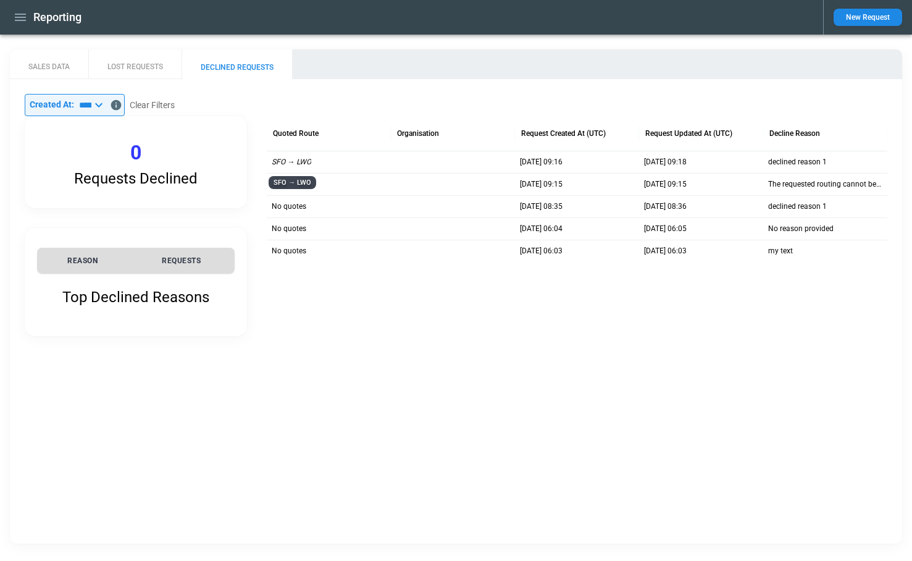
click at [285, 163] on p "SFO → LWO" at bounding box center [292, 162] width 40 height 10
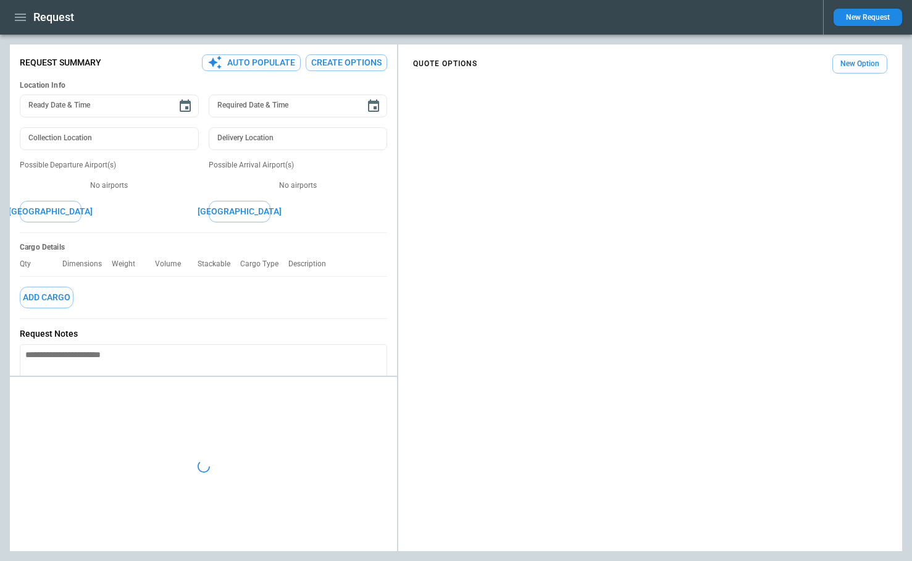
type textarea "*"
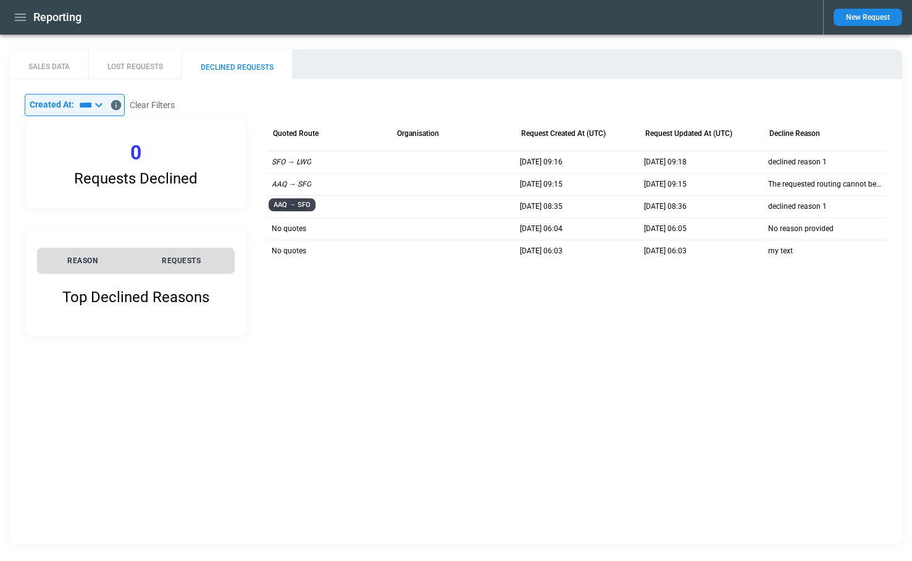
click at [297, 183] on p "AAQ → SFO" at bounding box center [292, 184] width 40 height 10
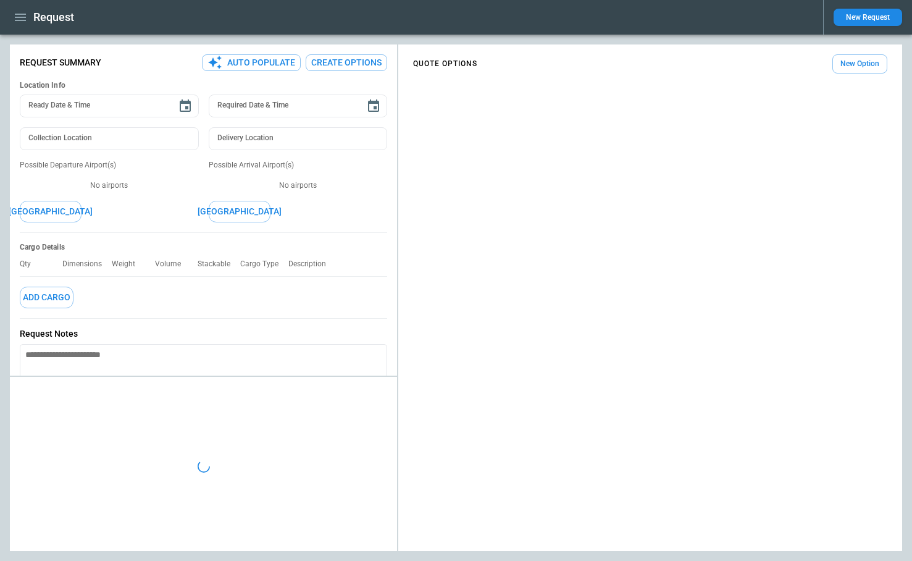
type textarea "*"
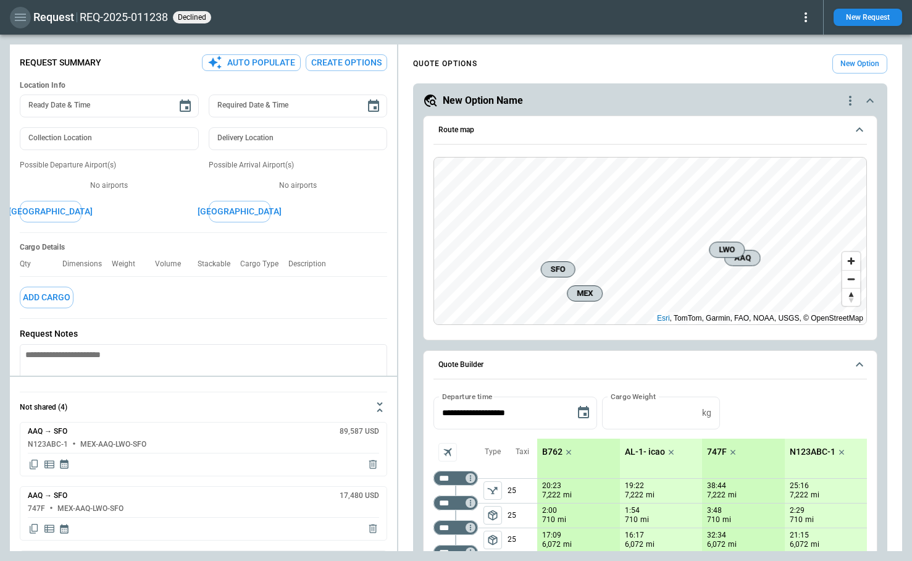
click at [22, 17] on icon "button" at bounding box center [20, 17] width 11 height 7
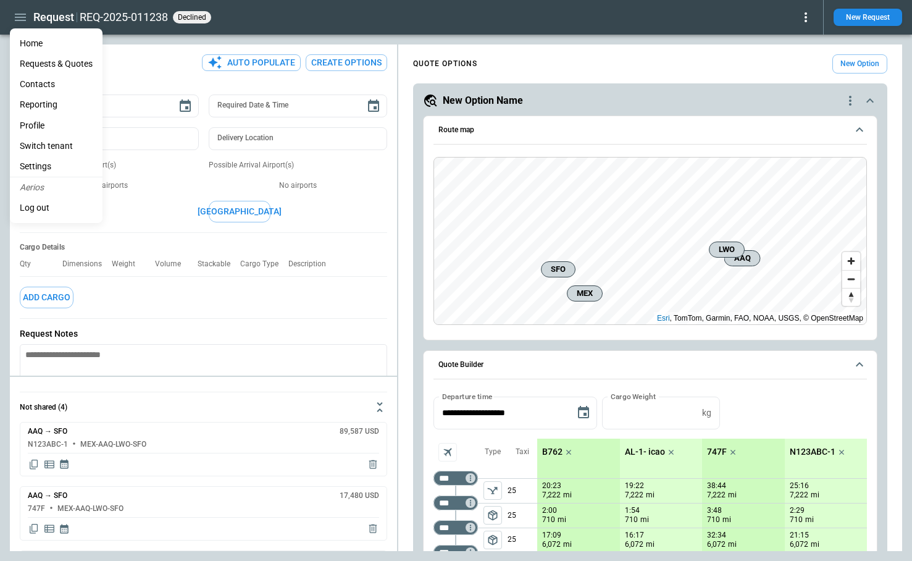
click at [28, 46] on li "Home" at bounding box center [56, 43] width 93 height 20
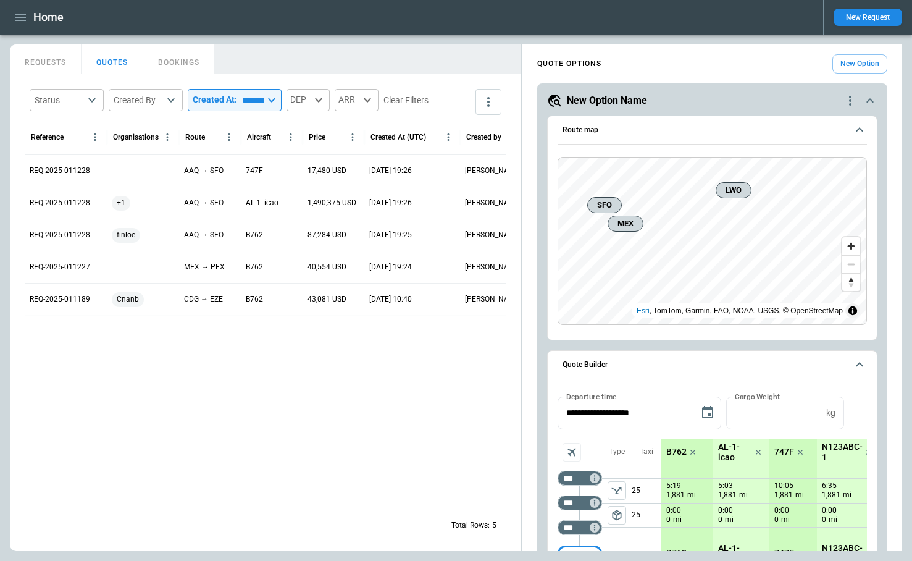
click at [259, 102] on input "*********" at bounding box center [250, 100] width 27 height 22
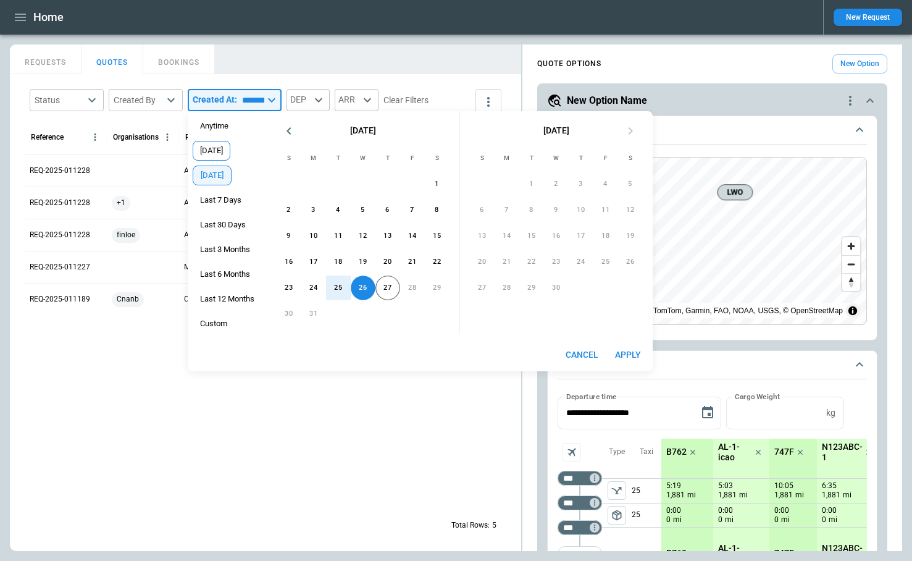
click at [217, 146] on span "[DATE]" at bounding box center [211, 151] width 36 height 10
click at [630, 351] on button "Apply" at bounding box center [628, 354] width 40 height 23
type input "*****"
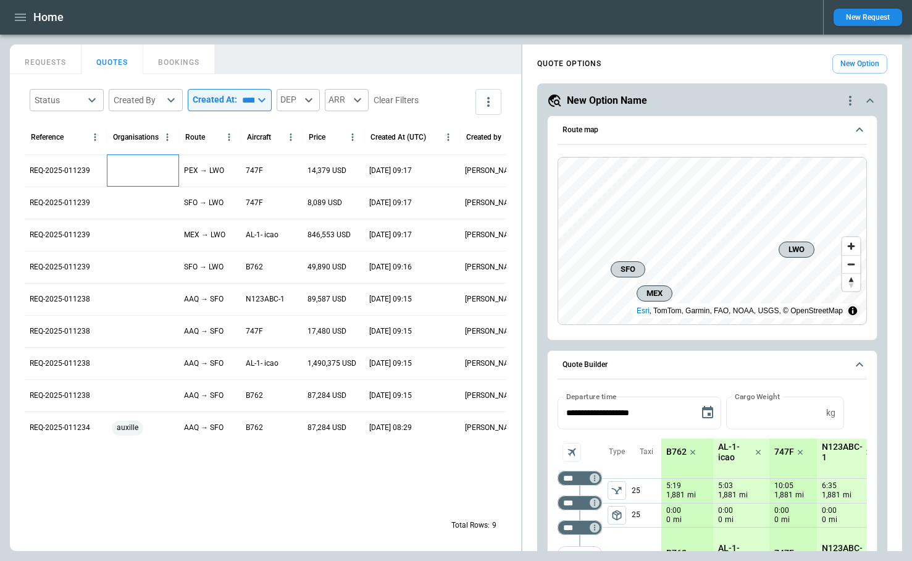
click at [118, 165] on div at bounding box center [143, 170] width 72 height 32
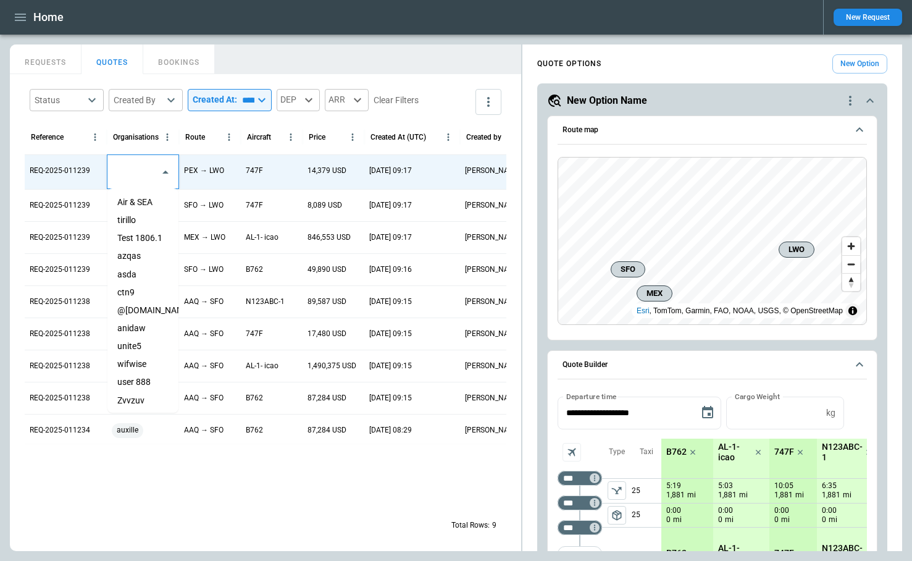
click at [154, 173] on div "​" at bounding box center [142, 172] width 71 height 33
click at [152, 199] on li "Air & SEA" at bounding box center [142, 202] width 71 height 18
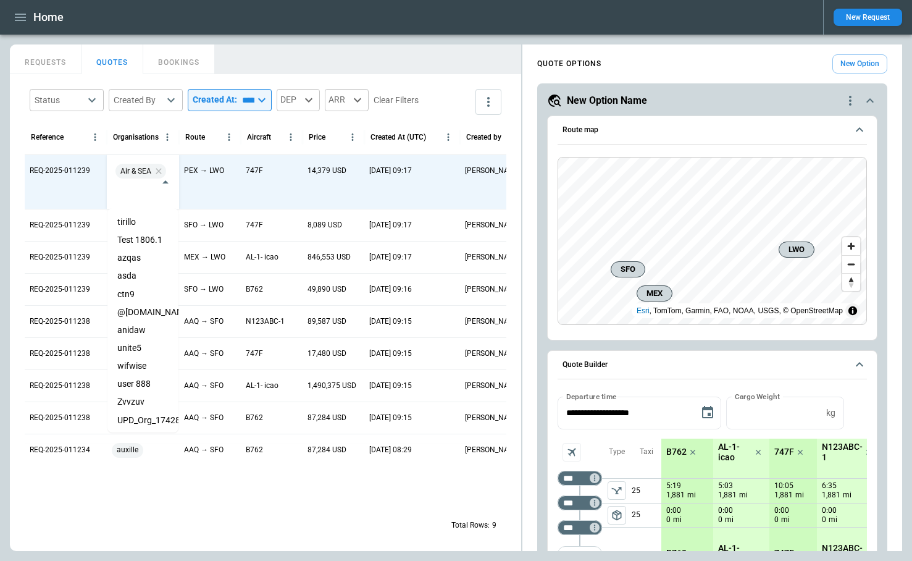
click at [223, 478] on div at bounding box center [304, 475] width 559 height 64
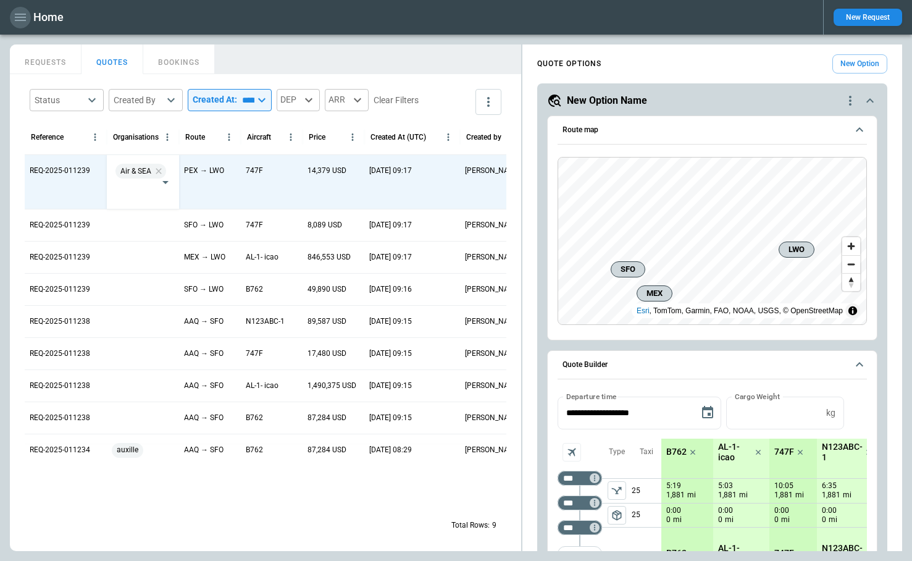
click at [22, 17] on icon "button" at bounding box center [20, 17] width 15 height 15
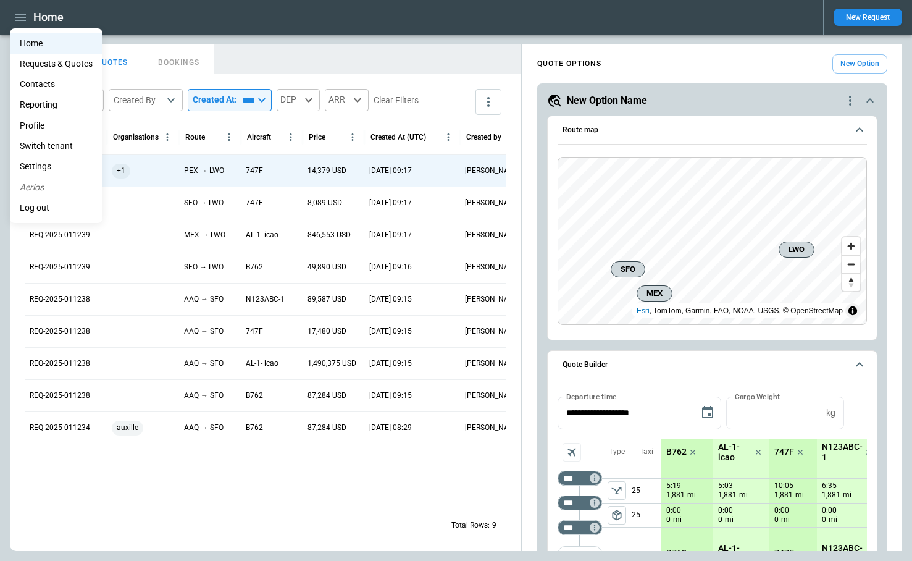
click at [49, 106] on li "Reporting" at bounding box center [56, 104] width 93 height 20
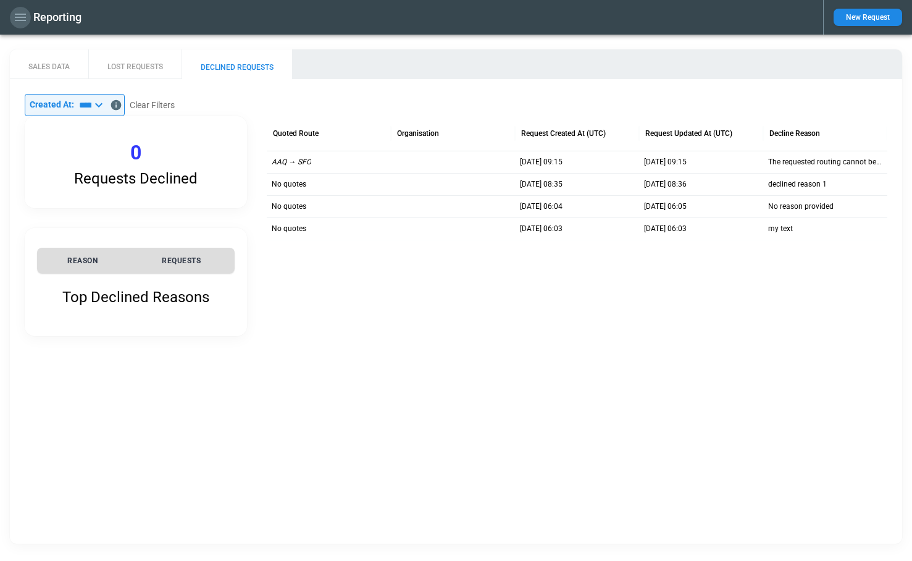
click at [22, 18] on icon "button" at bounding box center [20, 17] width 15 height 15
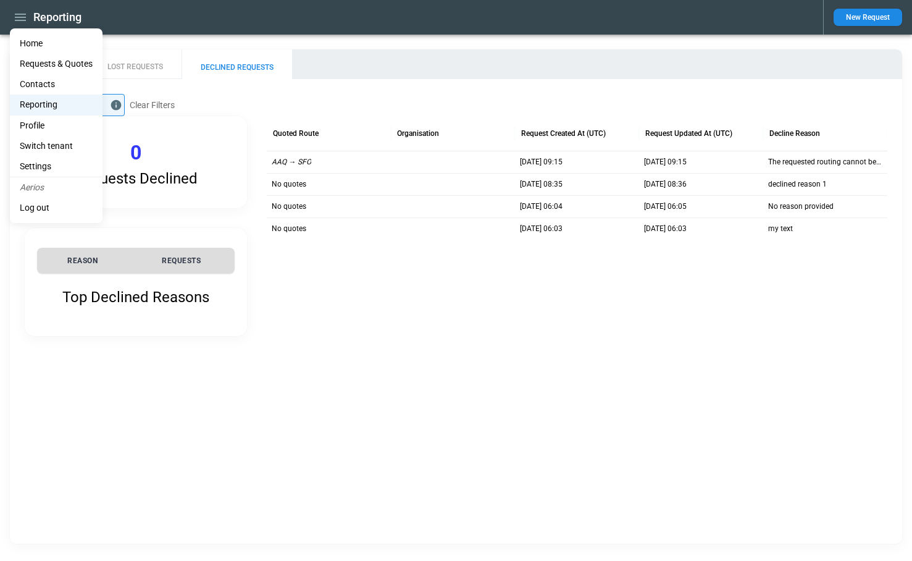
click at [28, 38] on li "Home" at bounding box center [56, 43] width 93 height 20
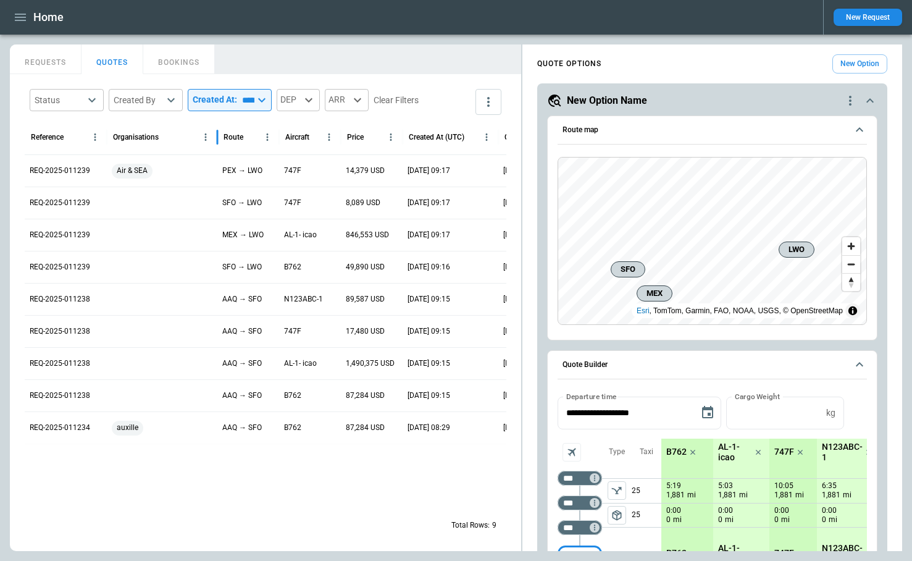
drag, startPoint x: 181, startPoint y: 143, endPoint x: 201, endPoint y: 144, distance: 20.4
click at [214, 144] on div at bounding box center [217, 137] width 6 height 35
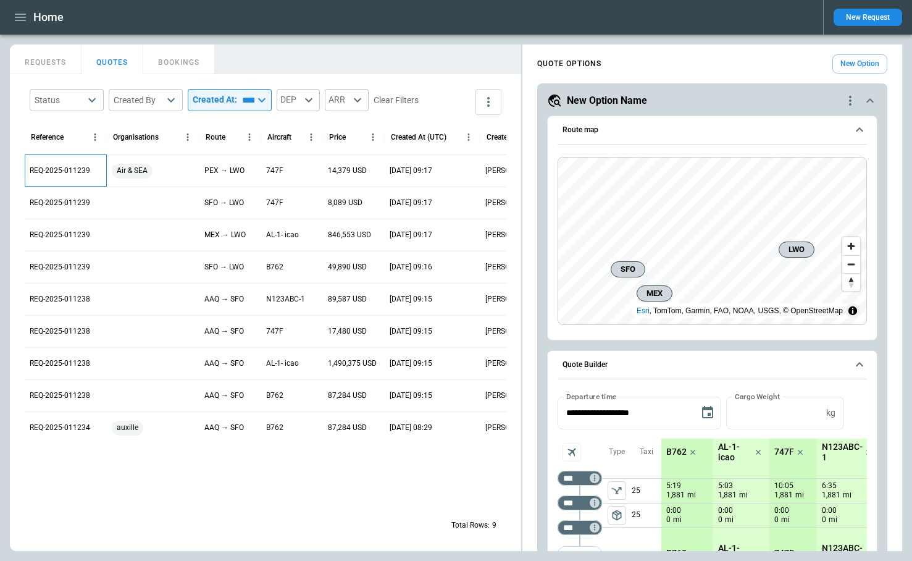
click at [54, 168] on p "REQ-2025-011239" at bounding box center [60, 170] width 61 height 10
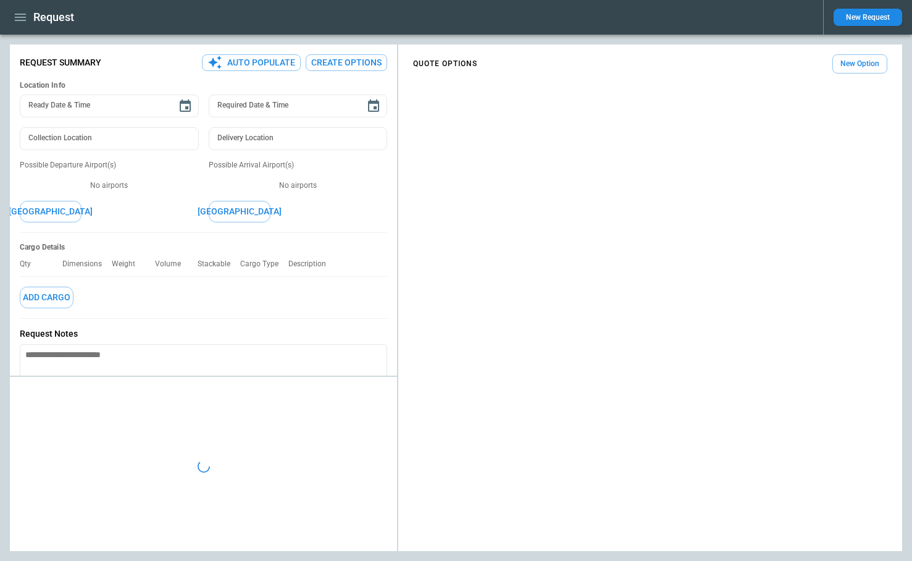
type textarea "*"
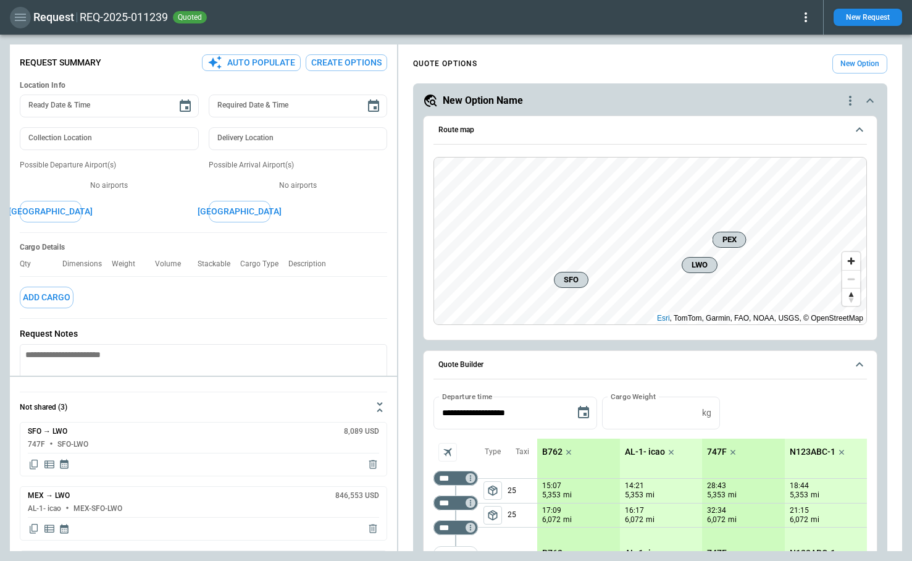
click at [22, 19] on icon "button" at bounding box center [20, 17] width 15 height 15
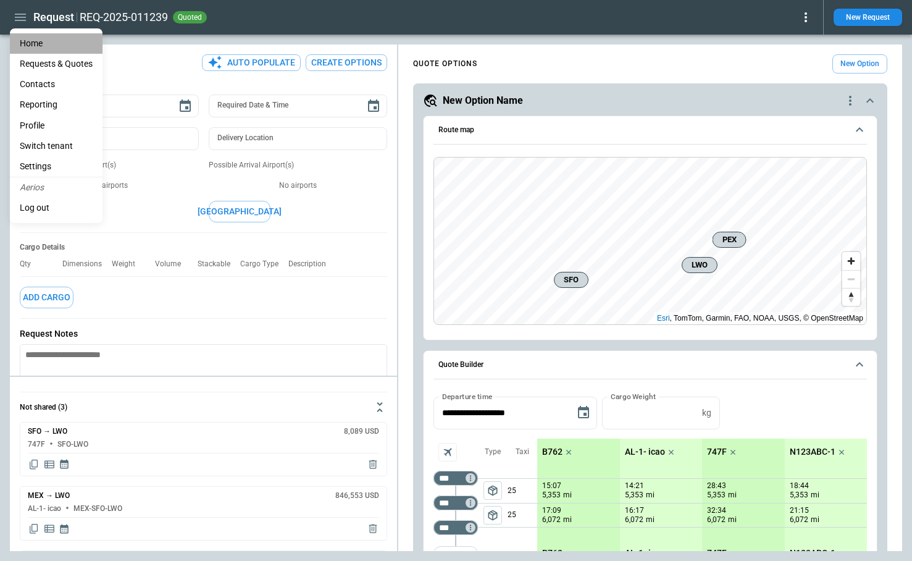
click at [30, 44] on li "Home" at bounding box center [56, 43] width 93 height 20
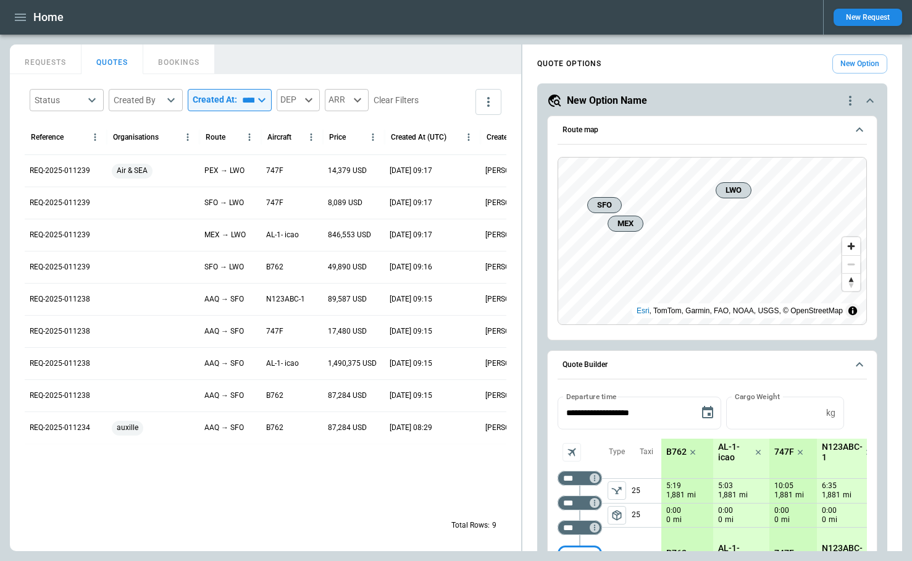
click at [866, 19] on button "New Request" at bounding box center [867, 17] width 69 height 17
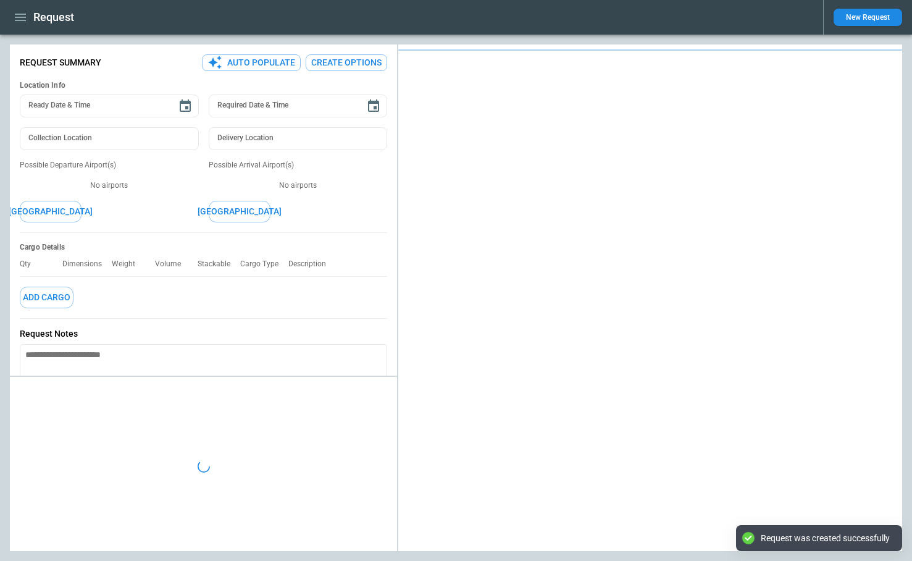
type textarea "*"
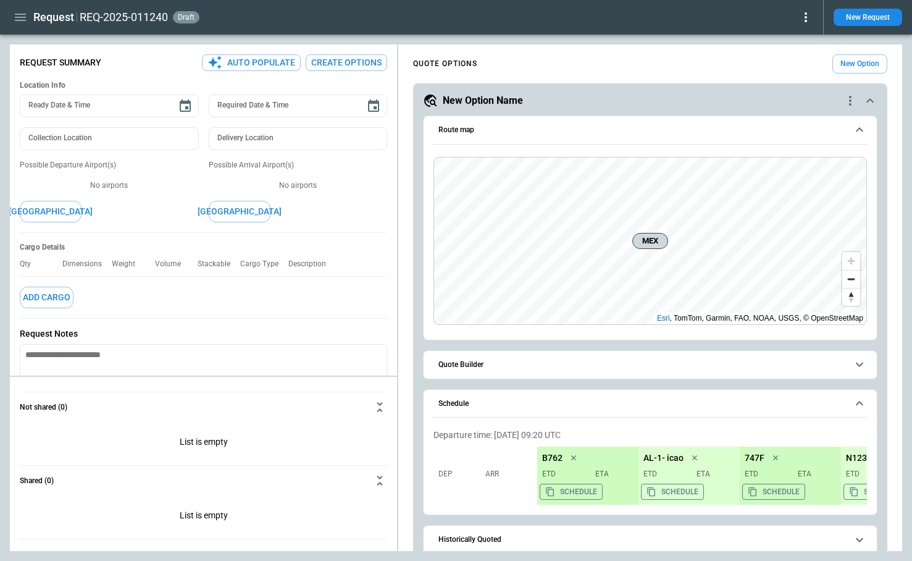
click at [803, 16] on icon at bounding box center [805, 17] width 15 height 15
click at [23, 19] on div at bounding box center [456, 280] width 912 height 561
click at [22, 19] on icon "button" at bounding box center [20, 17] width 15 height 15
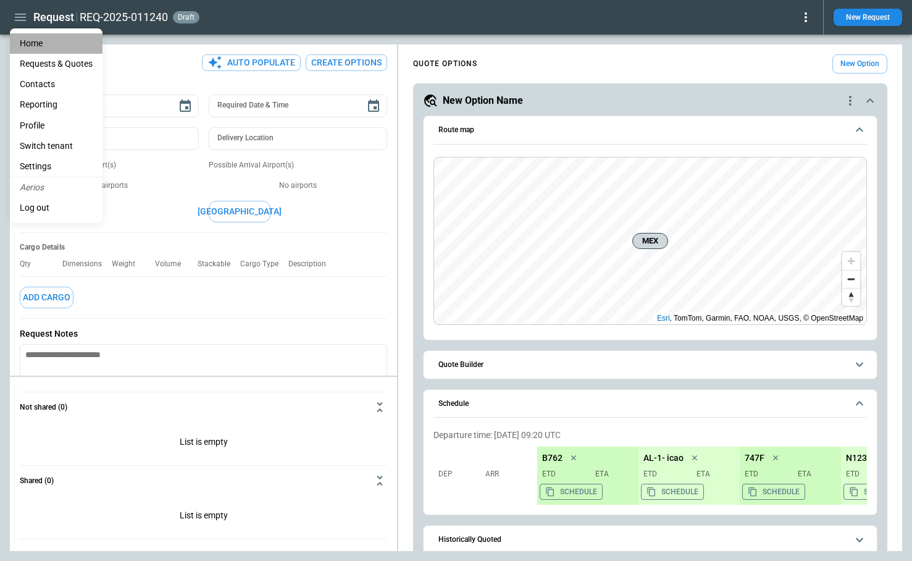
click at [31, 38] on li "Home" at bounding box center [56, 43] width 93 height 20
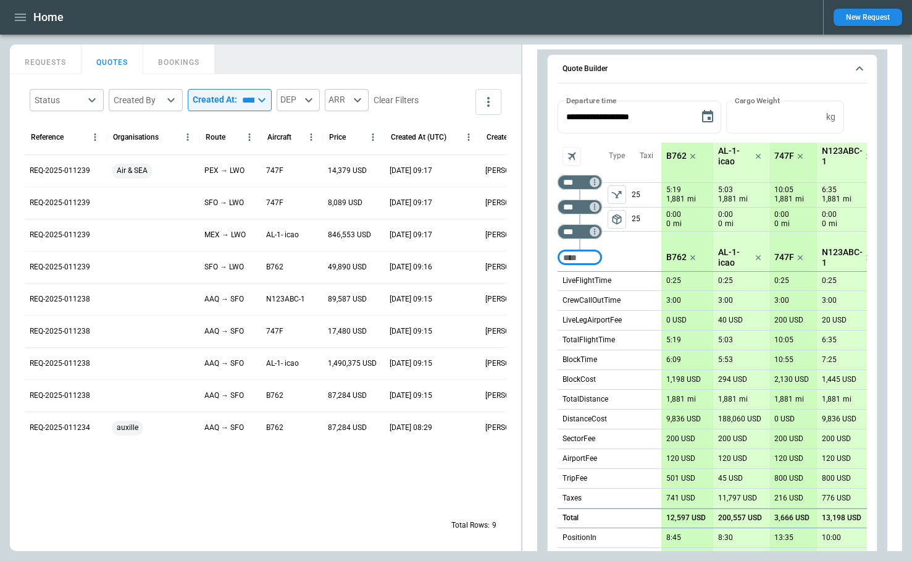
scroll to position [540, 0]
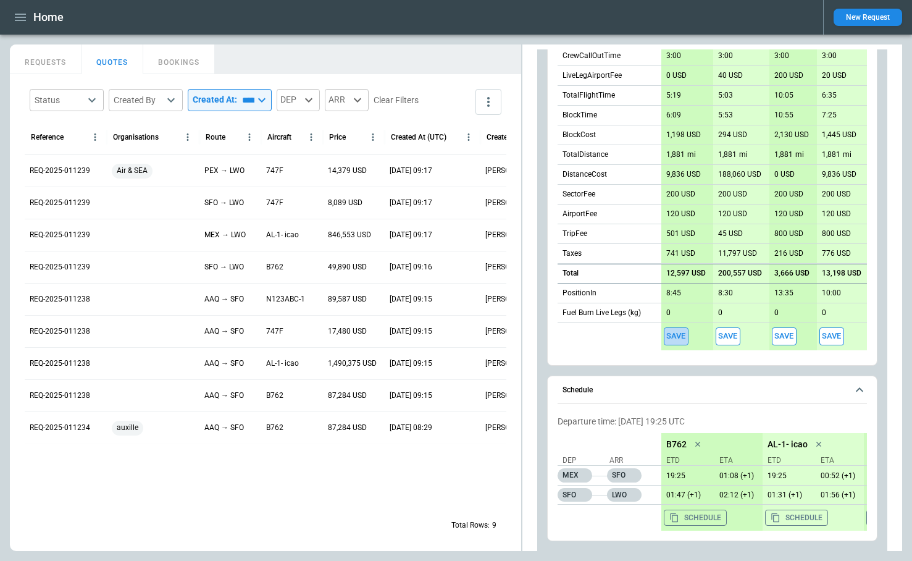
click at [675, 340] on button "Save" at bounding box center [676, 336] width 25 height 18
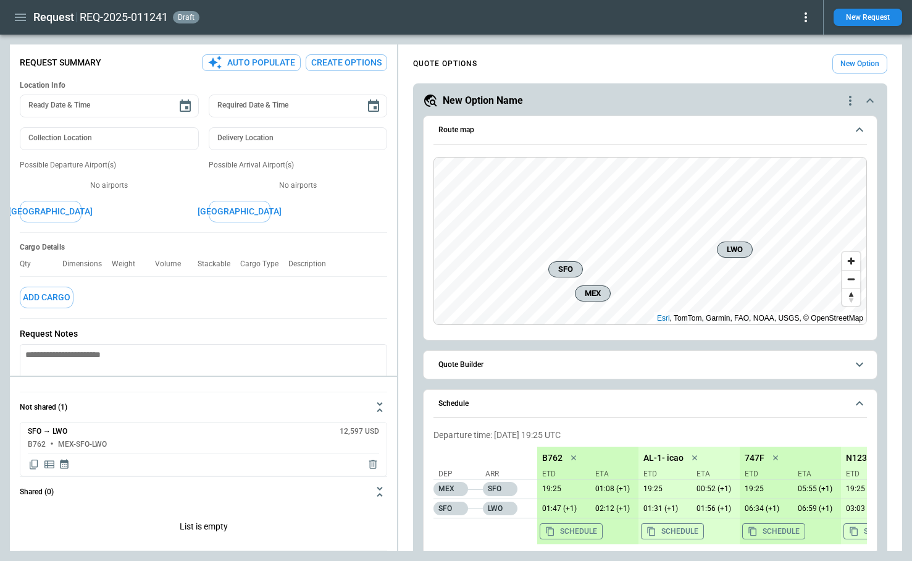
click at [806, 20] on icon at bounding box center [805, 17] width 2 height 10
click at [787, 70] on button "Decline" at bounding box center [788, 74] width 47 height 18
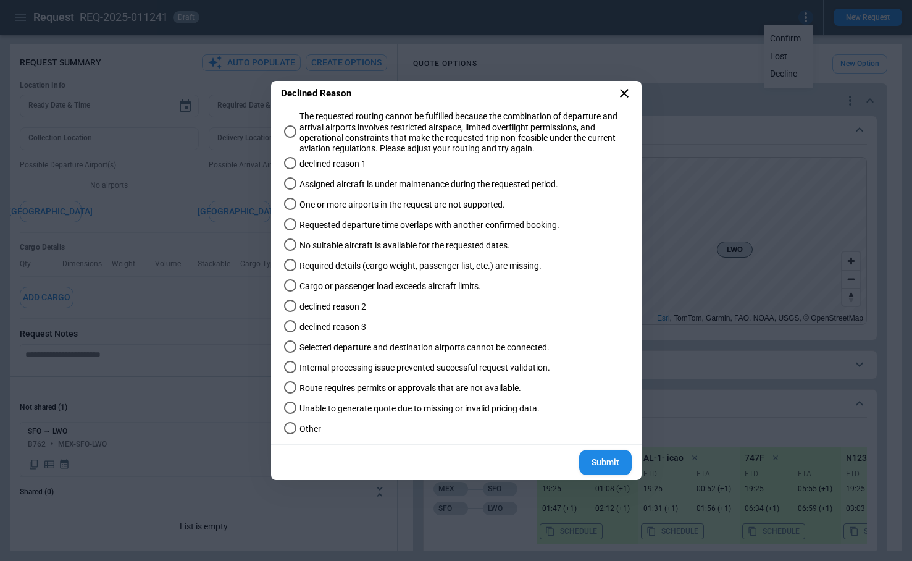
click at [378, 325] on label "declined reason 3" at bounding box center [450, 327] width 343 height 20
click at [595, 461] on button "Submit" at bounding box center [605, 461] width 52 height 25
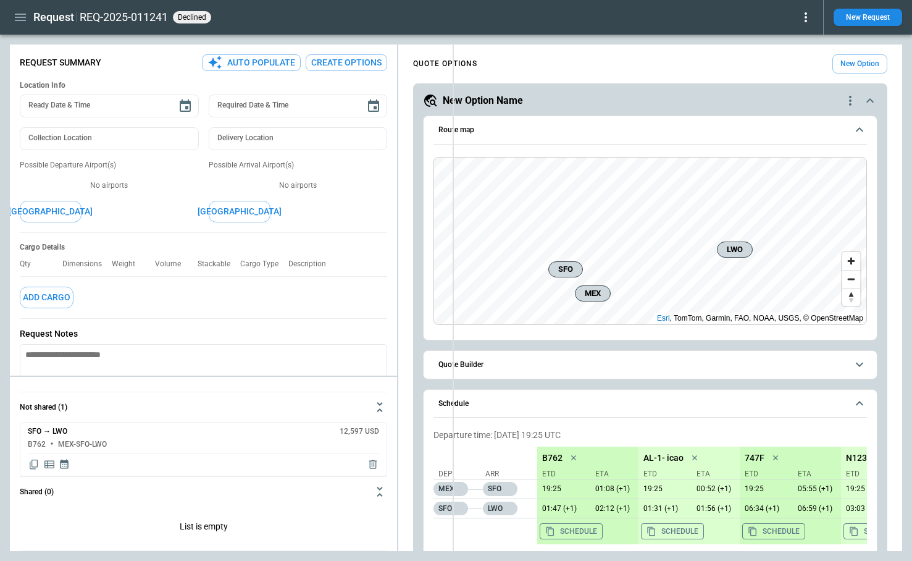
click at [452, 306] on div "**********" at bounding box center [456, 297] width 892 height 506
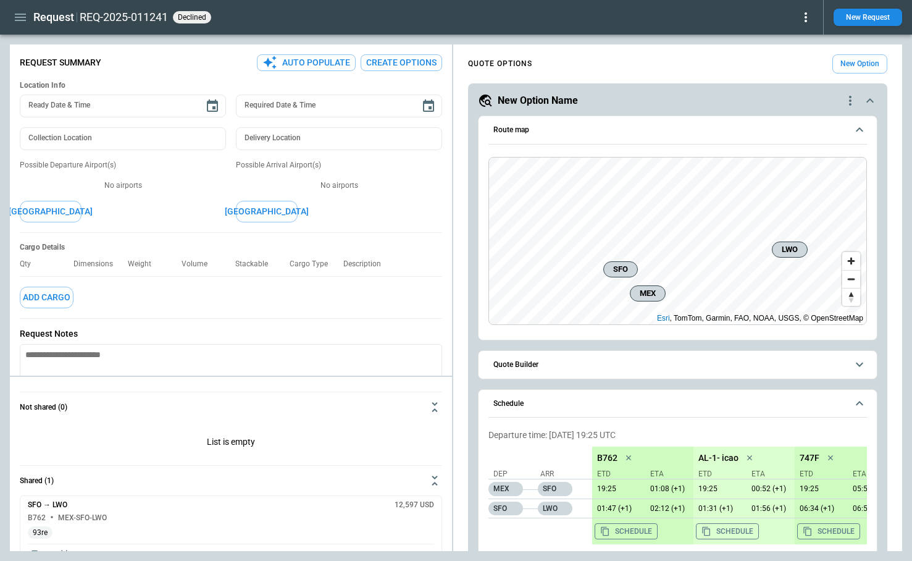
type textarea "*"
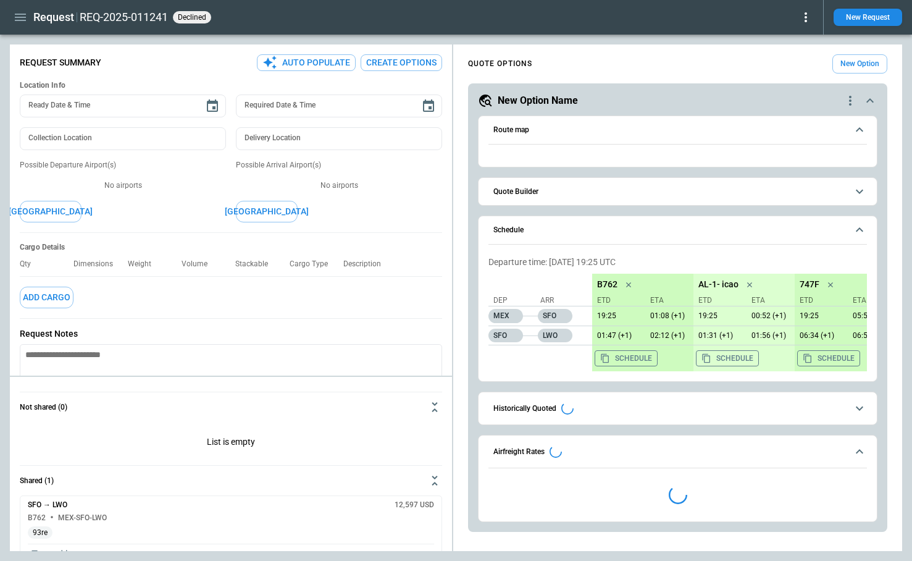
type textarea "*"
type input "**********"
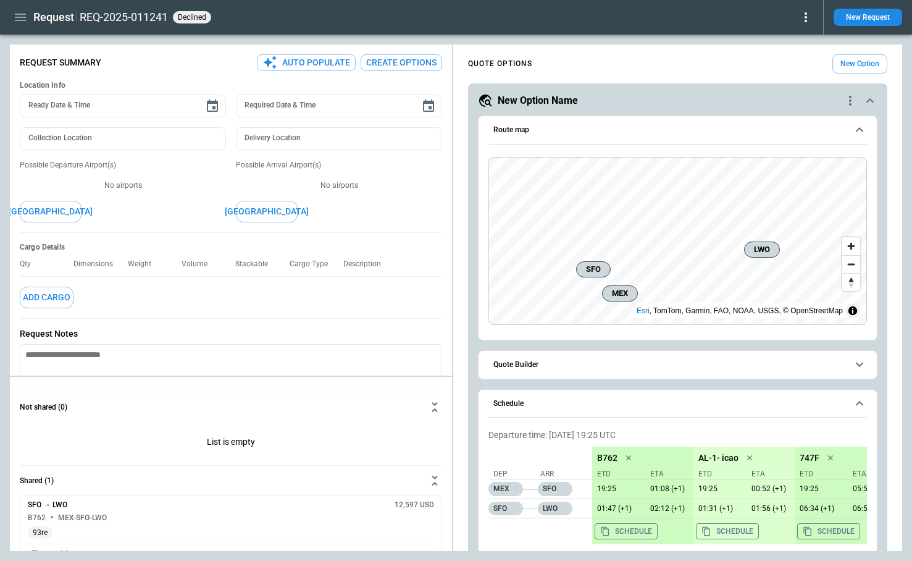
click at [808, 16] on icon at bounding box center [805, 17] width 15 height 15
click at [727, 17] on div at bounding box center [456, 280] width 912 height 561
click at [25, 15] on icon "button" at bounding box center [20, 17] width 15 height 15
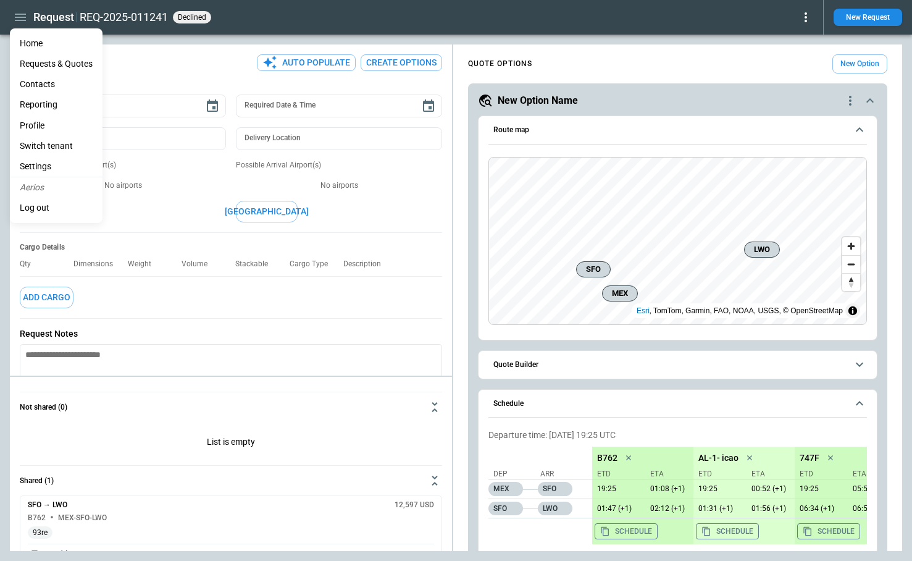
click at [34, 37] on li "Home" at bounding box center [56, 43] width 93 height 20
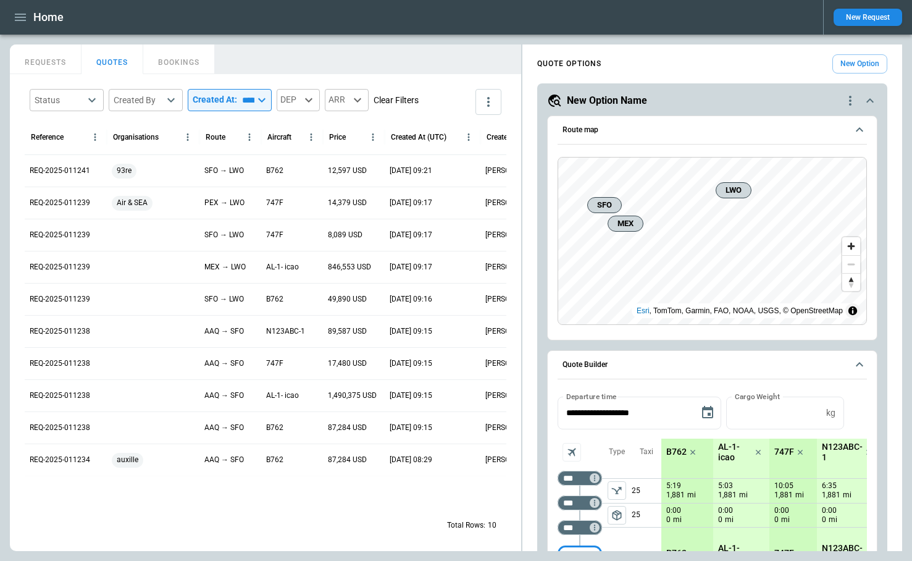
click at [418, 101] on button "Clear Filters" at bounding box center [396, 100] width 45 height 15
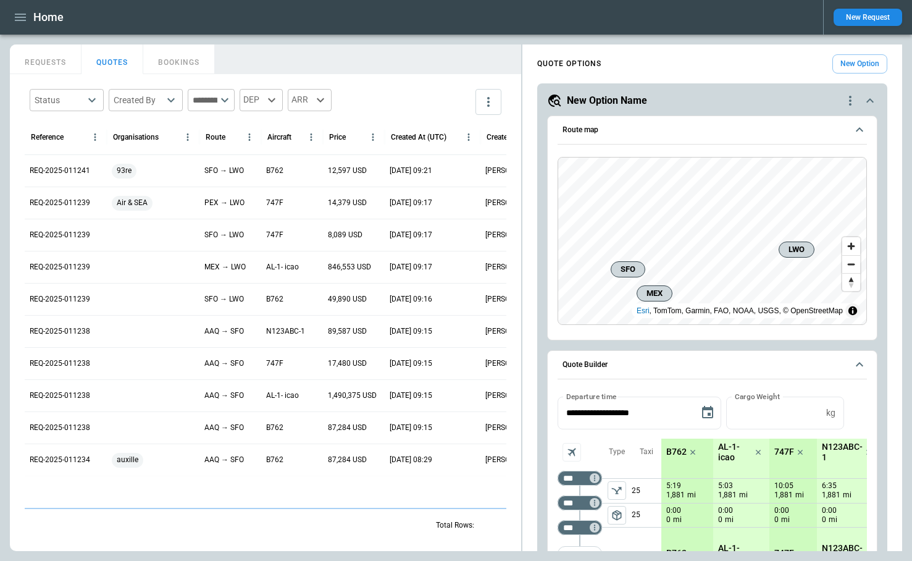
click at [46, 65] on button "REQUESTS" at bounding box center [46, 59] width 72 height 30
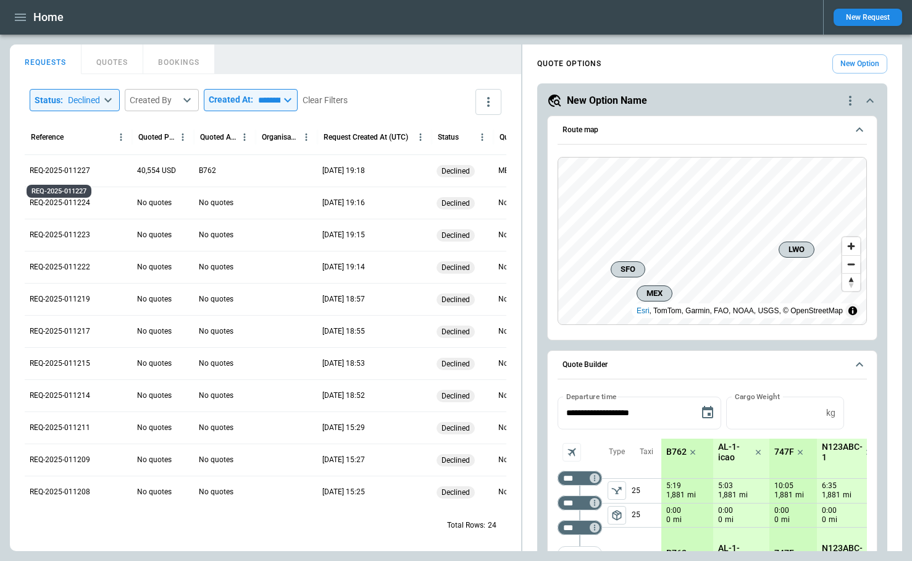
click at [74, 169] on p "REQ-2025-011227" at bounding box center [60, 170] width 61 height 10
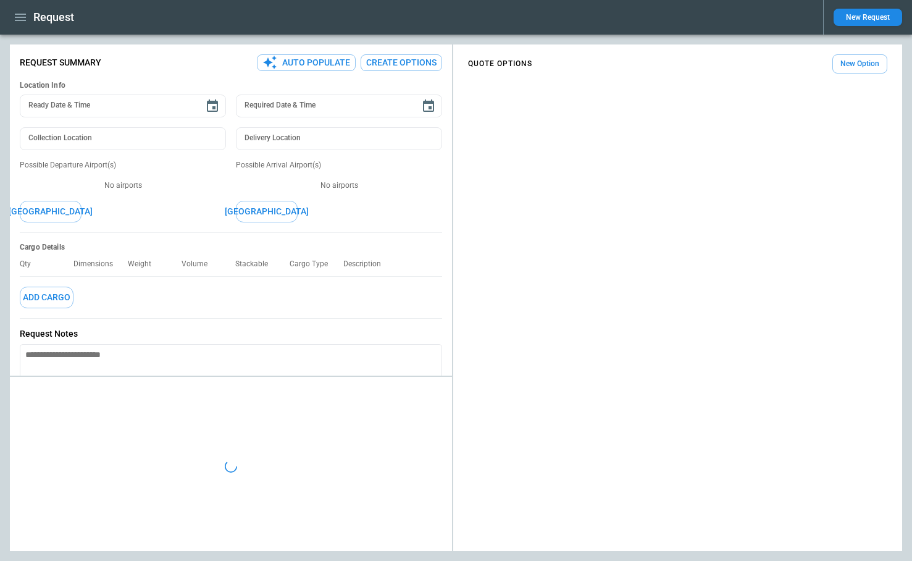
type textarea "*"
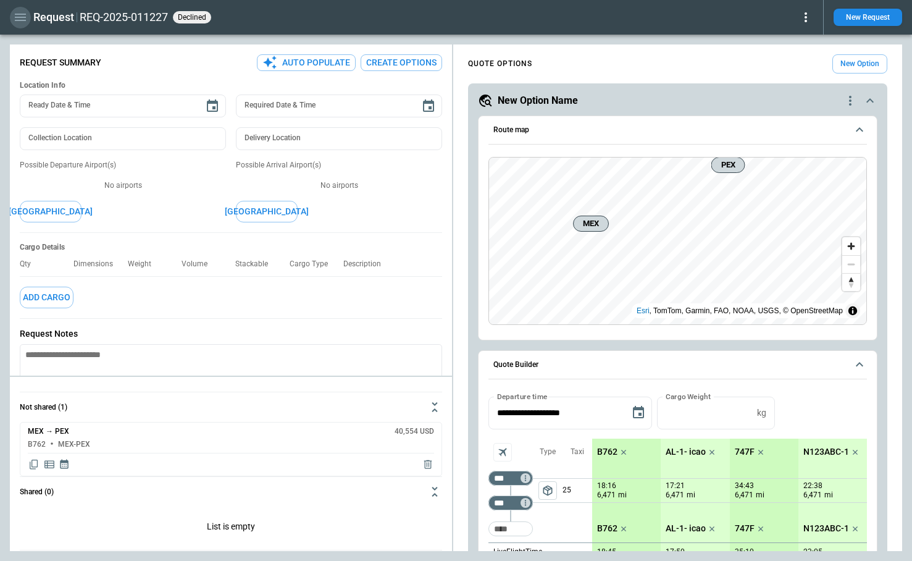
click at [22, 18] on icon "button" at bounding box center [20, 17] width 15 height 15
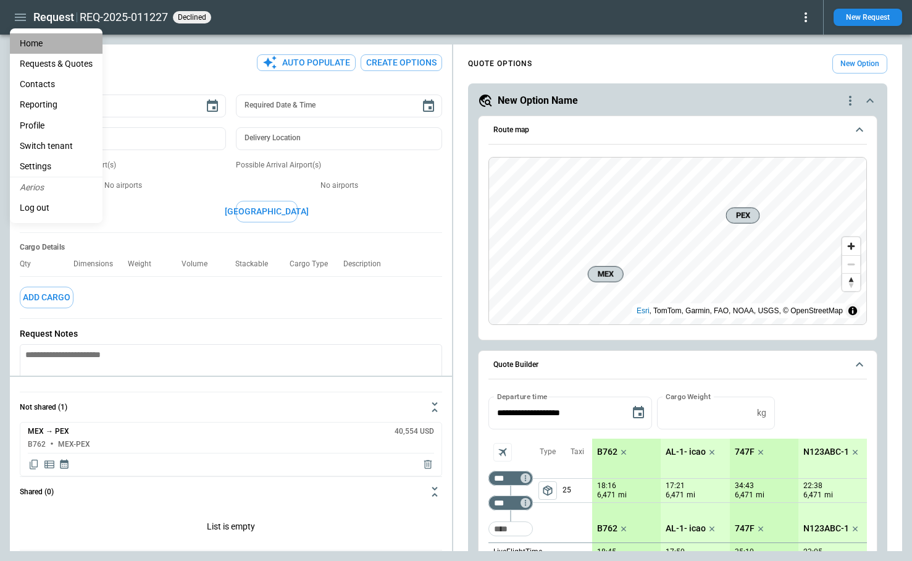
click at [33, 43] on li "Home" at bounding box center [56, 43] width 93 height 20
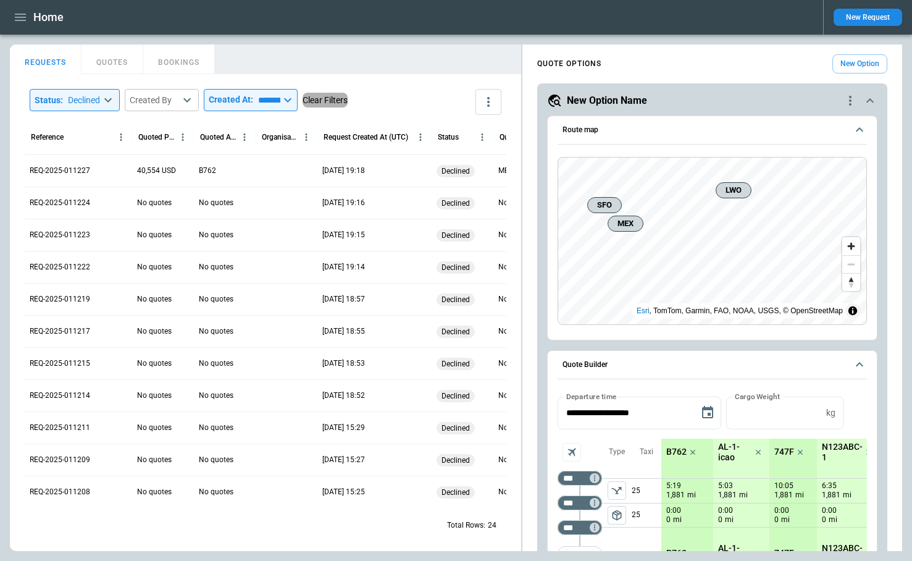
click at [348, 104] on button "Clear Filters" at bounding box center [325, 100] width 45 height 15
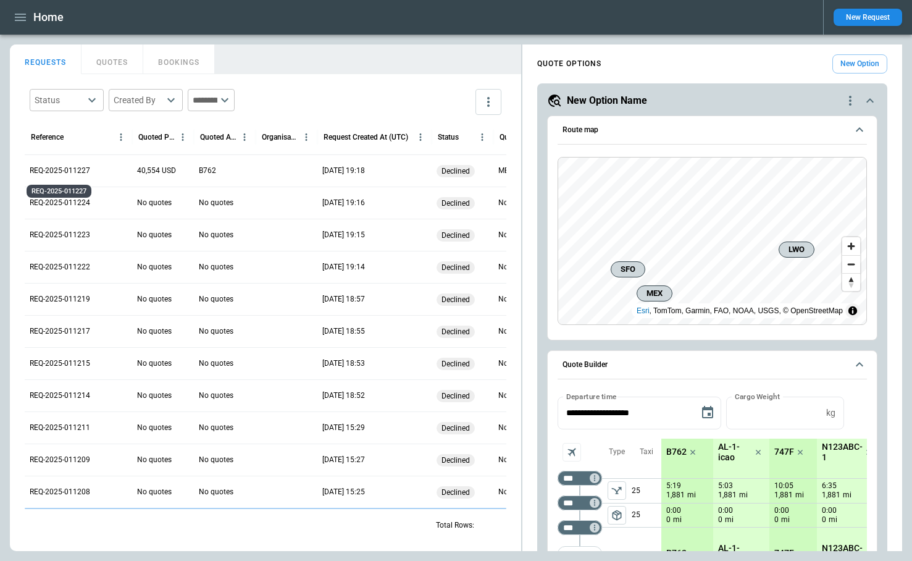
click at [77, 175] on p "REQ-2025-011227" at bounding box center [60, 170] width 61 height 10
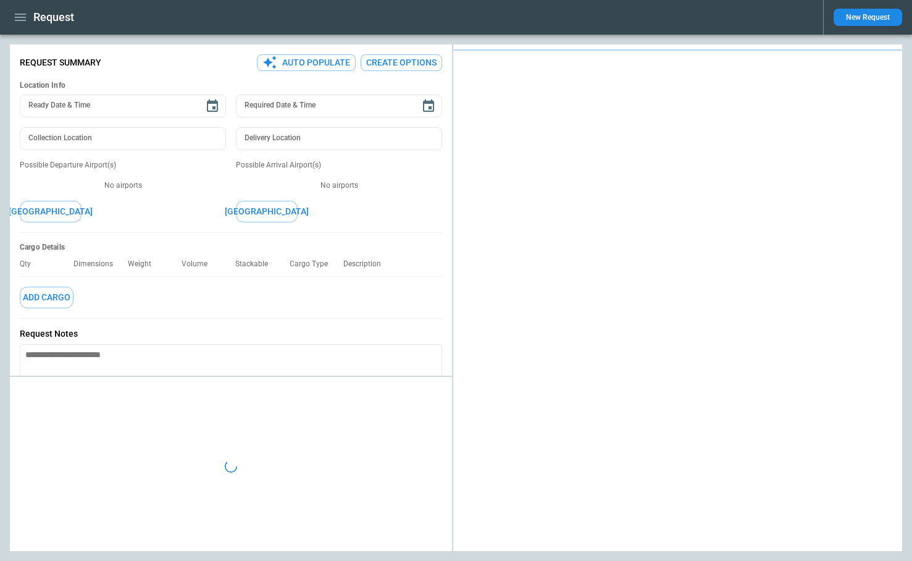
type textarea "*"
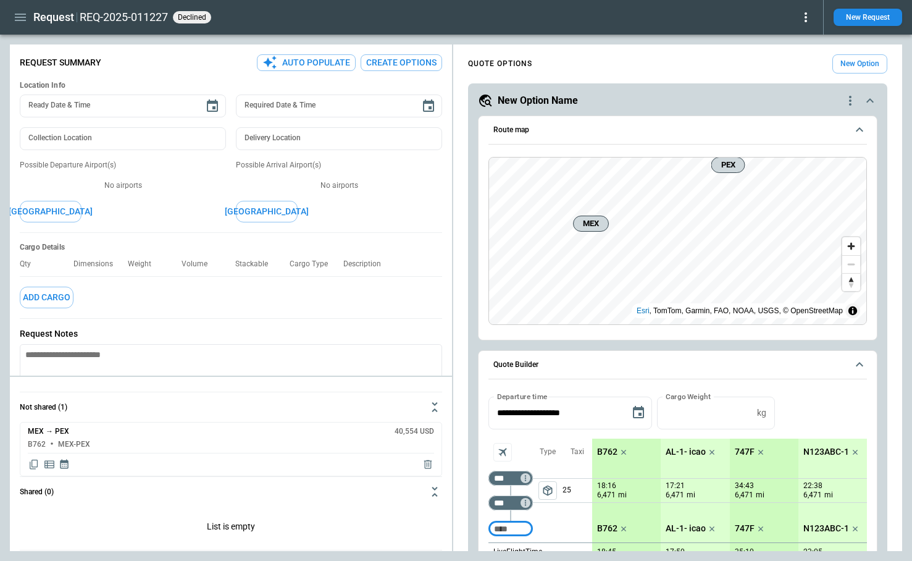
click at [17, 22] on icon "button" at bounding box center [20, 17] width 15 height 15
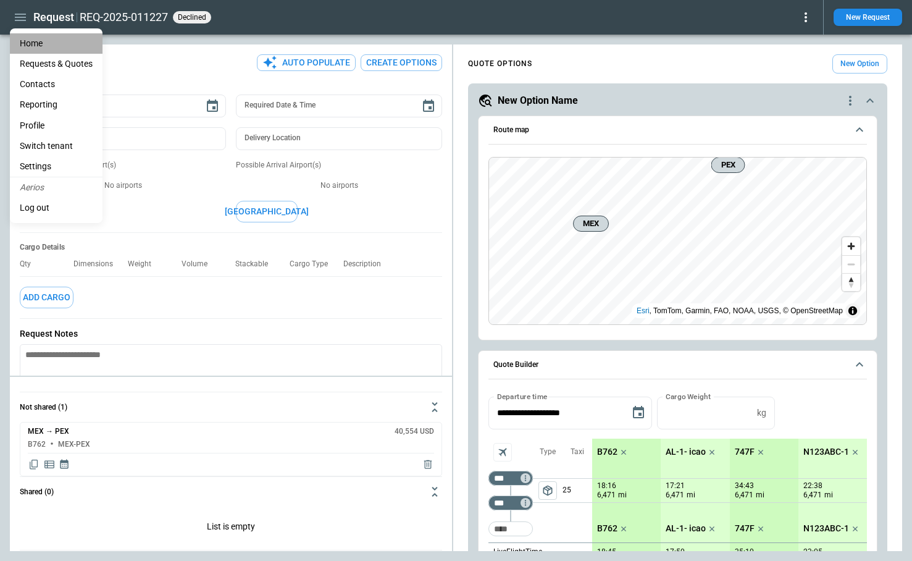
click at [27, 48] on li "Home" at bounding box center [56, 43] width 93 height 20
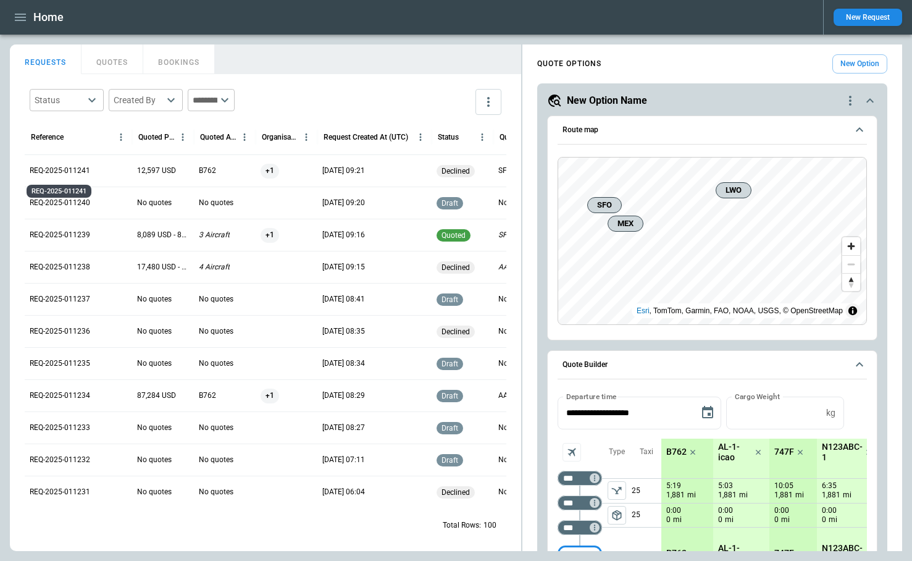
click at [75, 169] on p "REQ-2025-011241" at bounding box center [60, 170] width 61 height 10
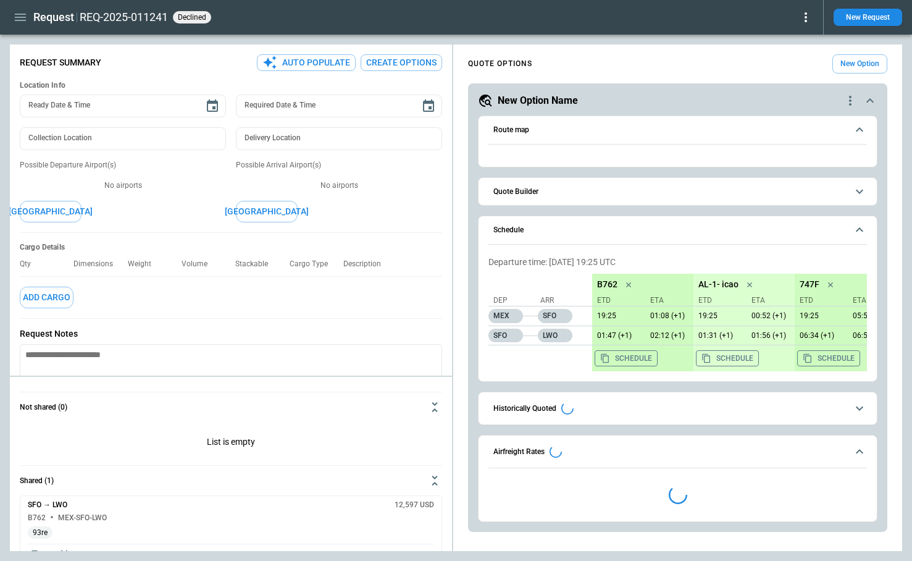
type textarea "*"
type input "**********"
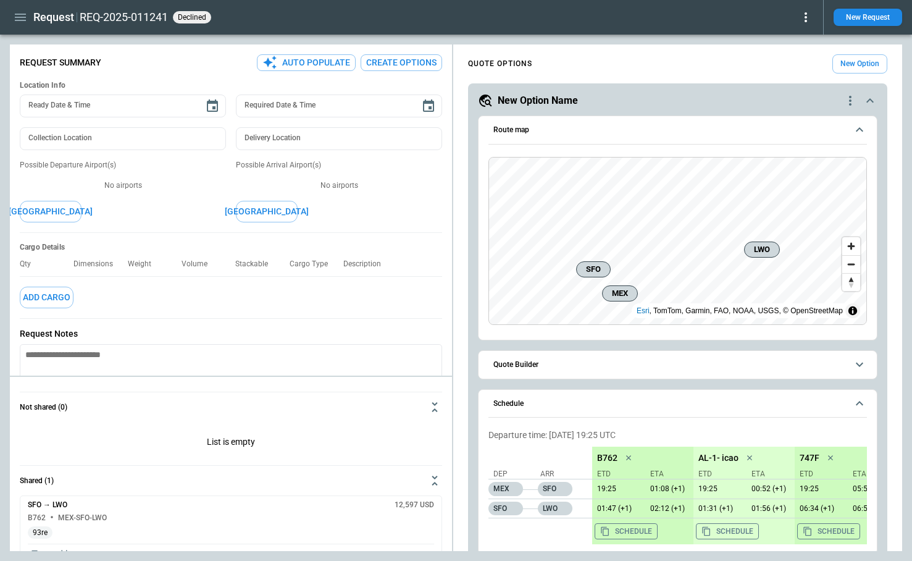
click at [21, 18] on icon "button" at bounding box center [20, 17] width 15 height 15
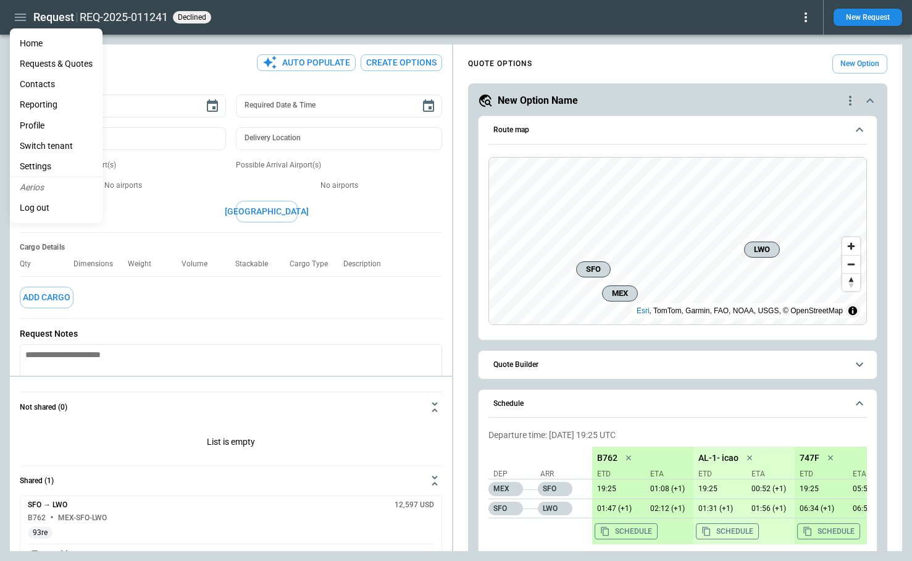
click at [30, 41] on li "Home" at bounding box center [56, 43] width 93 height 20
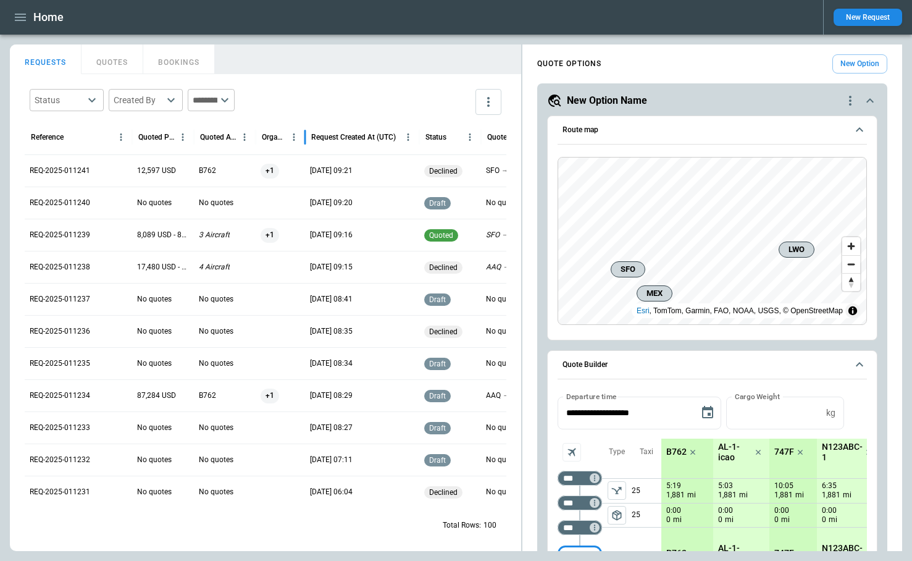
drag, startPoint x: 318, startPoint y: 139, endPoint x: 306, endPoint y: 148, distance: 15.4
click at [306, 148] on div at bounding box center [305, 137] width 6 height 35
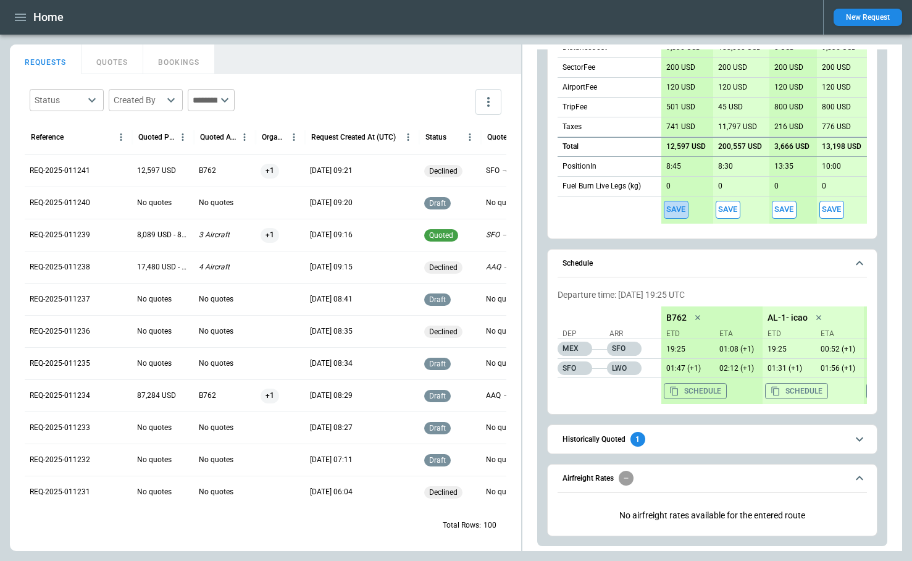
click at [678, 207] on button "Save" at bounding box center [676, 210] width 25 height 18
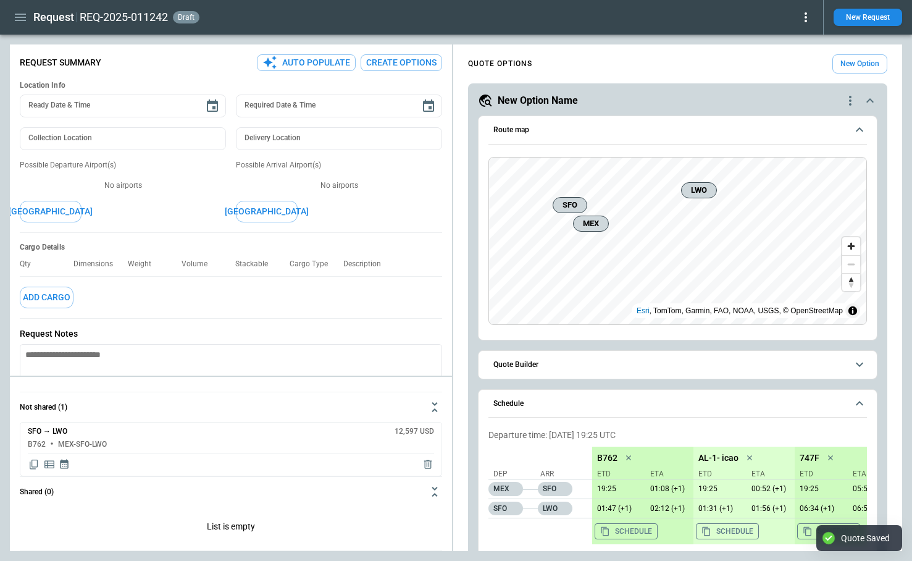
click at [805, 16] on icon at bounding box center [805, 17] width 2 height 10
click at [790, 78] on button "Decline" at bounding box center [788, 74] width 47 height 18
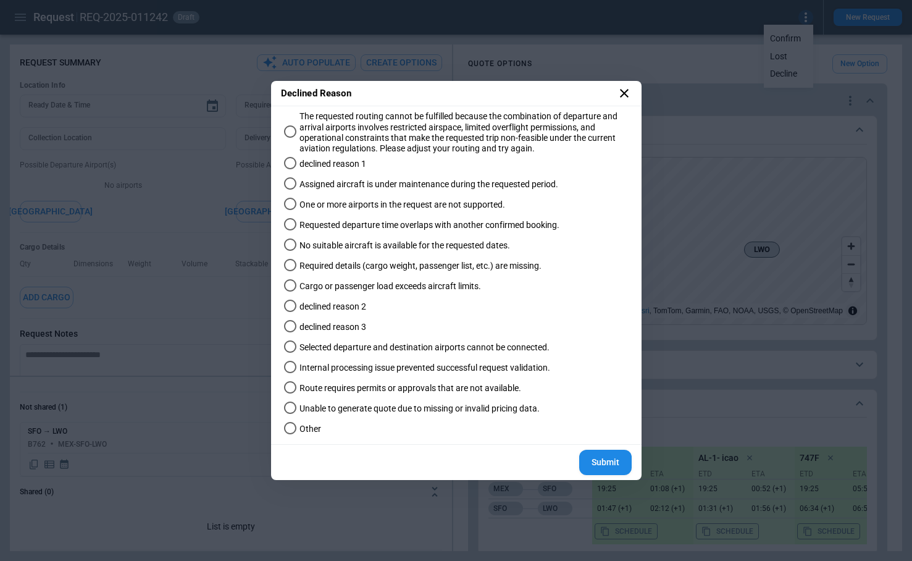
click at [332, 272] on label "Required details (cargo weight, passenger list, etc.) are missing." at bounding box center [450, 266] width 343 height 20
click at [610, 460] on button "Submit" at bounding box center [605, 461] width 52 height 25
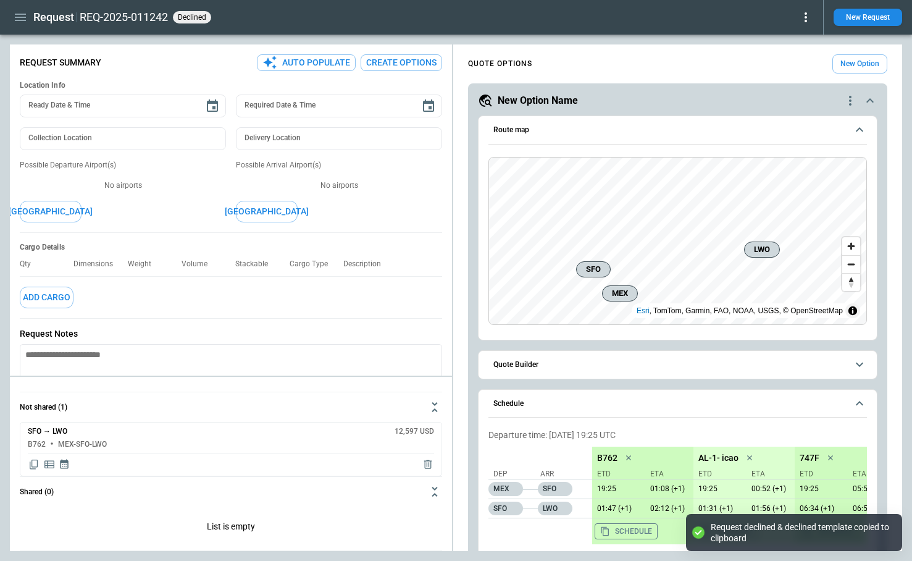
type textarea "*"
click at [19, 17] on icon "button" at bounding box center [20, 17] width 11 height 7
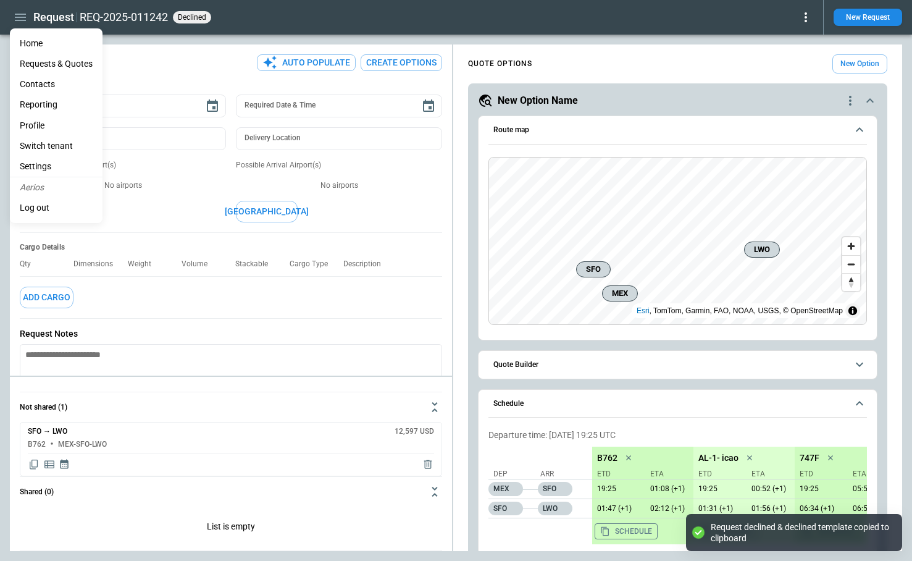
click at [31, 44] on li "Home" at bounding box center [56, 43] width 93 height 20
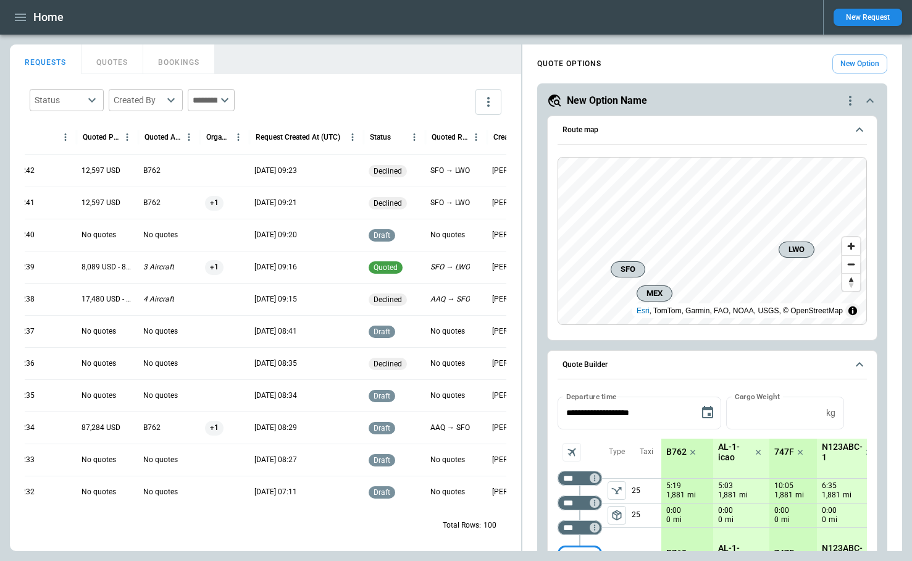
click at [106, 59] on button "QUOTES" at bounding box center [112, 59] width 62 height 30
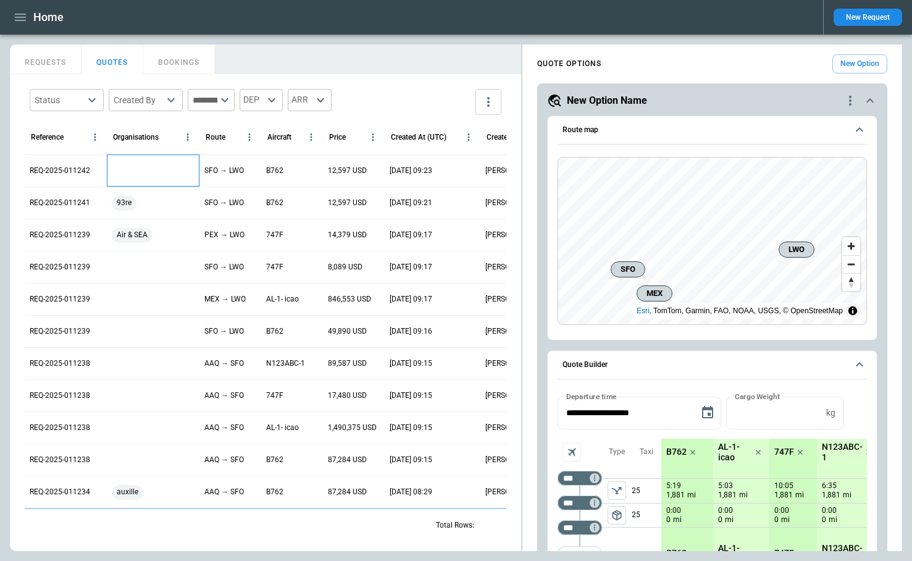
click at [140, 166] on div at bounding box center [153, 170] width 93 height 32
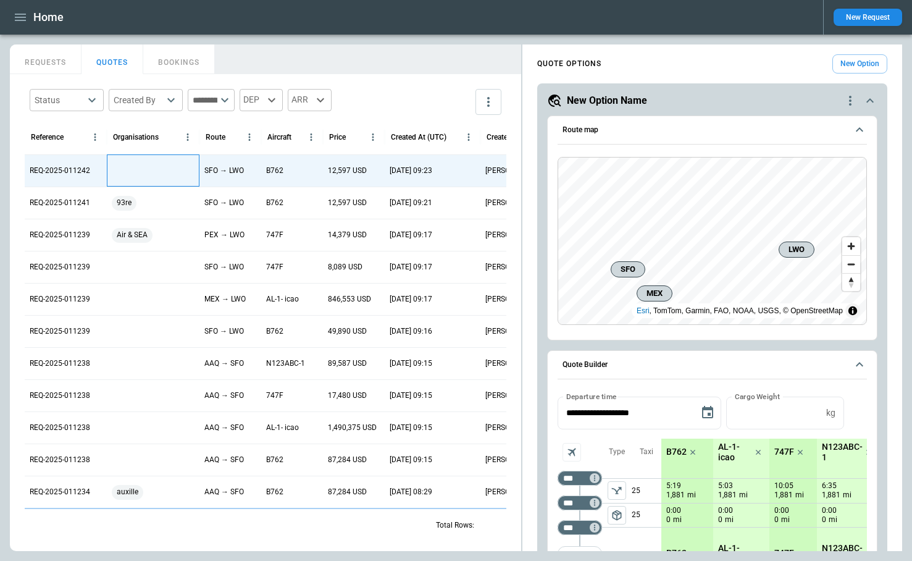
click at [140, 166] on div at bounding box center [153, 170] width 93 height 32
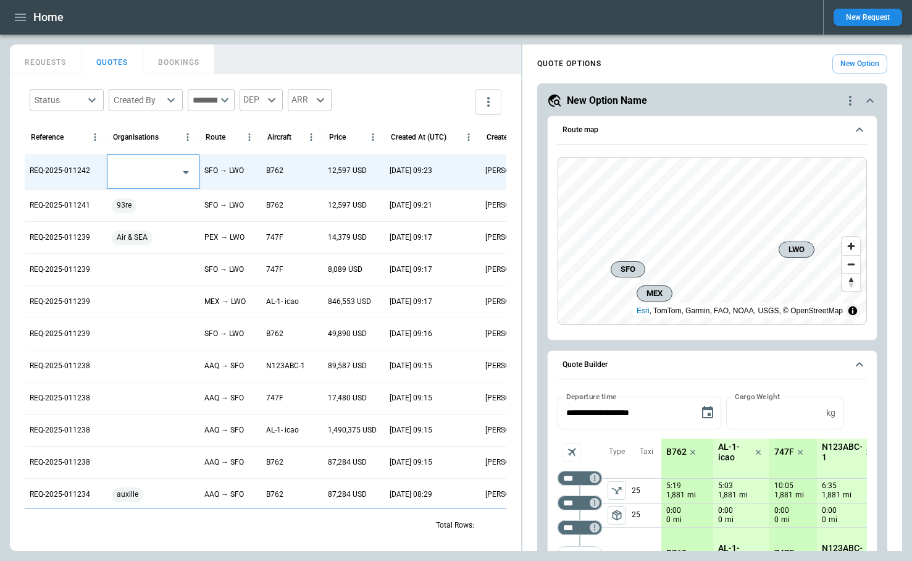
click at [141, 171] on input "text" at bounding box center [144, 172] width 62 height 22
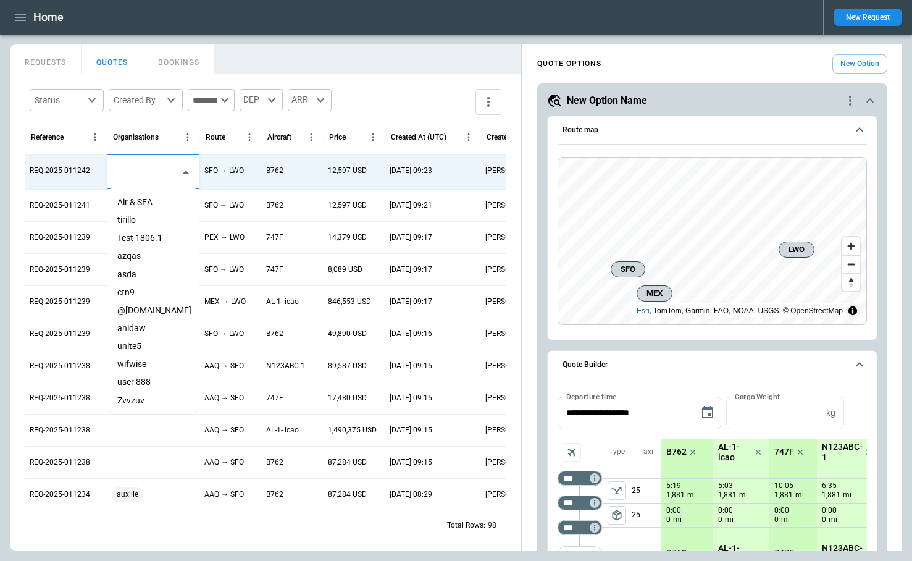
click at [143, 204] on li "Air & SEA" at bounding box center [152, 202] width 91 height 18
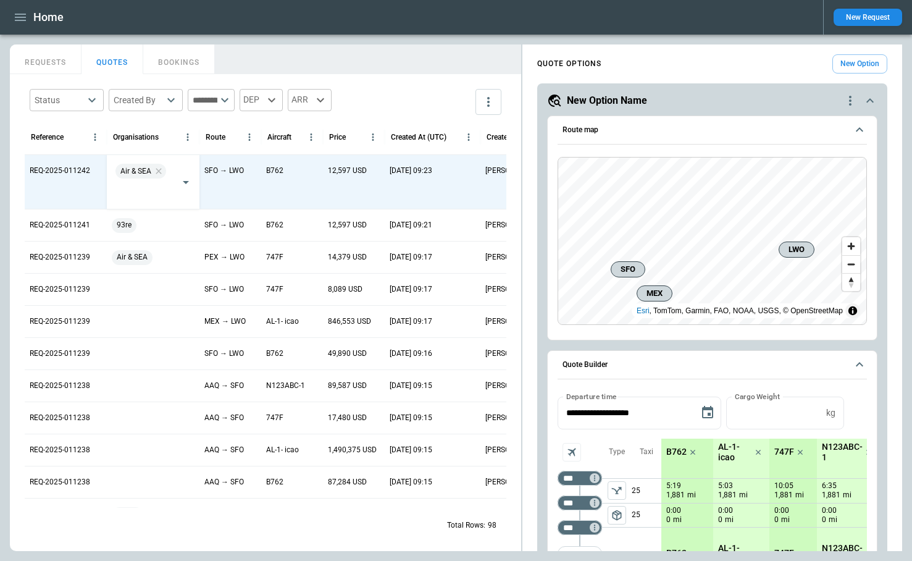
click at [347, 62] on div "REQUESTS QUOTES BOOKINGS" at bounding box center [265, 57] width 511 height 27
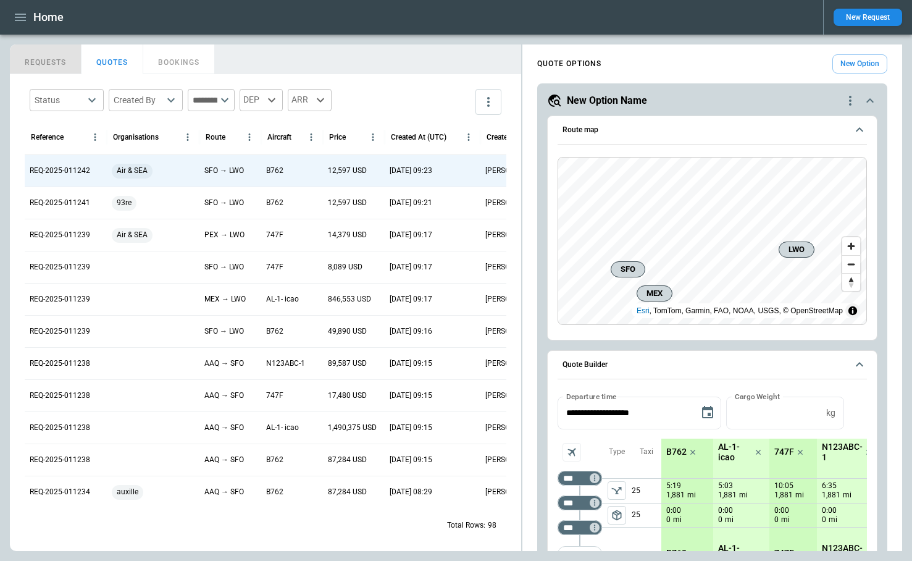
click at [48, 63] on button "REQUESTS" at bounding box center [46, 59] width 72 height 30
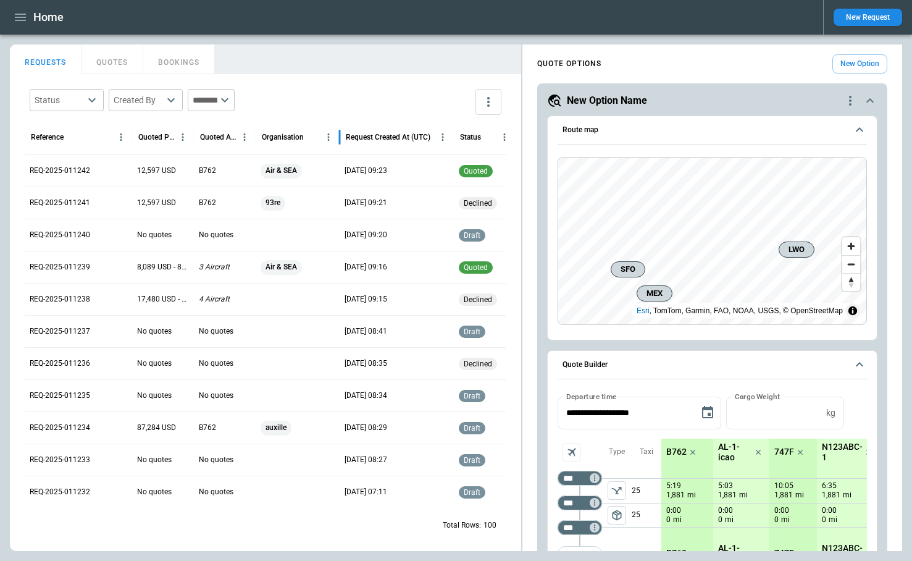
drag, startPoint x: 306, startPoint y: 136, endPoint x: 341, endPoint y: 137, distance: 35.2
click at [341, 137] on div at bounding box center [339, 137] width 6 height 35
click at [67, 169] on p "REQ-2025-011242" at bounding box center [60, 170] width 61 height 10
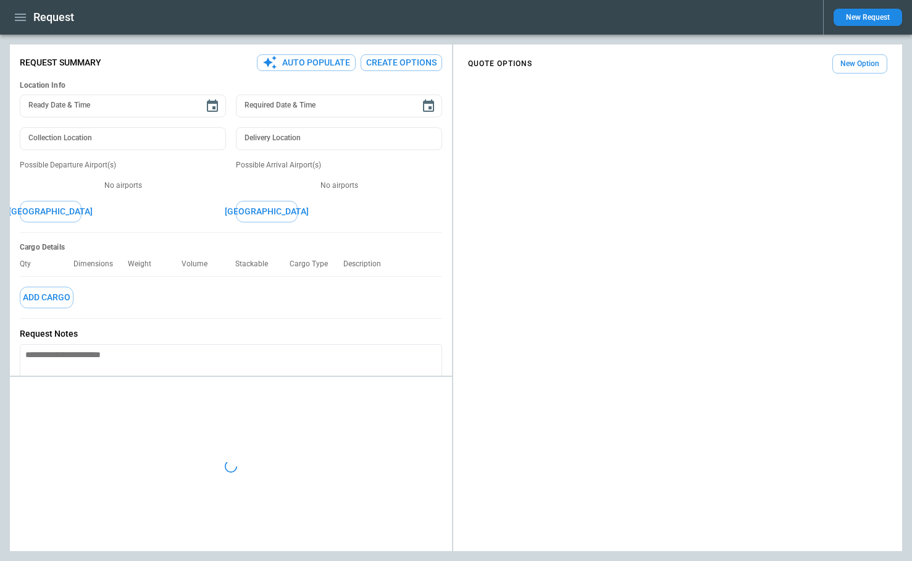
type textarea "*"
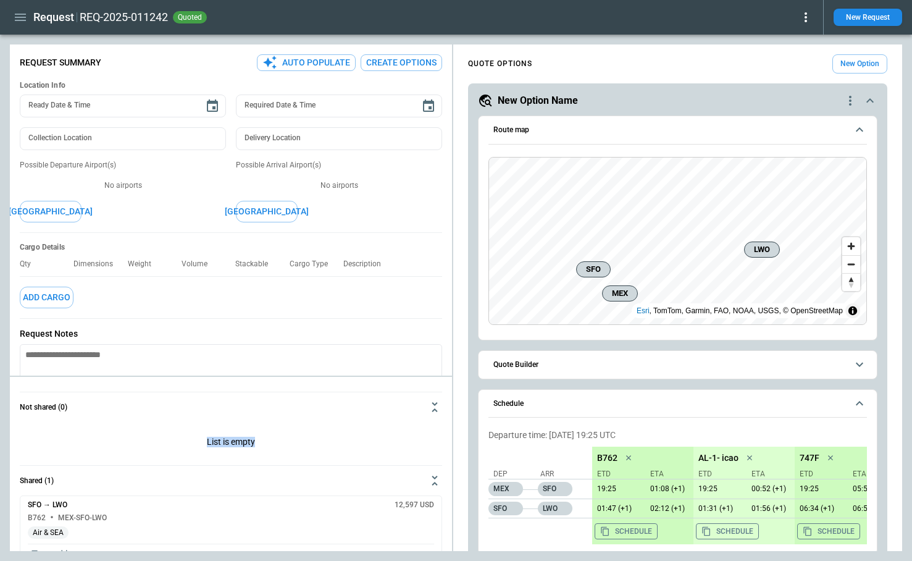
drag, startPoint x: 209, startPoint y: 441, endPoint x: 265, endPoint y: 447, distance: 57.1
click at [265, 446] on p "List is empty" at bounding box center [231, 443] width 422 height 43
click at [25, 20] on icon "button" at bounding box center [20, 17] width 15 height 15
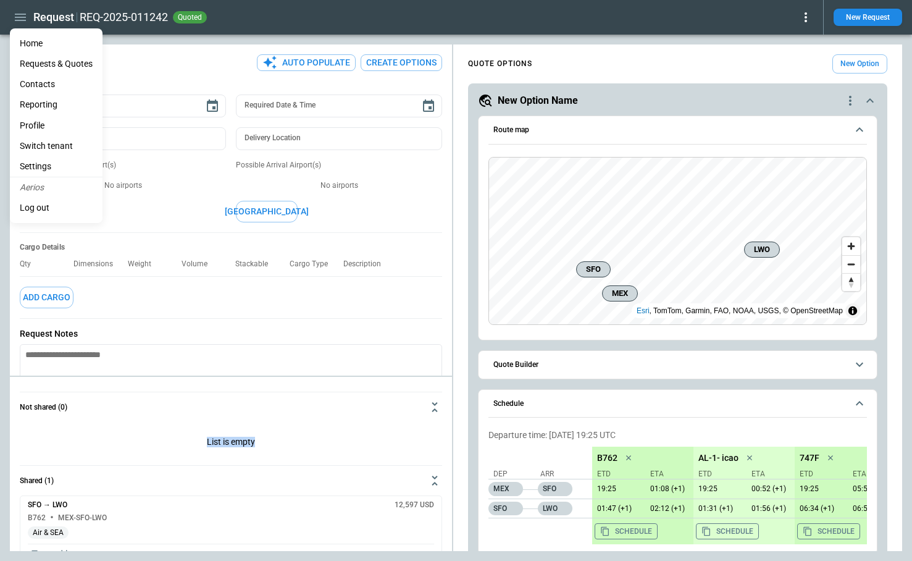
click at [35, 109] on li "Reporting" at bounding box center [56, 104] width 93 height 20
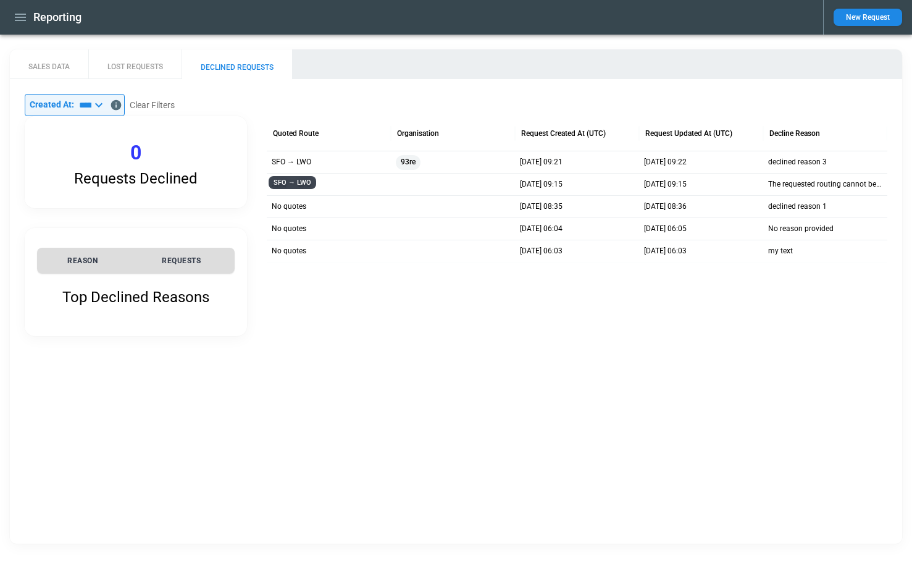
click at [291, 164] on p "SFO → LWO" at bounding box center [292, 162] width 40 height 10
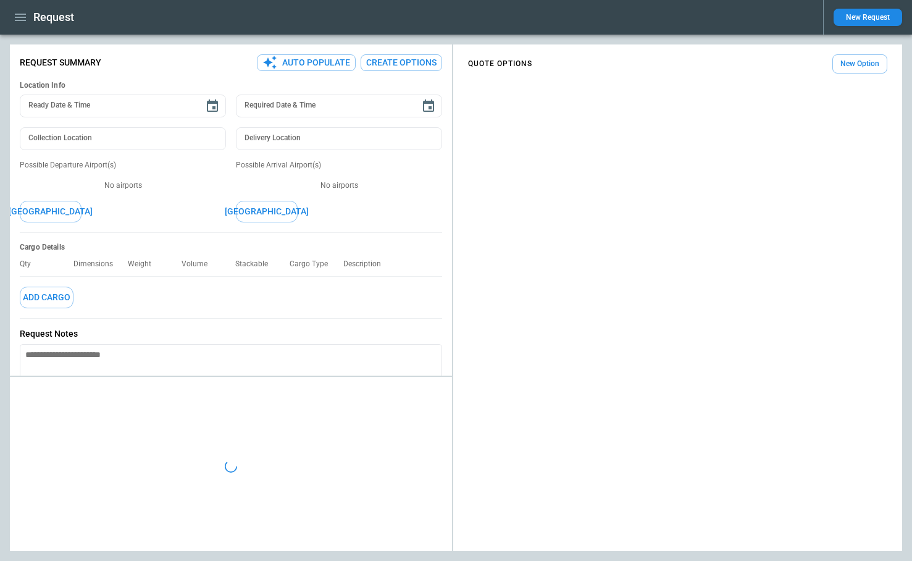
type textarea "*"
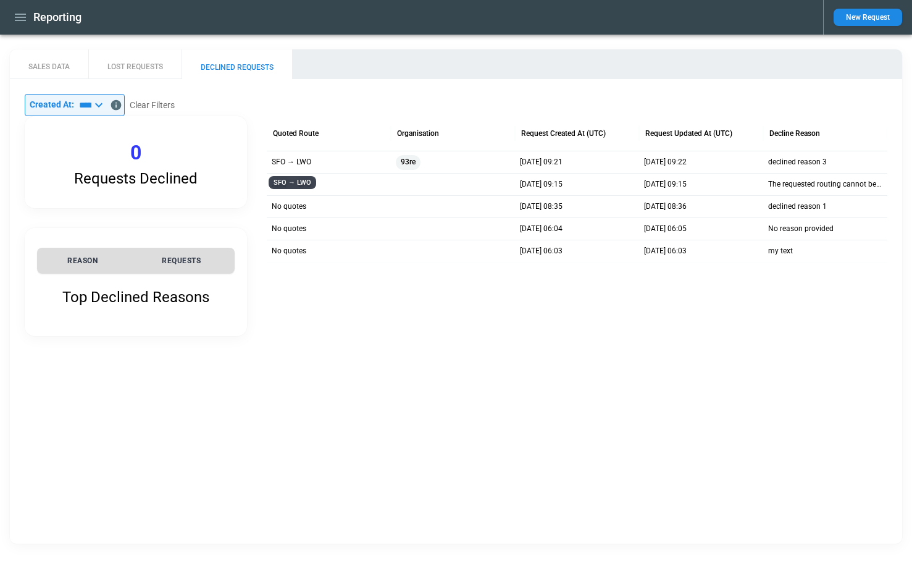
click at [303, 162] on p "SFO → LWO" at bounding box center [292, 162] width 40 height 10
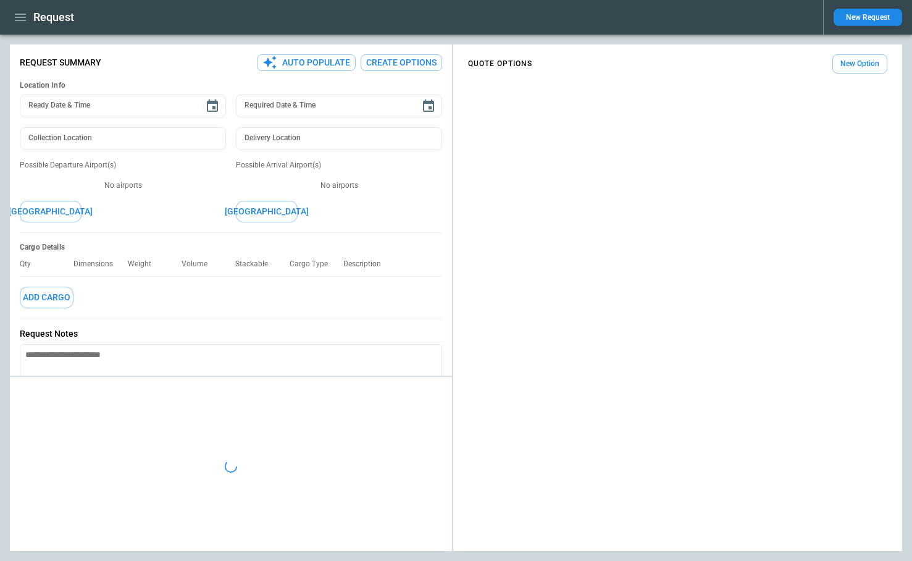
type textarea "*"
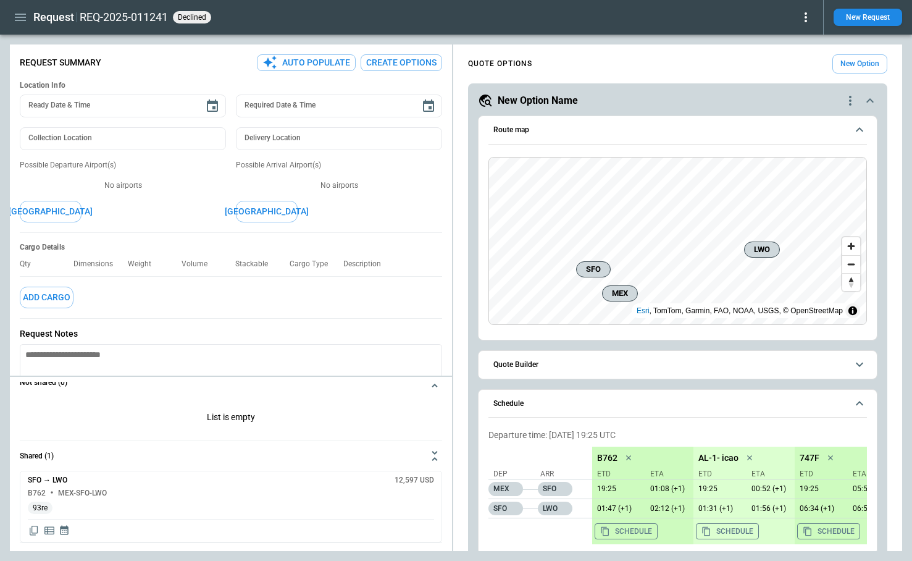
scroll to position [27, 0]
click at [20, 18] on icon "button" at bounding box center [20, 17] width 15 height 15
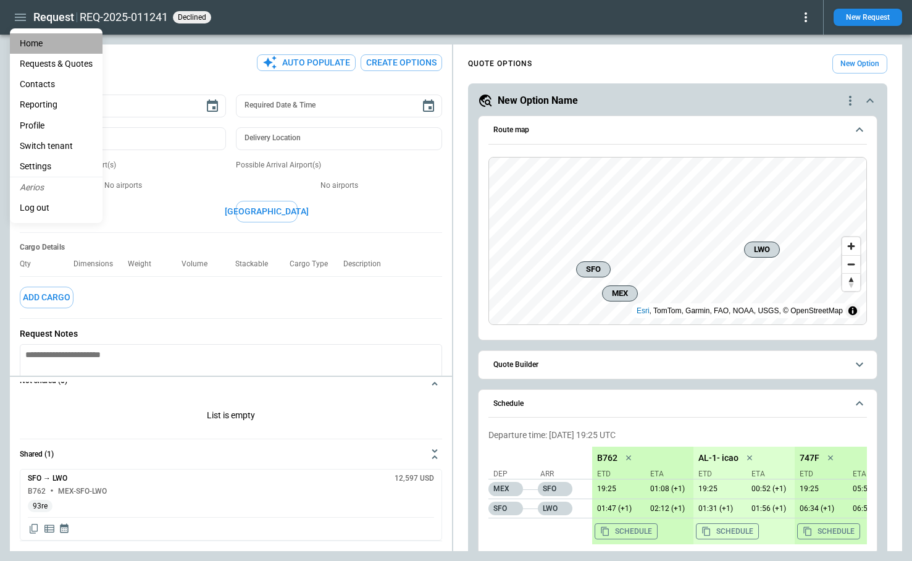
click at [29, 44] on li "Home" at bounding box center [56, 43] width 93 height 20
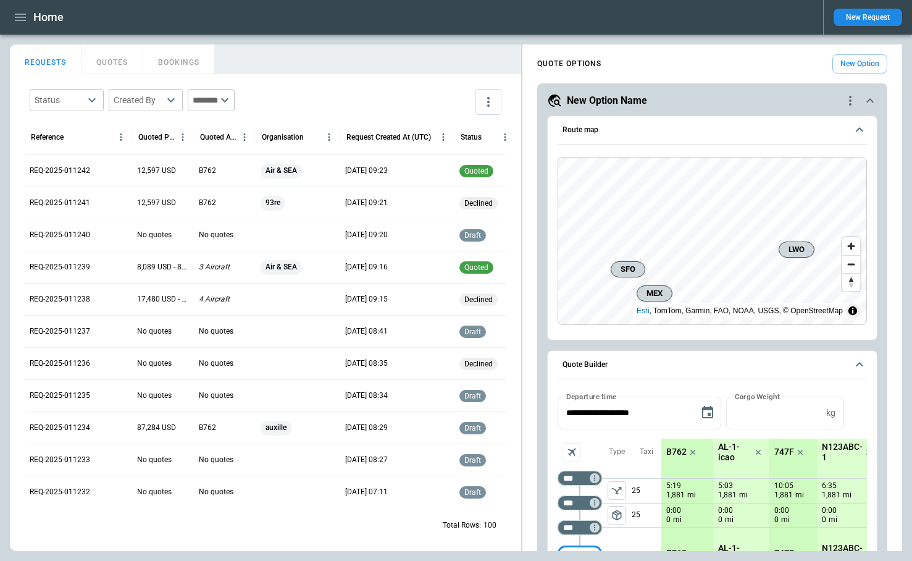
click at [22, 20] on icon "button" at bounding box center [20, 17] width 11 height 7
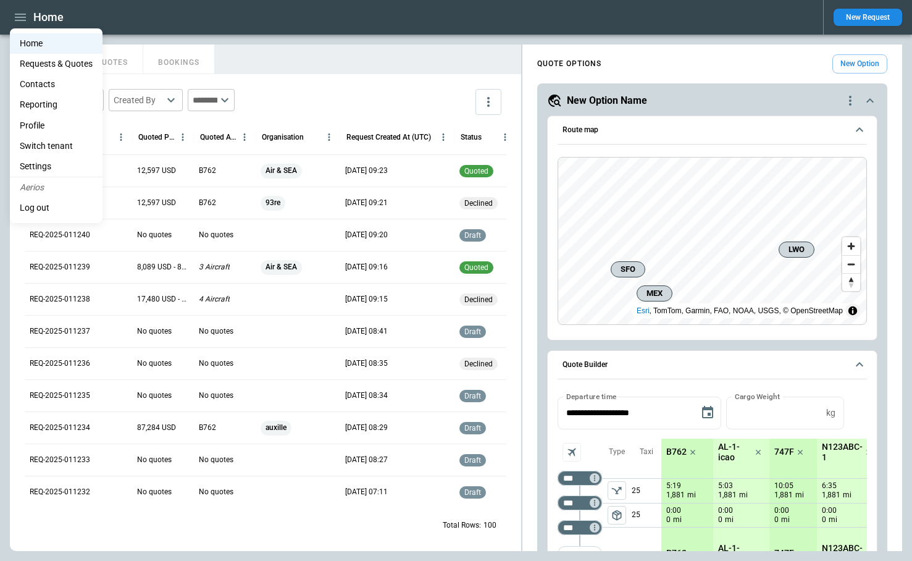
click at [339, 94] on div at bounding box center [456, 280] width 912 height 561
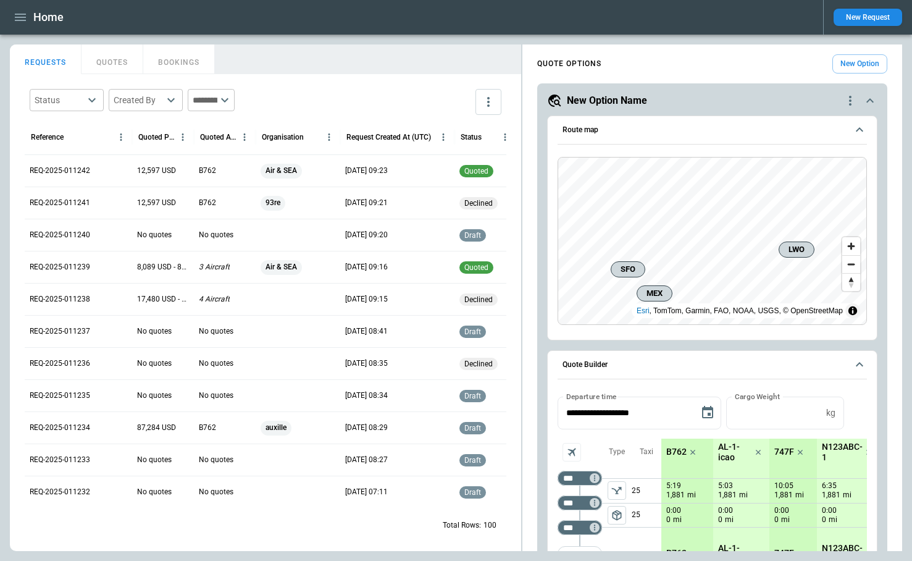
click at [54, 90] on body "Home New Request FindBorderBarSize REQUESTS QUOTES BOOKINGS Status ​ Created By…" at bounding box center [456, 280] width 912 height 561
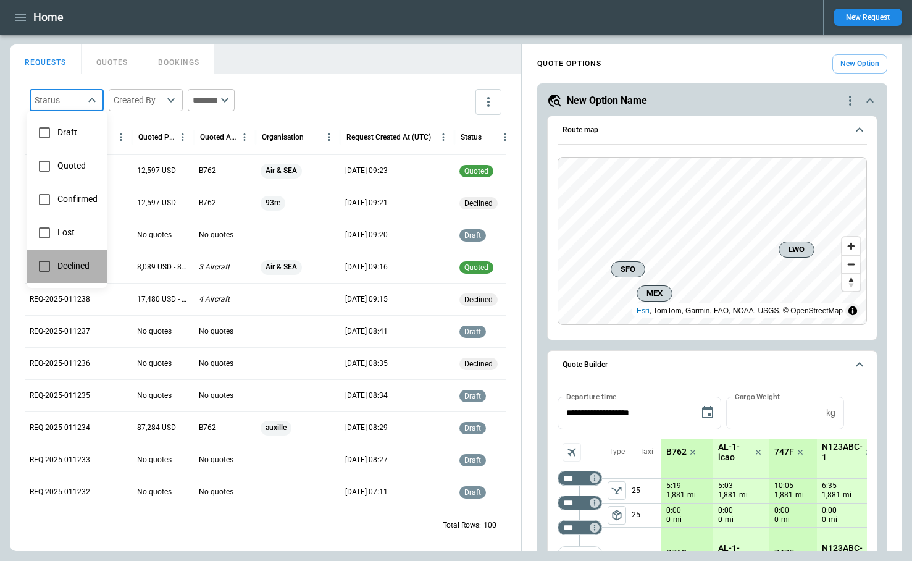
click at [64, 264] on span "Declined" at bounding box center [77, 266] width 40 height 10
type input "********"
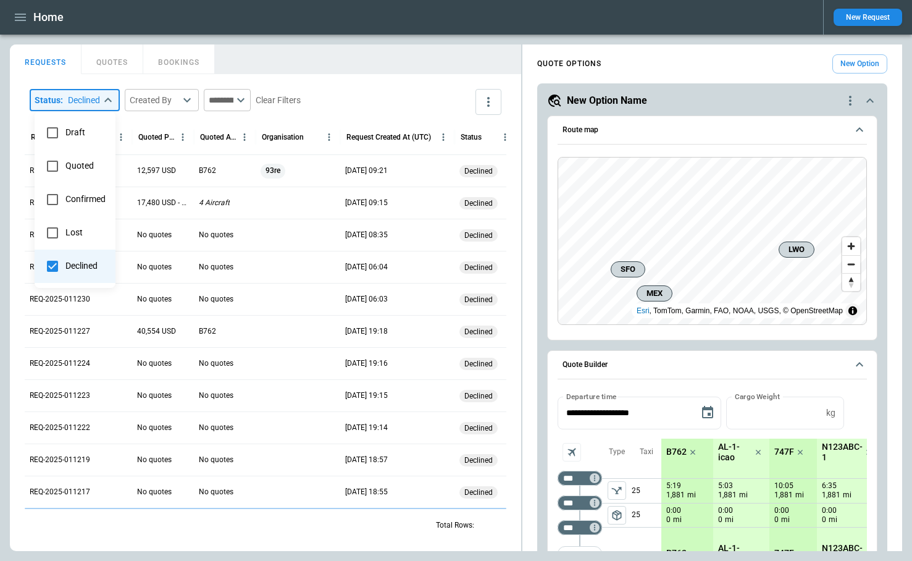
click at [292, 56] on div at bounding box center [456, 280] width 912 height 561
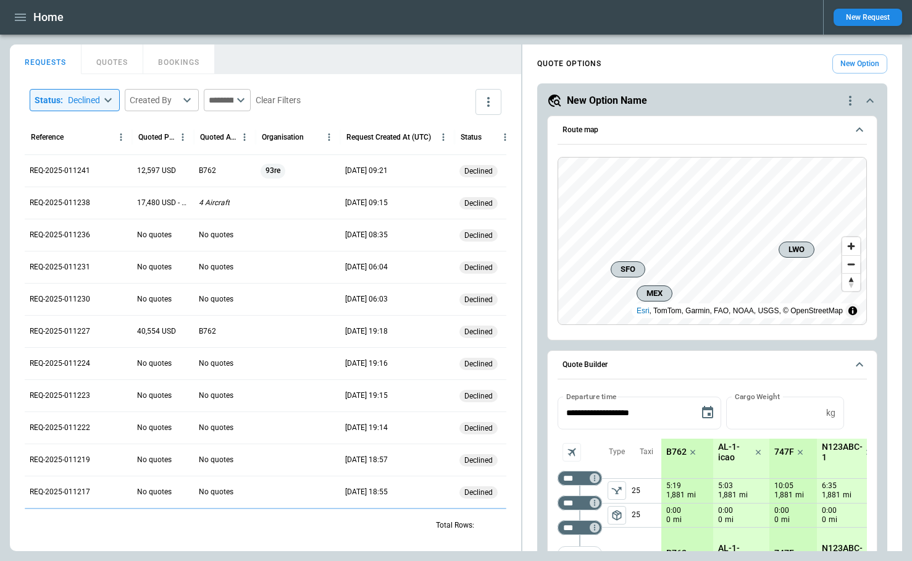
click at [244, 101] on icon at bounding box center [240, 100] width 7 height 4
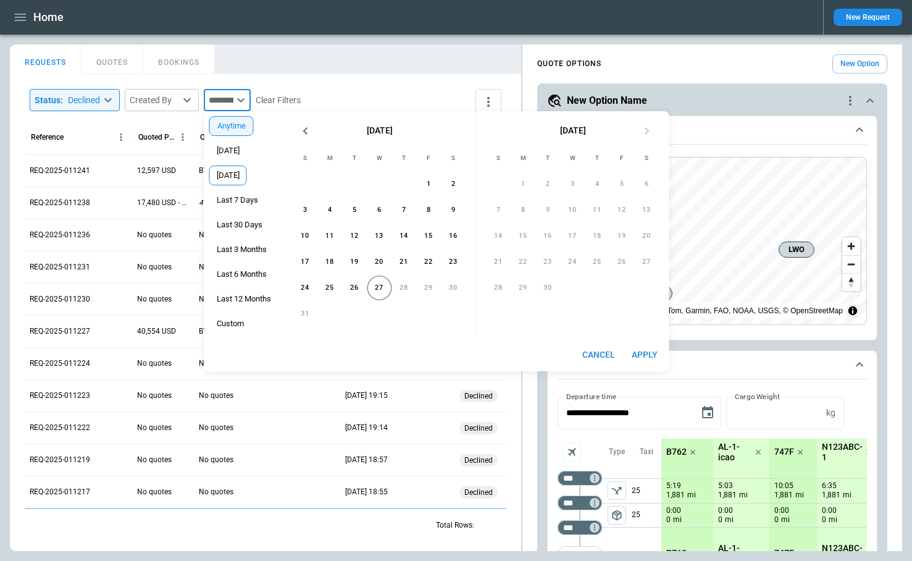
click at [236, 171] on span "[DATE]" at bounding box center [228, 175] width 36 height 10
click at [645, 354] on button "Apply" at bounding box center [645, 354] width 40 height 23
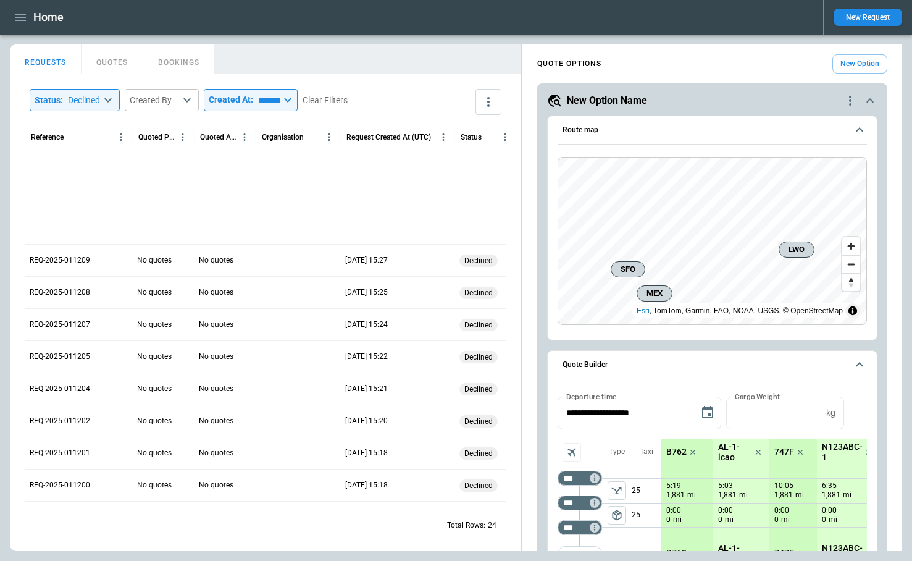
scroll to position [380, 0]
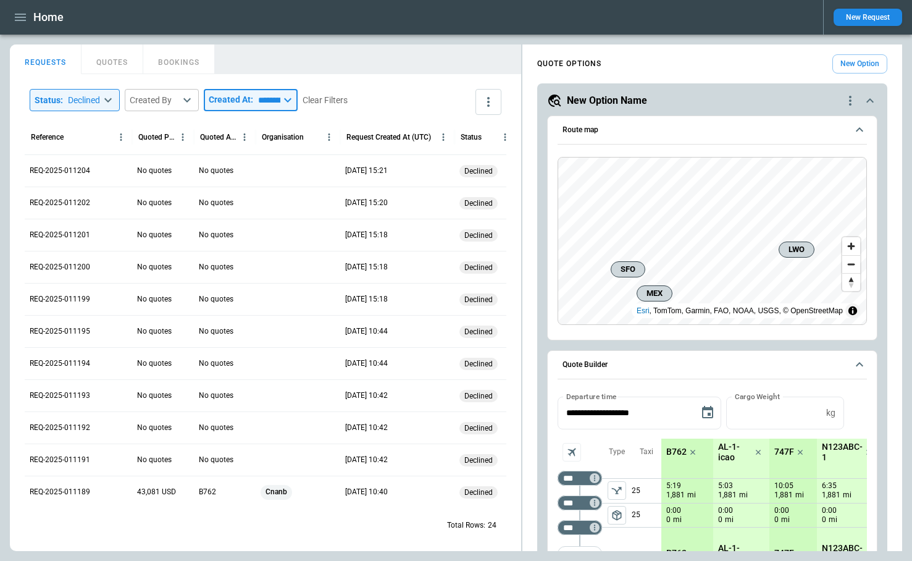
click at [280, 102] on input "*********" at bounding box center [266, 100] width 27 height 22
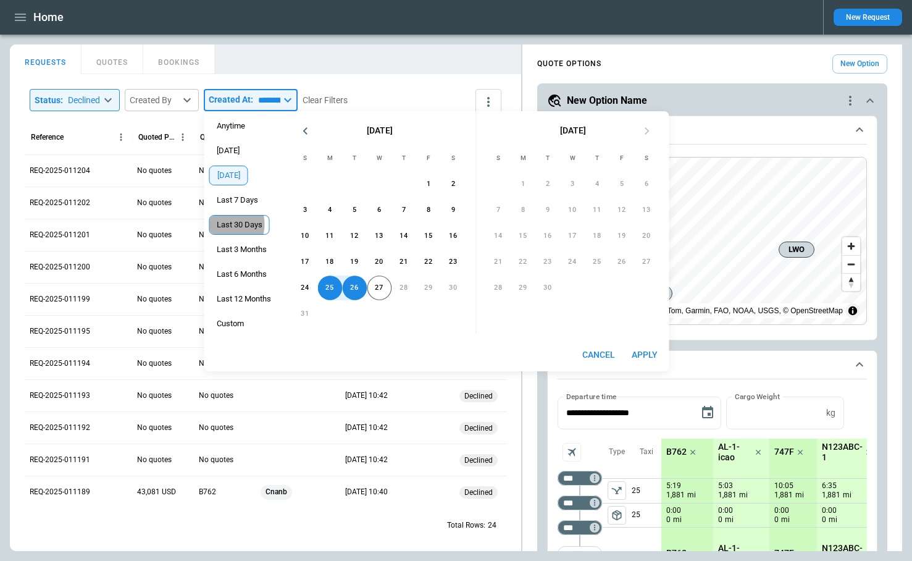
click at [236, 224] on span "Last 30 Days" at bounding box center [239, 225] width 59 height 10
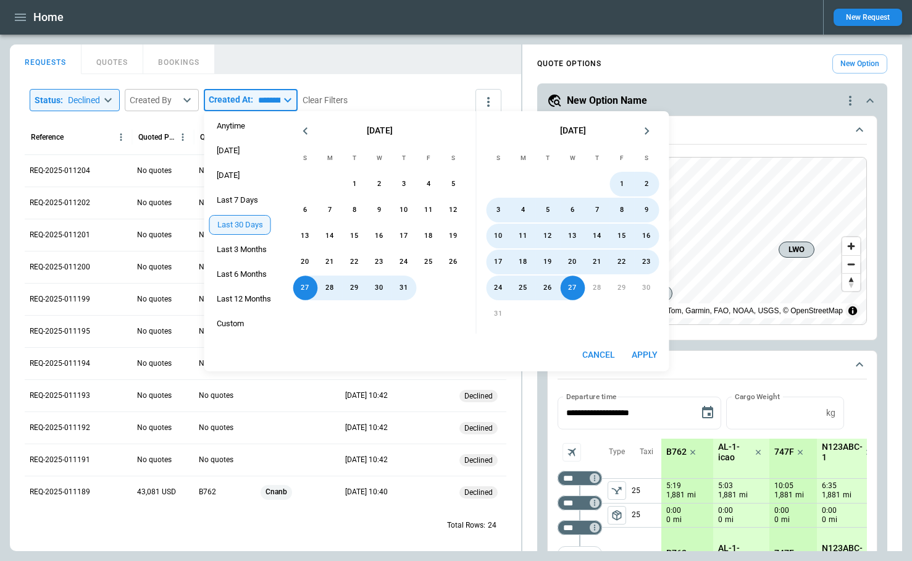
click at [639, 354] on button "Apply" at bounding box center [645, 354] width 40 height 23
type input "**********"
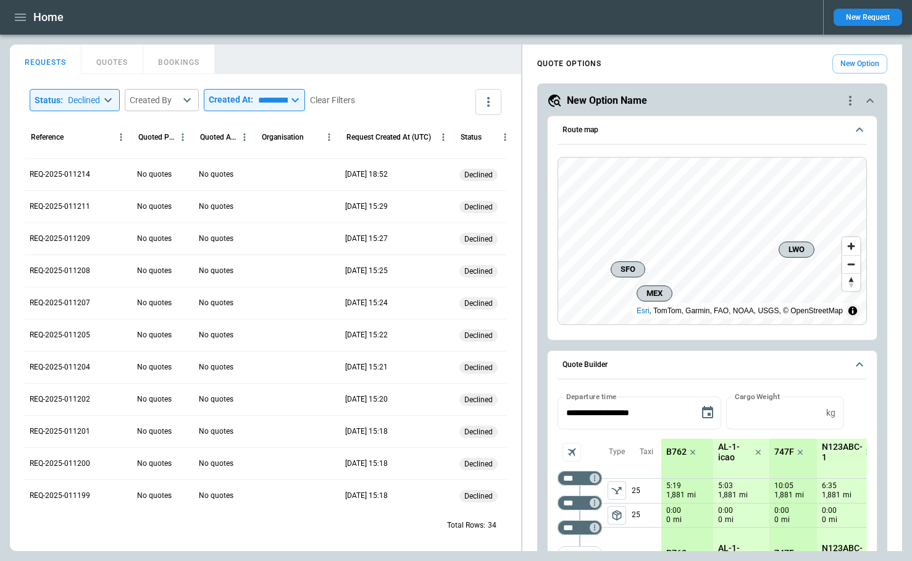
scroll to position [314, 0]
